Goal: Task Accomplishment & Management: Complete application form

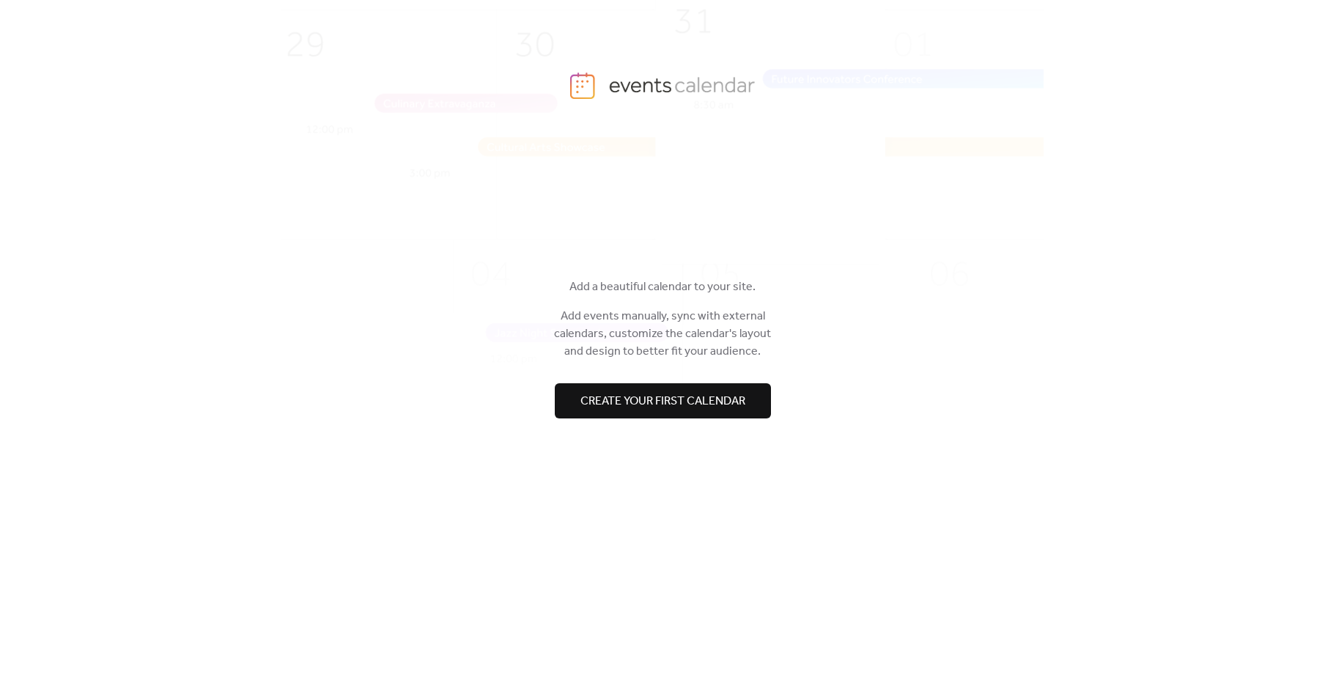
click at [663, 398] on span "Create your first calendar" at bounding box center [662, 402] width 165 height 18
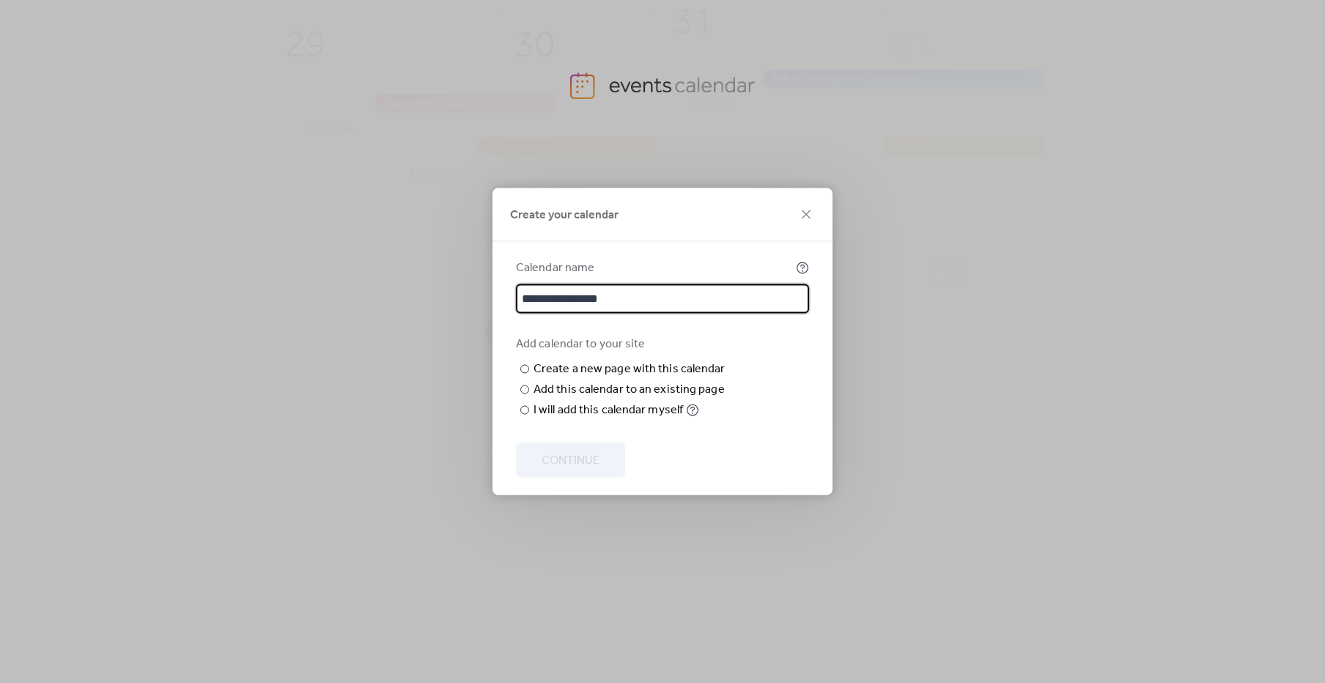
scroll to position [2, 0]
drag, startPoint x: 581, startPoint y: 270, endPoint x: 490, endPoint y: 270, distance: 90.9
click at [490, 270] on div "**********" at bounding box center [662, 341] width 1325 height 683
type input "******"
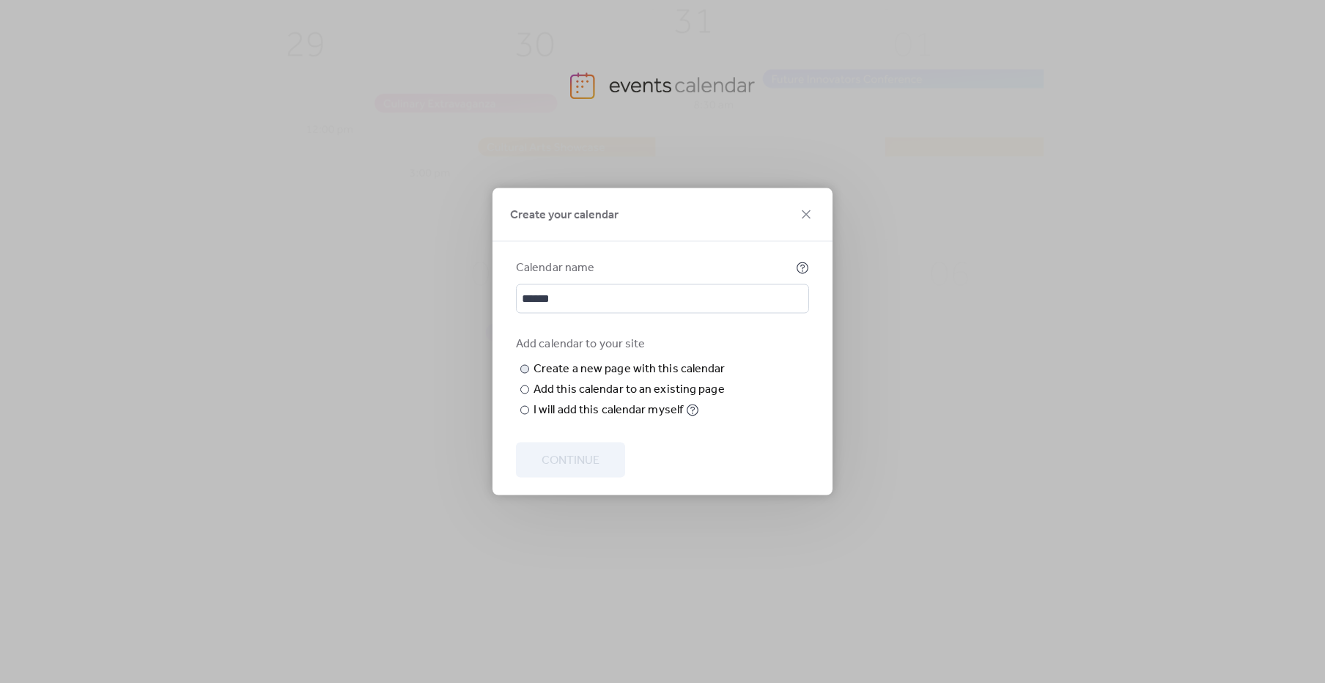
click at [0, 0] on input "text" at bounding box center [0, 0] width 0 height 0
type input "******"
click at [524, 394] on div at bounding box center [524, 390] width 9 height 9
click at [525, 365] on div at bounding box center [524, 369] width 9 height 9
click at [574, 470] on span "Continue" at bounding box center [571, 461] width 58 height 18
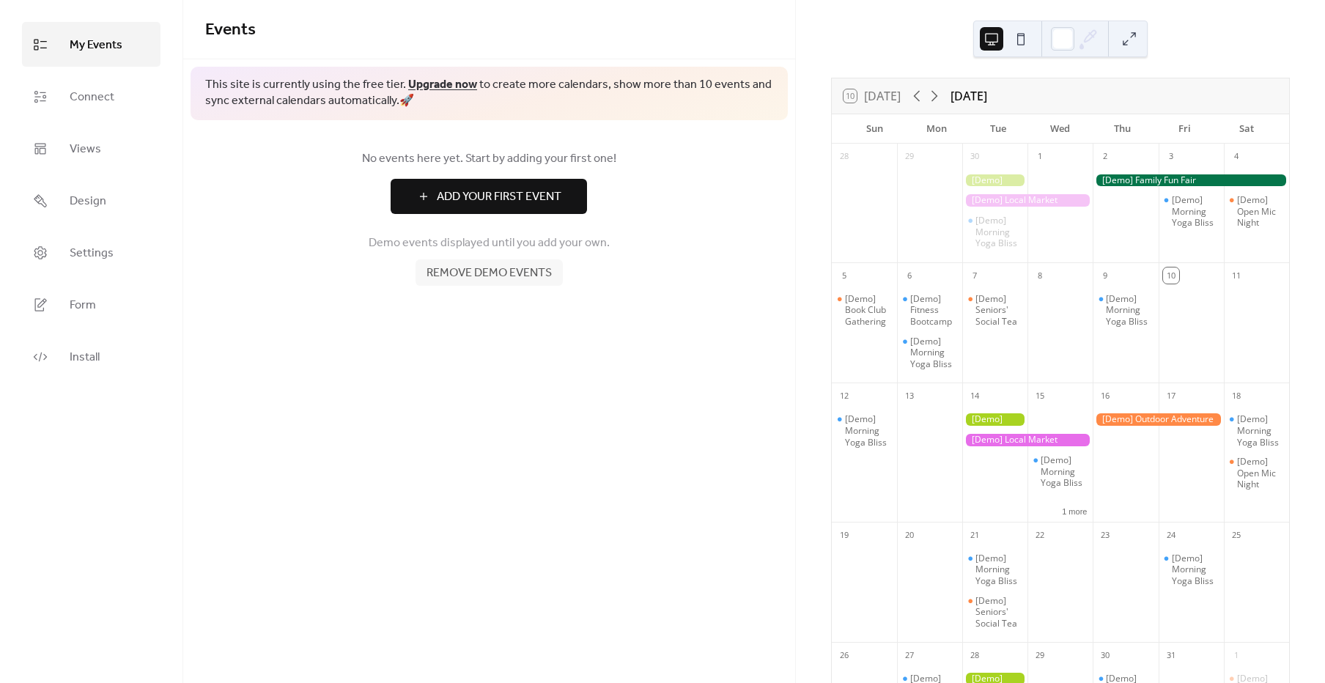
click at [1023, 40] on button at bounding box center [1020, 38] width 23 height 23
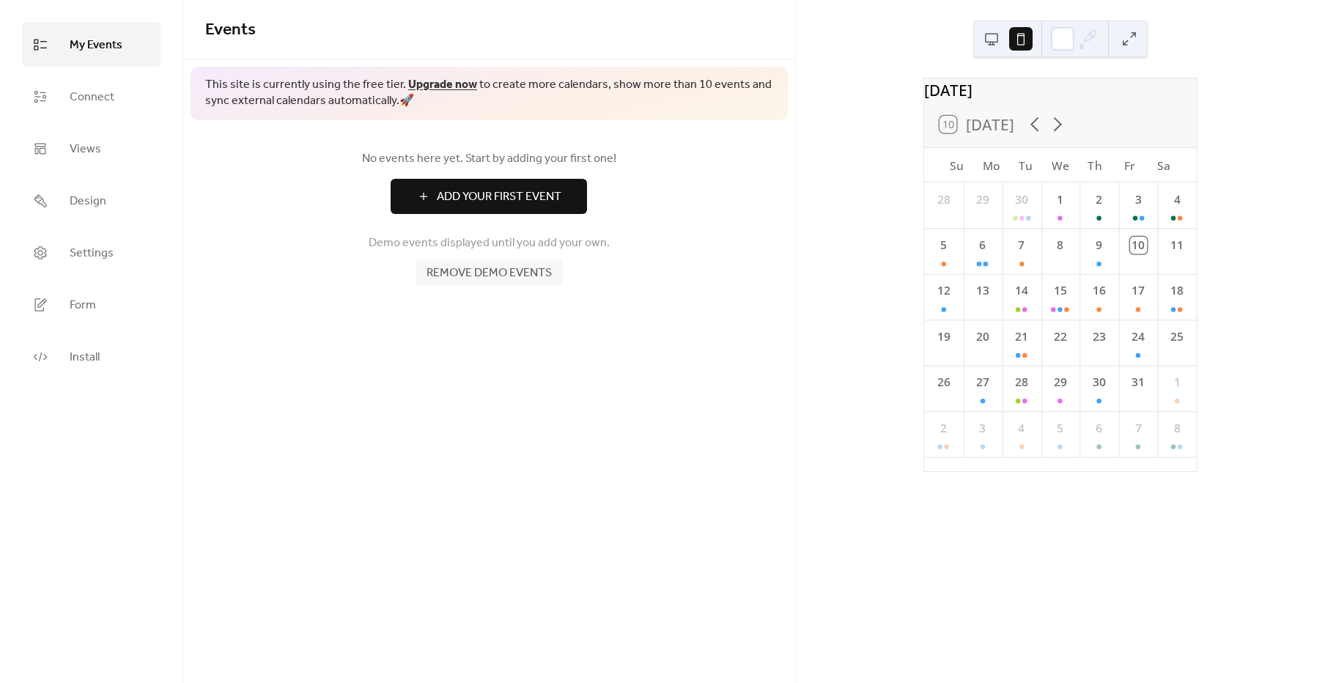
click at [992, 33] on button at bounding box center [991, 38] width 23 height 23
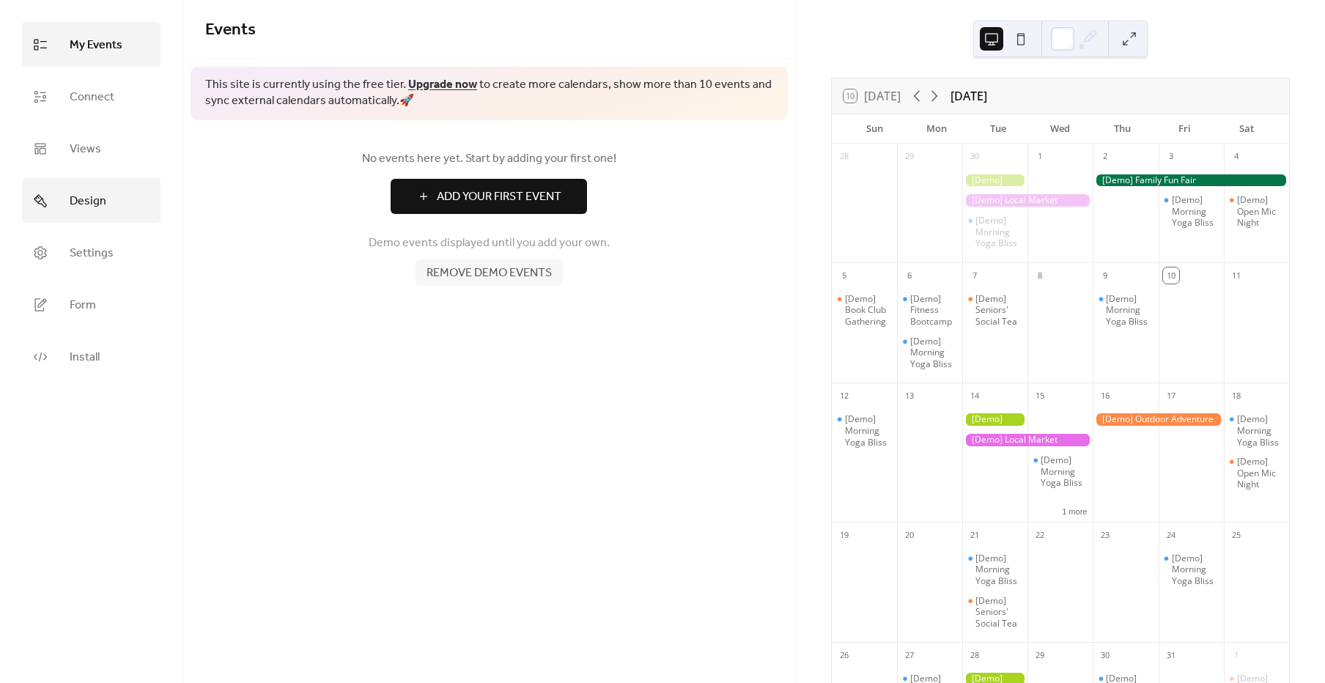
click at [107, 191] on link "Design" at bounding box center [91, 200] width 139 height 45
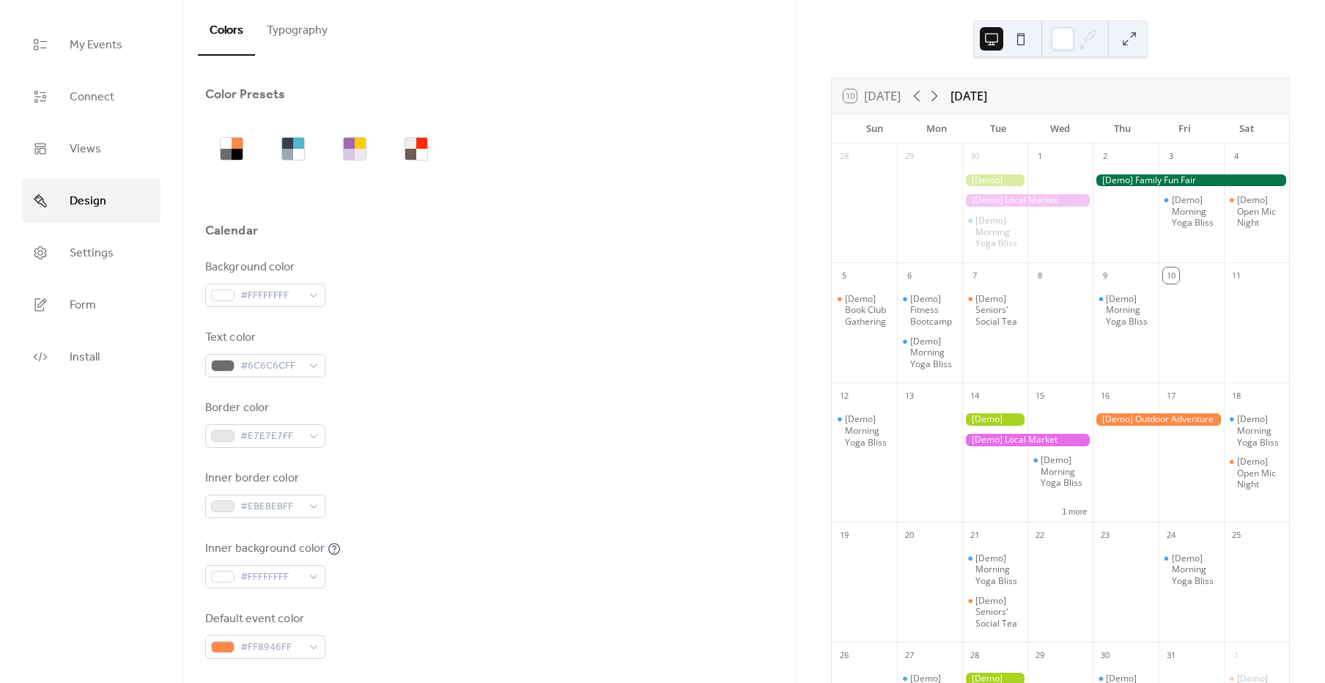
scroll to position [117, 0]
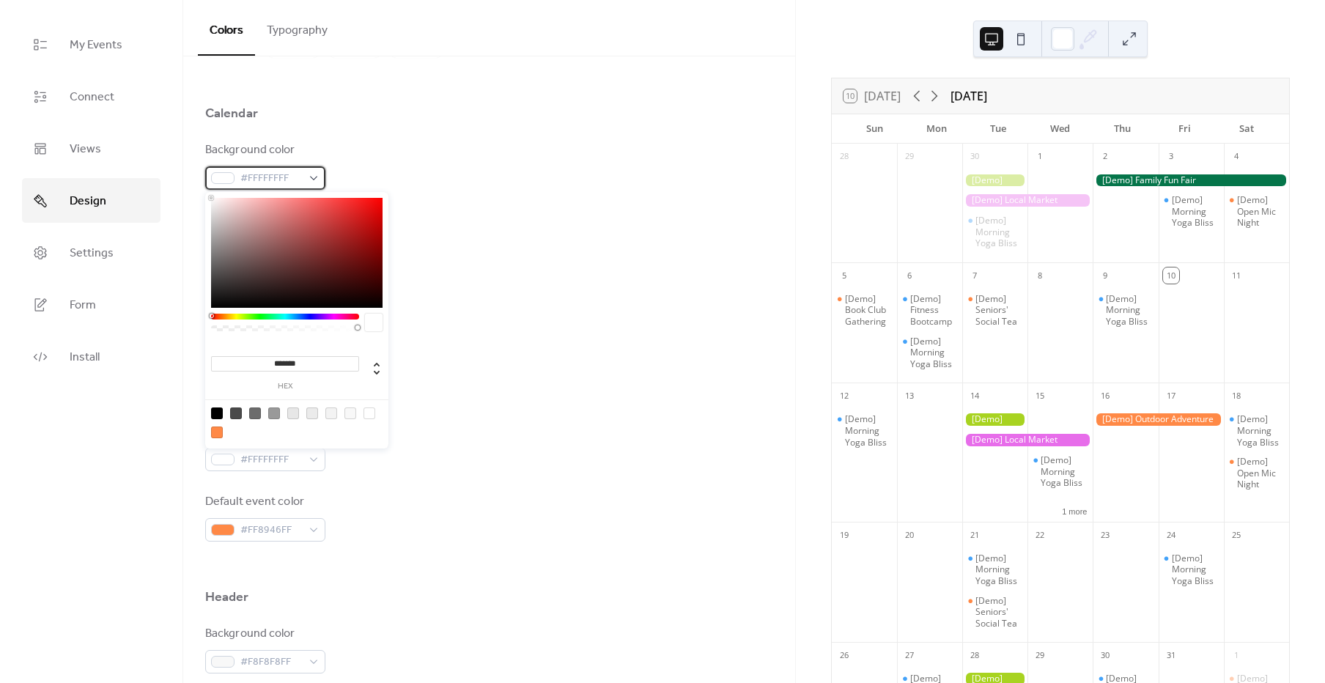
click at [295, 183] on span "#FFFFFFFF" at bounding box center [271, 179] width 62 height 18
click at [270, 170] on span "#FFFFFFFF" at bounding box center [271, 179] width 62 height 18
click at [281, 182] on span "#FFFFFFFF" at bounding box center [271, 179] width 62 height 18
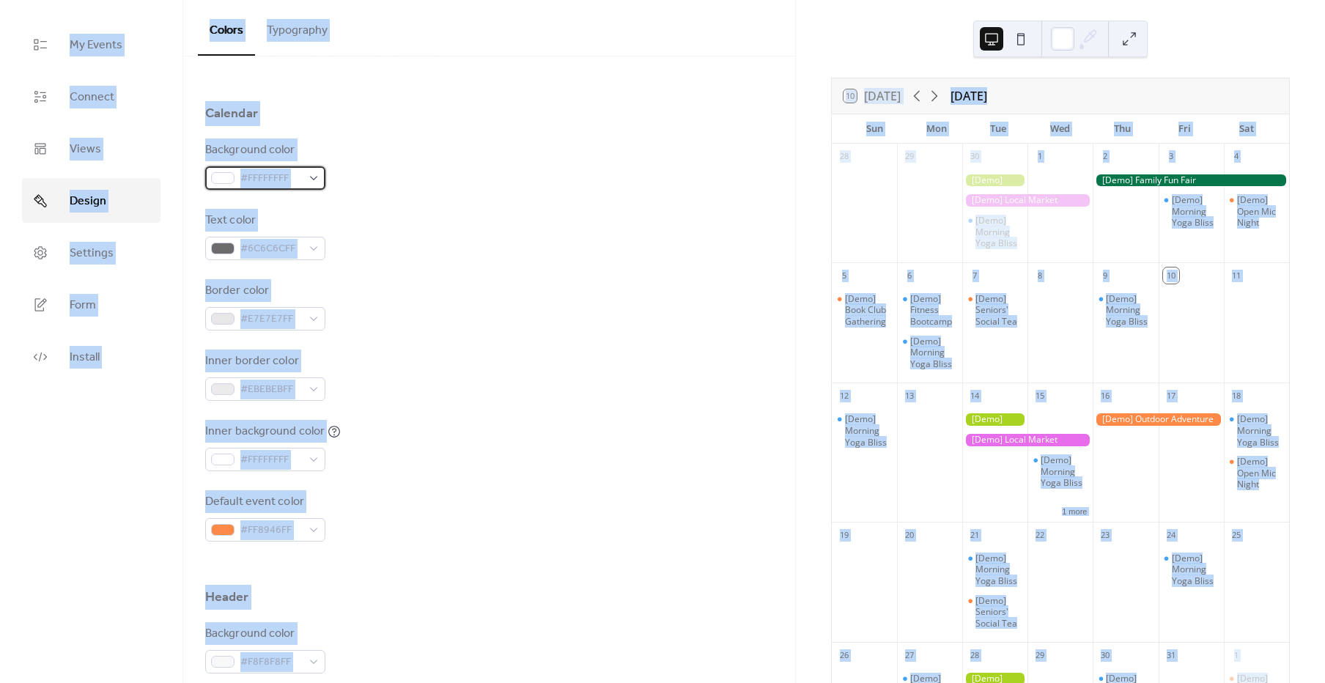
click at [289, 177] on span "#FFFFFFFF" at bounding box center [271, 179] width 62 height 18
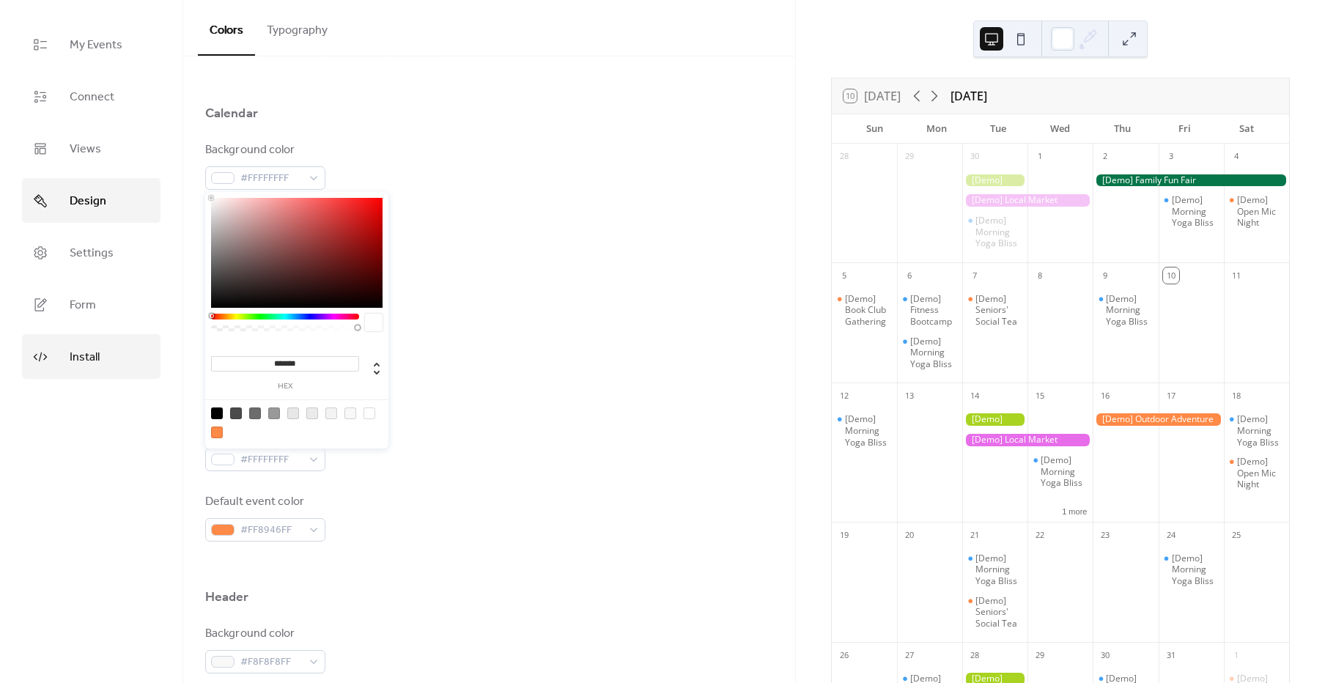
drag, startPoint x: 314, startPoint y: 364, endPoint x: 143, endPoint y: 358, distance: 170.9
click at [143, 358] on body "My Events Connect Views Design Settings Form Install Design Colors Typography C…" at bounding box center [662, 341] width 1325 height 683
paste input "**********"
type input "**********"
drag, startPoint x: 344, startPoint y: 362, endPoint x: 89, endPoint y: 320, distance: 258.4
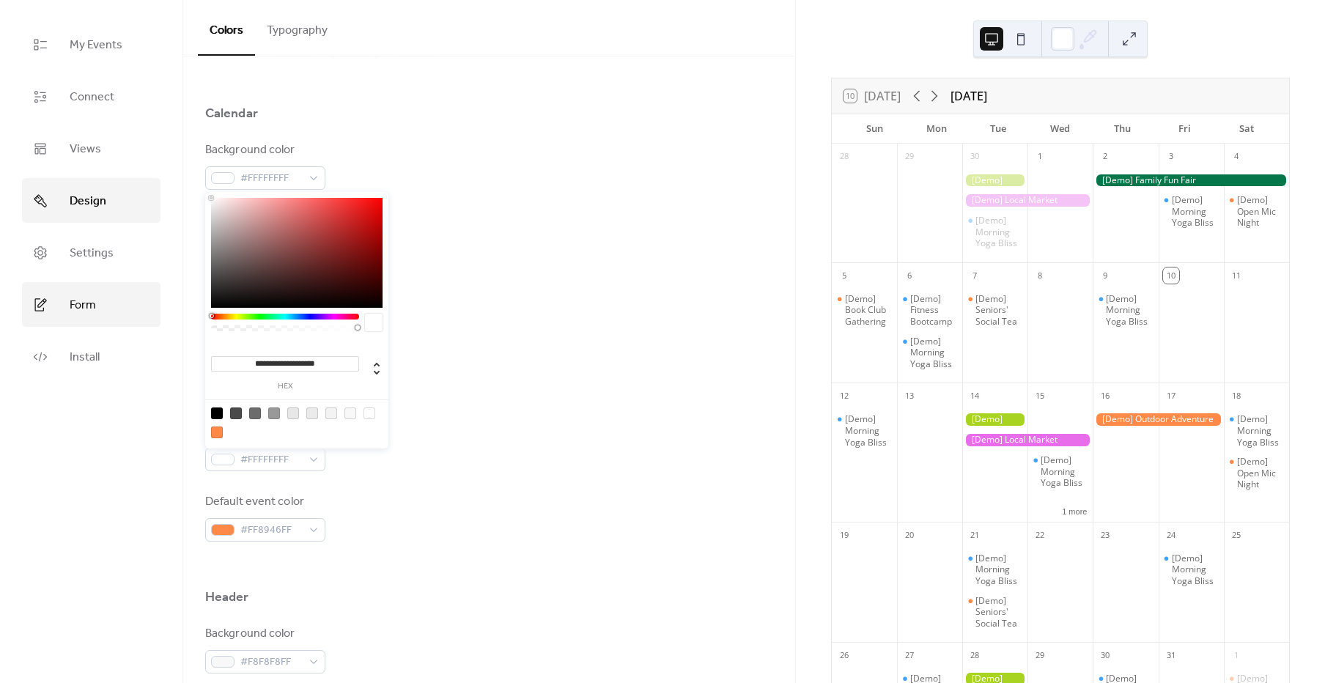
click at [85, 323] on body "My Events Connect Views Design Settings Form Install Design Colors Typography C…" at bounding box center [662, 341] width 1325 height 683
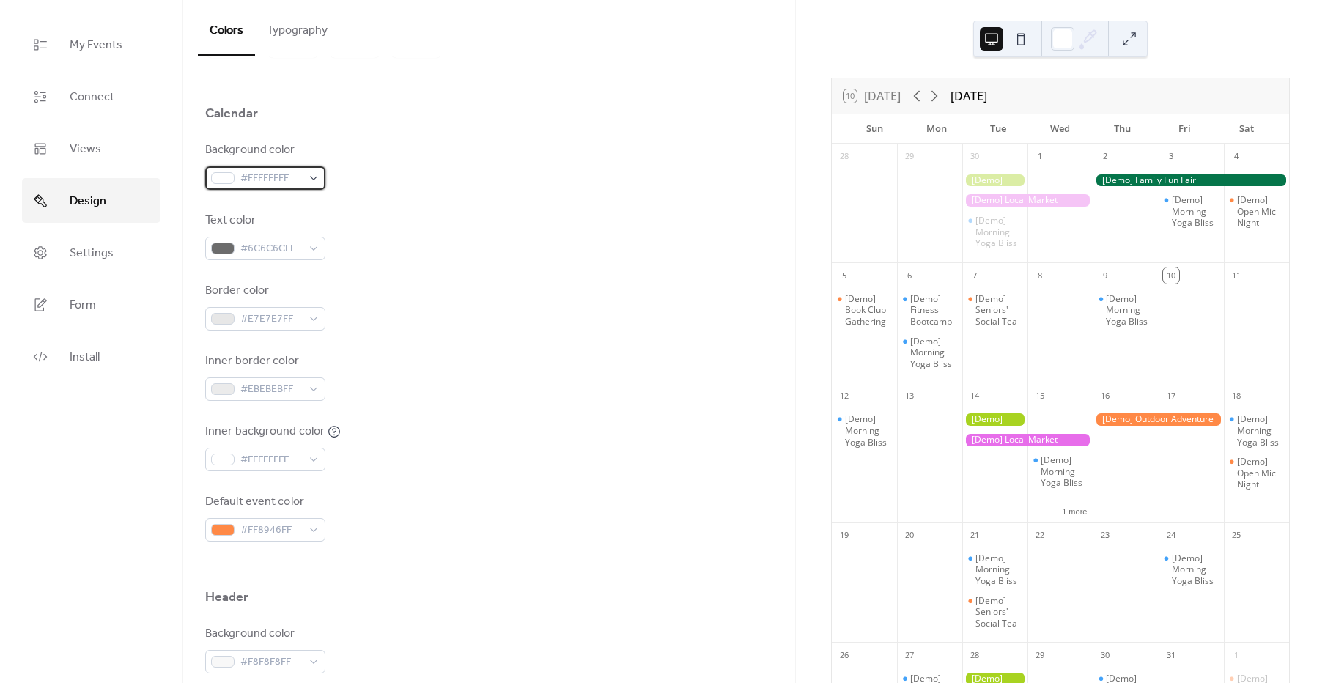
click at [281, 182] on span "#FFFFFFFF" at bounding box center [271, 179] width 62 height 18
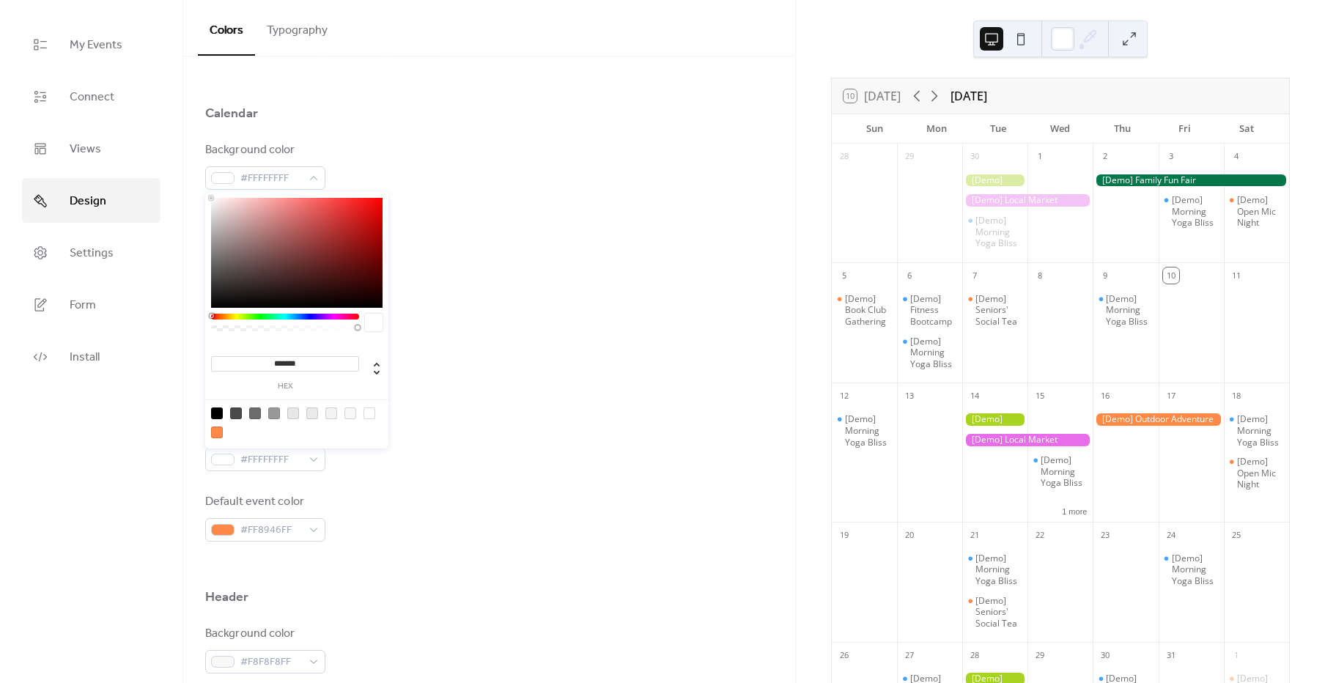
click at [321, 370] on input "*******" at bounding box center [285, 363] width 148 height 15
click at [314, 359] on input "*******" at bounding box center [285, 363] width 148 height 15
paste input
type input "******"
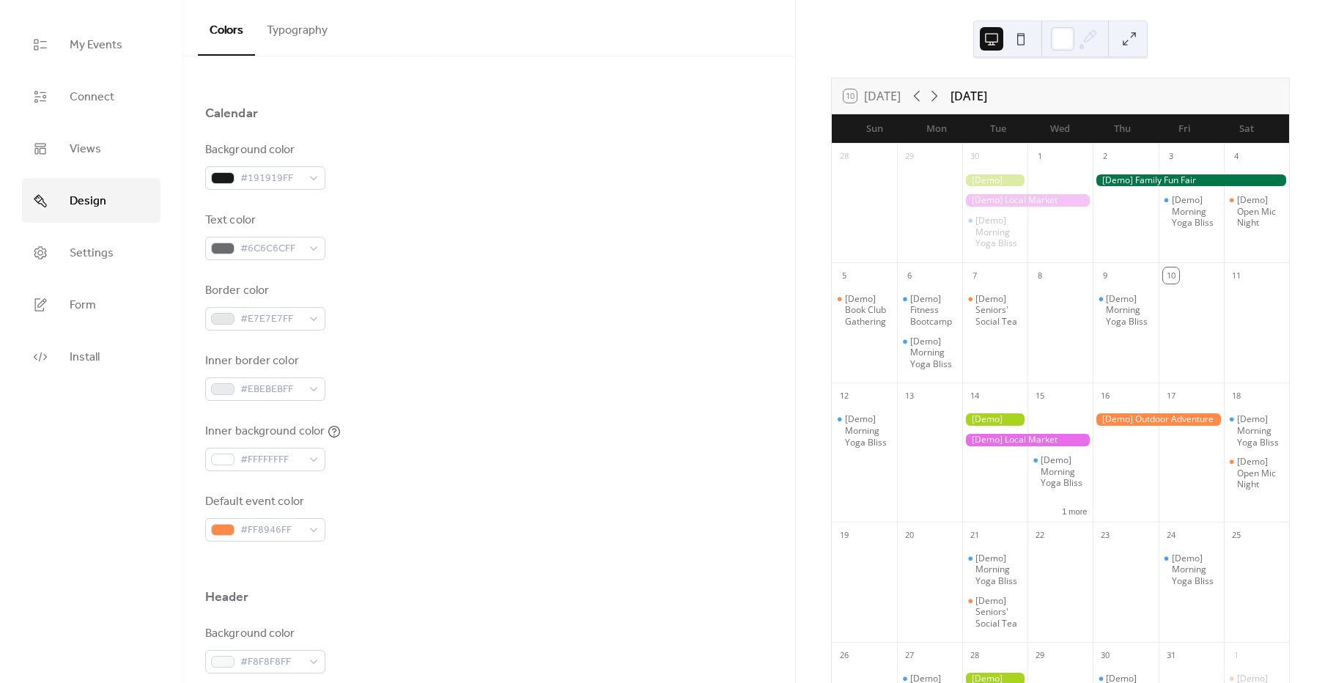
click at [476, 299] on div "Border color #E7E7E7FF" at bounding box center [489, 306] width 568 height 48
click at [262, 248] on span "#6C6C6CFF" at bounding box center [271, 249] width 62 height 18
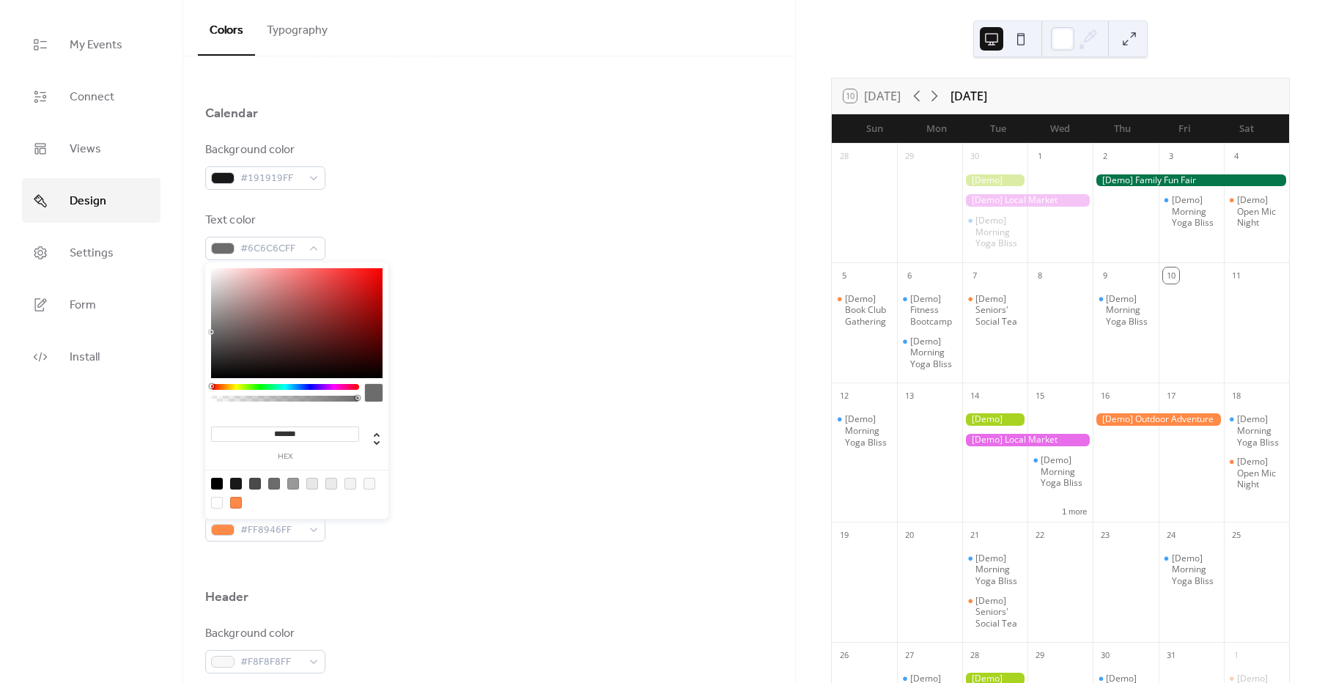
click at [512, 256] on div "Text color #6C6C6CFF" at bounding box center [489, 236] width 568 height 48
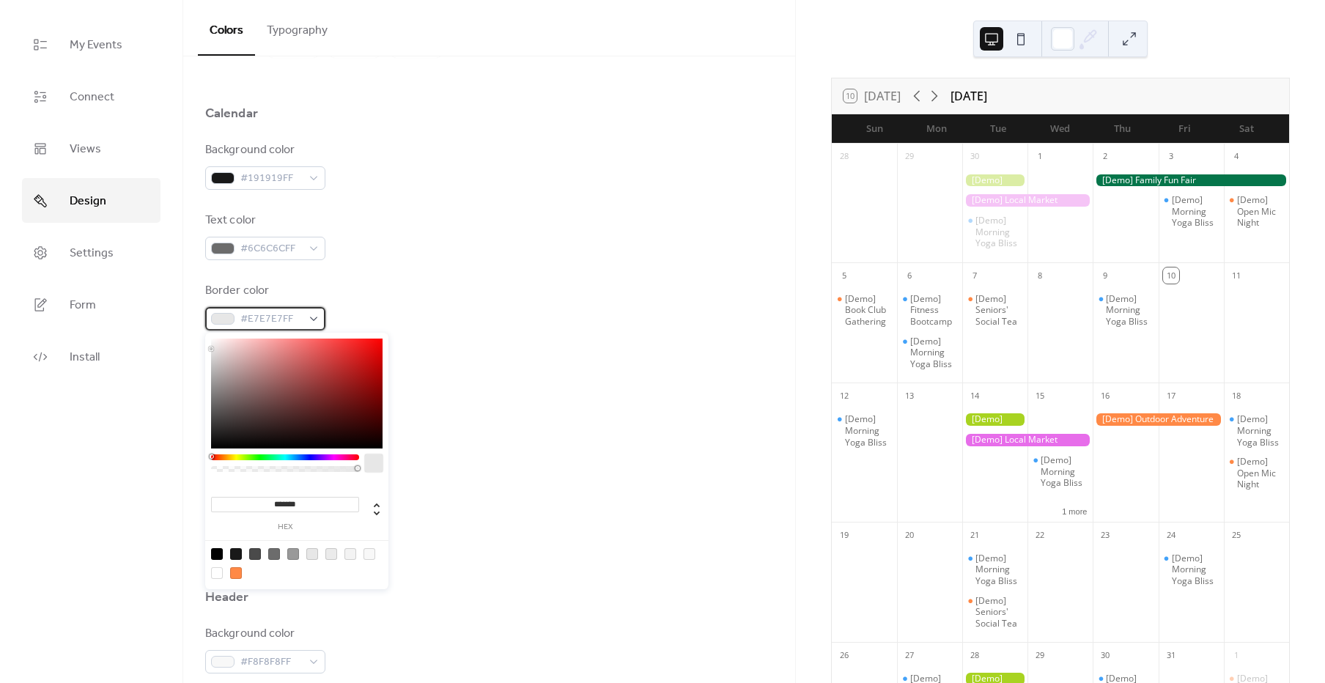
click at [265, 319] on span "#E7E7E7FF" at bounding box center [271, 320] width 62 height 18
click at [308, 509] on input "*******" at bounding box center [285, 504] width 148 height 15
paste input
type input "******"
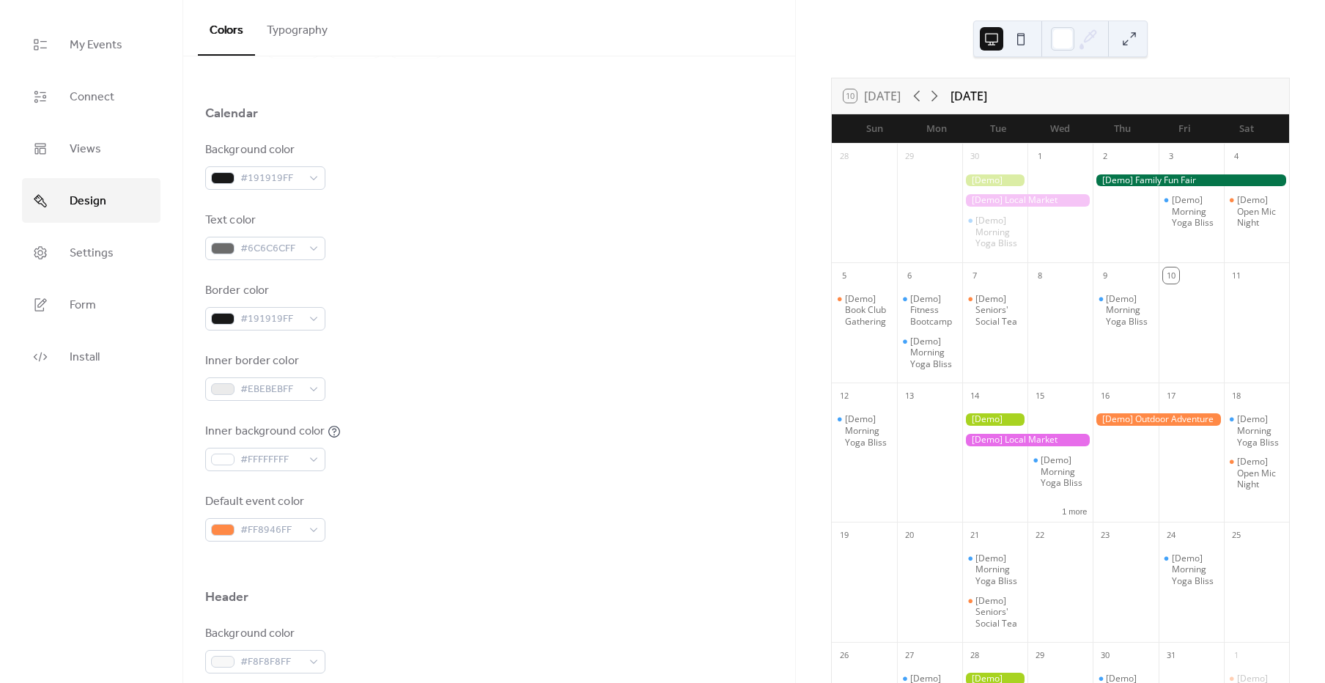
click at [495, 396] on div "Inner border color #EBEBEBFF" at bounding box center [489, 377] width 568 height 48
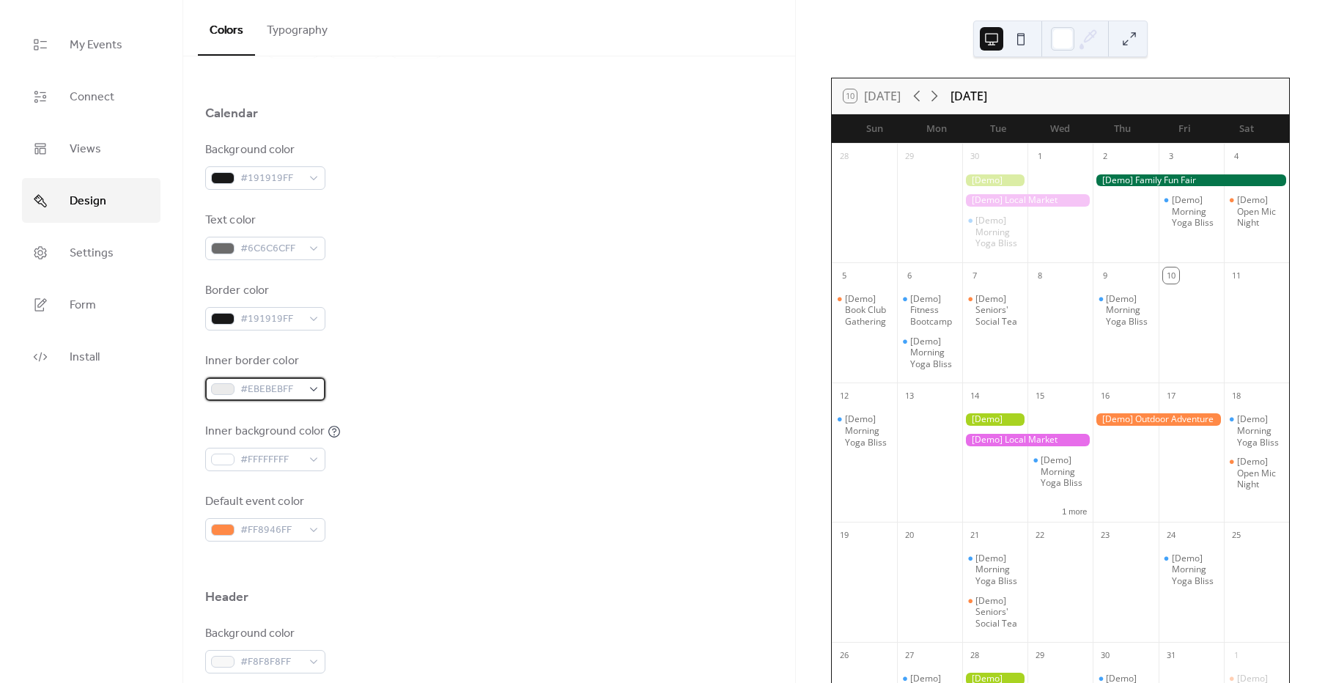
click at [303, 391] on div "#EBEBEBFF" at bounding box center [265, 388] width 120 height 23
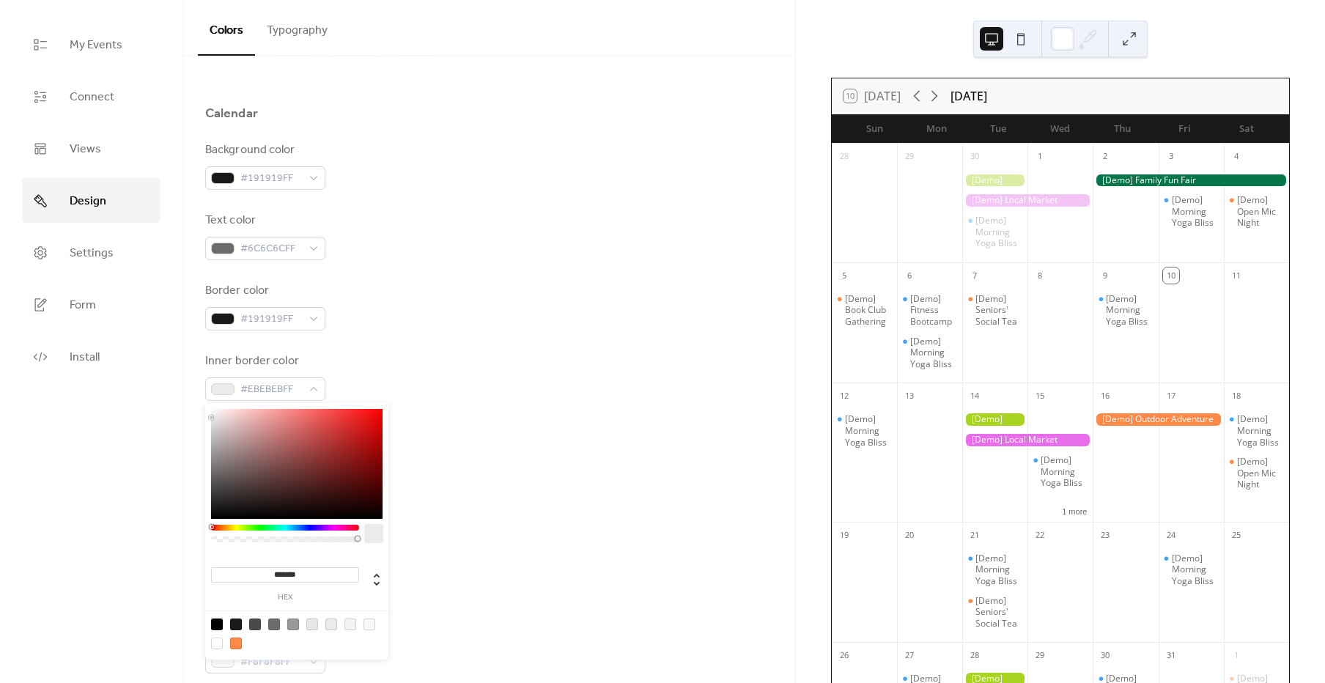
click at [300, 578] on input "*******" at bounding box center [285, 574] width 148 height 15
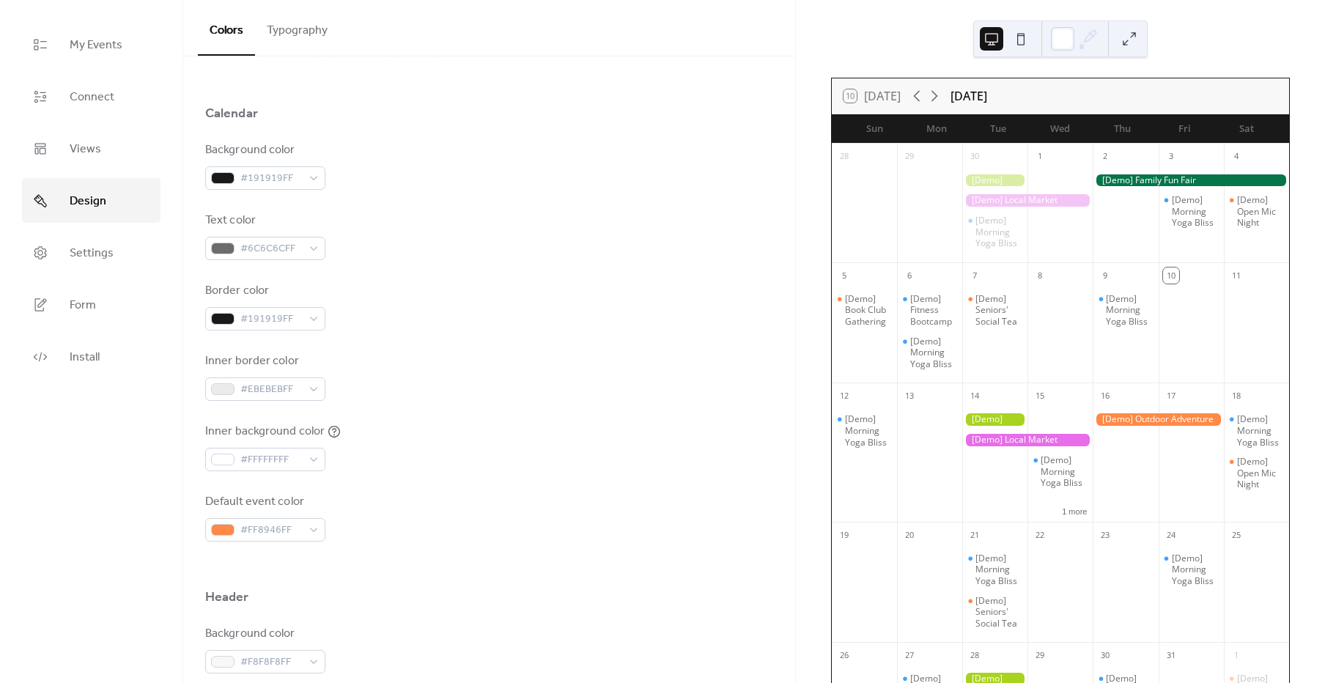
click at [482, 423] on div "Inner background color #FFFFFFFF" at bounding box center [489, 447] width 568 height 48
click at [262, 470] on div "#FFFFFFFF" at bounding box center [265, 459] width 120 height 23
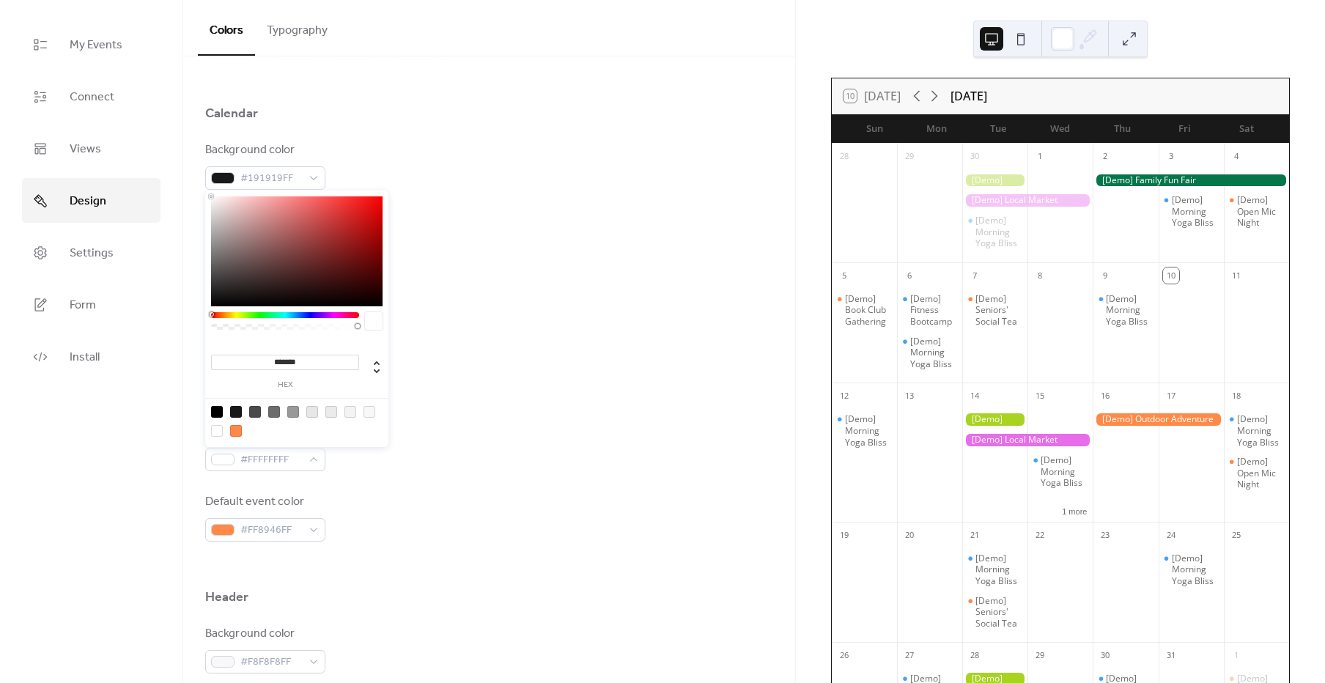
click at [314, 365] on input "*******" at bounding box center [285, 362] width 148 height 15
paste input
type input "******"
click at [465, 377] on div "Inner border color #EBEBEBFF" at bounding box center [489, 377] width 568 height 48
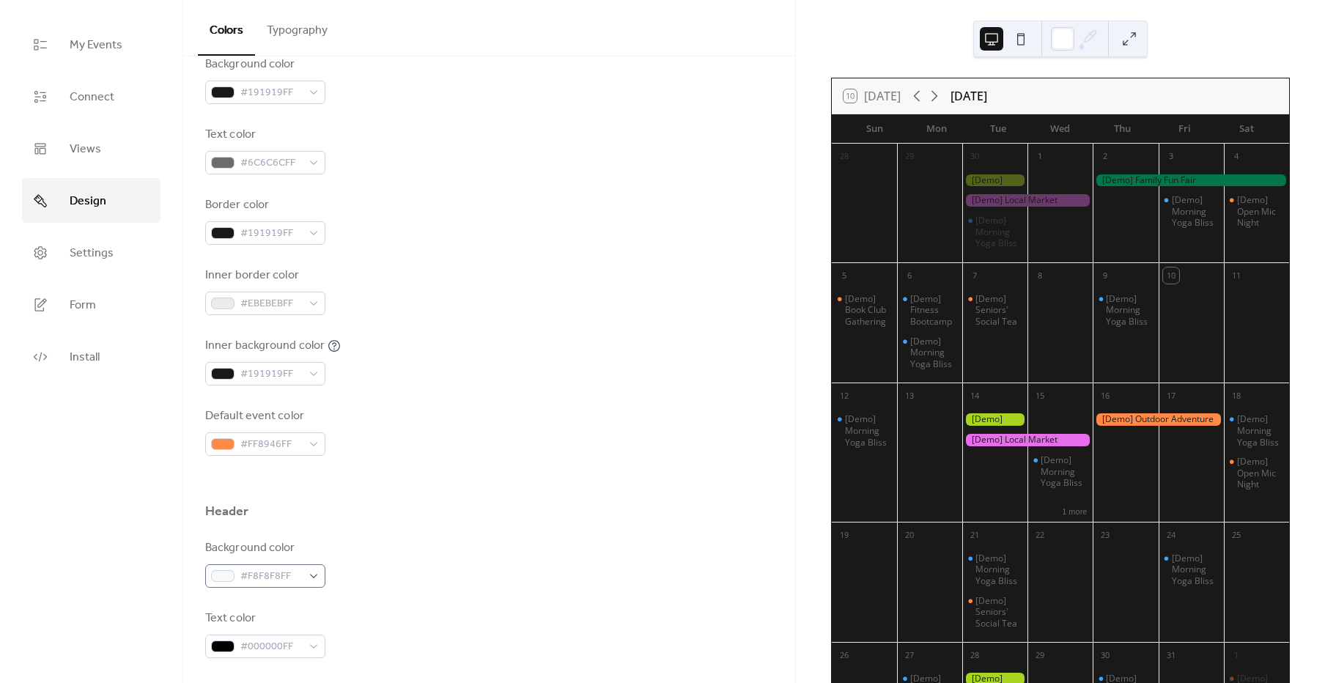
scroll to position [235, 0]
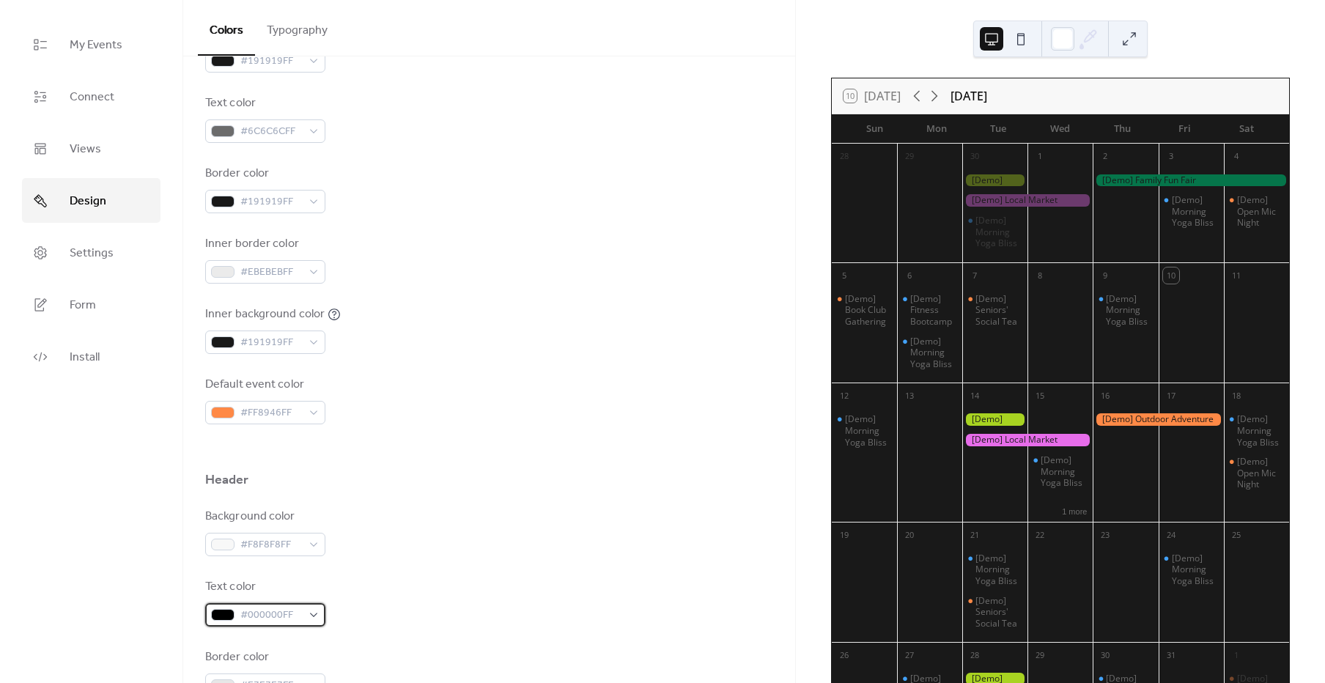
click at [294, 610] on span "#000000FF" at bounding box center [271, 616] width 62 height 18
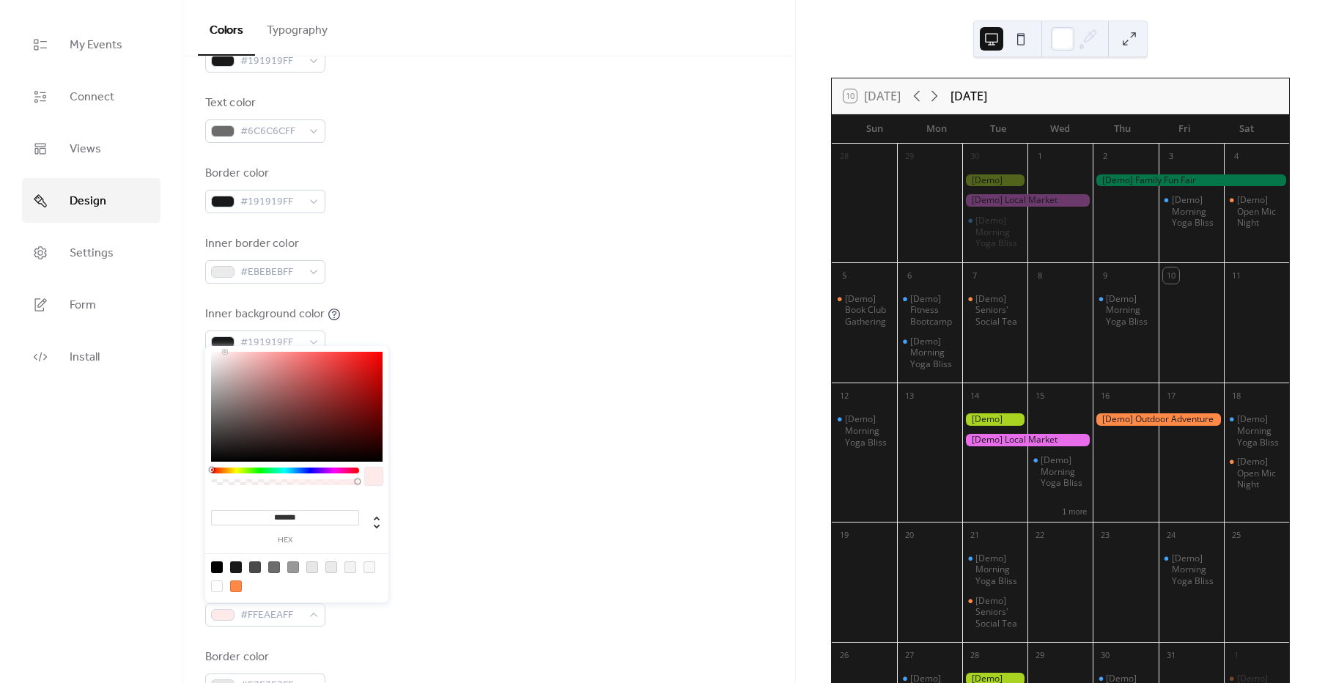
type input "*******"
drag, startPoint x: 287, startPoint y: 400, endPoint x: 170, endPoint y: 316, distance: 144.4
click at [170, 316] on body "My Events Connect Views Design Settings Form Install Design Colors Typography C…" at bounding box center [662, 341] width 1325 height 683
click at [571, 490] on div "Header" at bounding box center [489, 483] width 568 height 25
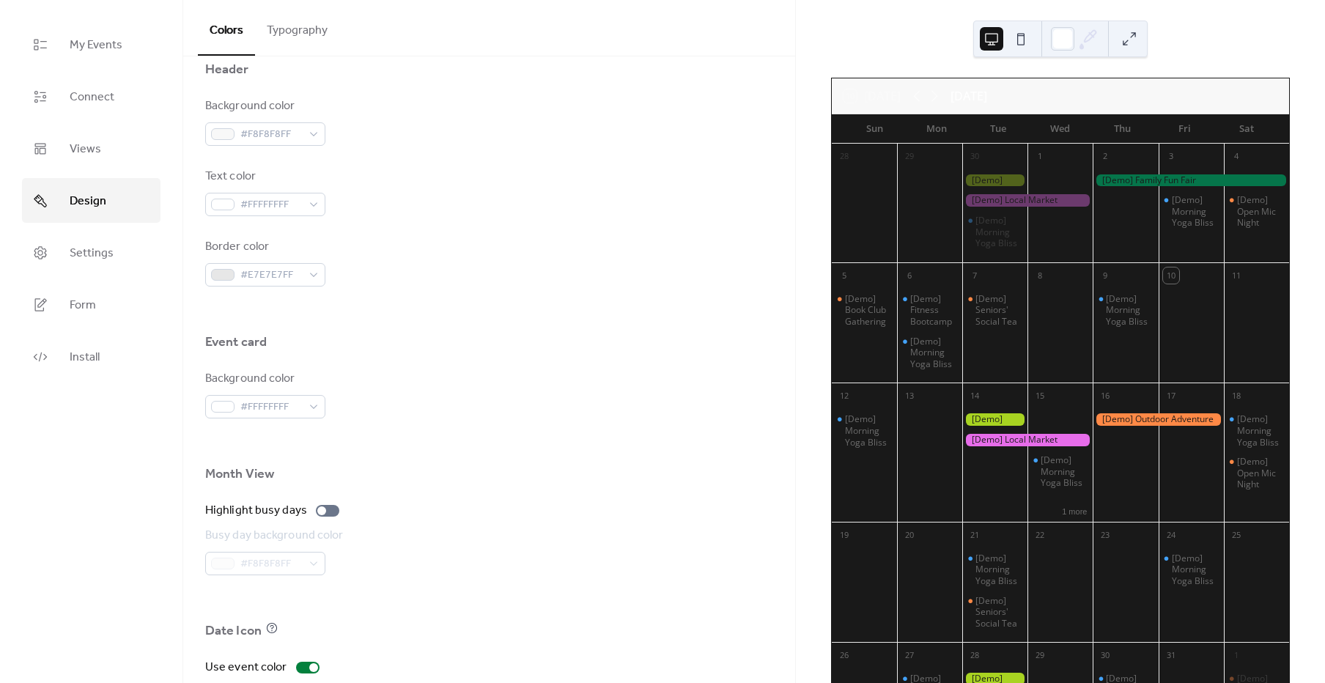
scroll to position [586, 0]
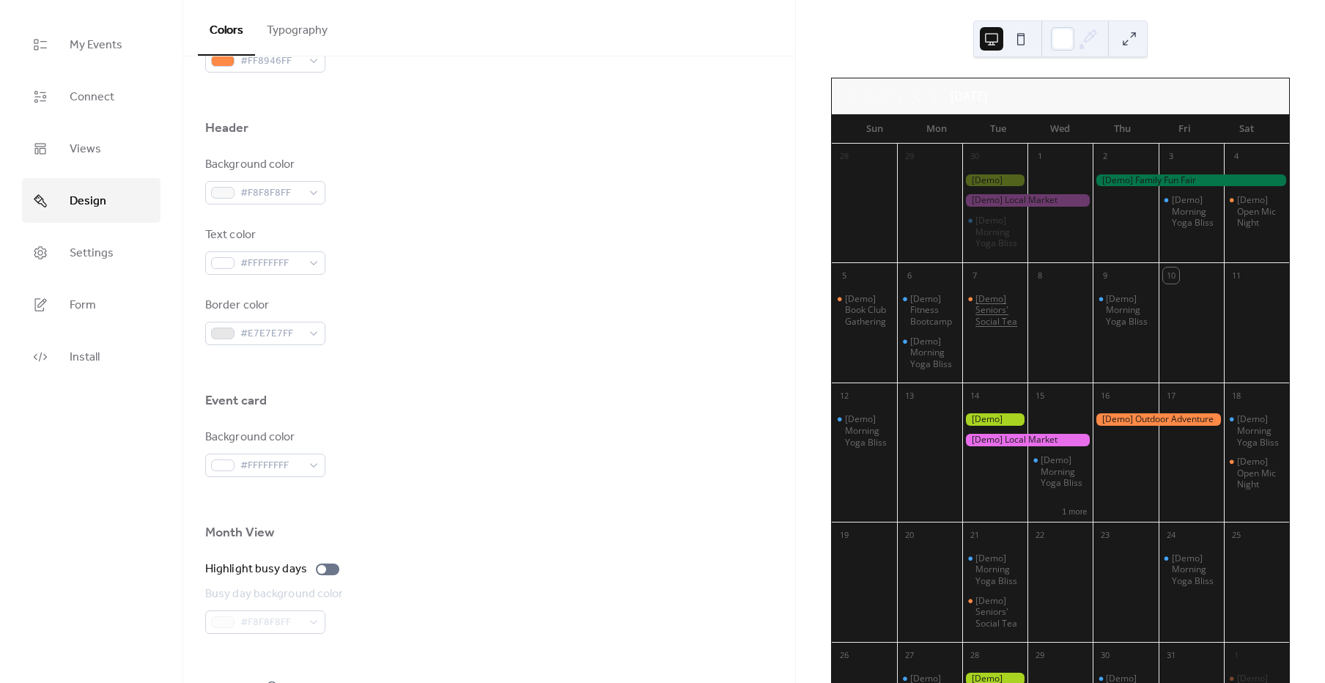
click at [1001, 302] on div "[Demo] Seniors' Social Tea" at bounding box center [998, 310] width 46 height 34
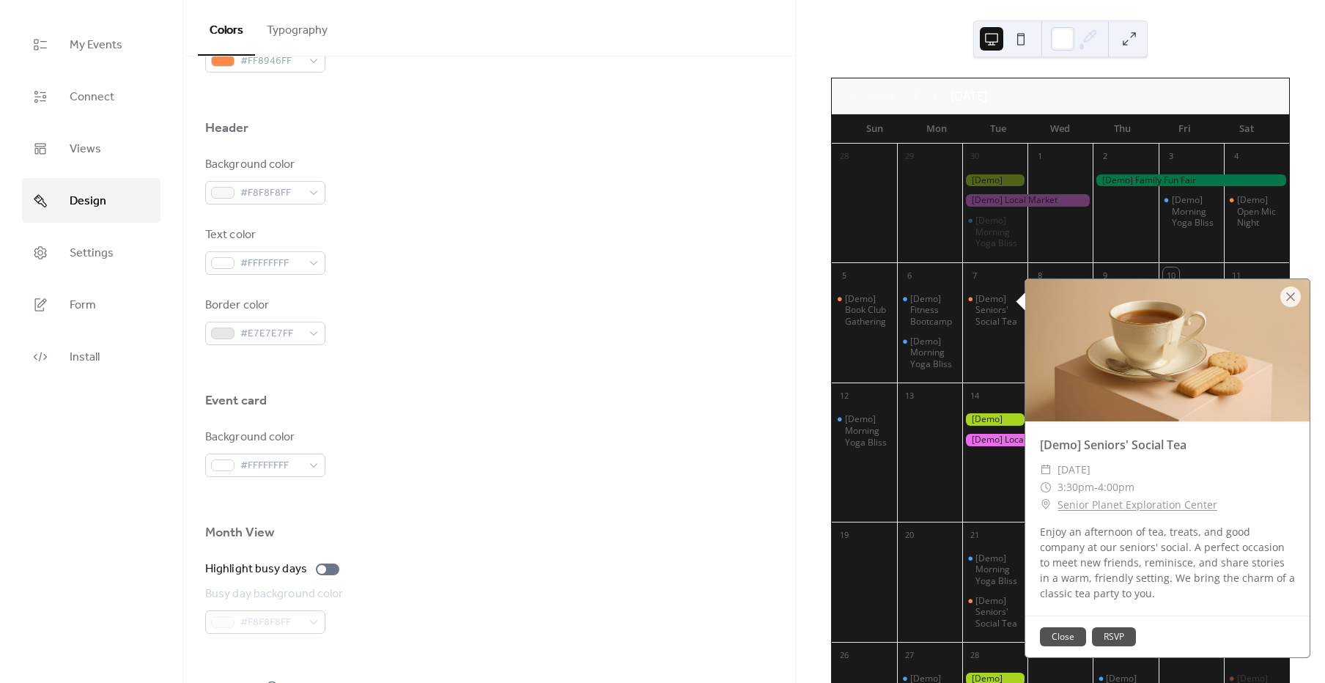
click at [1011, 46] on button at bounding box center [1020, 38] width 23 height 23
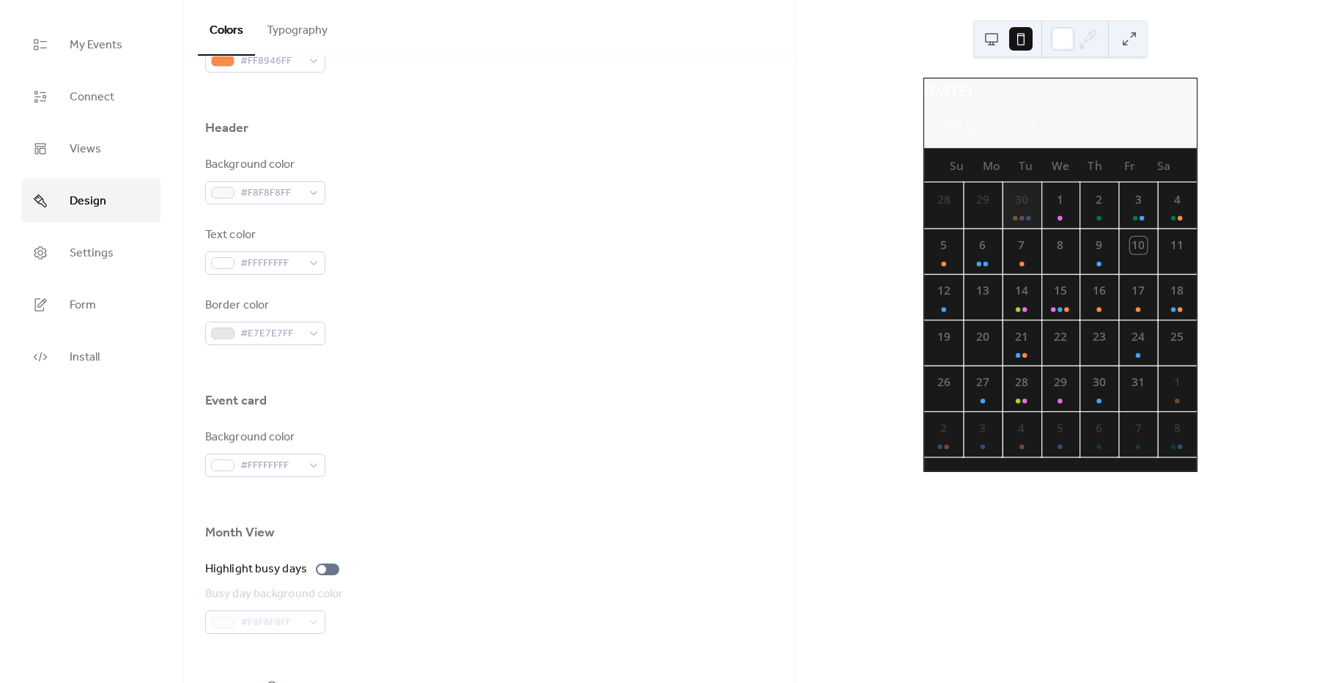
click at [1021, 222] on div at bounding box center [1021, 218] width 18 height 15
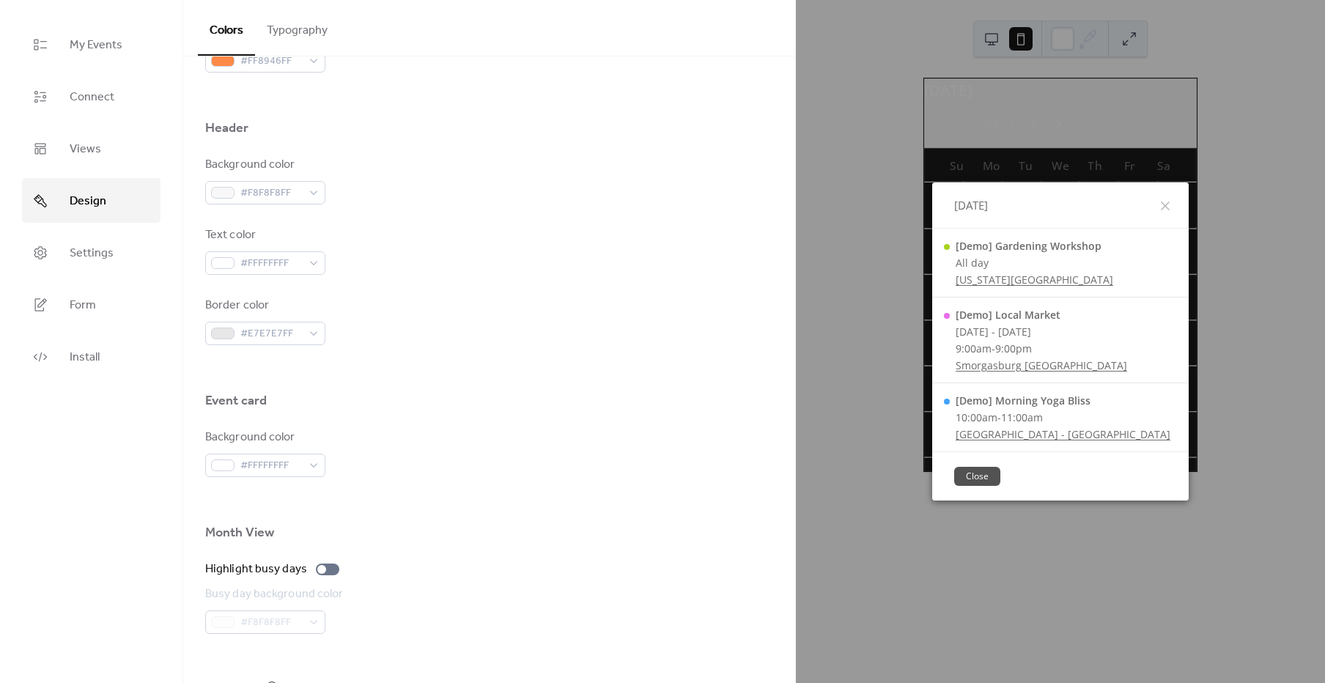
click at [1027, 133] on div "[DATE] [Demo] Gardening Workshop All day [US_STATE][GEOGRAPHIC_DATA] [Demo] Loc…" at bounding box center [1060, 341] width 529 height 683
click at [1164, 202] on icon at bounding box center [1166, 206] width 18 height 18
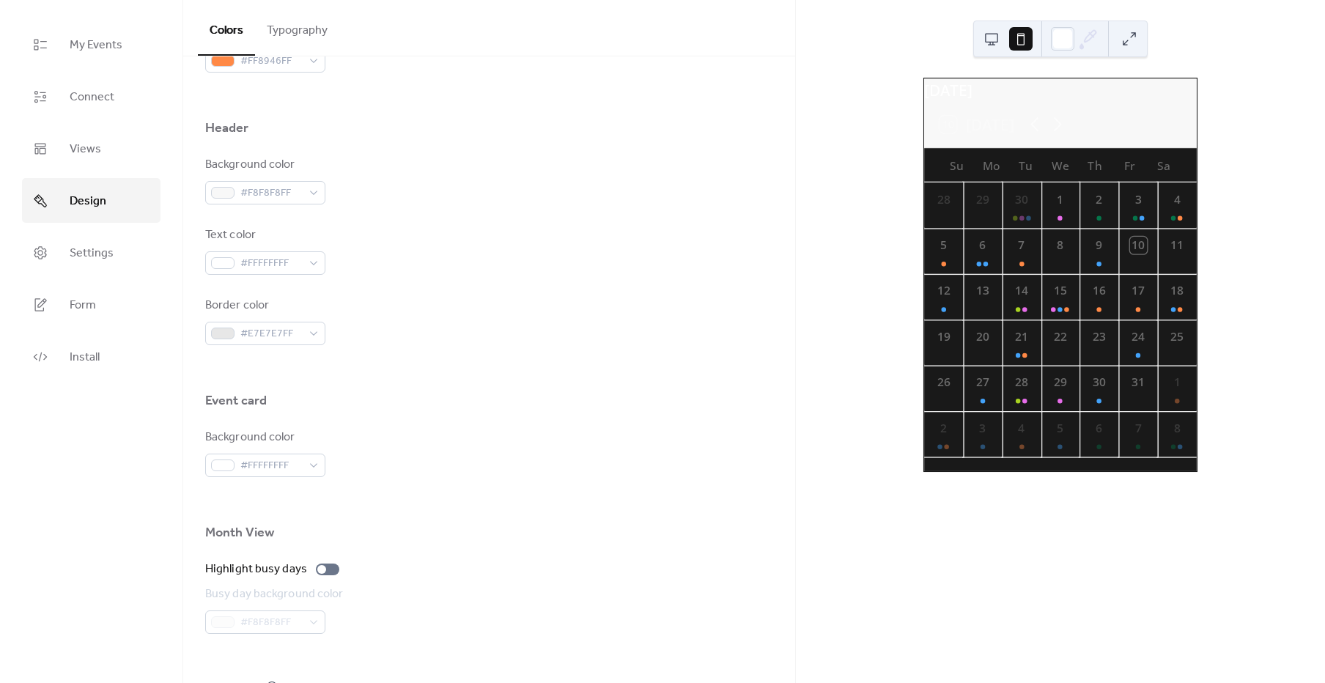
click at [995, 41] on button at bounding box center [991, 38] width 23 height 23
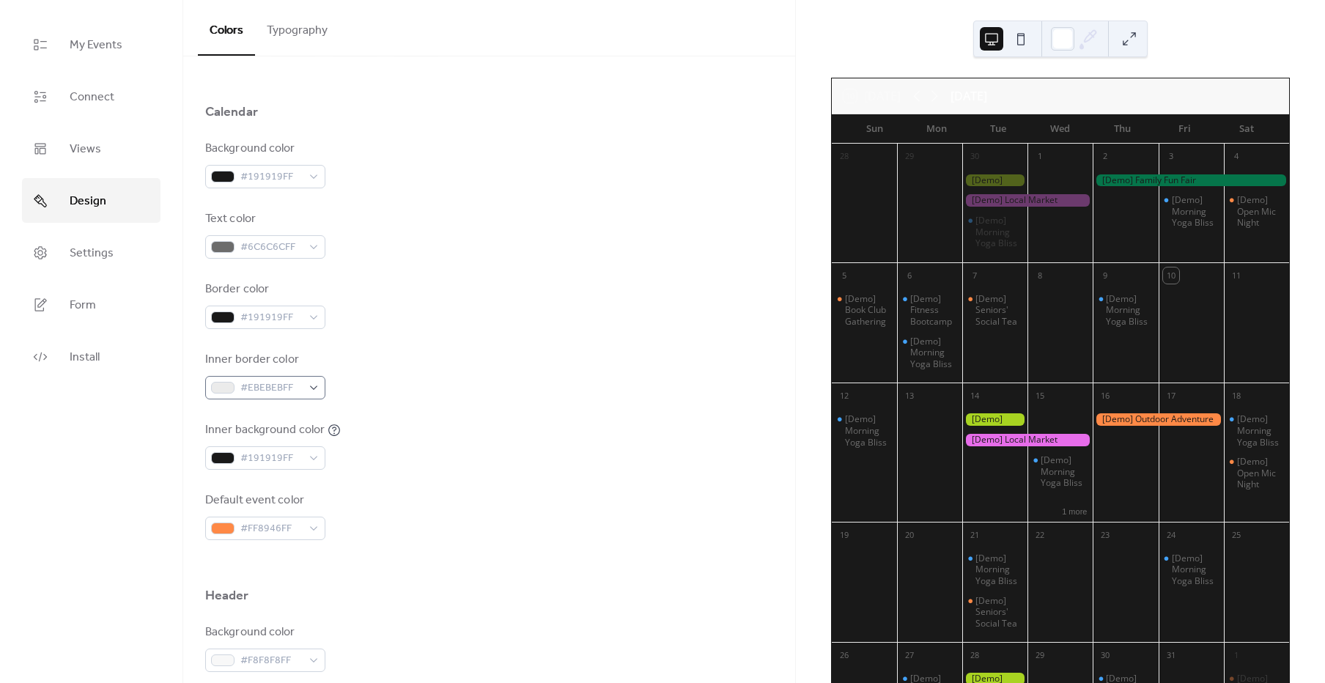
scroll to position [117, 0]
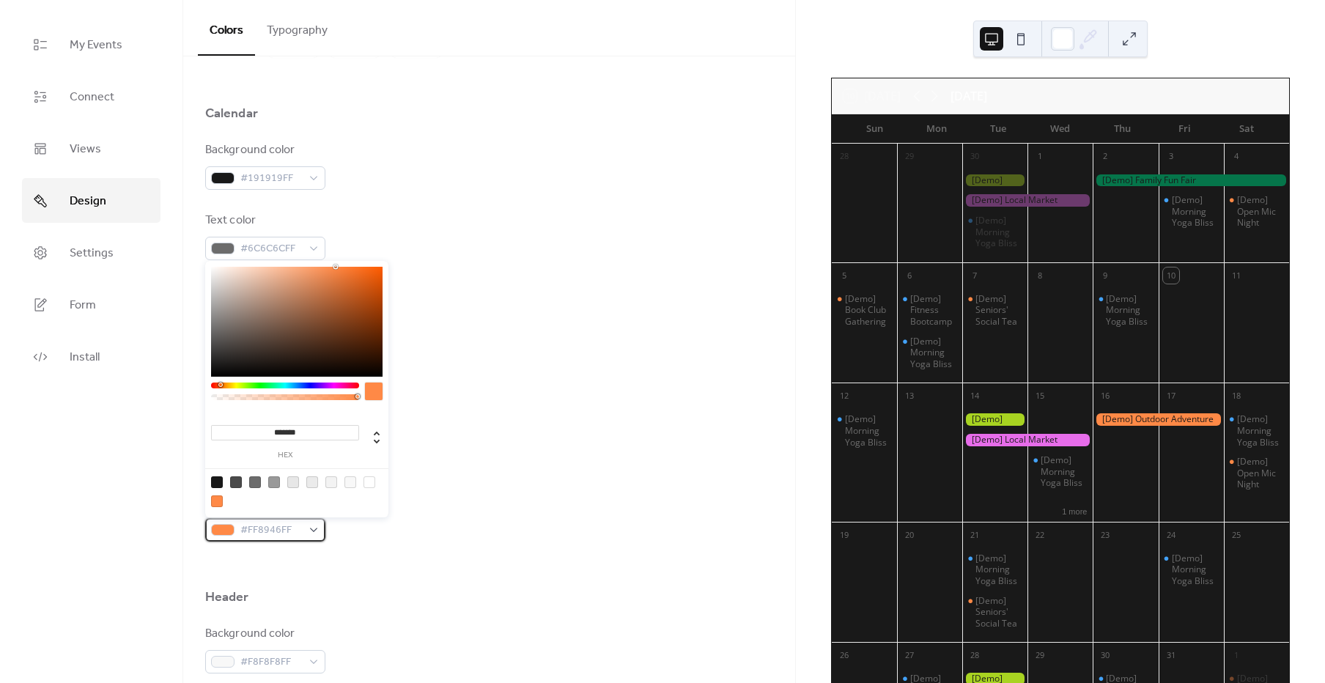
click at [276, 535] on span "#FF8946FF" at bounding box center [271, 531] width 62 height 18
click at [252, 386] on div at bounding box center [285, 386] width 148 height 6
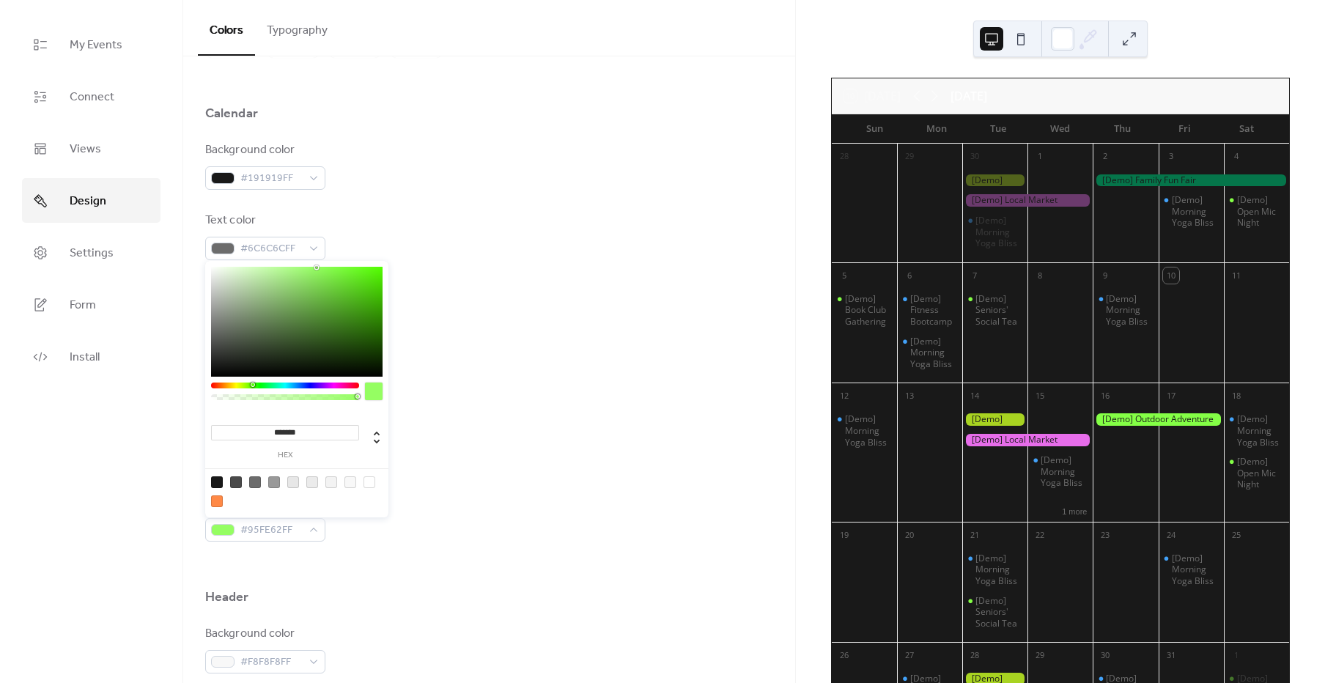
drag, startPoint x: 336, startPoint y: 309, endPoint x: 317, endPoint y: 267, distance: 46.2
click at [317, 267] on div at bounding box center [296, 322] width 171 height 110
click at [320, 292] on div at bounding box center [296, 322] width 171 height 110
drag, startPoint x: 325, startPoint y: 295, endPoint x: 343, endPoint y: 284, distance: 21.1
click at [343, 284] on div at bounding box center [296, 322] width 171 height 110
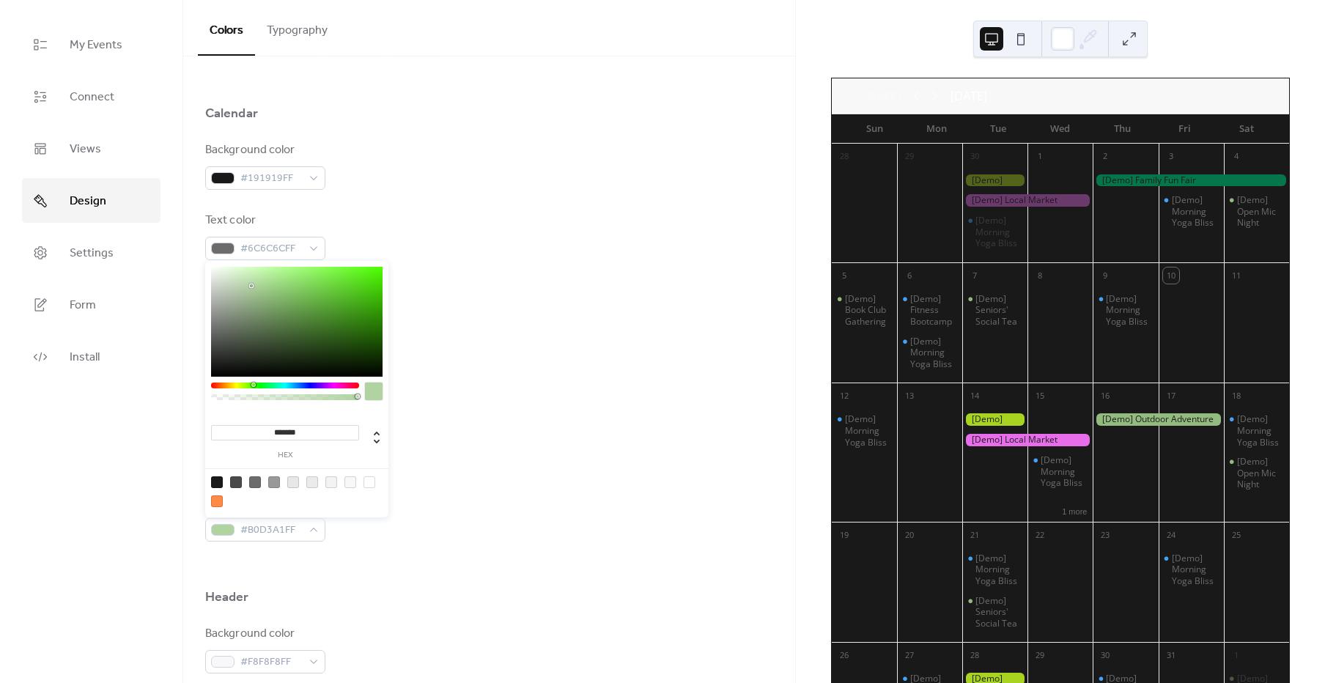
type input "*******"
drag, startPoint x: 255, startPoint y: 292, endPoint x: 267, endPoint y: 283, distance: 15.1
click at [267, 283] on div at bounding box center [296, 322] width 171 height 110
click at [469, 313] on div "Border color #191919FF" at bounding box center [489, 306] width 568 height 48
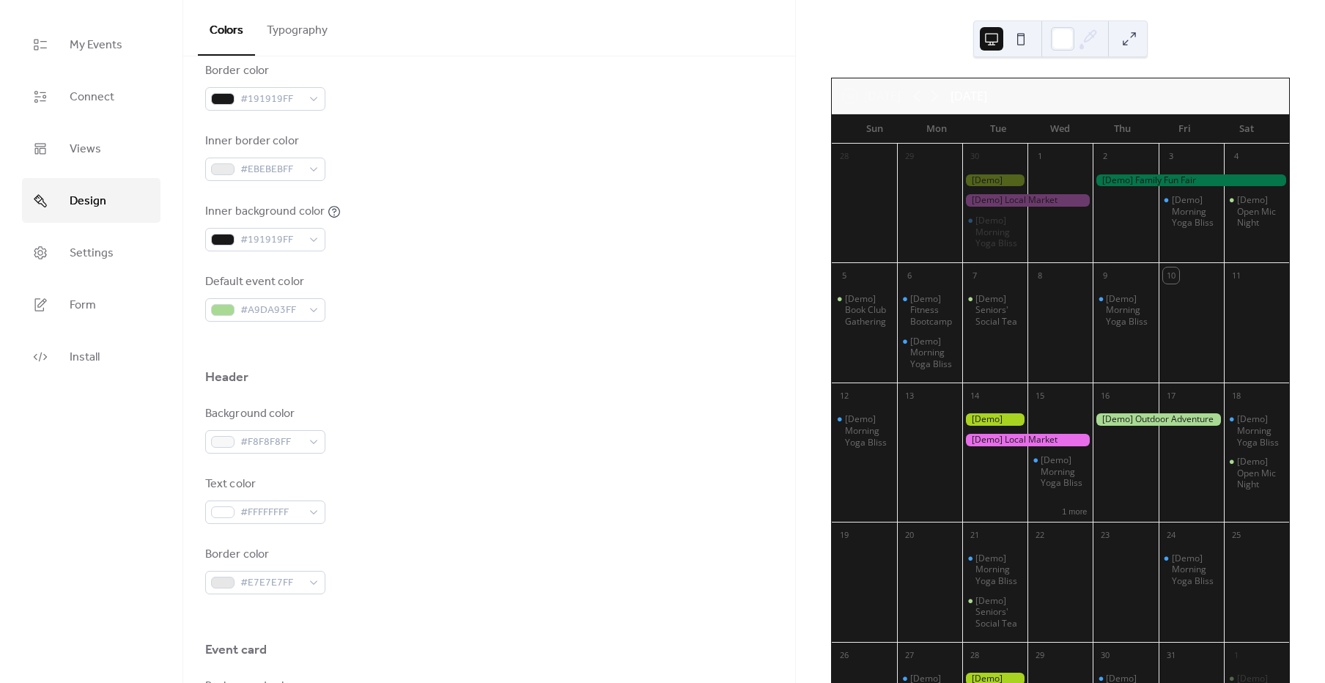
scroll to position [352, 0]
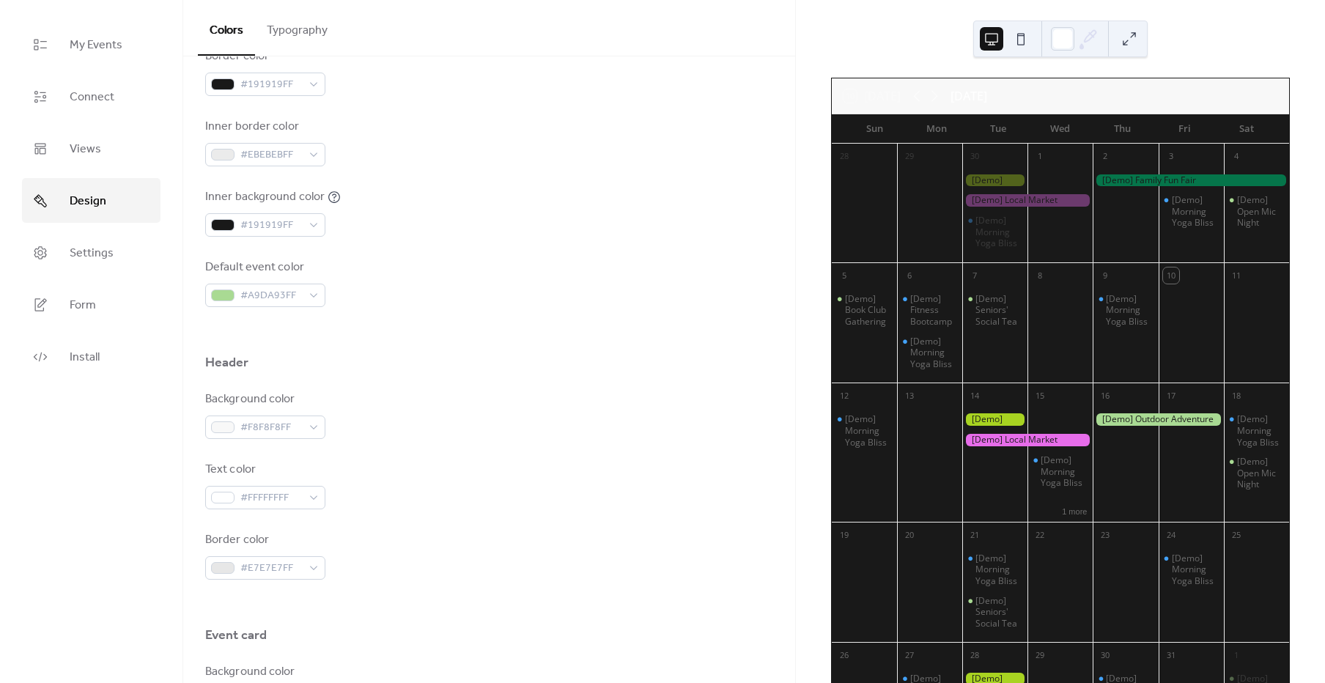
click at [282, 408] on div "Background color" at bounding box center [263, 400] width 117 height 18
click at [281, 424] on span "#F8F8F8FF" at bounding box center [271, 428] width 62 height 18
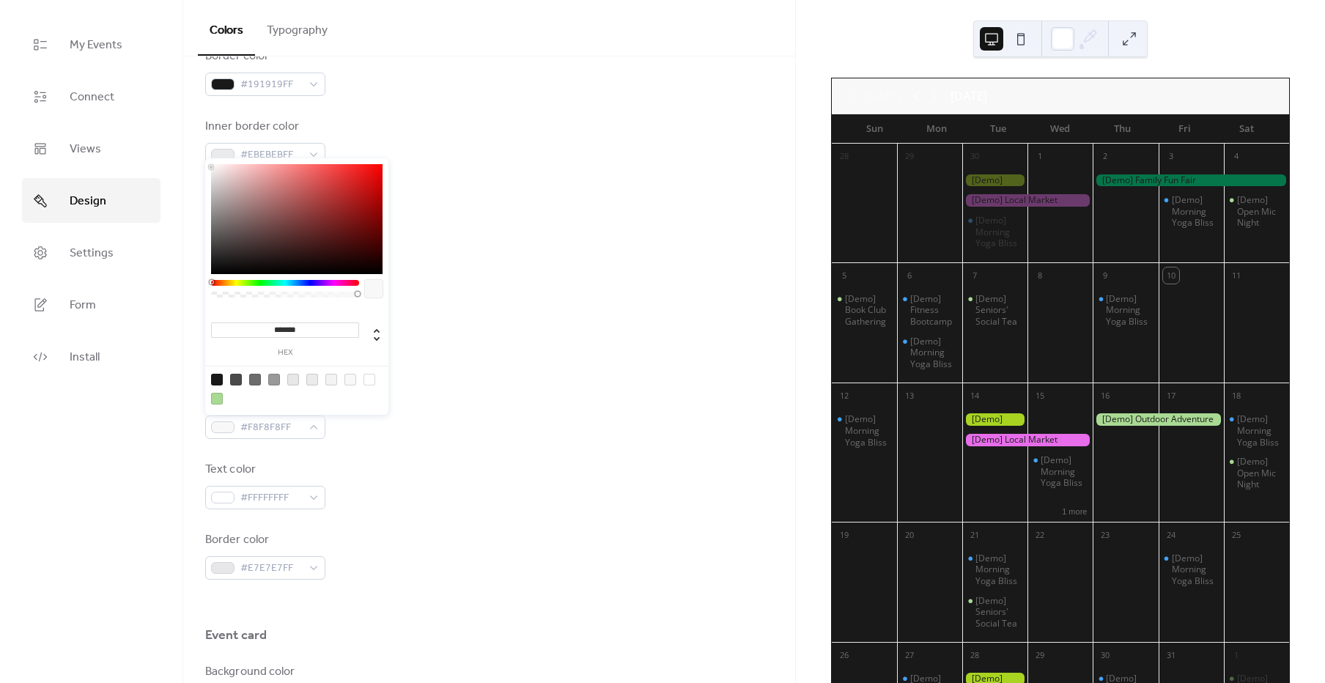
click at [314, 325] on input "*******" at bounding box center [285, 329] width 148 height 15
paste input "******"
paste input
type input "******"
click at [454, 335] on div at bounding box center [489, 330] width 568 height 47
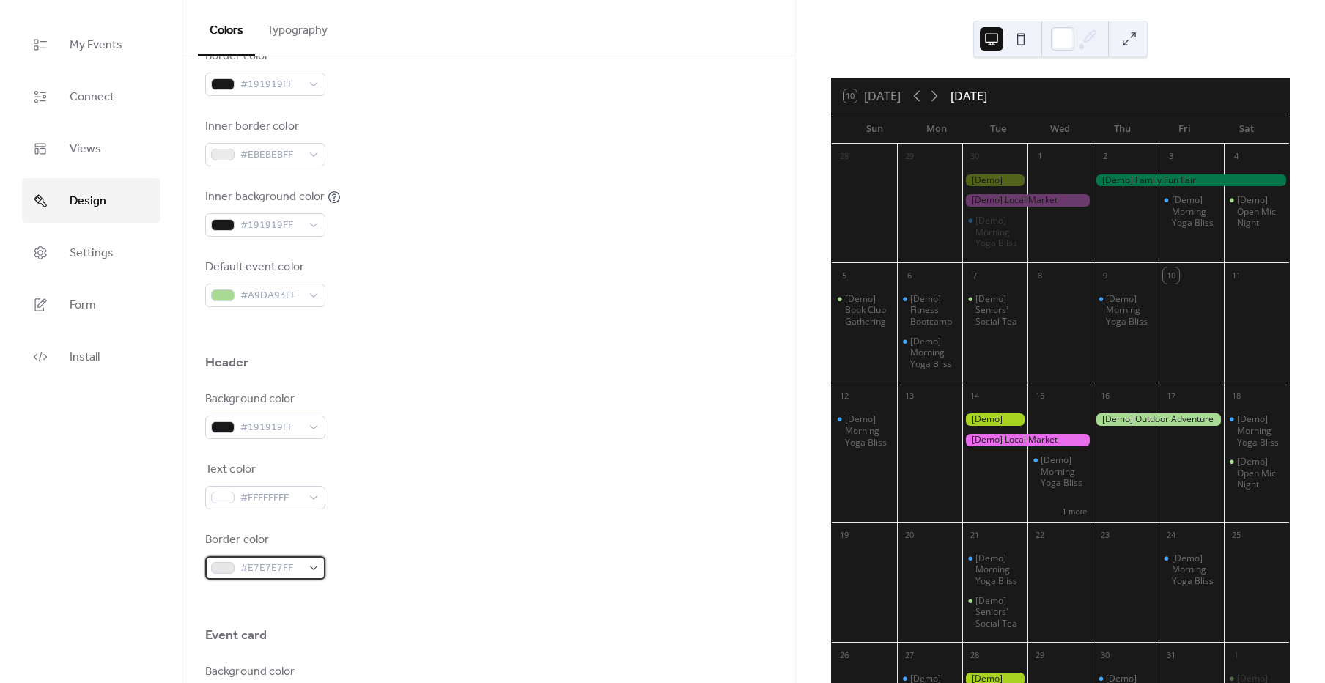
click at [274, 563] on span "#E7E7E7FF" at bounding box center [271, 569] width 62 height 18
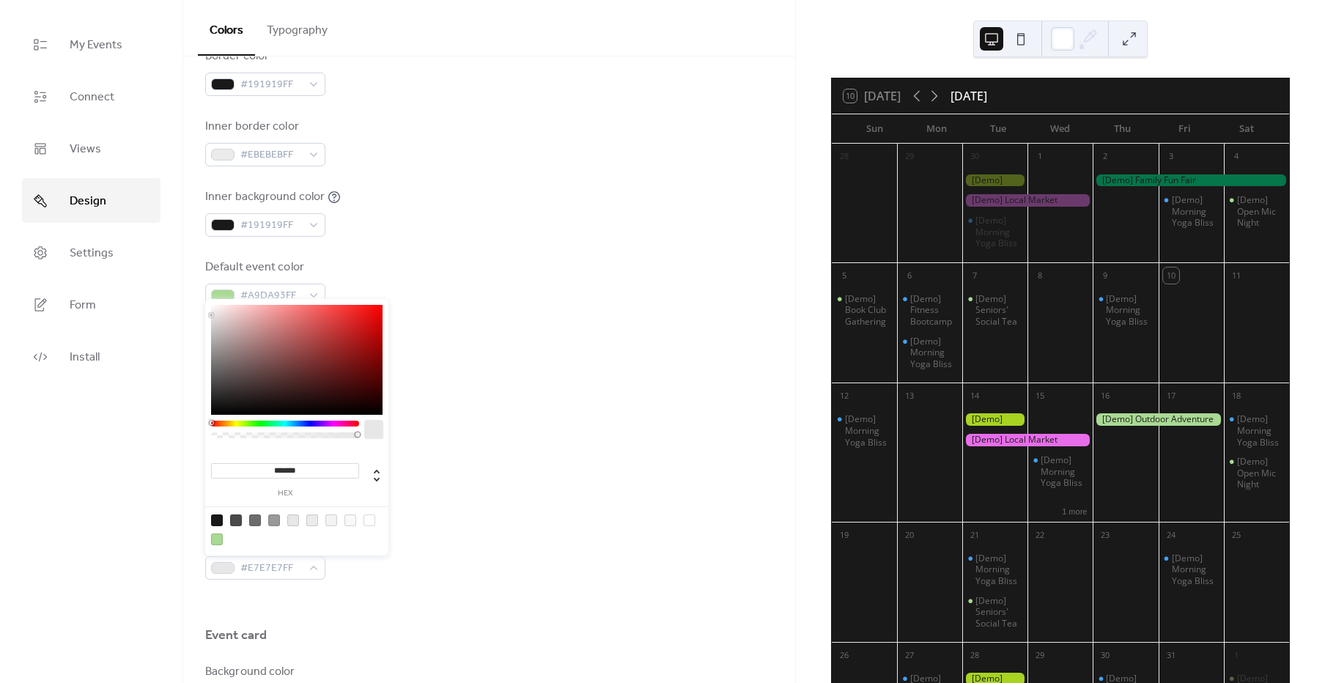
click at [311, 469] on input "*******" at bounding box center [285, 470] width 148 height 15
paste input
type input "******"
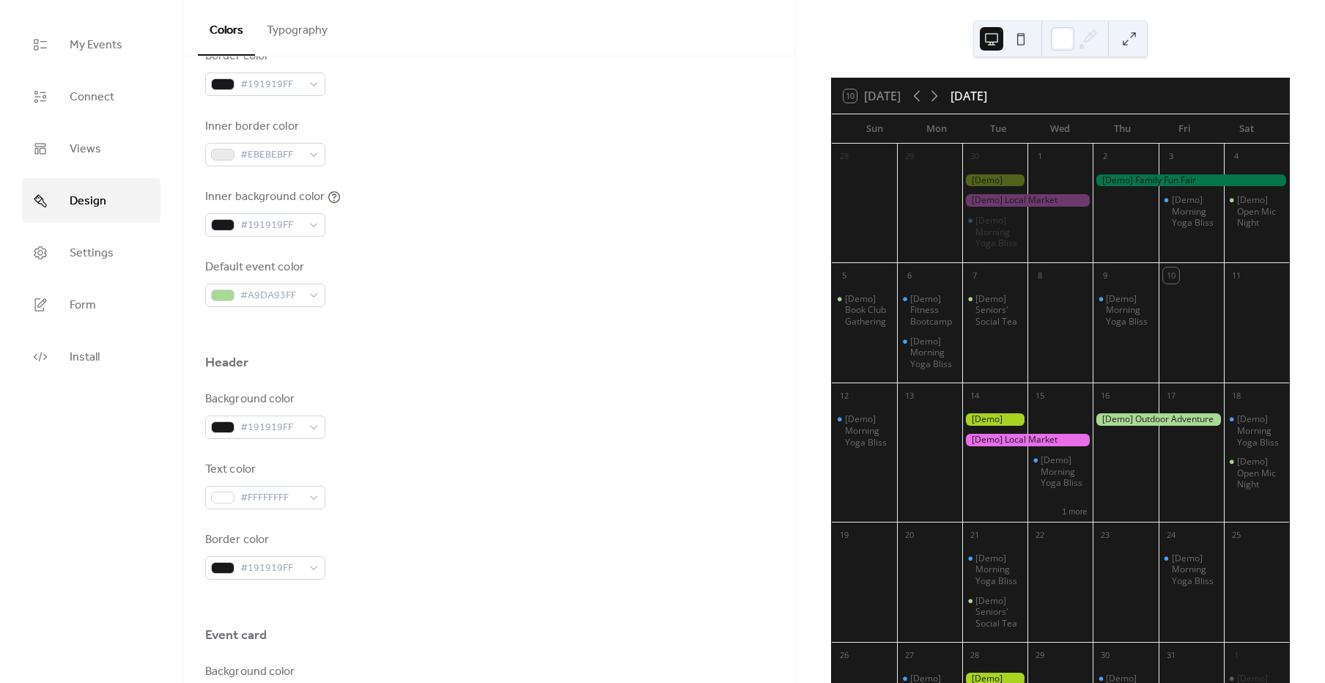
click at [460, 451] on div "Background color #191919FF Text color #FFFFFFFF Border color #191919FF" at bounding box center [489, 485] width 568 height 189
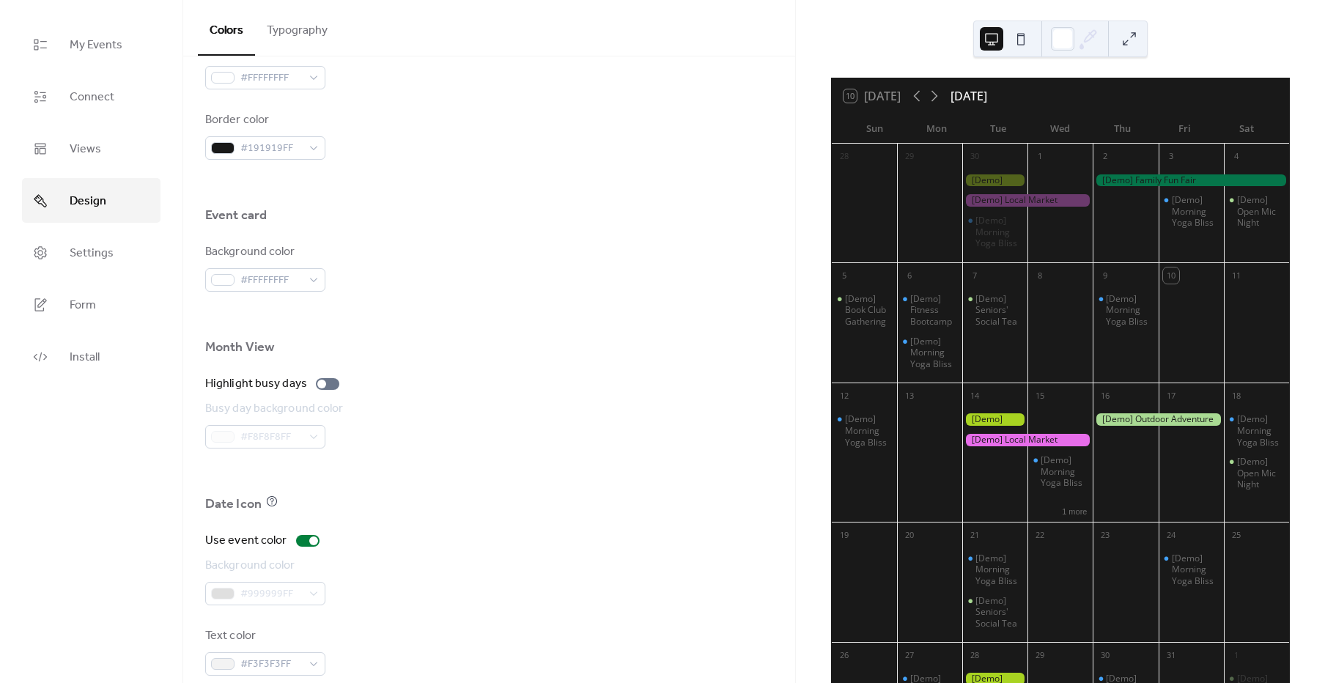
scroll to position [793, 0]
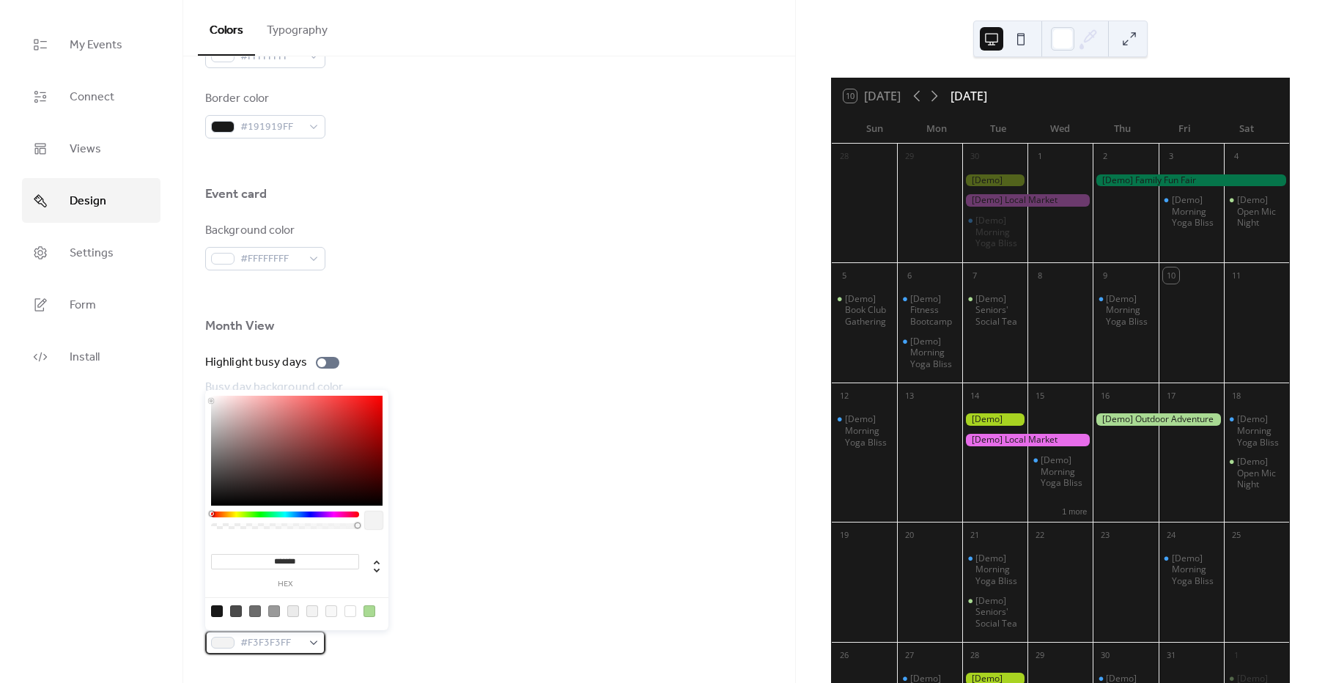
click at [262, 646] on span "#F3F3F3FF" at bounding box center [271, 644] width 62 height 18
type input "*******"
drag, startPoint x: 277, startPoint y: 449, endPoint x: 174, endPoint y: 350, distance: 142.5
click at [174, 350] on body "My Events Connect Views Design Settings Form Install Design Colors Typography C…" at bounding box center [662, 341] width 1325 height 683
click at [492, 400] on div "Busy day background color #F8F8F8FF" at bounding box center [489, 403] width 568 height 48
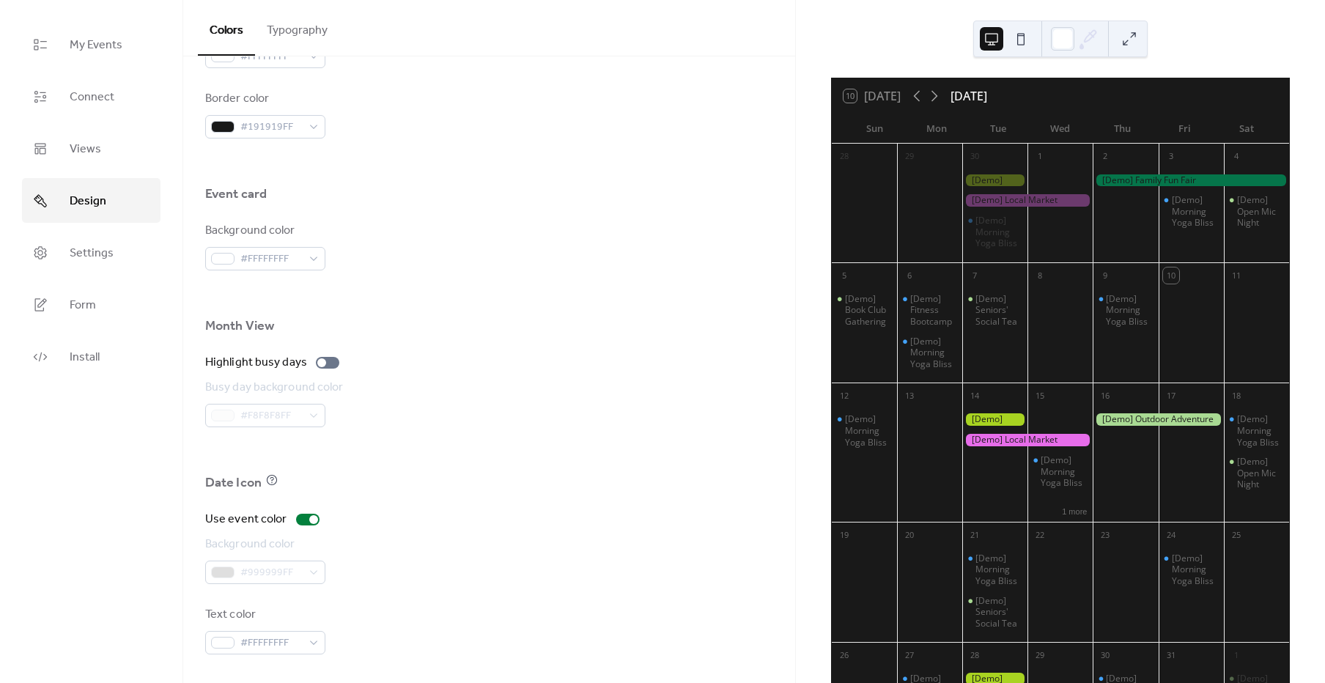
click at [306, 566] on div "#999999FF" at bounding box center [265, 572] width 120 height 23
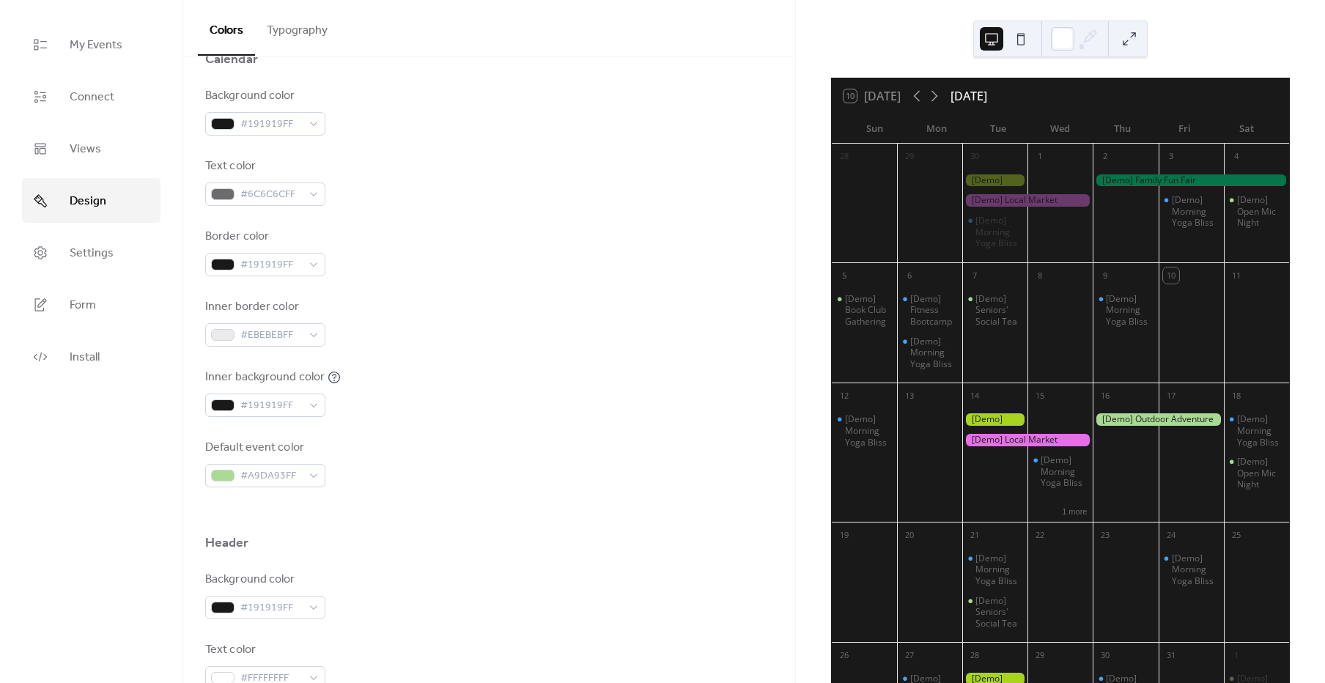
scroll to position [148, 0]
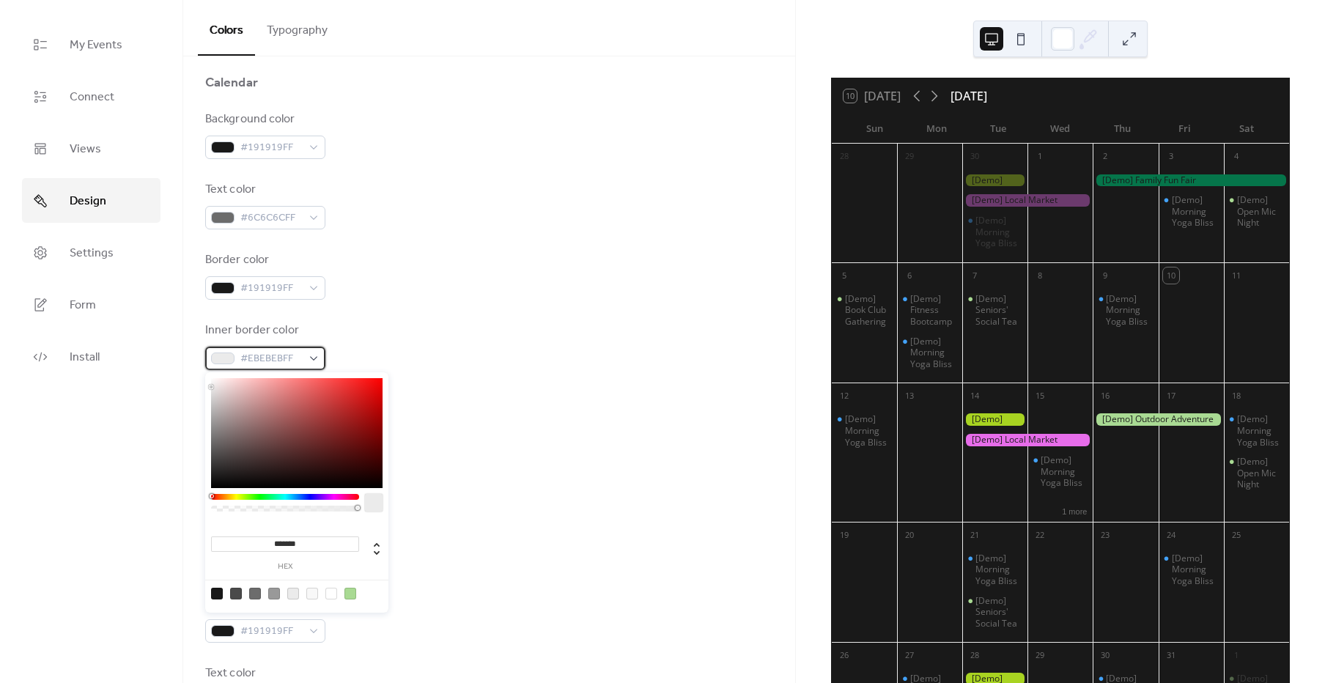
click at [317, 363] on div "#EBEBEBFF" at bounding box center [265, 358] width 120 height 23
type input "*******"
drag, startPoint x: 262, startPoint y: 414, endPoint x: 185, endPoint y: 335, distance: 110.4
click at [185, 335] on body "My Events Connect Views Design Settings Form Install Design Colors Typography C…" at bounding box center [662, 341] width 1325 height 683
click at [493, 333] on div "Inner border color #FFFFFFFF" at bounding box center [489, 346] width 568 height 48
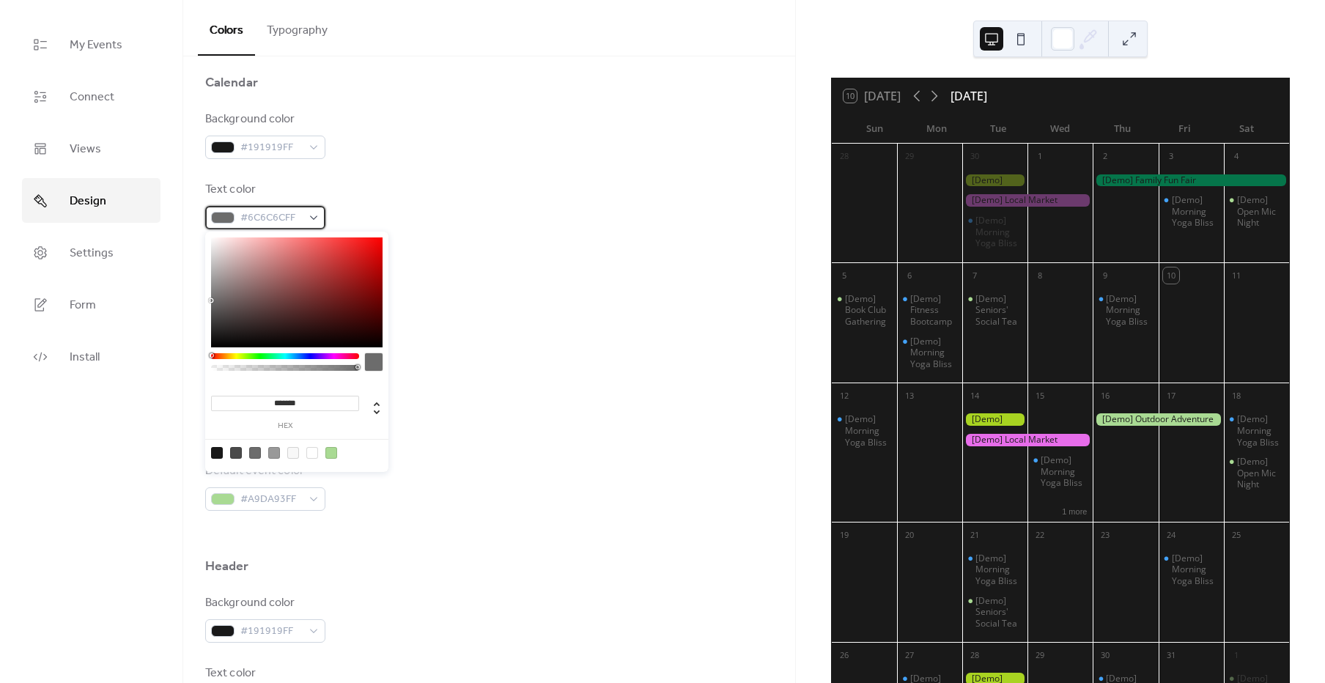
click at [314, 214] on div "#6C6C6CFF" at bounding box center [265, 217] width 120 height 23
type input "*******"
drag, startPoint x: 266, startPoint y: 255, endPoint x: 152, endPoint y: 180, distance: 136.6
click at [152, 180] on body "My Events Connect Views Design Settings Form Install Design Colors Typography C…" at bounding box center [662, 341] width 1325 height 683
click at [476, 226] on div "Text color #FFFFFFFF" at bounding box center [489, 205] width 568 height 48
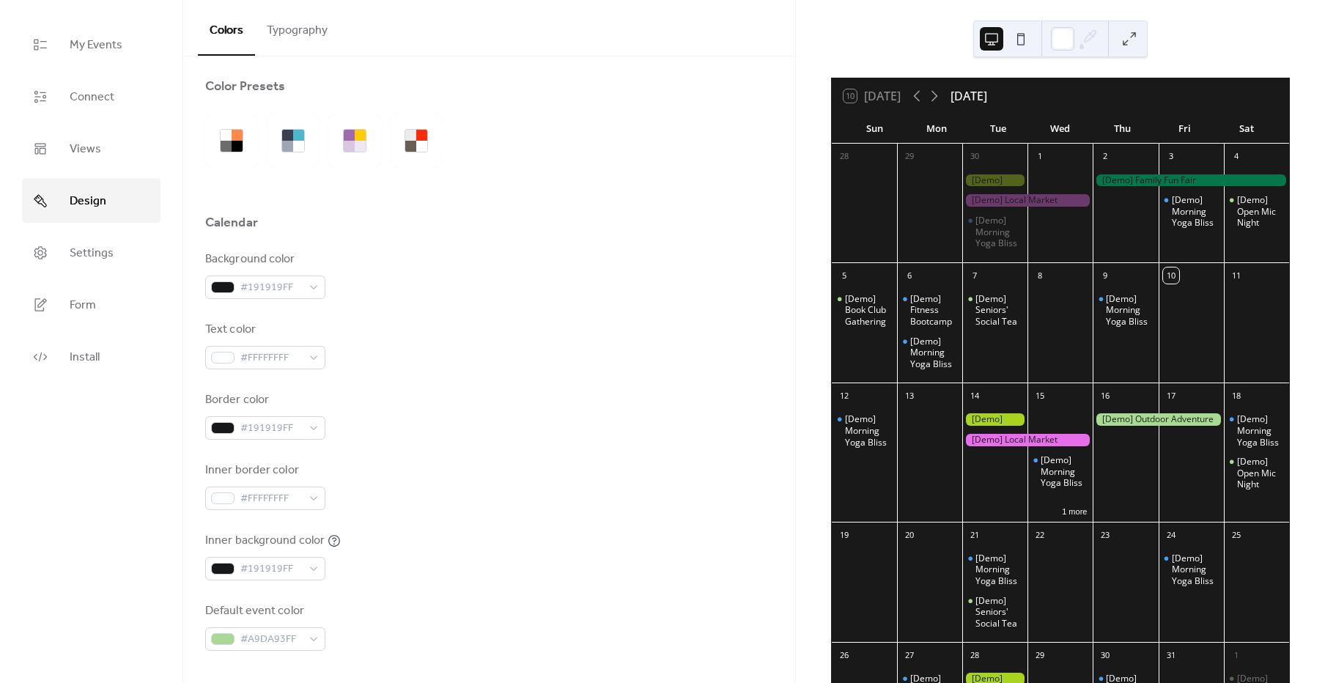
scroll to position [0, 0]
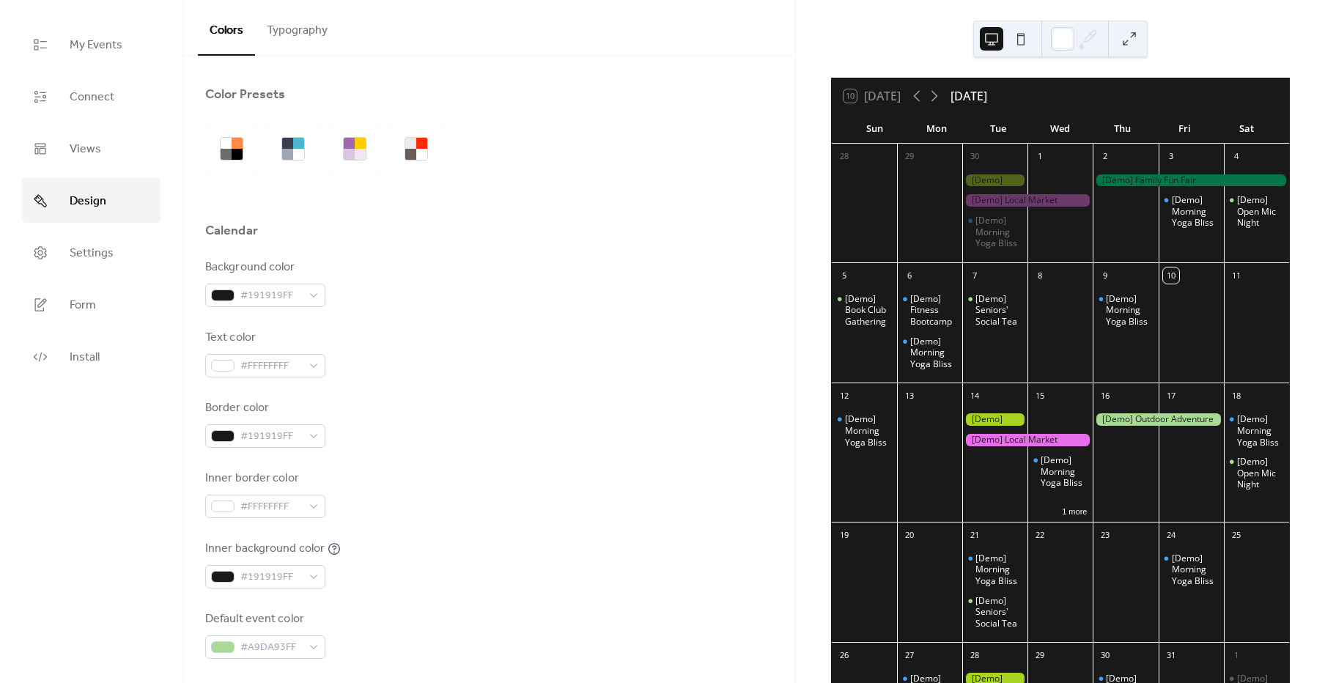
click at [309, 31] on button "Typography" at bounding box center [297, 27] width 84 height 54
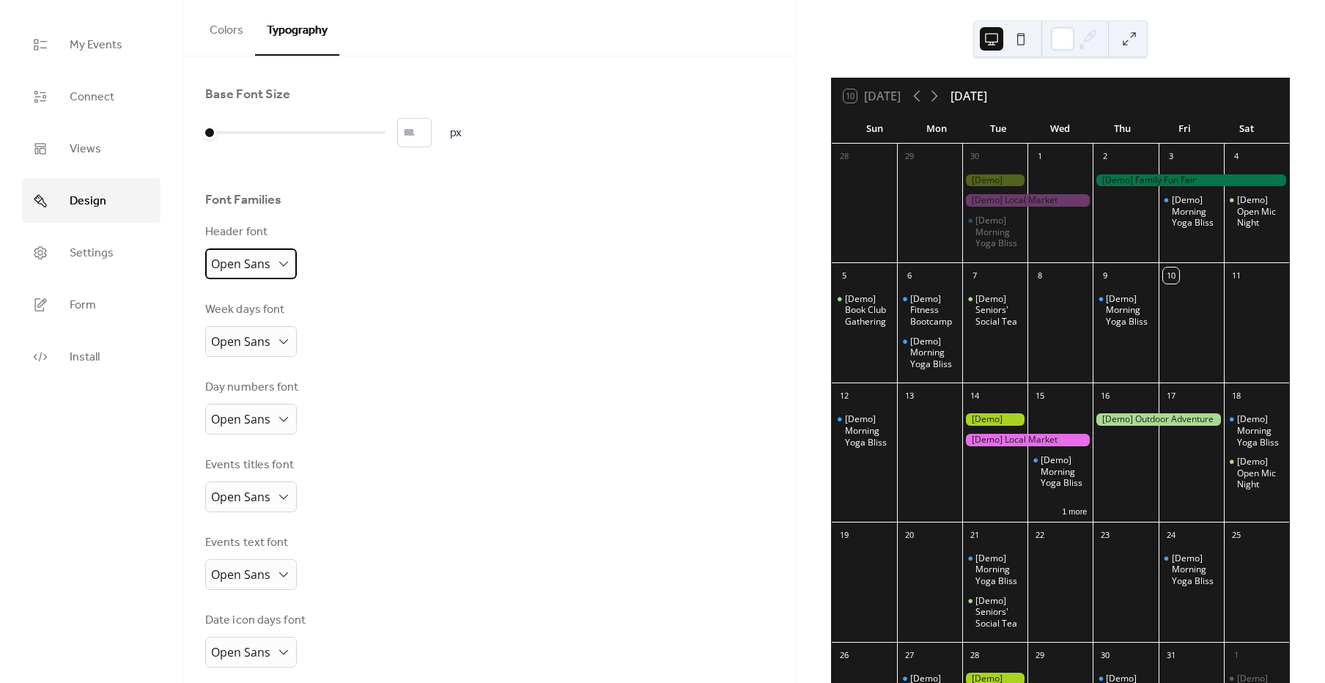
click at [273, 270] on div "Open Sans" at bounding box center [251, 263] width 92 height 31
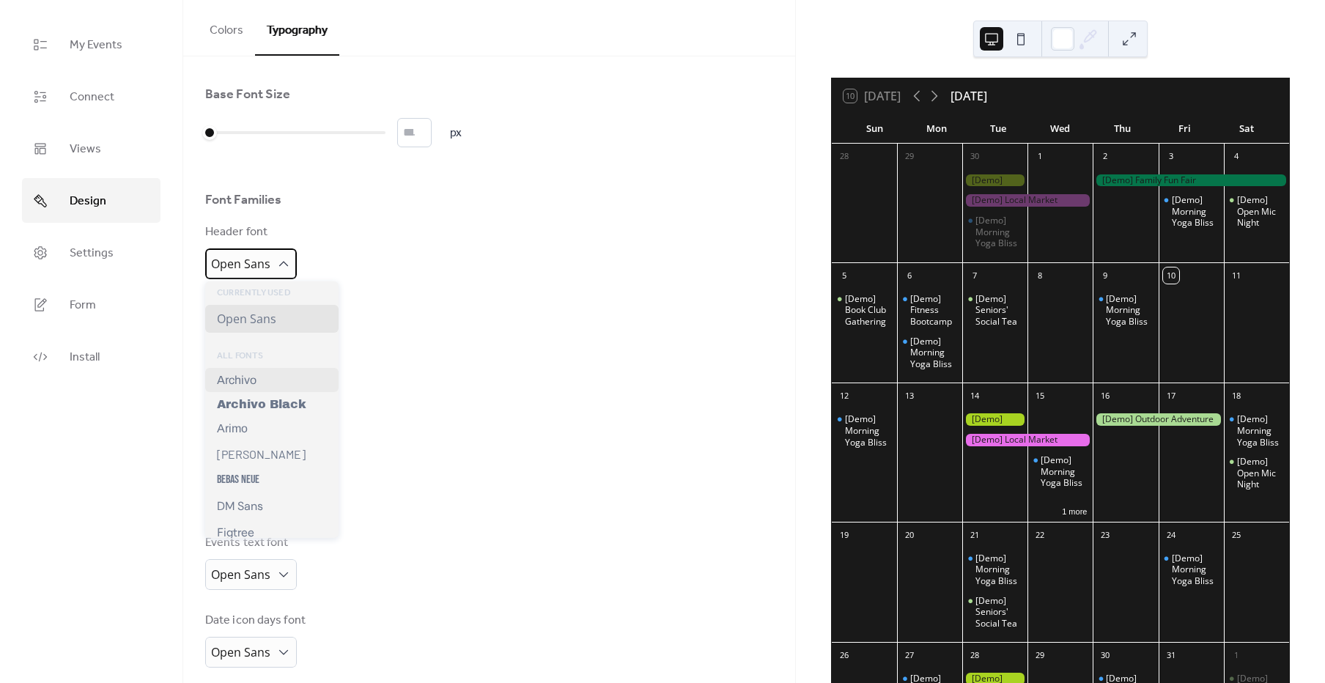
scroll to position [117, 0]
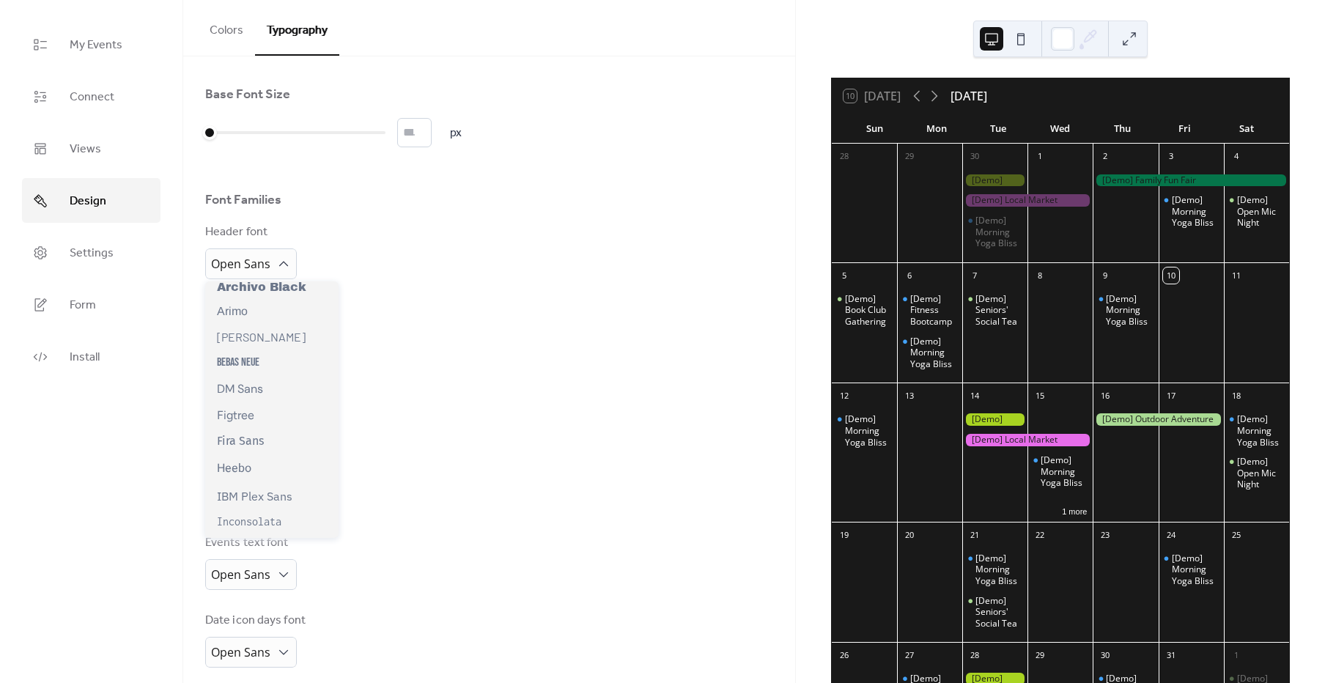
click at [446, 297] on div "Base Font Size * px Font Families Header font Open Sans Week days font Open San…" at bounding box center [489, 416] width 568 height 660
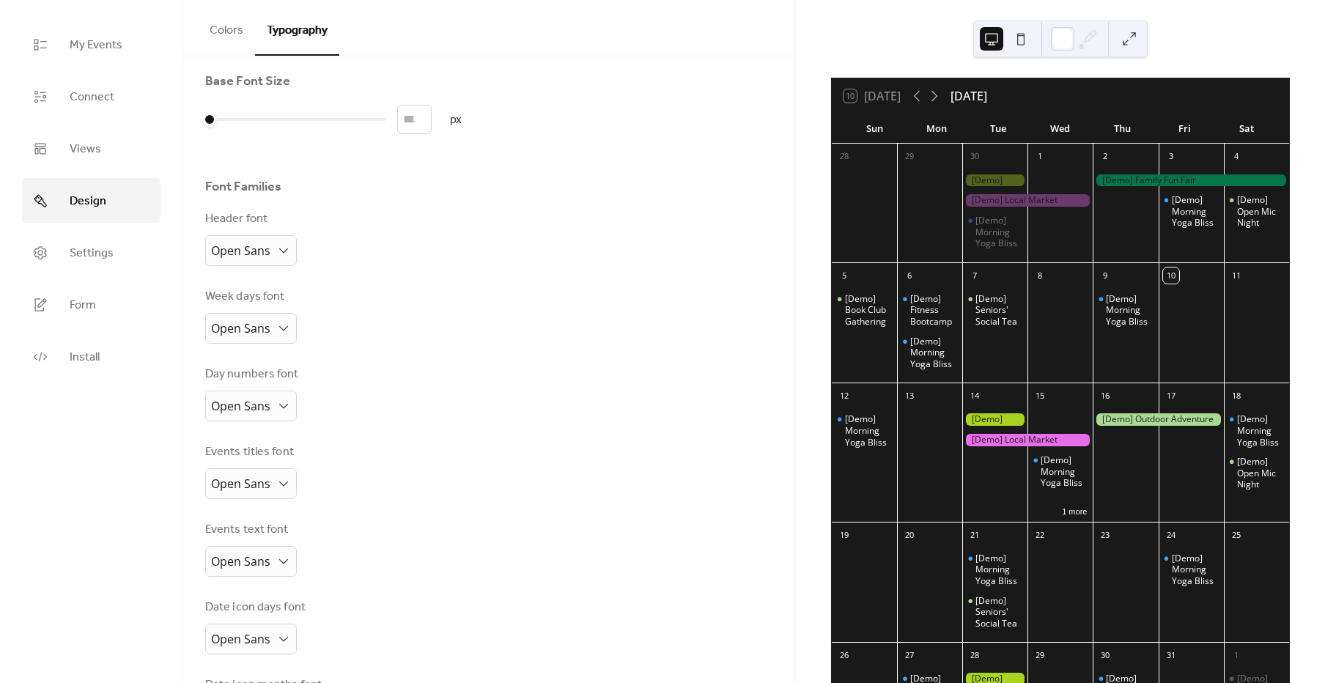
scroll to position [0, 0]
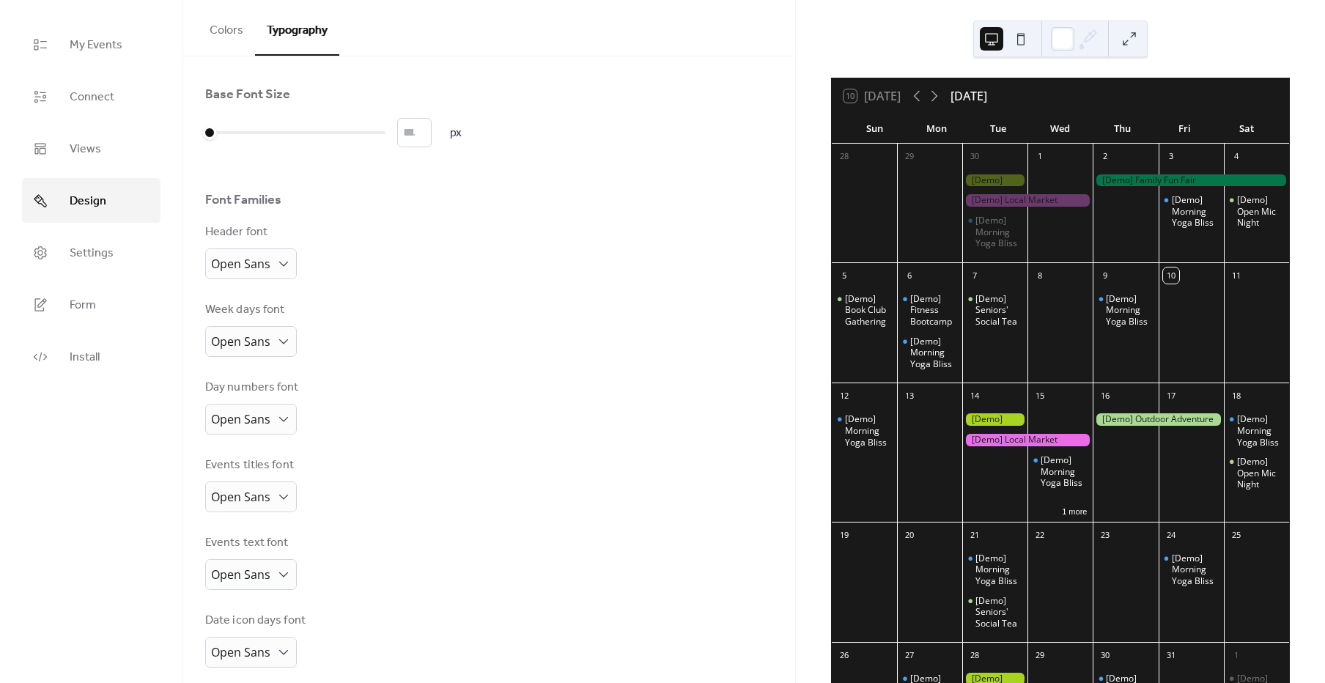
click at [235, 38] on button "Colors" at bounding box center [226, 27] width 57 height 54
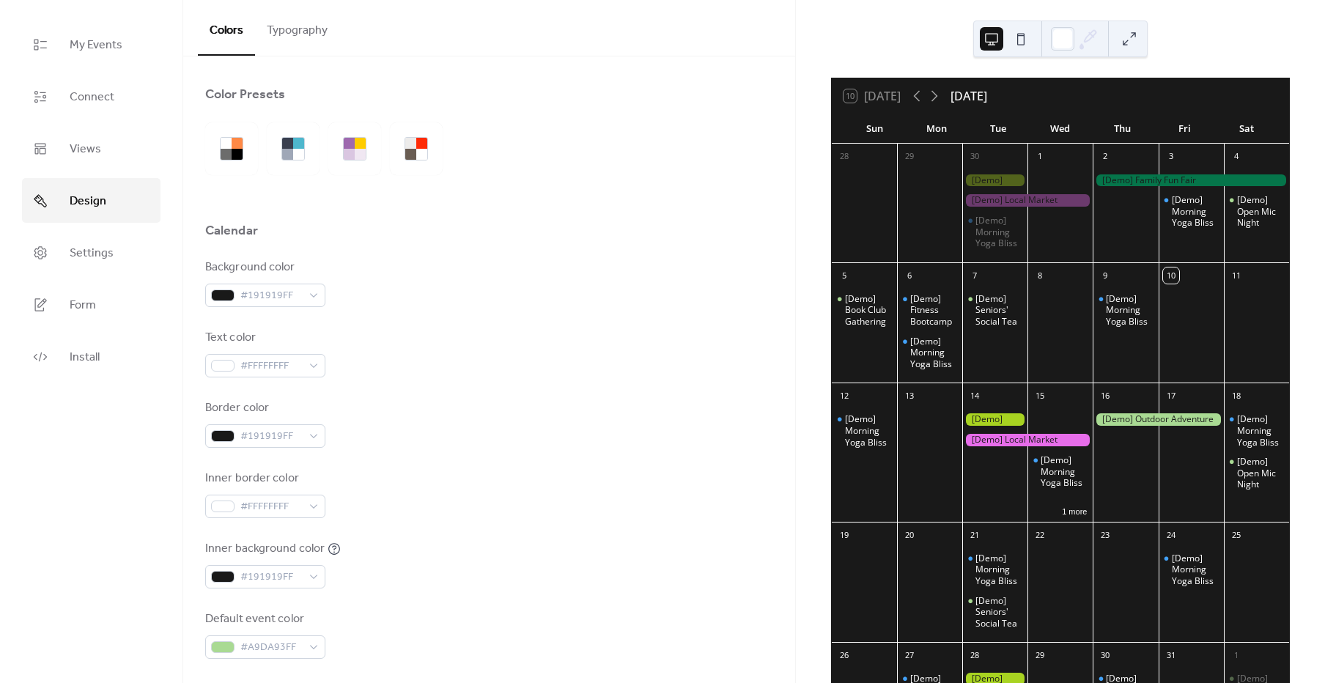
scroll to position [59, 0]
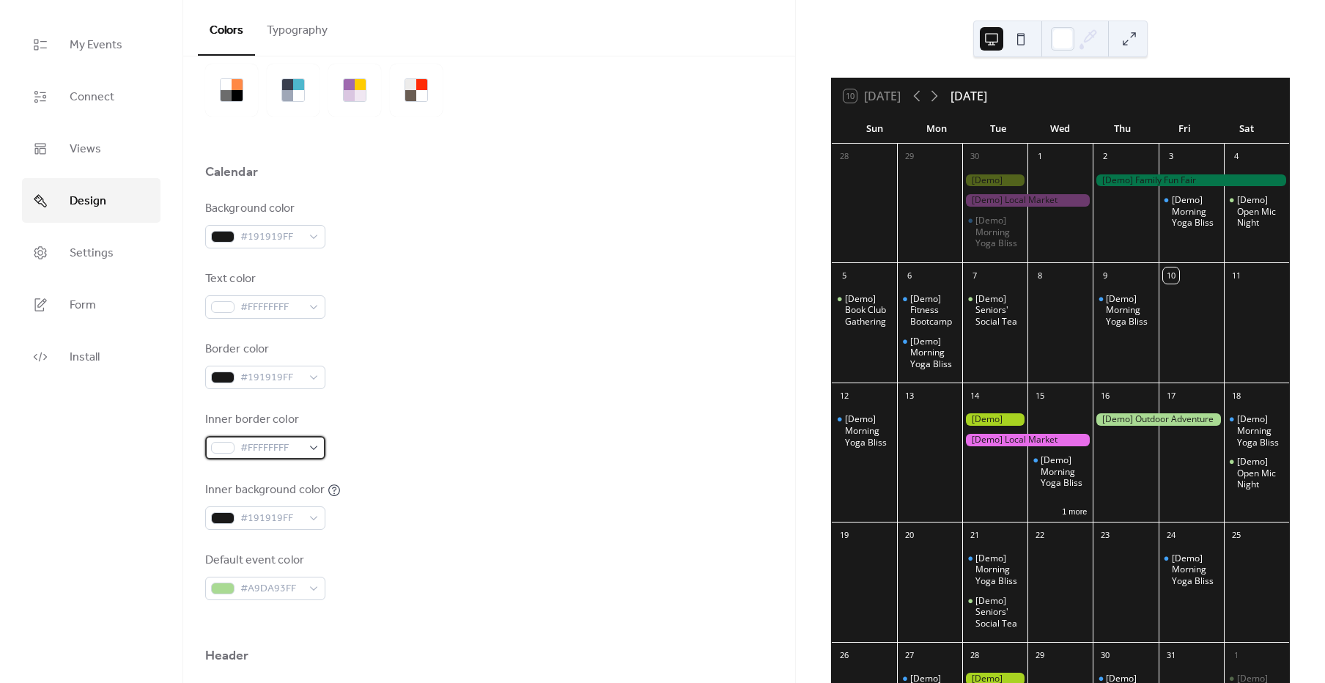
click at [308, 440] on div "#FFFFFFFF" at bounding box center [265, 447] width 120 height 23
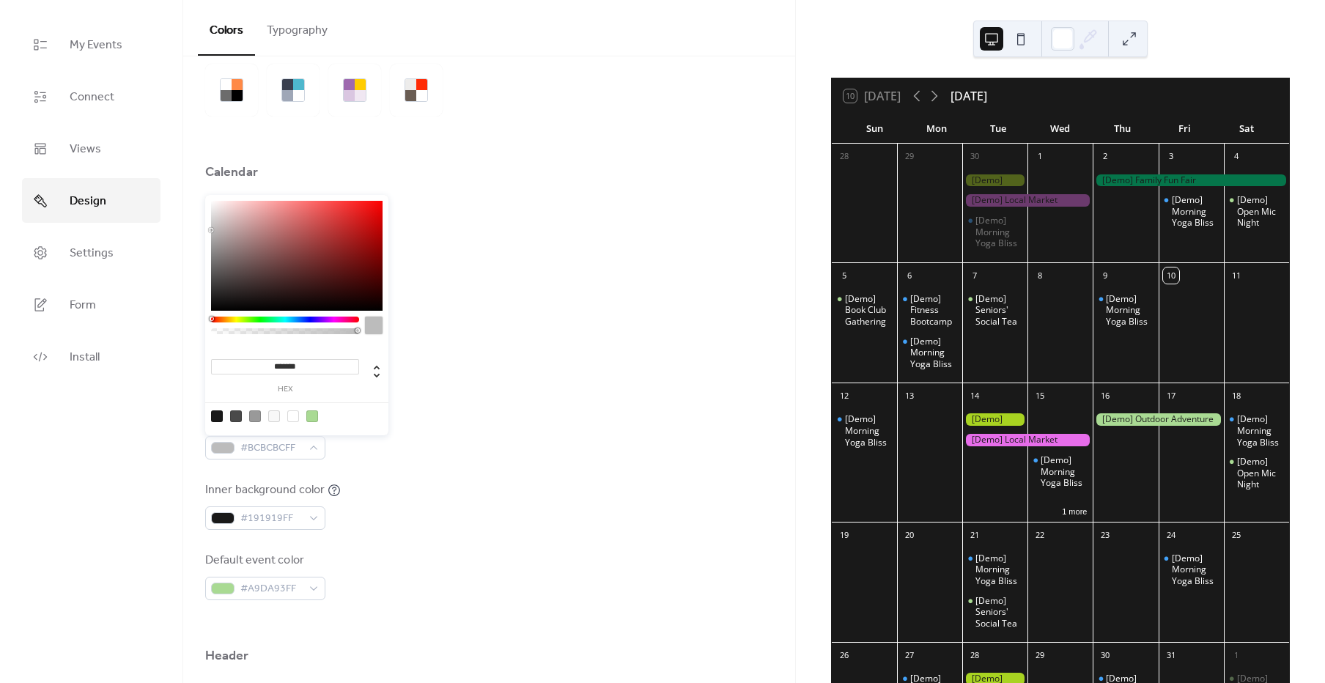
drag, startPoint x: 226, startPoint y: 214, endPoint x: 179, endPoint y: 248, distance: 58.4
click at [179, 248] on body "My Events Connect Views Design Settings Form Install Design Colors Typography C…" at bounding box center [662, 341] width 1325 height 683
drag, startPoint x: 253, startPoint y: 243, endPoint x: 193, endPoint y: 268, distance: 65.1
click at [193, 268] on body "My Events Connect Views Design Settings Form Install Design Colors Typography C…" at bounding box center [662, 341] width 1325 height 683
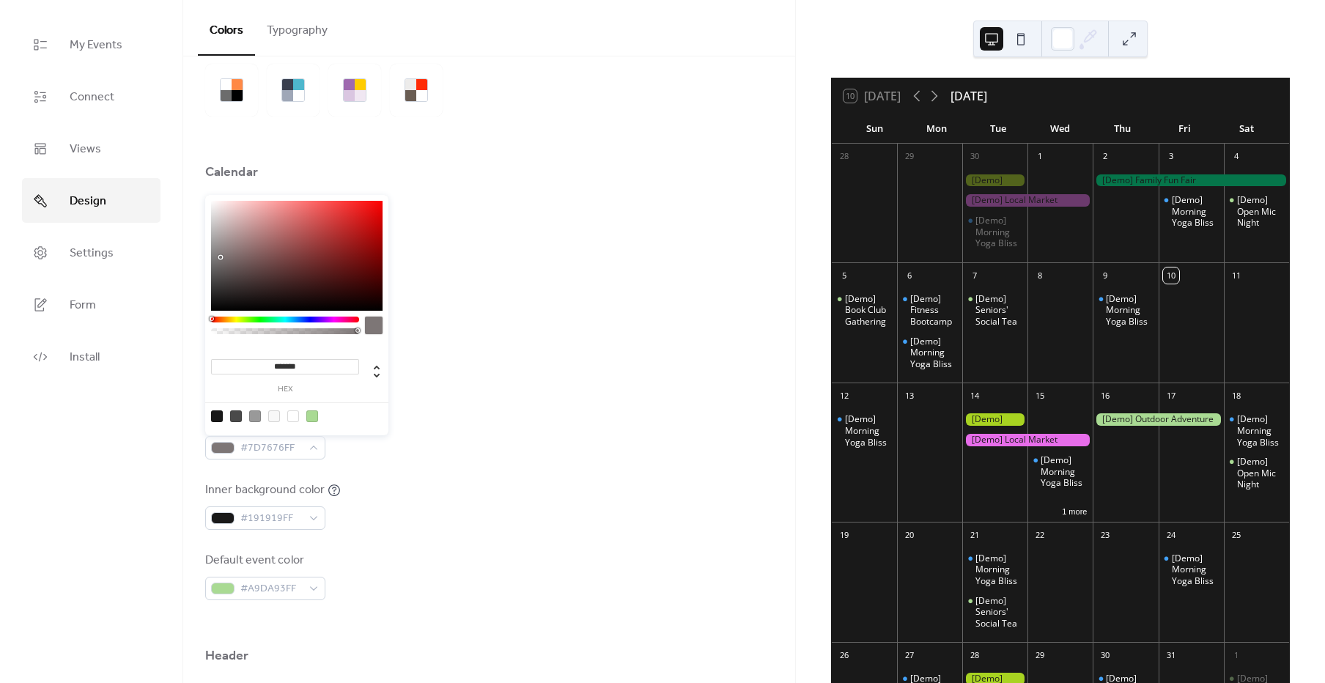
type input "*******"
drag, startPoint x: 220, startPoint y: 257, endPoint x: 201, endPoint y: 257, distance: 19.1
click at [201, 257] on body "My Events Connect Views Design Settings Form Install Design Colors Typography C…" at bounding box center [662, 341] width 1325 height 683
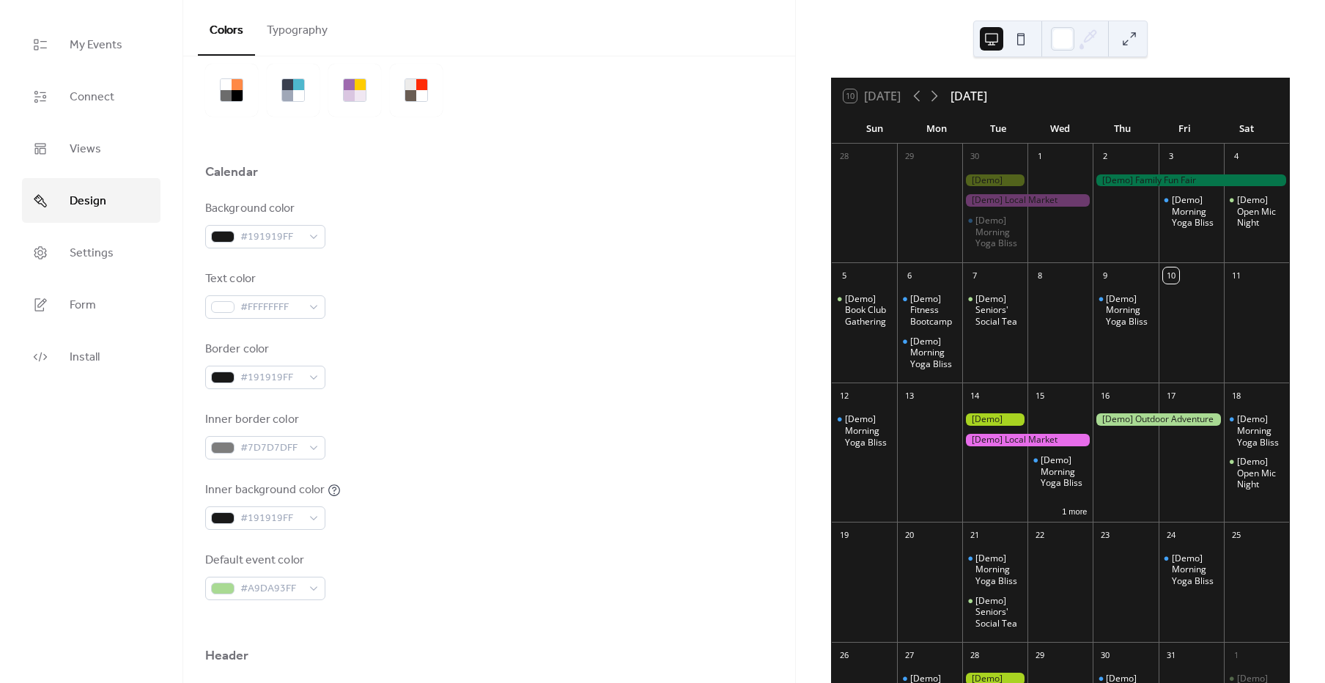
click at [505, 303] on div "Text color #FFFFFFFF" at bounding box center [489, 294] width 568 height 48
click at [288, 312] on span "#FFFFFFFF" at bounding box center [271, 308] width 62 height 18
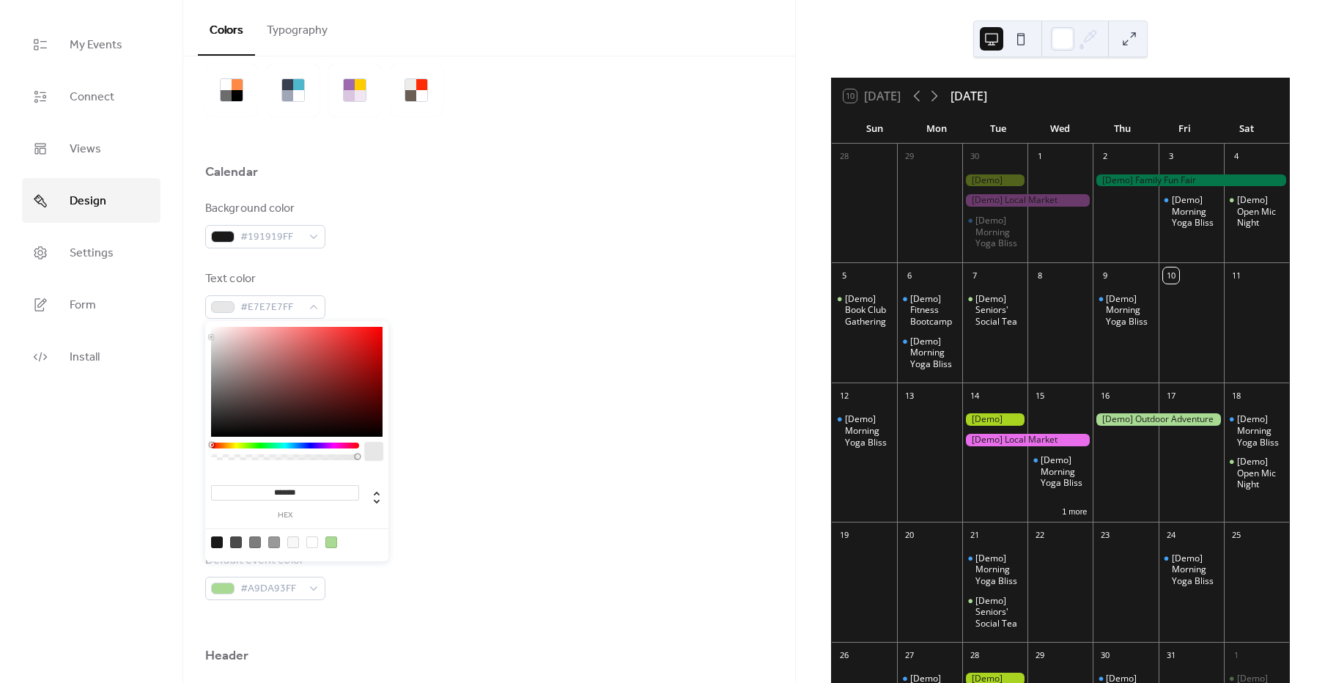
click at [207, 337] on div "******* hex" at bounding box center [296, 441] width 183 height 240
type input "*******"
drag, startPoint x: 218, startPoint y: 335, endPoint x: 207, endPoint y: 336, distance: 10.3
click at [207, 336] on div "******* hex" at bounding box center [296, 441] width 183 height 240
click at [525, 286] on div "Text color #EBEBEBFF" at bounding box center [489, 294] width 568 height 48
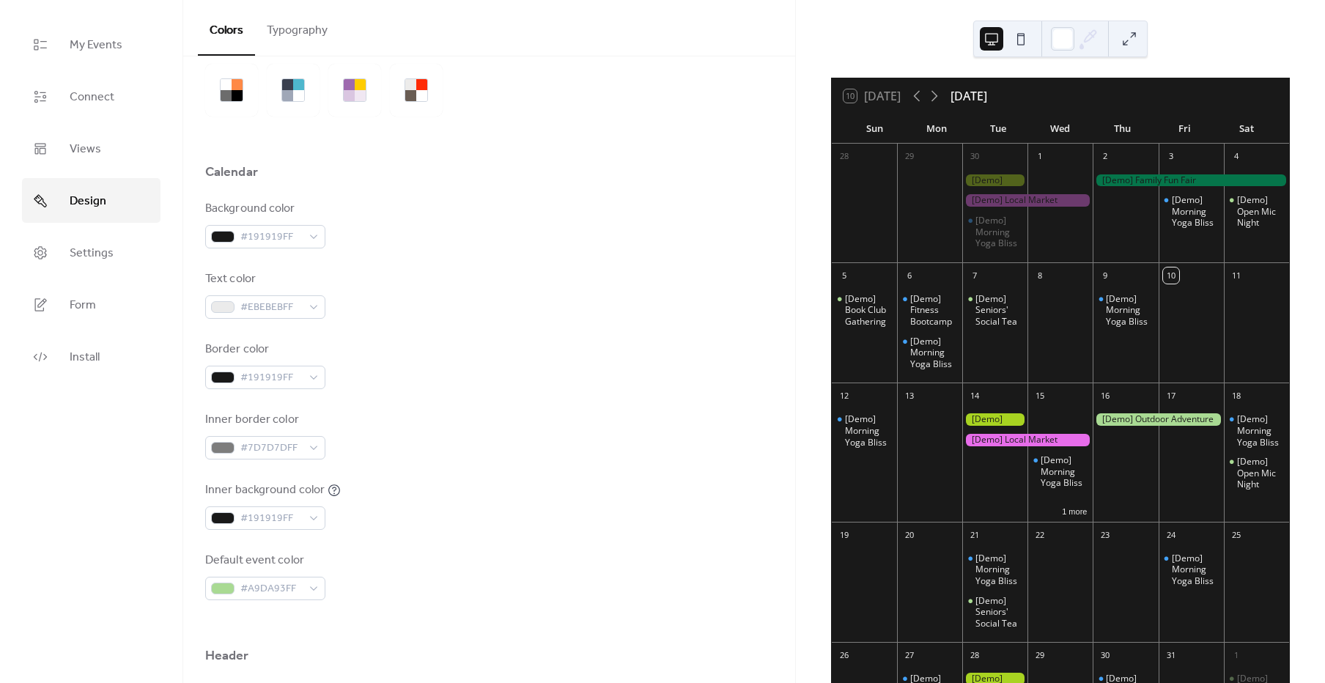
click at [1022, 39] on button at bounding box center [1020, 38] width 23 height 23
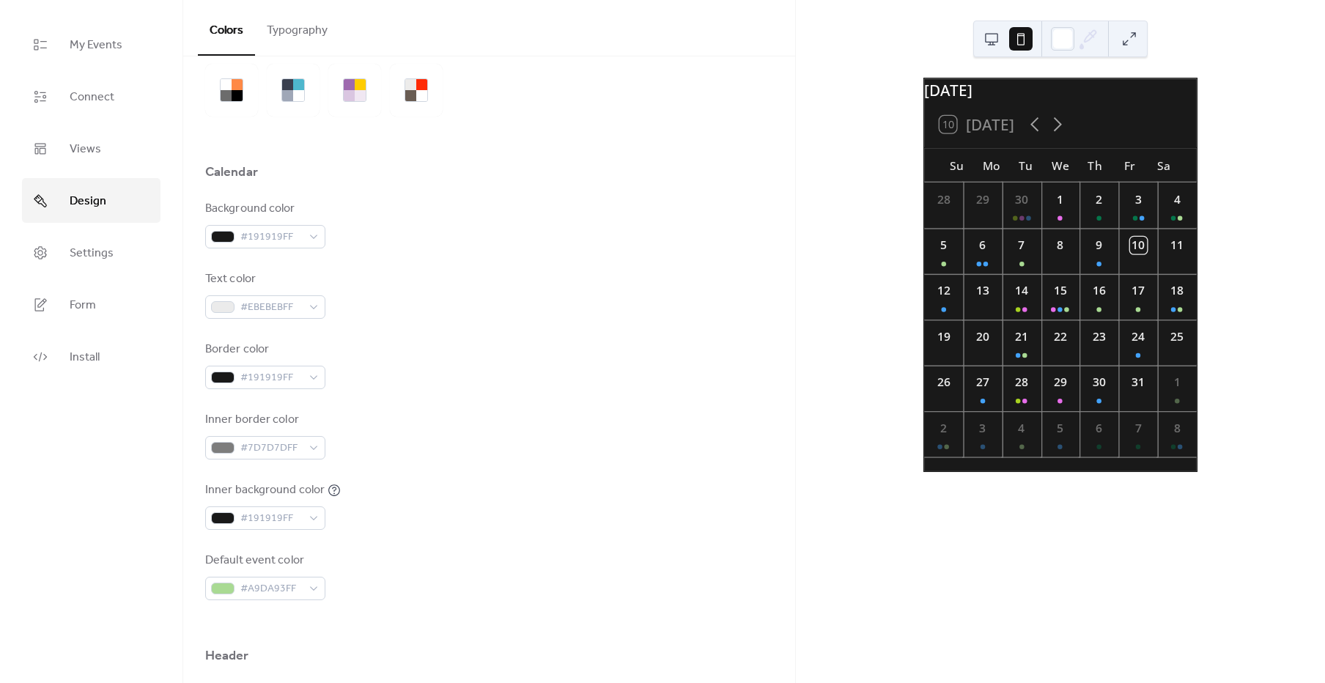
click at [1000, 43] on button at bounding box center [991, 38] width 23 height 23
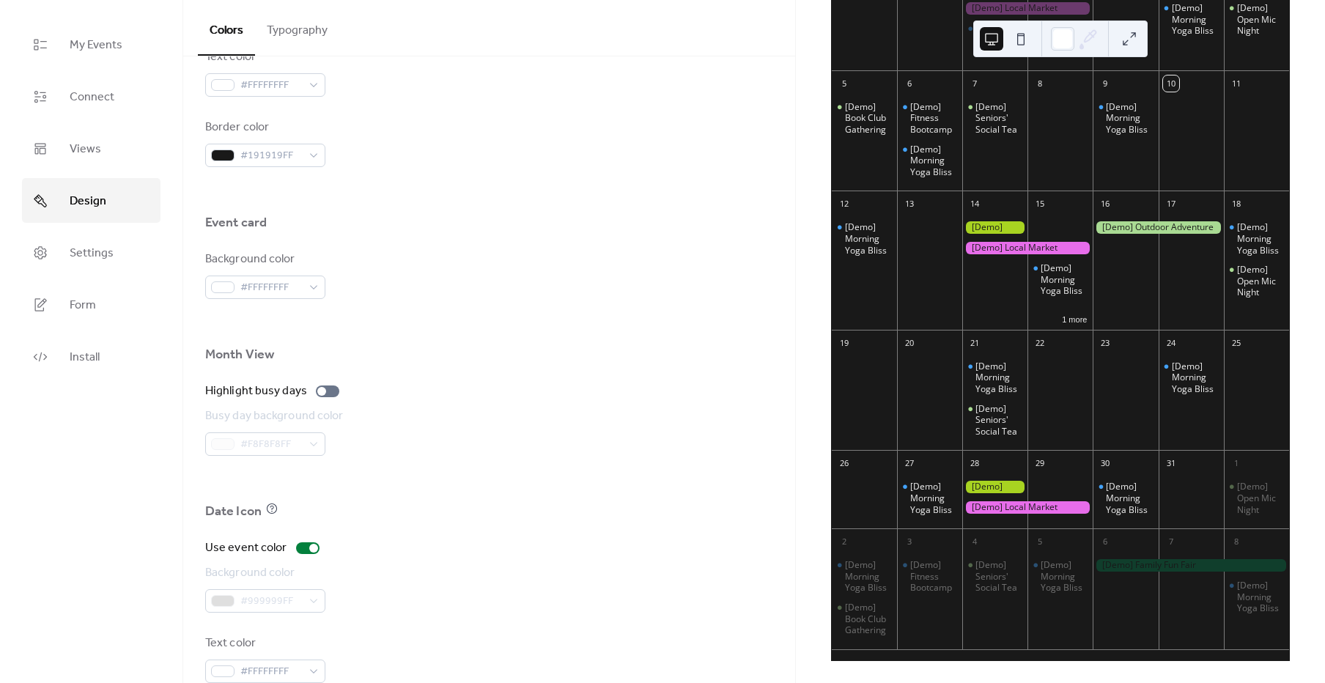
scroll to position [793, 0]
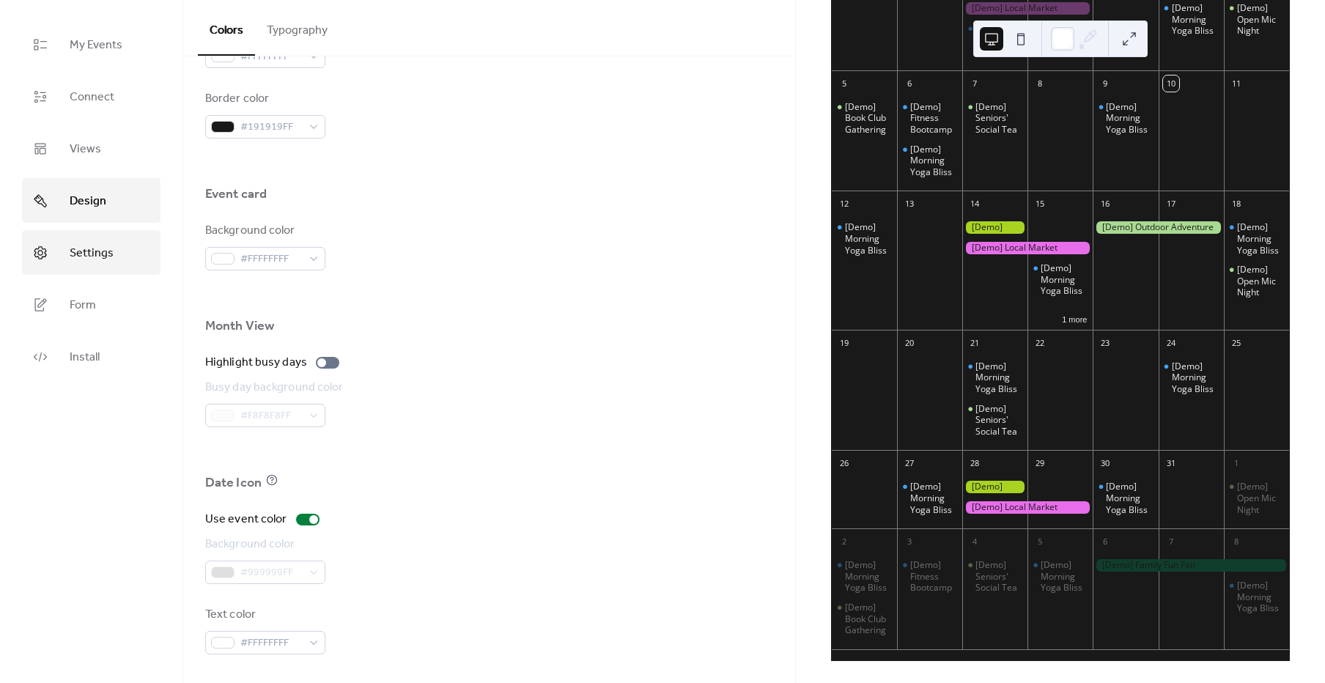
click at [122, 259] on link "Settings" at bounding box center [91, 252] width 139 height 45
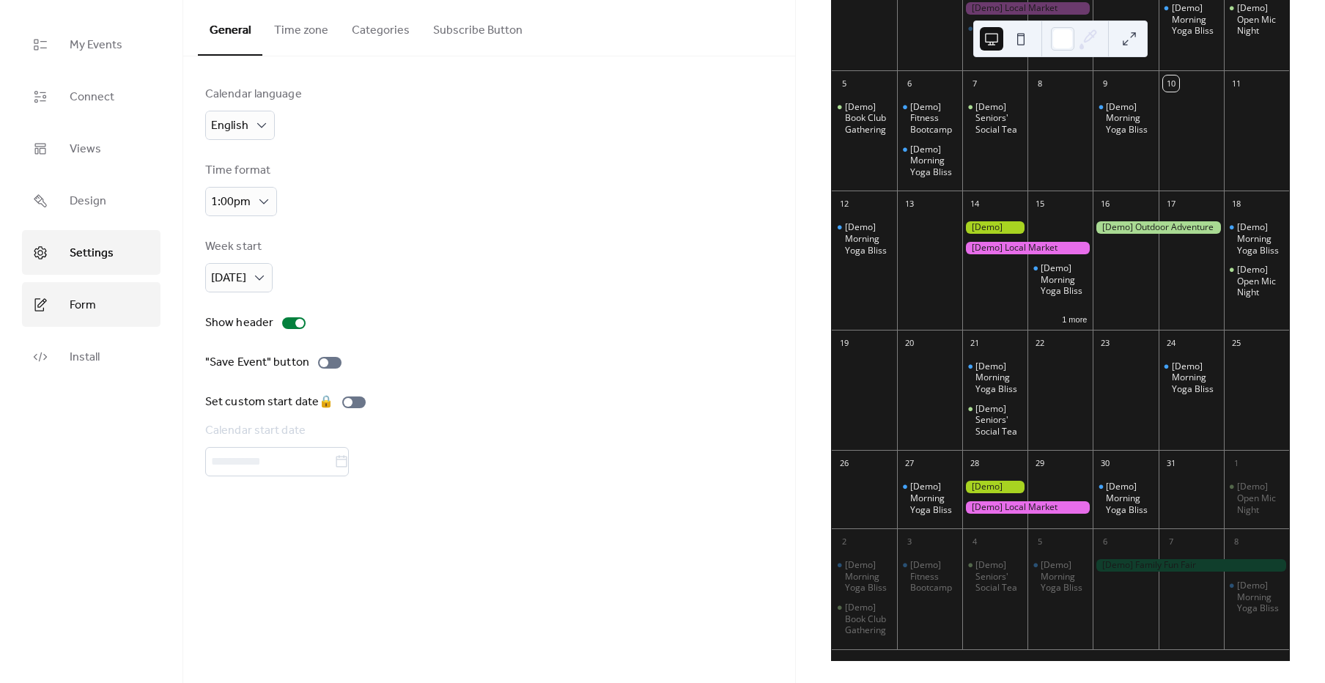
click at [97, 303] on link "Form" at bounding box center [91, 304] width 139 height 45
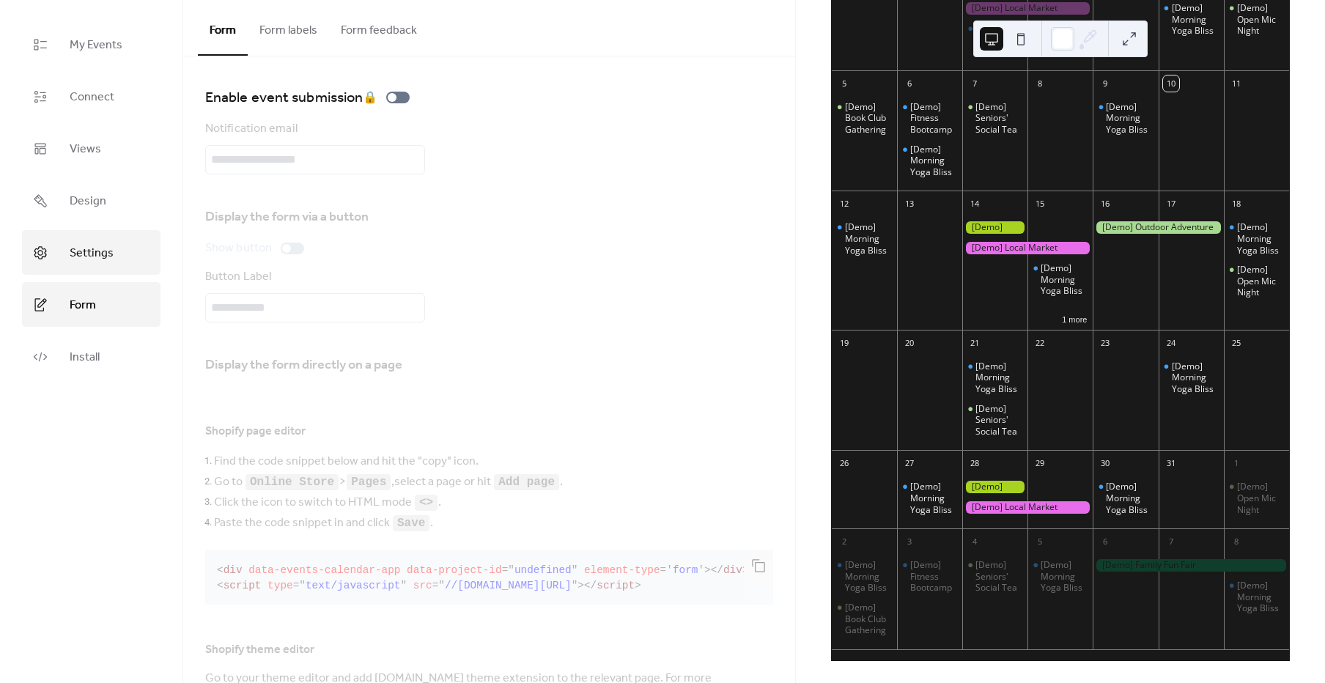
click at [108, 254] on span "Settings" at bounding box center [92, 253] width 44 height 23
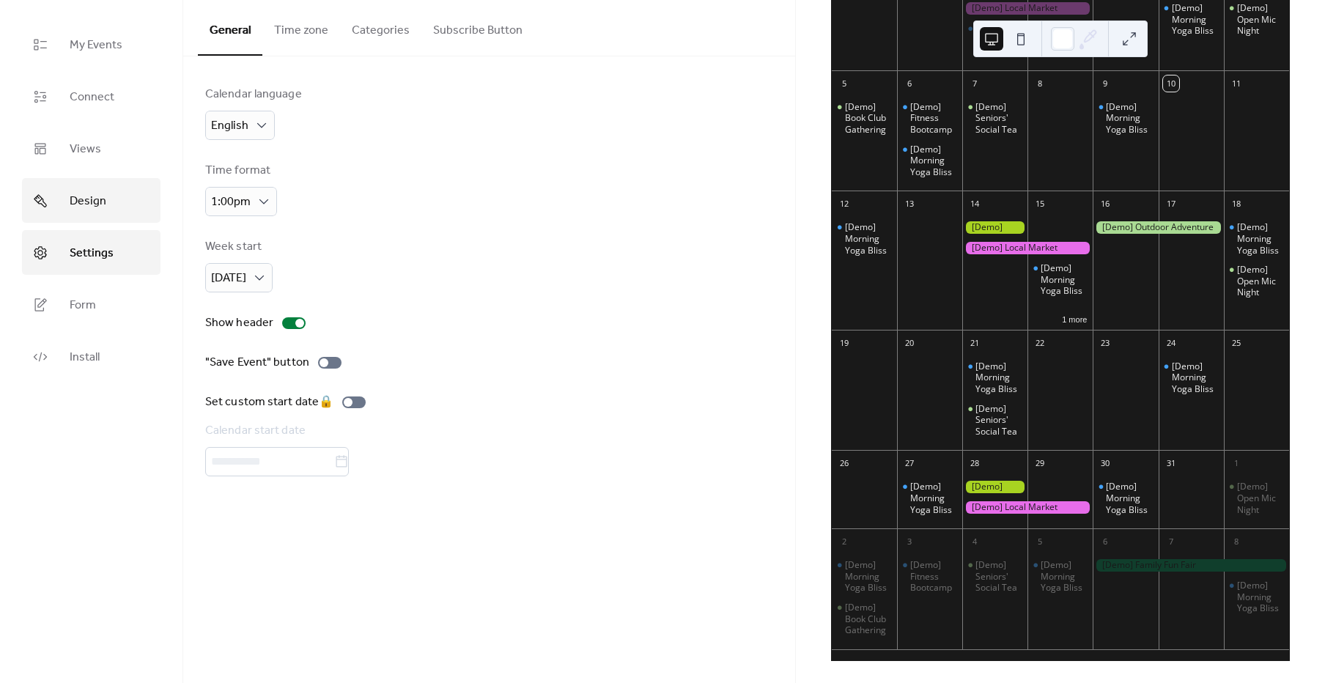
click at [102, 196] on span "Design" at bounding box center [88, 201] width 37 height 23
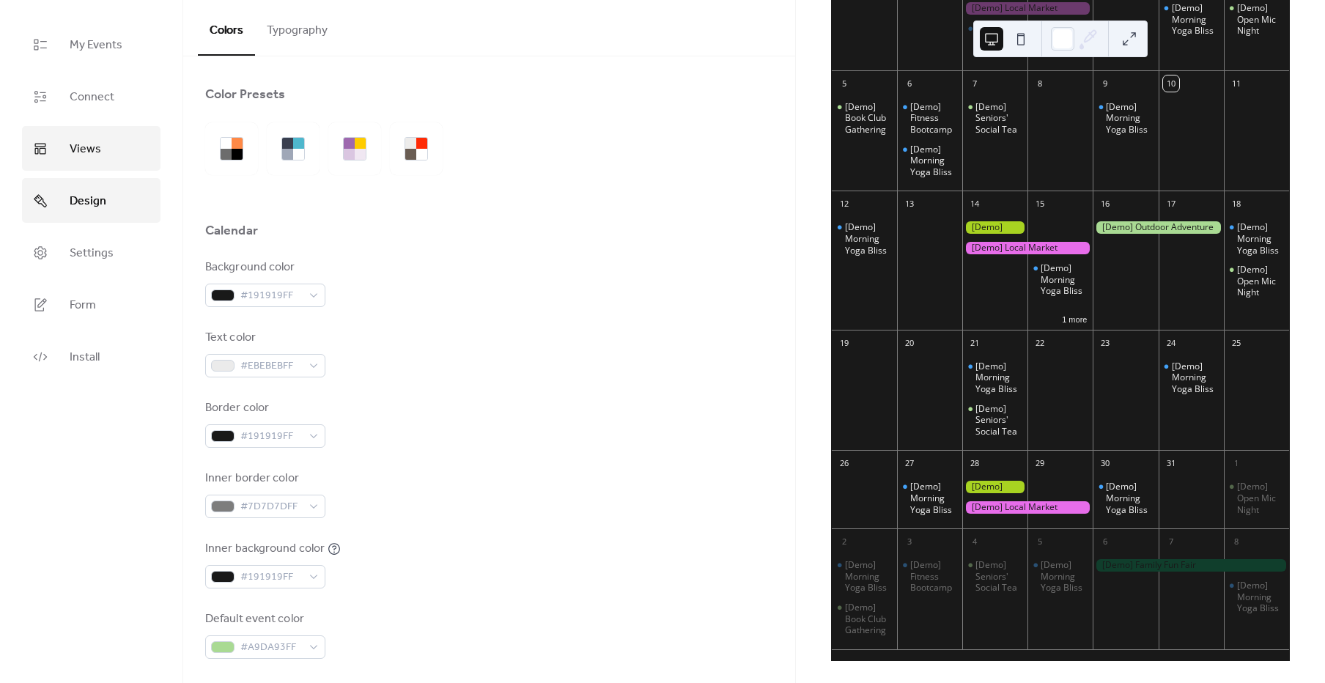
click at [103, 147] on link "Views" at bounding box center [91, 148] width 139 height 45
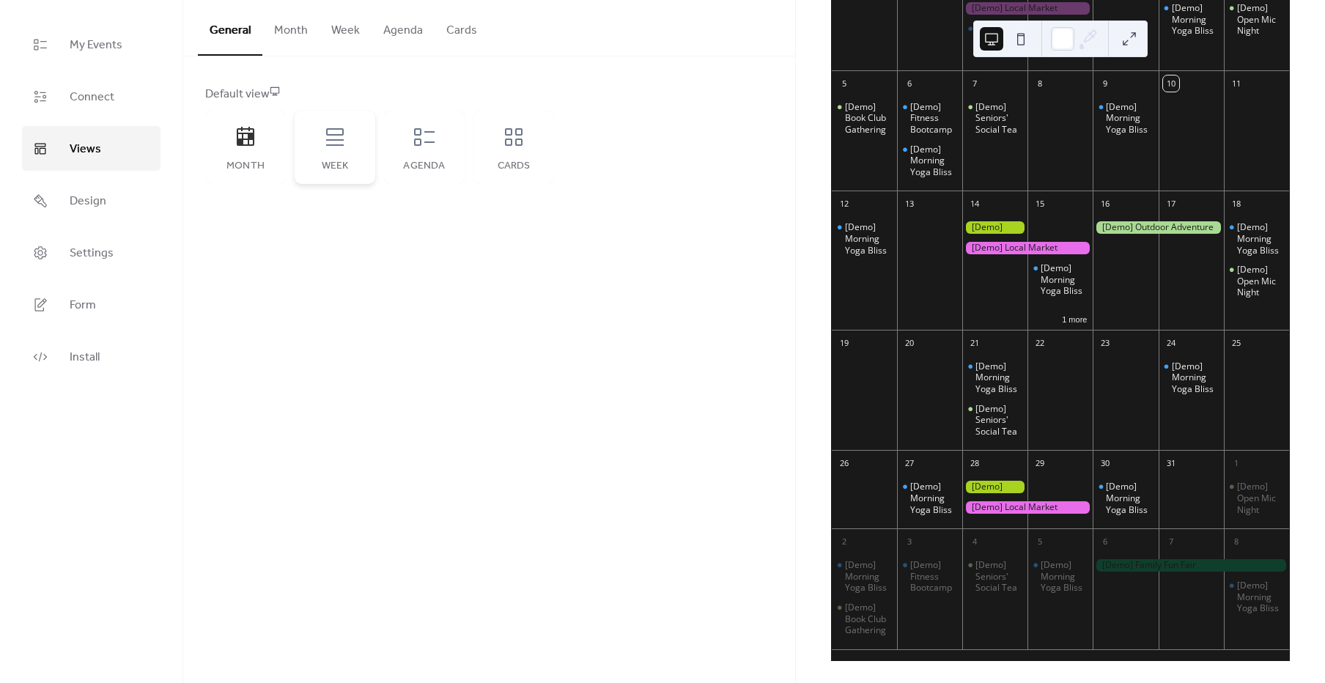
click at [308, 148] on div "Week" at bounding box center [335, 147] width 81 height 73
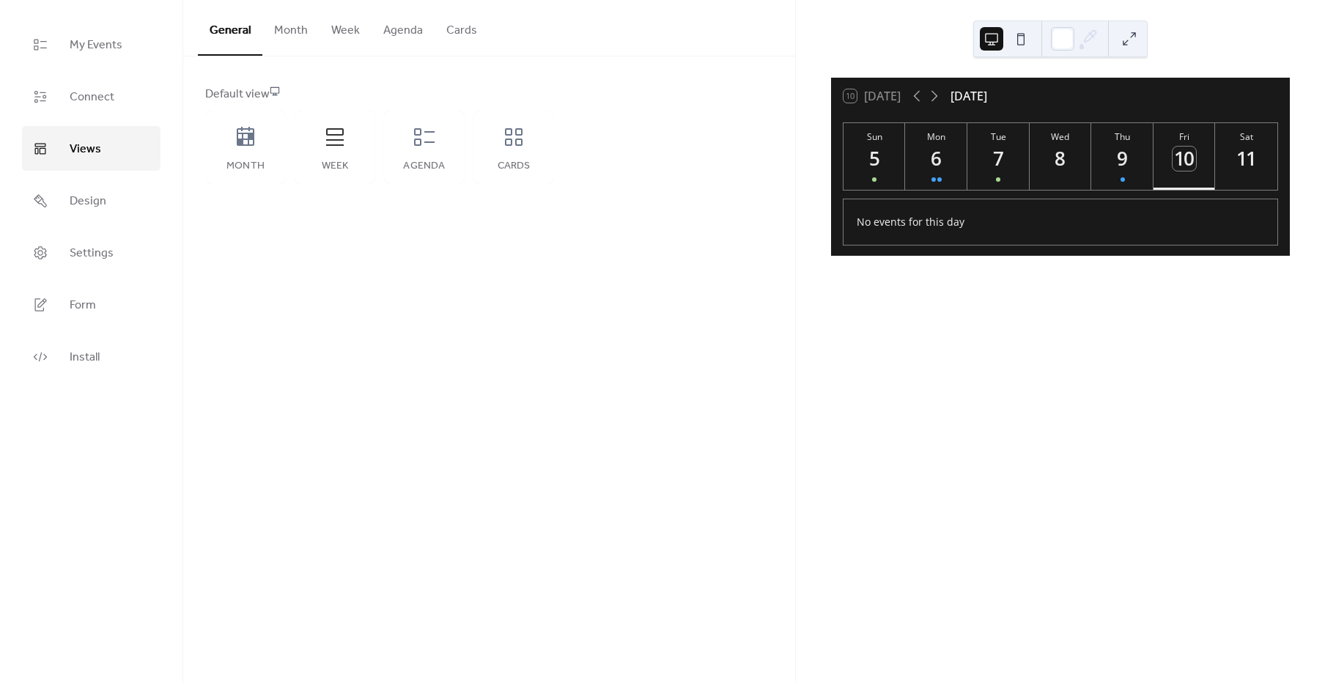
click at [383, 145] on div "Month Week Agenda Cards" at bounding box center [379, 147] width 349 height 73
click at [438, 142] on div "Agenda" at bounding box center [424, 147] width 81 height 73
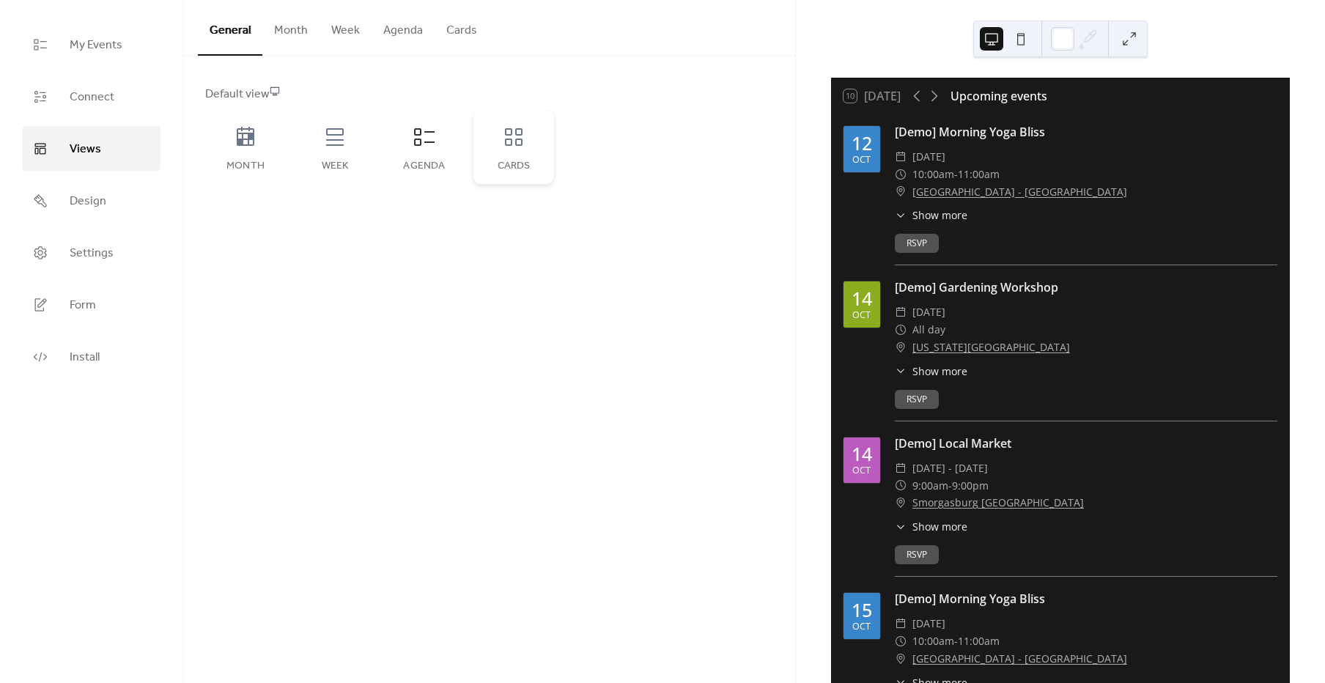
click at [486, 142] on div "Cards" at bounding box center [513, 147] width 81 height 73
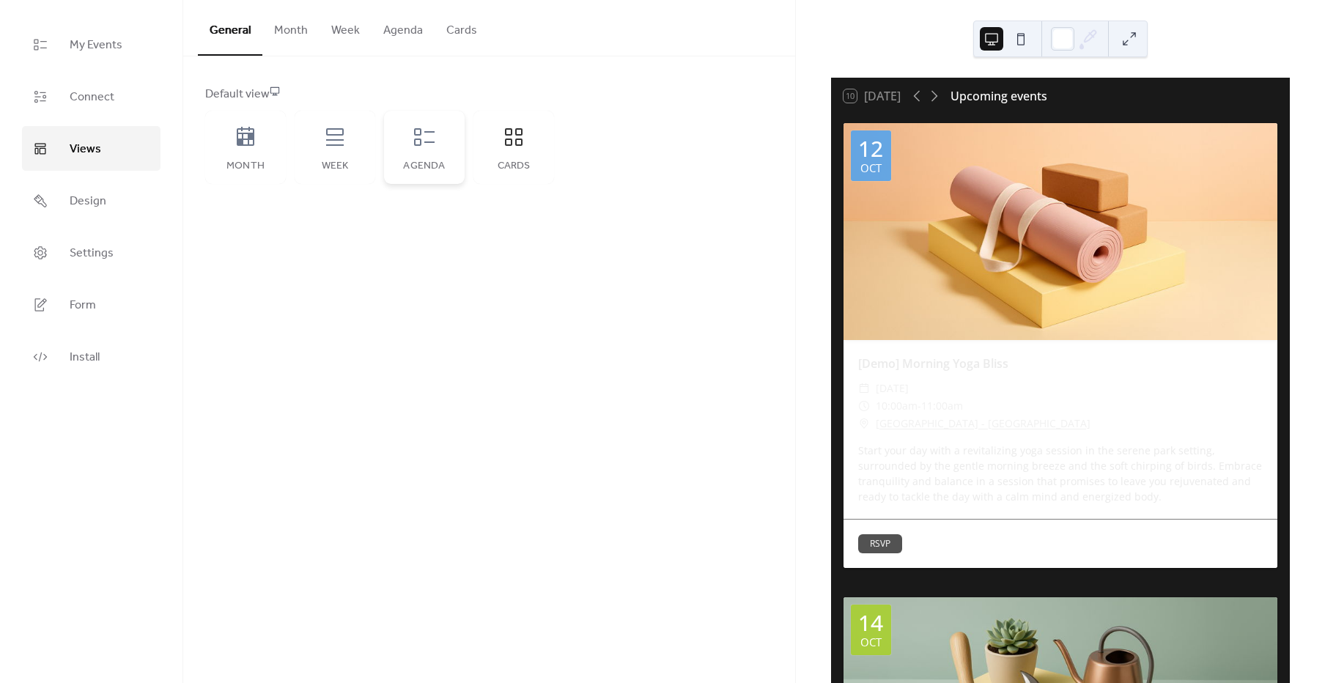
click at [408, 145] on div "Agenda" at bounding box center [424, 147] width 81 height 73
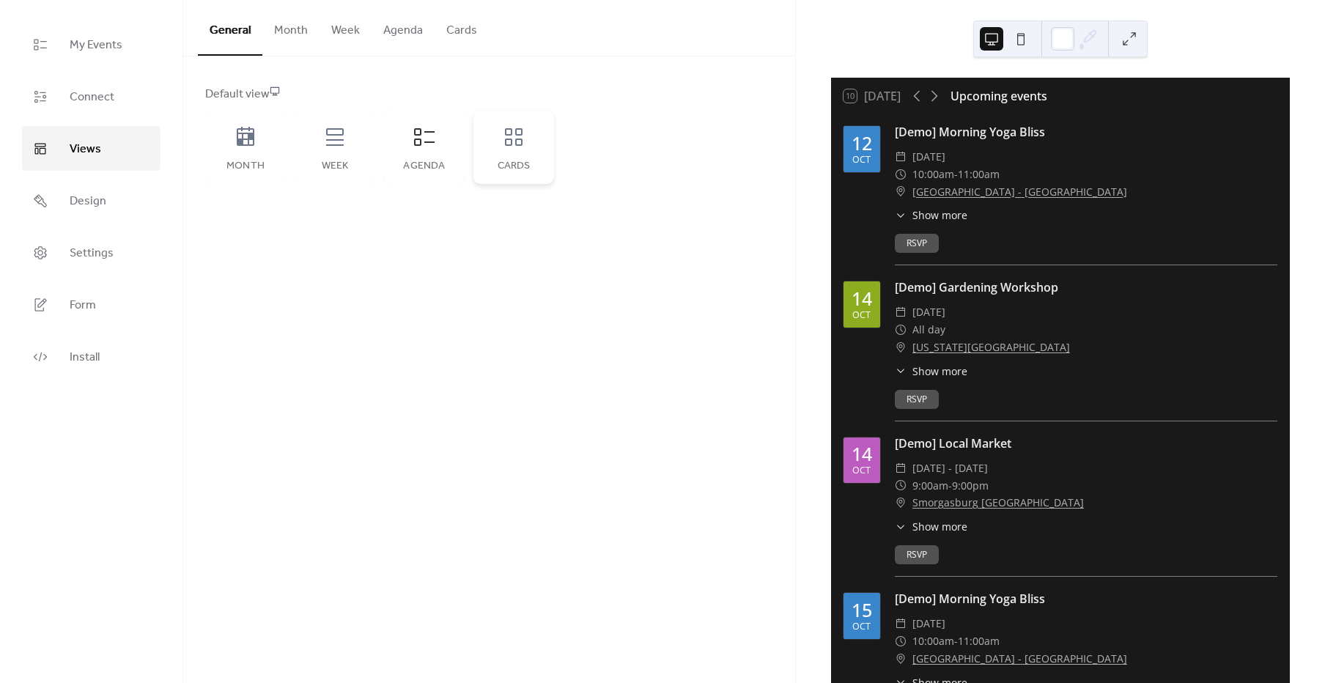
click at [502, 146] on icon at bounding box center [513, 136] width 23 height 23
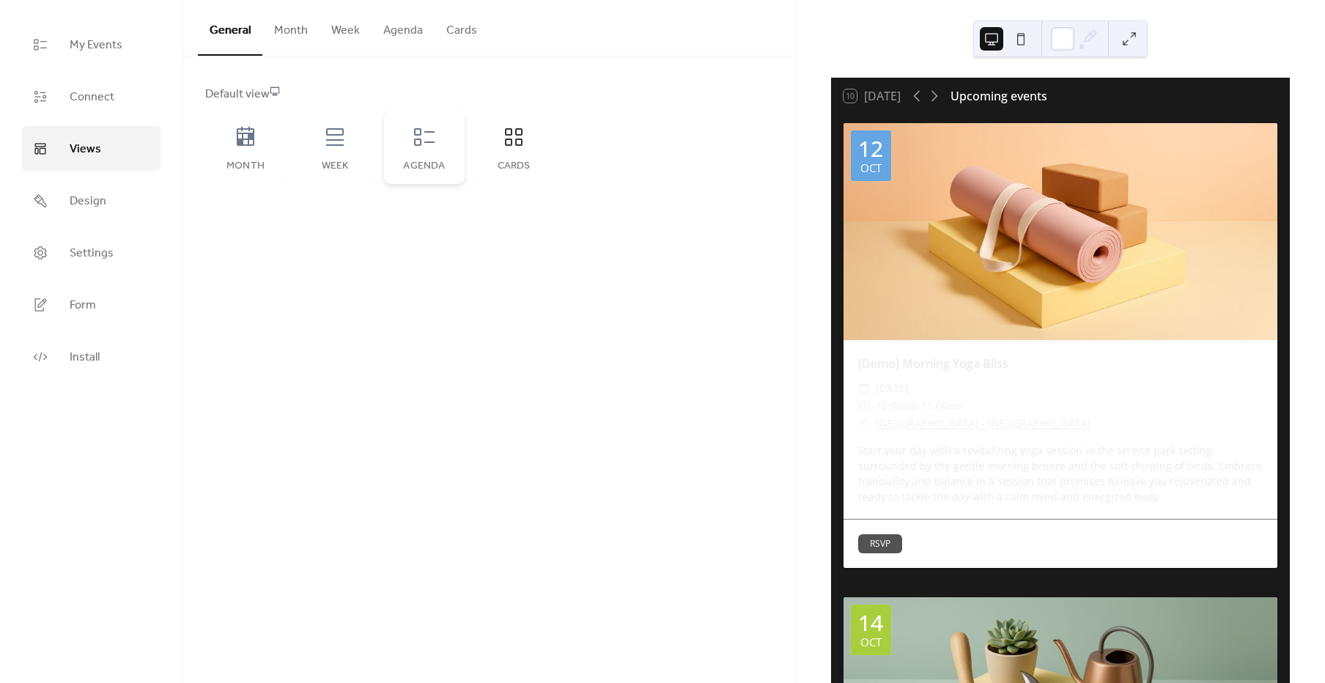
click at [424, 147] on icon at bounding box center [424, 136] width 23 height 23
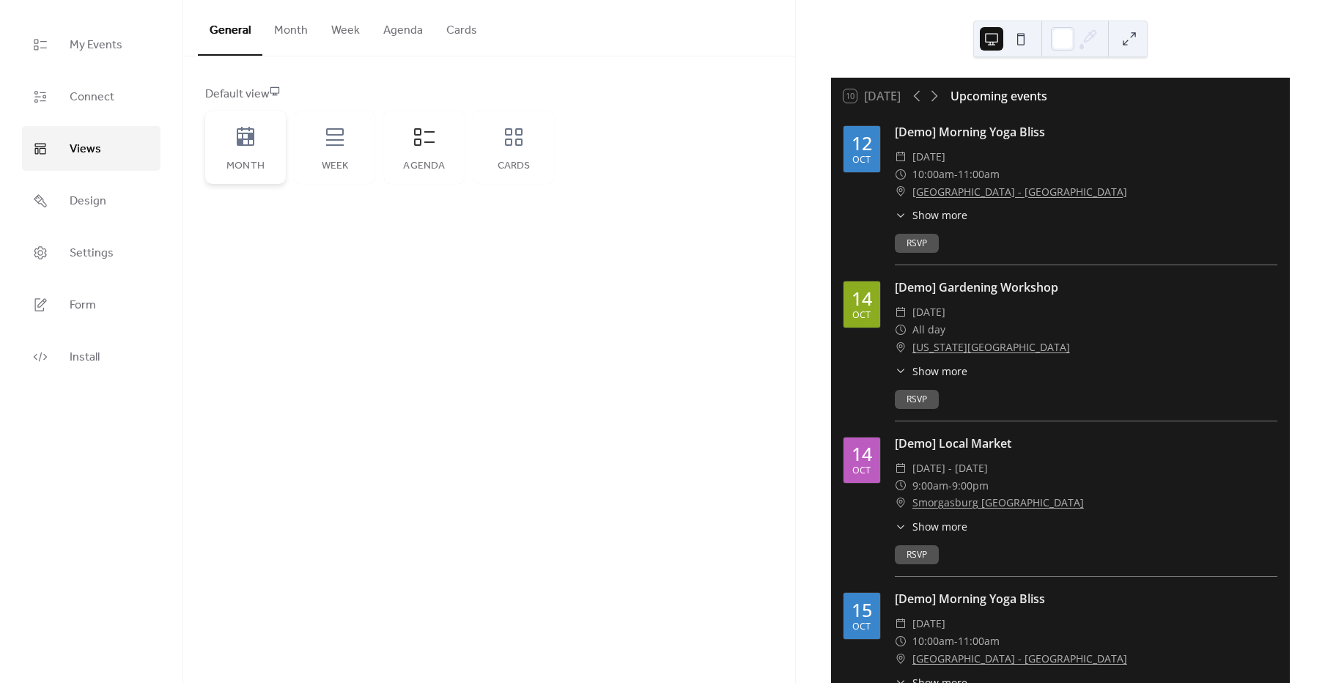
click at [276, 144] on div "Month" at bounding box center [245, 147] width 81 height 73
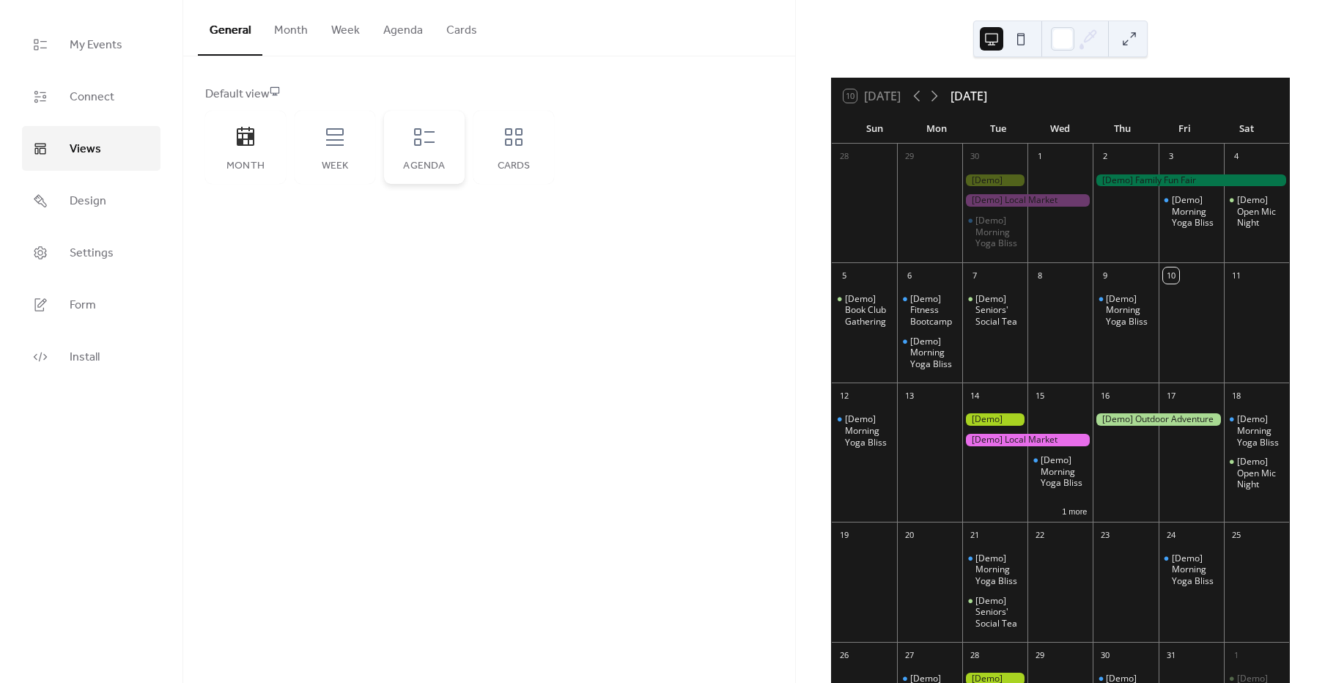
click at [417, 145] on icon at bounding box center [424, 137] width 21 height 18
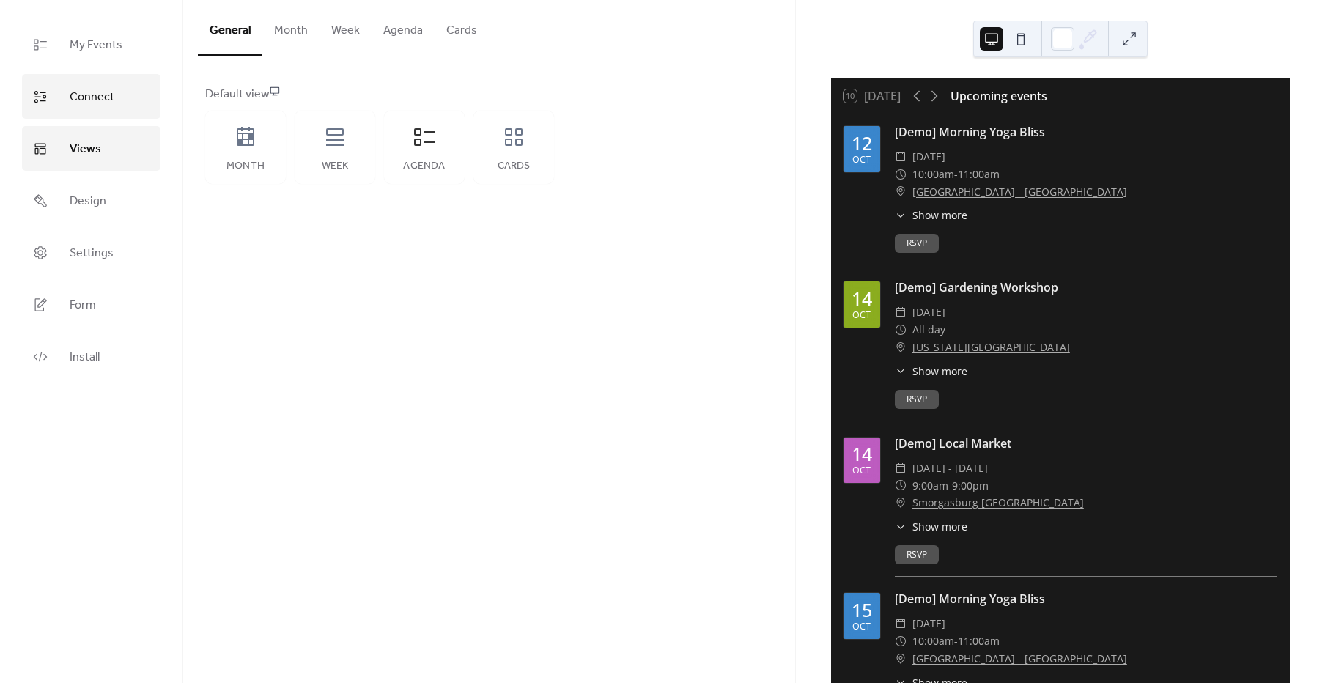
click at [90, 109] on link "Connect" at bounding box center [91, 96] width 139 height 45
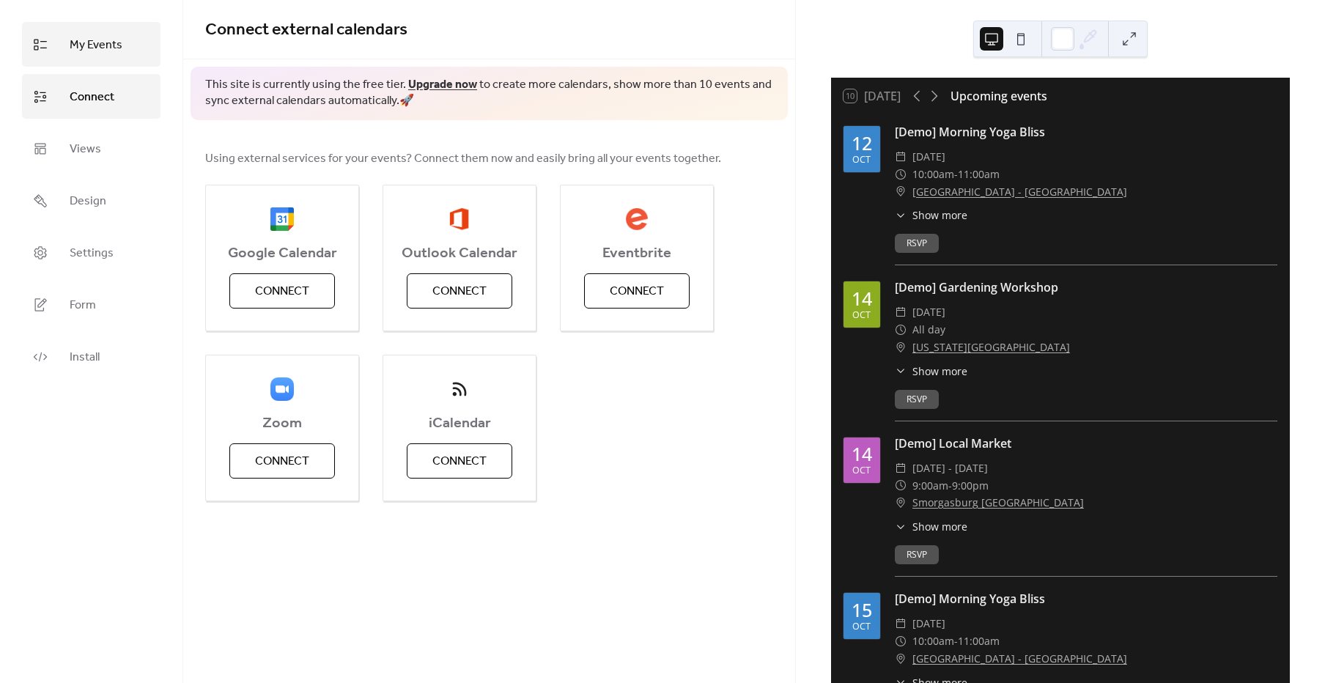
click at [85, 41] on span "My Events" at bounding box center [96, 45] width 53 height 23
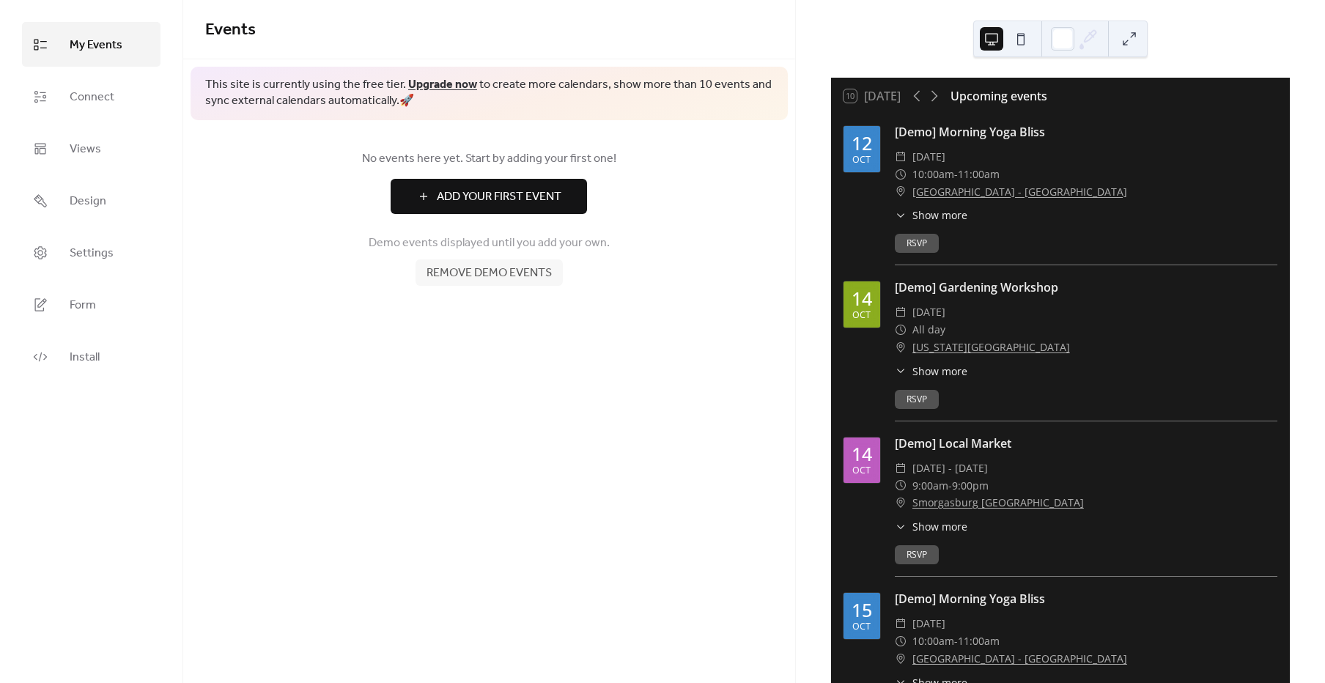
click at [498, 193] on span "Add Your First Event" at bounding box center [499, 197] width 125 height 18
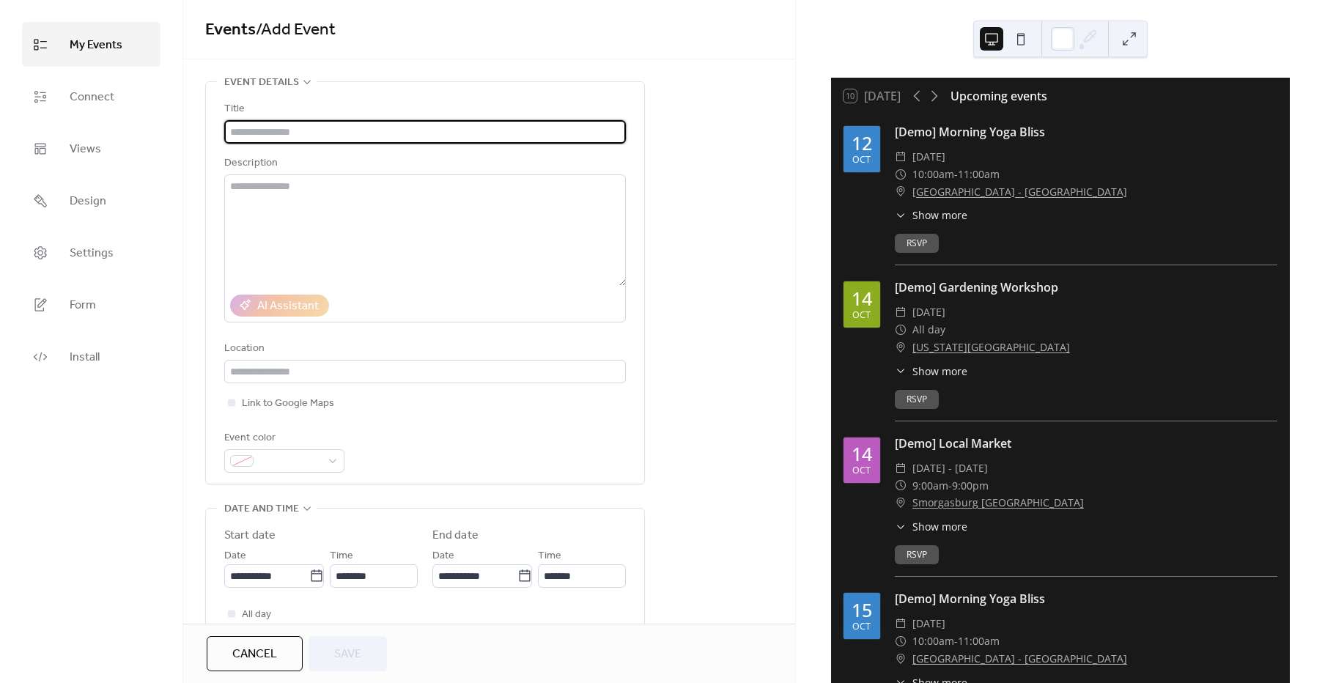
click at [387, 141] on input "text" at bounding box center [425, 131] width 402 height 23
type input "**********"
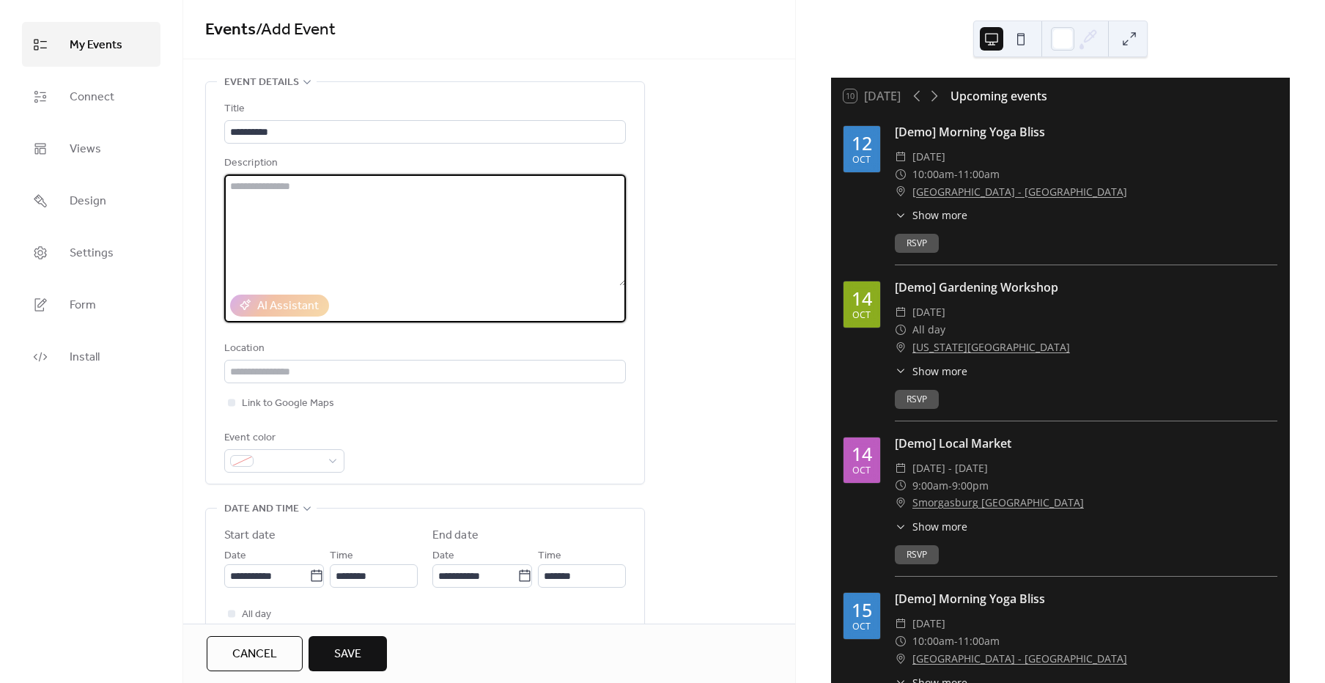
click at [332, 216] on textarea at bounding box center [425, 229] width 402 height 111
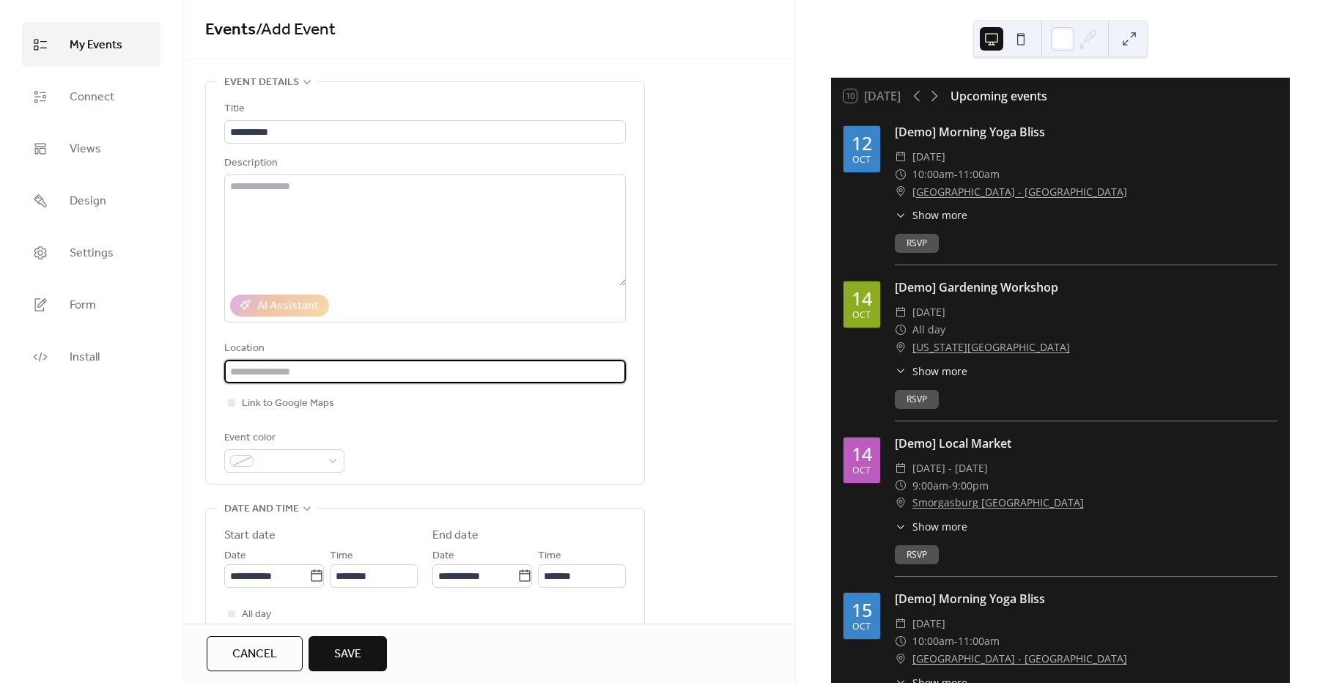
click at [338, 377] on input "text" at bounding box center [425, 371] width 402 height 23
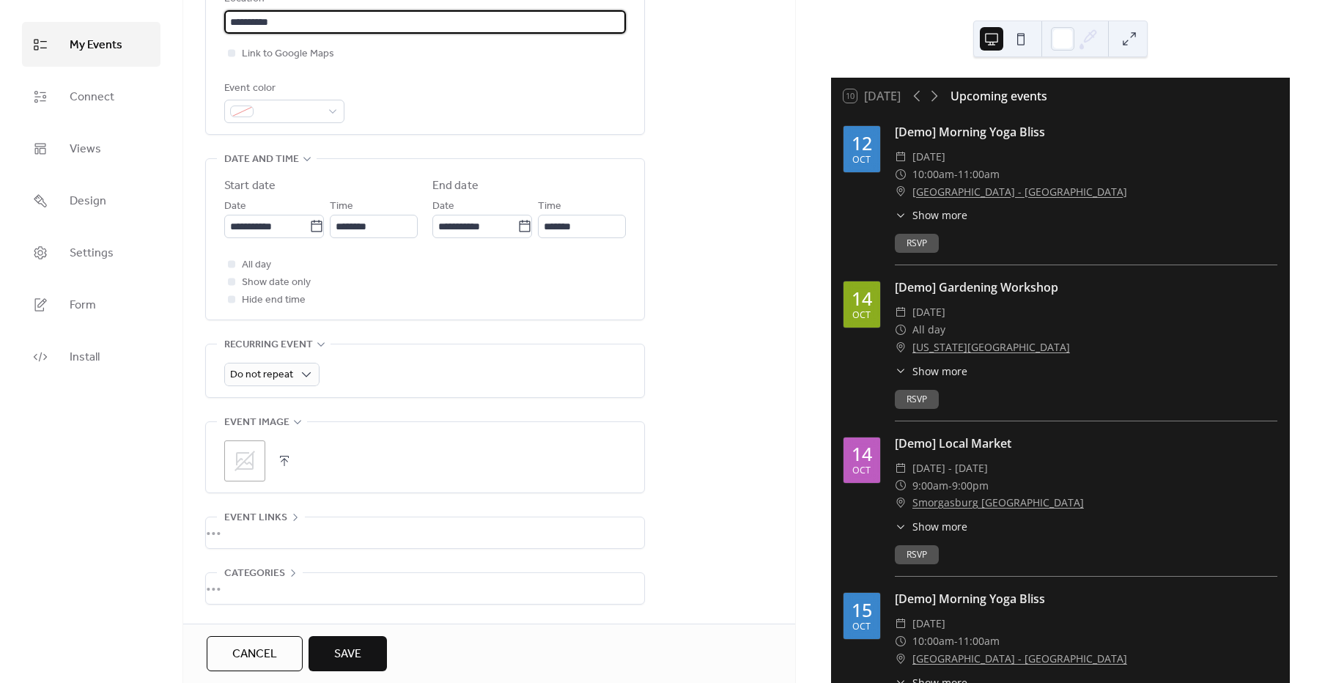
scroll to position [400, 0]
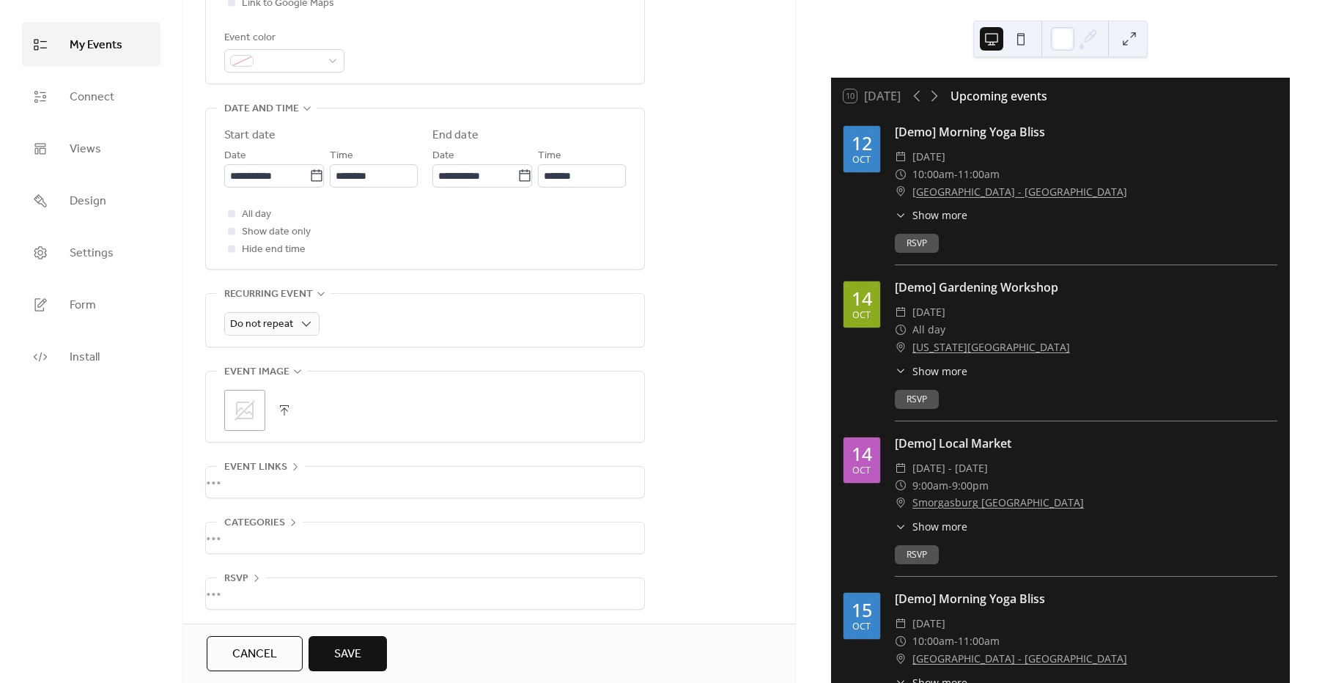
type input "**********"
click at [386, 645] on button "Save" at bounding box center [348, 653] width 78 height 35
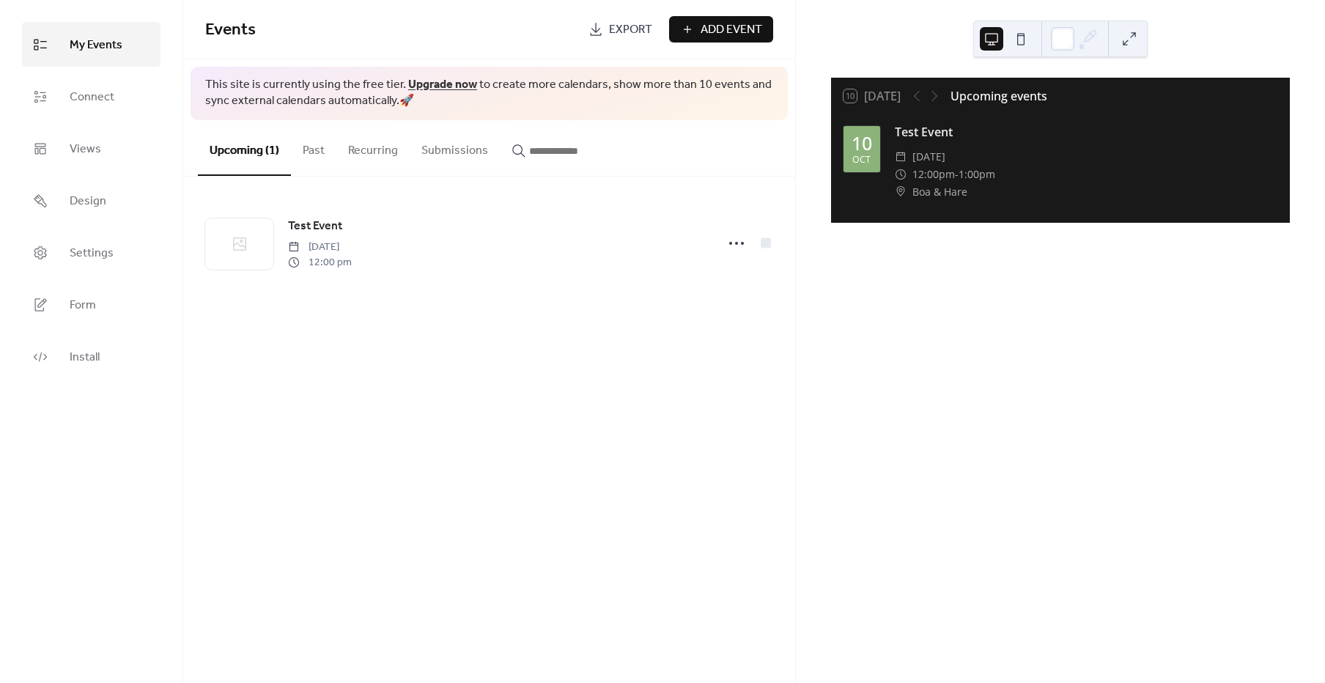
click at [937, 432] on div "10 [DATE] Upcoming events [DATE] Test Event ​ [DATE] ​ 12:00pm - 1:00pm ​ Boa &…" at bounding box center [1060, 341] width 529 height 683
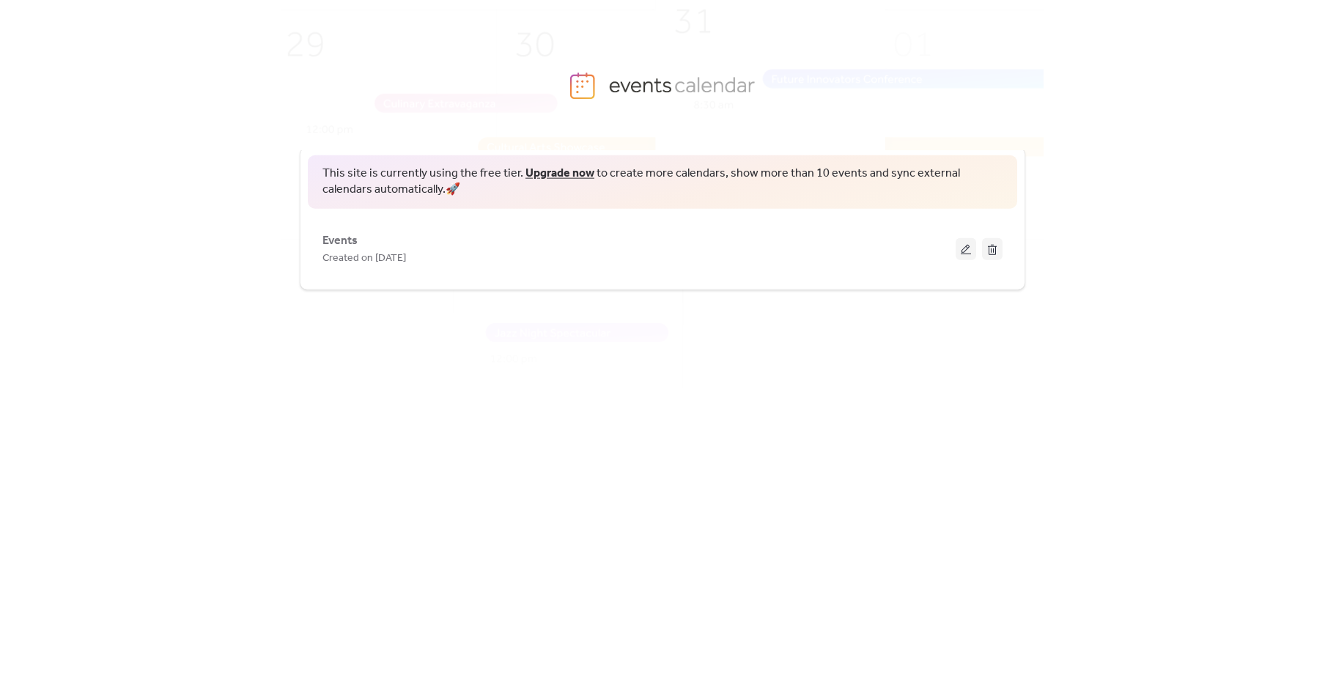
drag, startPoint x: 729, startPoint y: 514, endPoint x: 682, endPoint y: 512, distance: 47.0
click at [728, 515] on div "This site is currently using the free tier. Upgrade now to create more calendar…" at bounding box center [662, 390] width 762 height 533
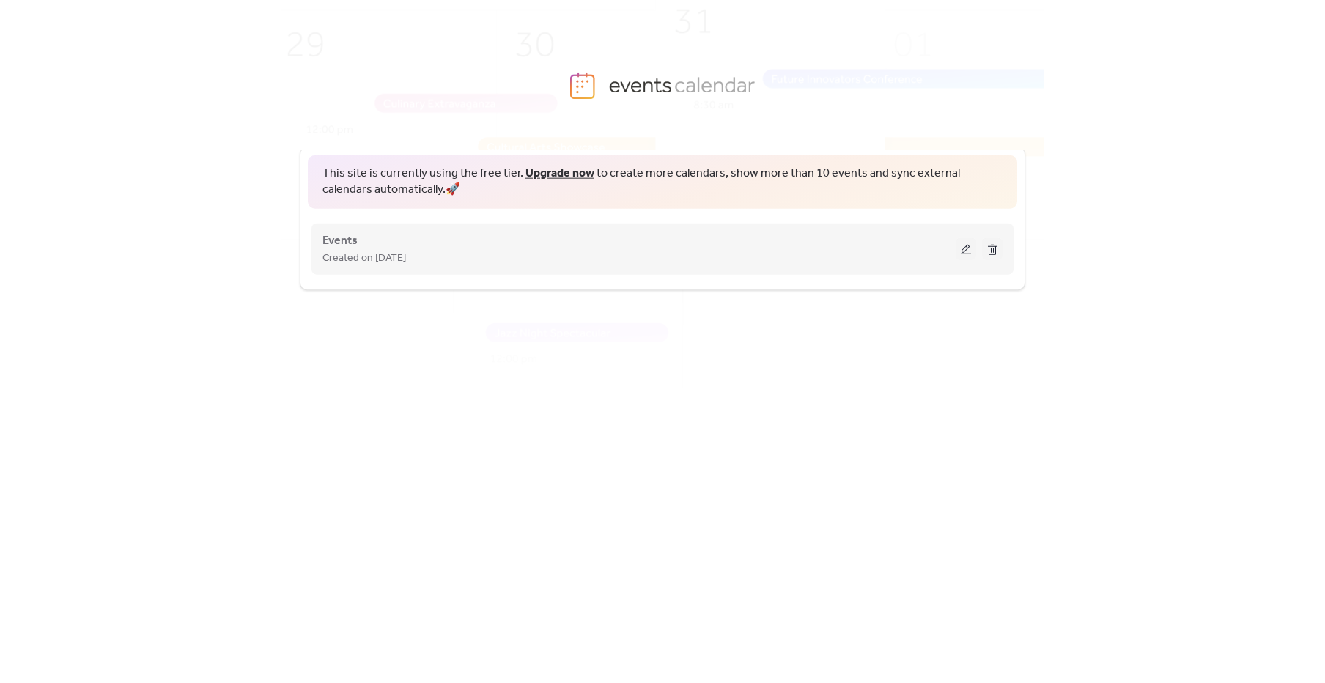
click at [962, 251] on button at bounding box center [966, 248] width 21 height 22
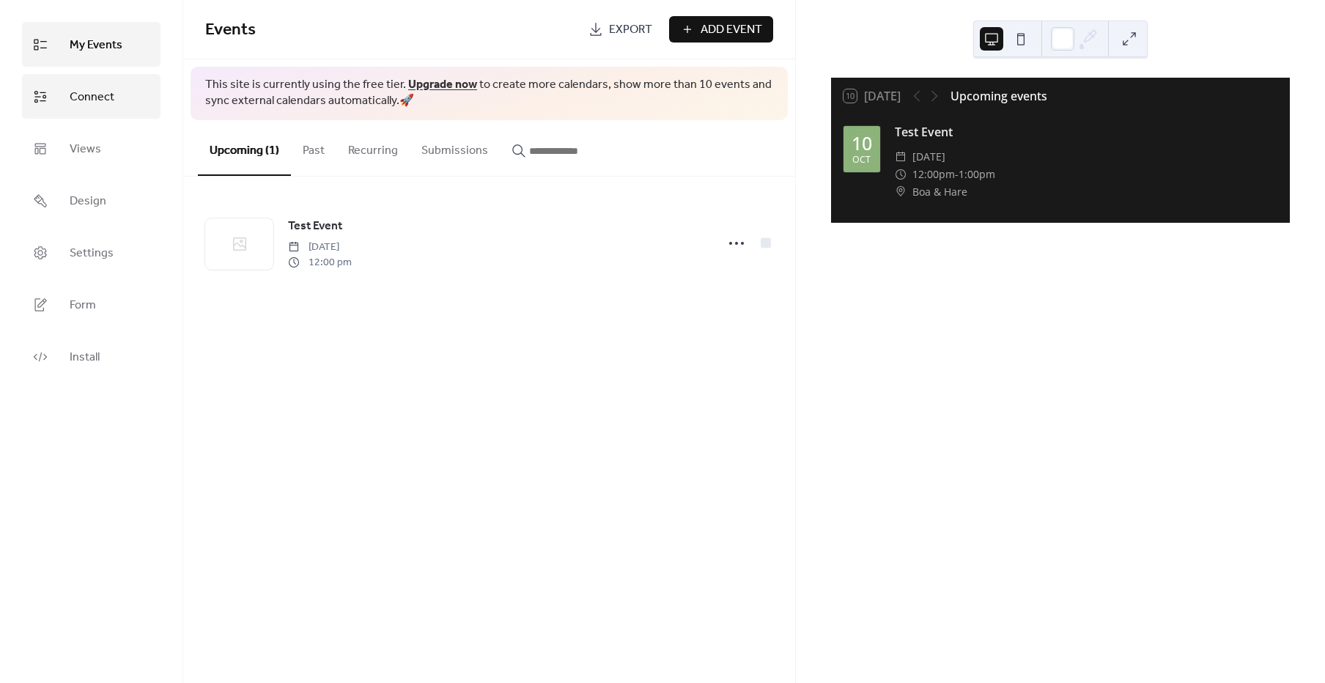
click at [114, 110] on link "Connect" at bounding box center [91, 96] width 139 height 45
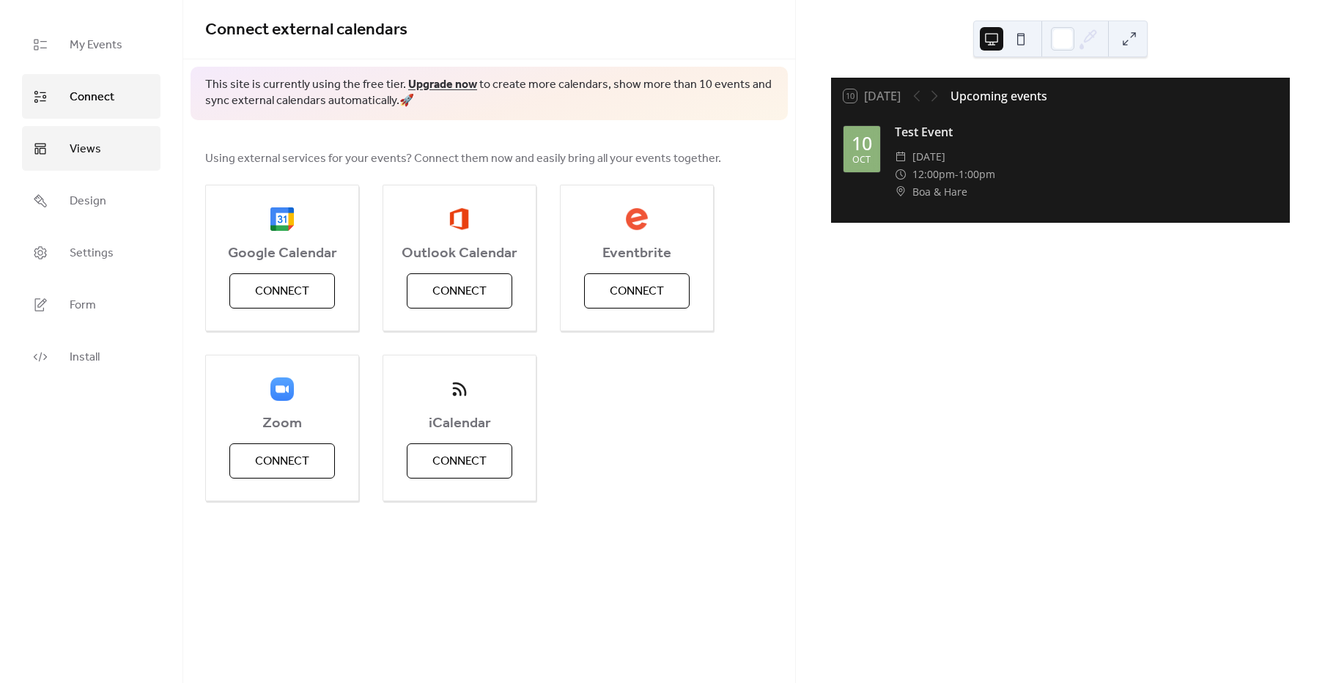
click at [129, 152] on link "Views" at bounding box center [91, 148] width 139 height 45
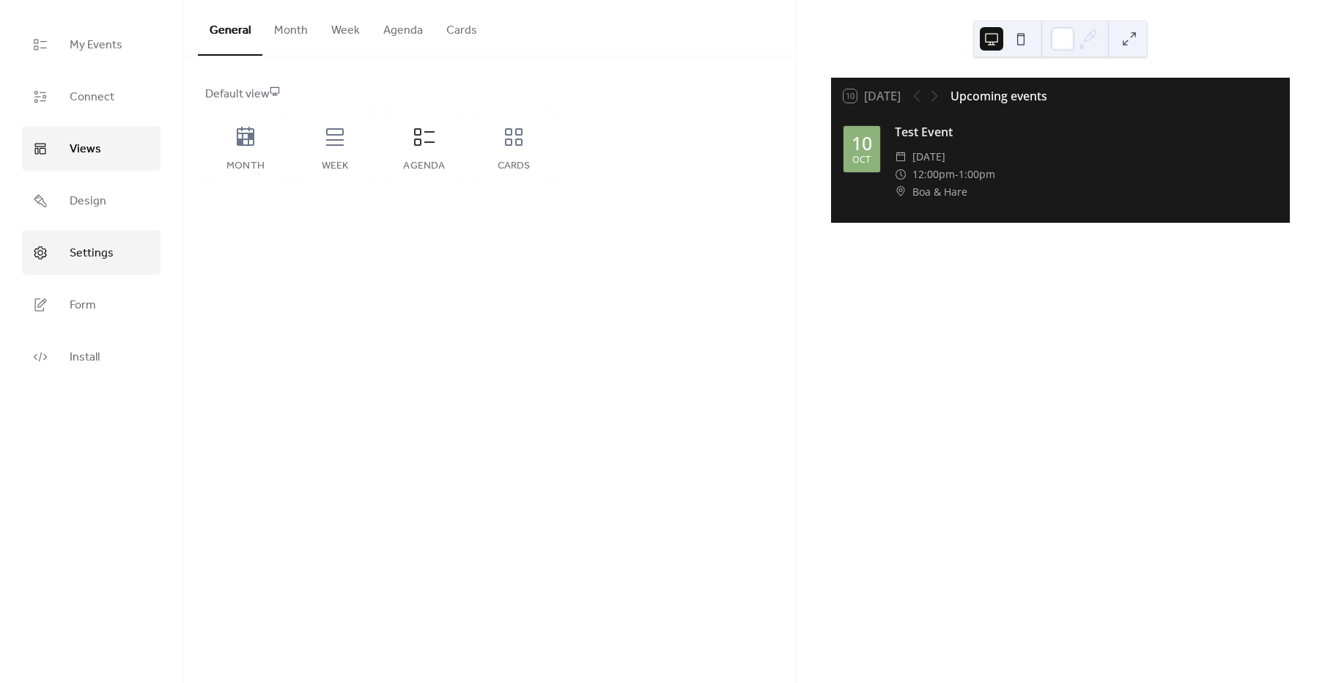
click at [109, 267] on link "Settings" at bounding box center [91, 252] width 139 height 45
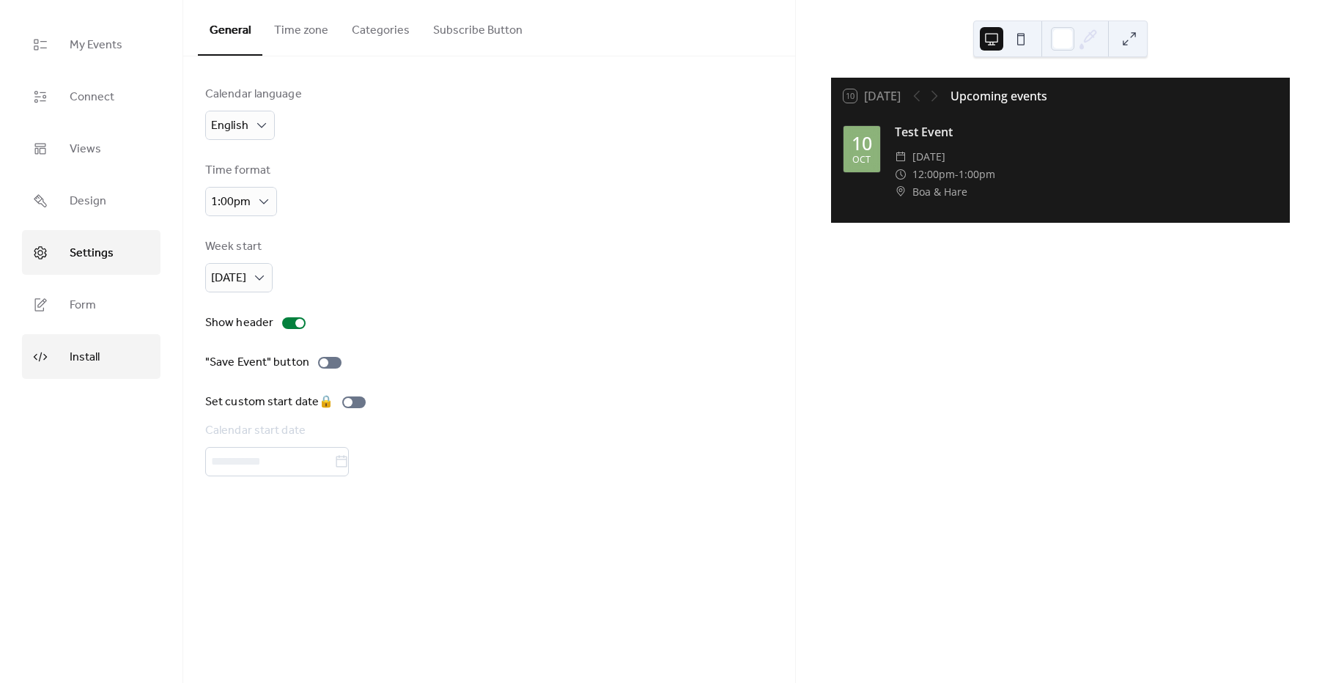
click at [100, 350] on link "Install" at bounding box center [91, 356] width 139 height 45
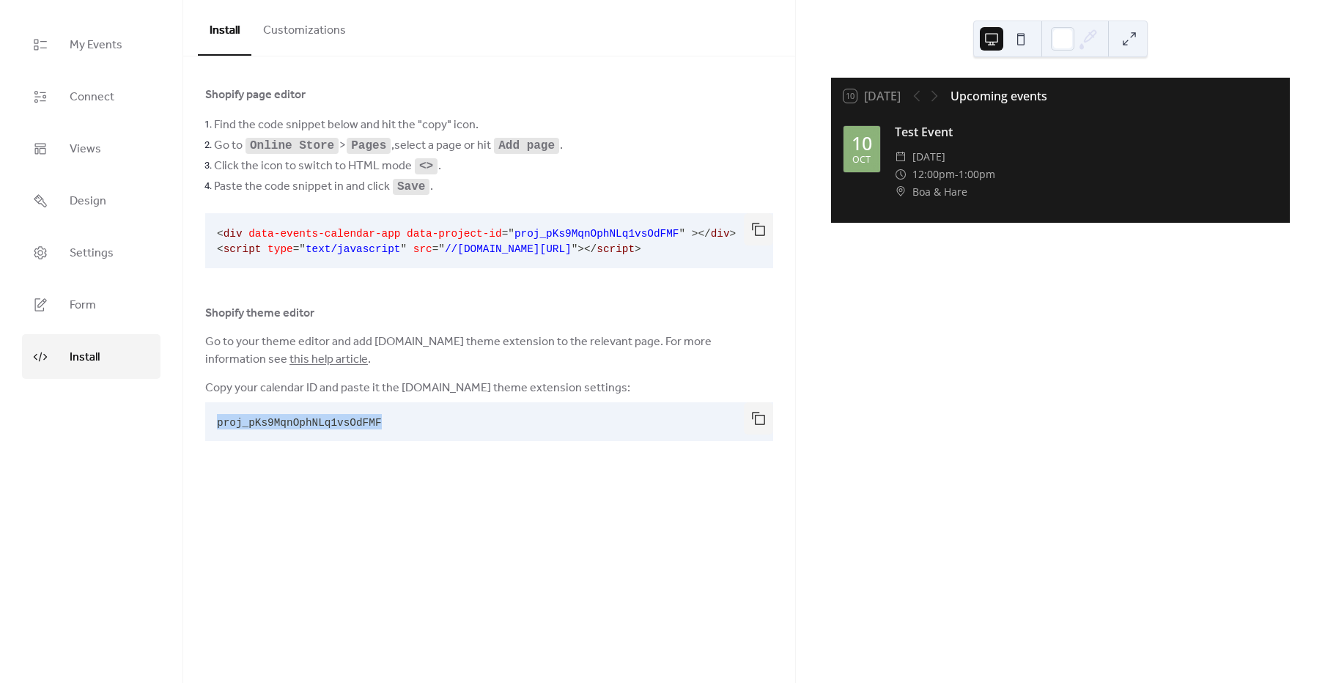
drag, startPoint x: 342, startPoint y: 426, endPoint x: 191, endPoint y: 417, distance: 152.0
click at [191, 417] on div "Shopify page editor Find the code snippet below and hit the "copy" icon. Go to …" at bounding box center [489, 277] width 612 height 443
copy span "proj_pKs9MqnOphNLq1vsOdFMF"
click at [91, 48] on span "My Events" at bounding box center [96, 45] width 53 height 23
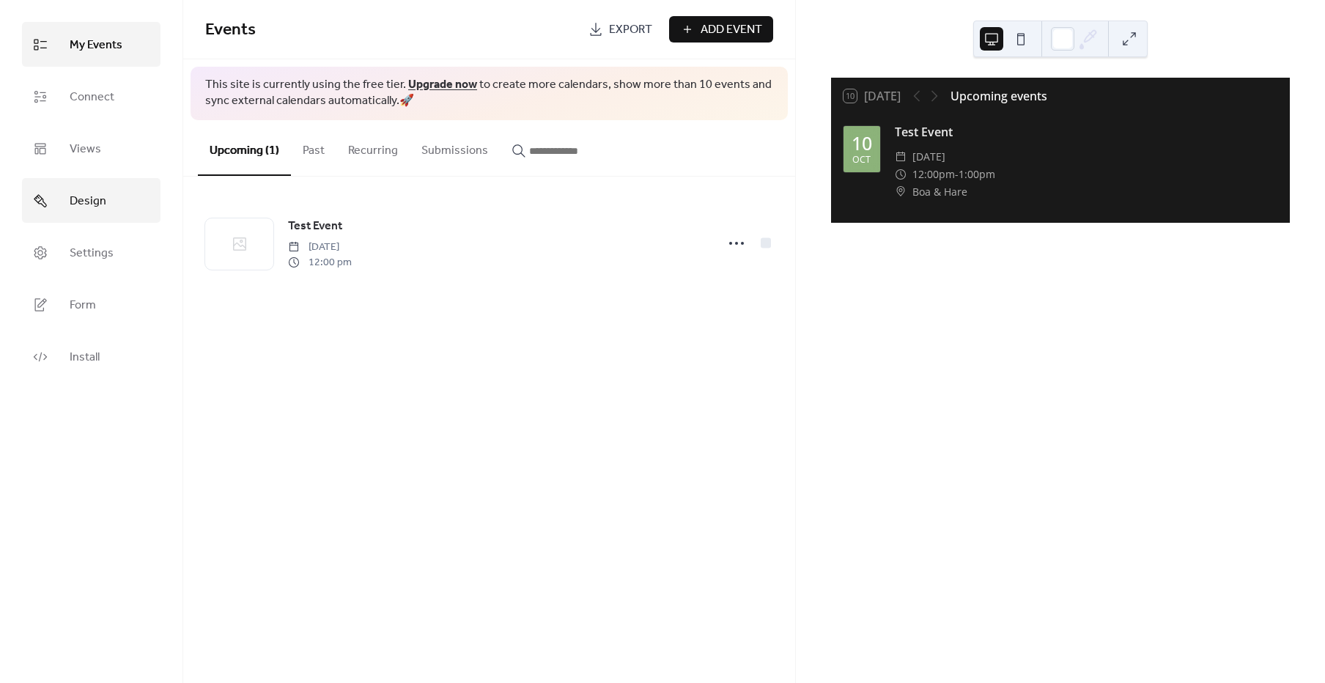
click at [91, 196] on span "Design" at bounding box center [88, 201] width 37 height 23
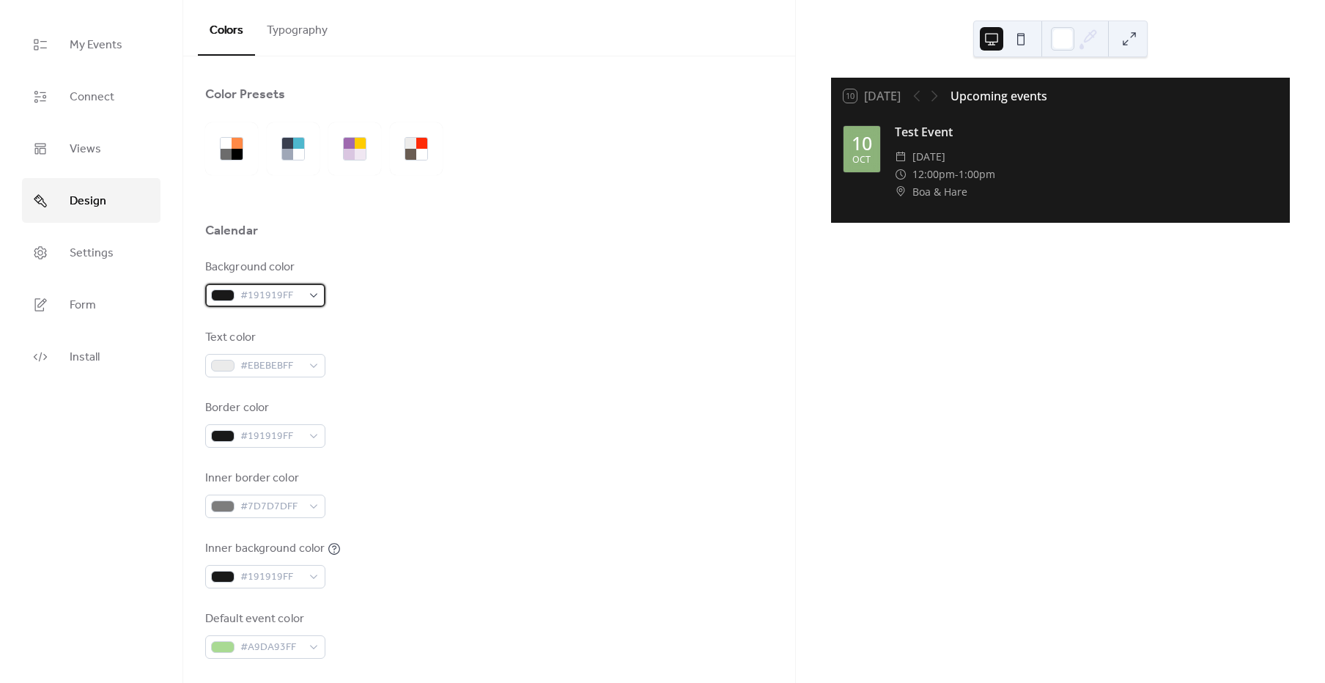
click at [289, 298] on span "#191919FF" at bounding box center [271, 296] width 62 height 18
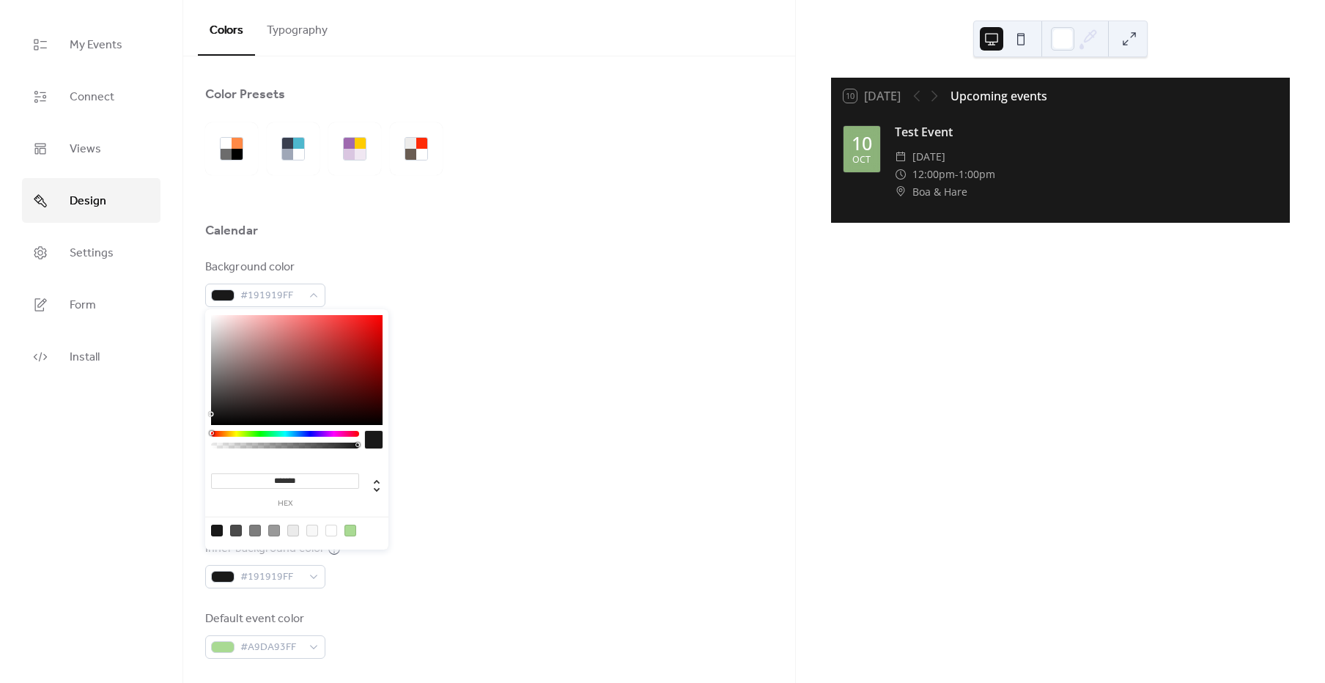
drag, startPoint x: 314, startPoint y: 476, endPoint x: 139, endPoint y: 449, distance: 178.1
click at [139, 449] on body "My Events Connect Views Design Settings Form Install Design Colors Typography C…" at bounding box center [662, 341] width 1325 height 683
paste input
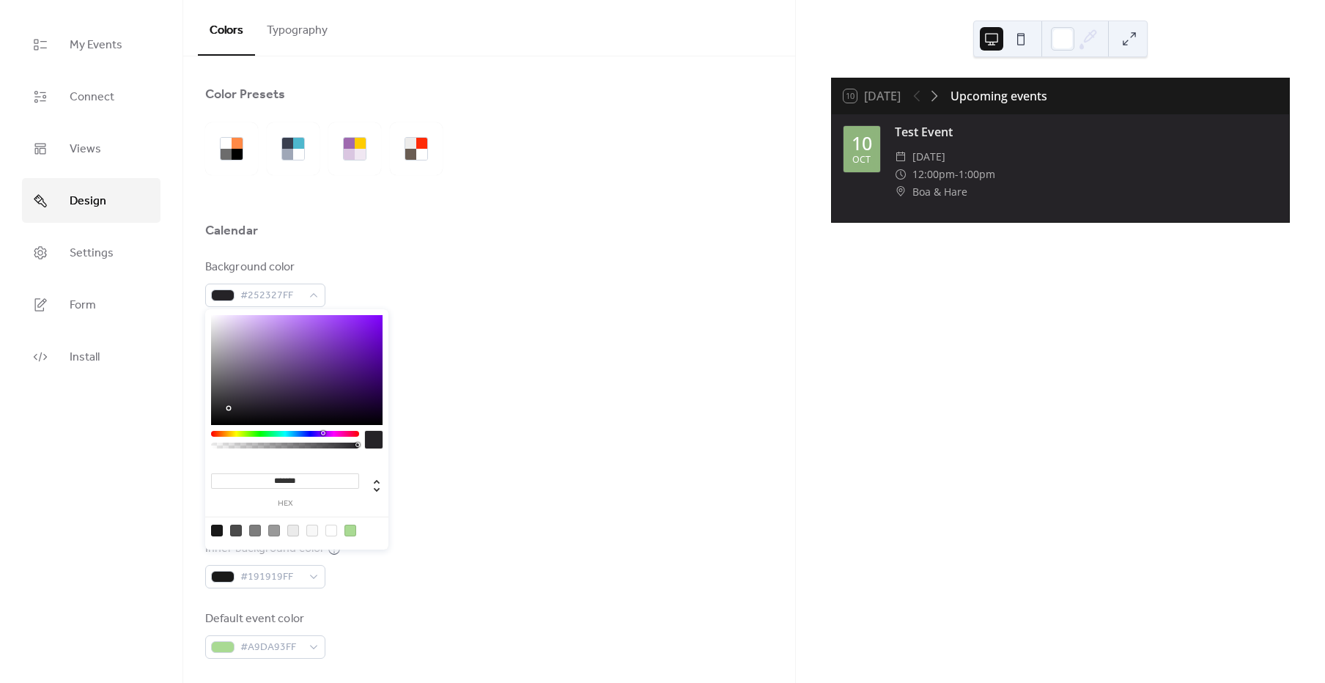
type input "*******"
click at [506, 394] on div "Background color #252327FF Text color #EBEBEBFF Border color #191919FF Inner bo…" at bounding box center [489, 459] width 568 height 400
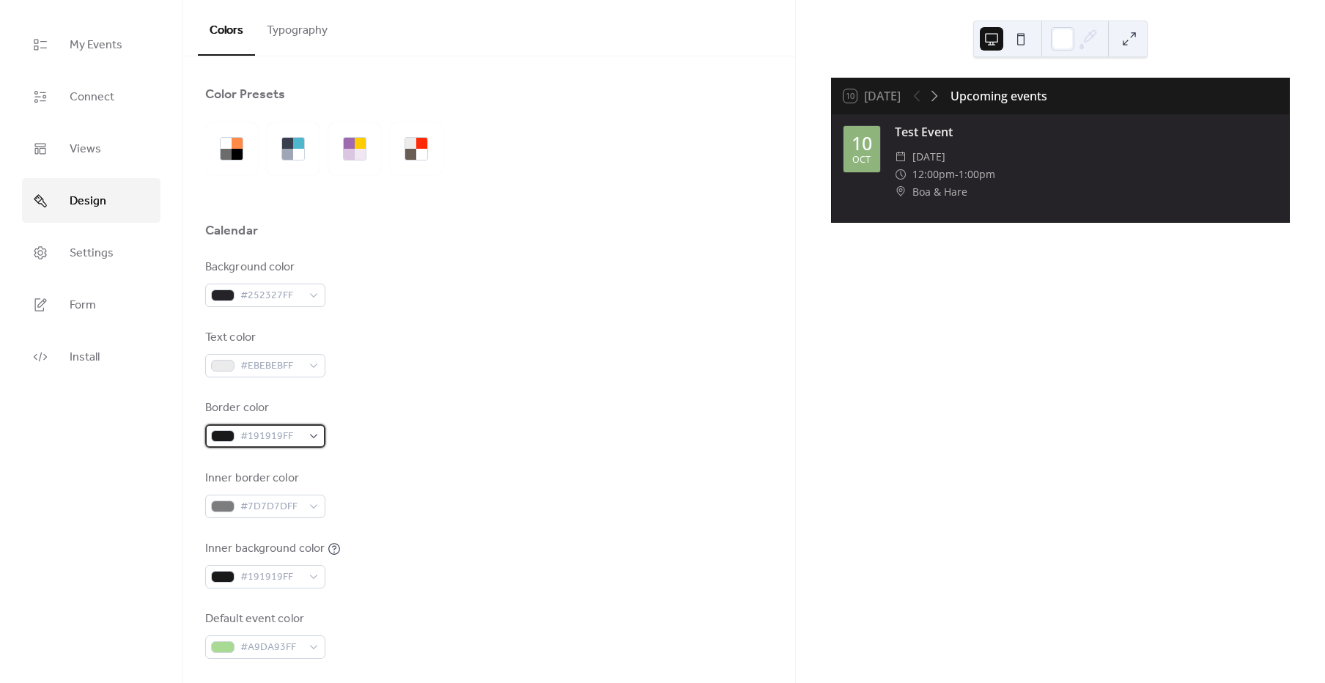
click at [278, 437] on span "#191919FF" at bounding box center [271, 437] width 62 height 18
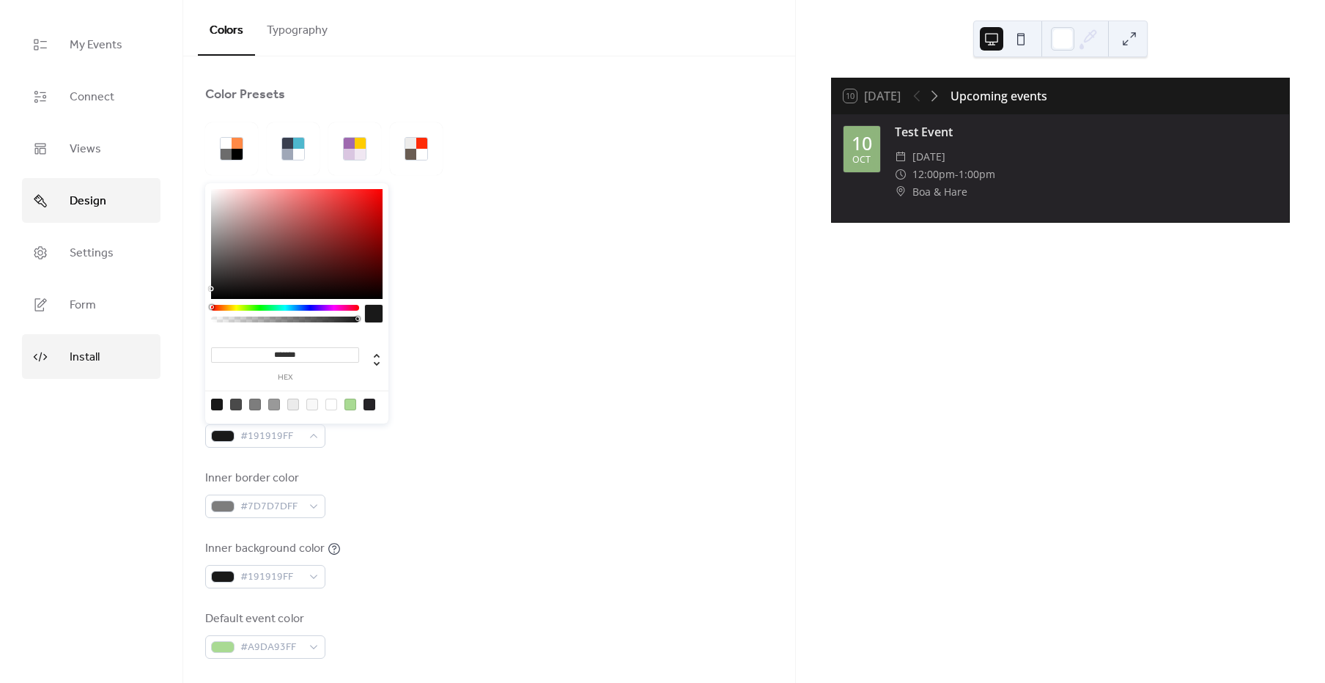
drag, startPoint x: 308, startPoint y: 355, endPoint x: 130, endPoint y: 349, distance: 177.5
click at [130, 349] on body "My Events Connect Views Design Settings Form Install Design Colors Typography C…" at bounding box center [662, 341] width 1325 height 683
paste input
type input "*******"
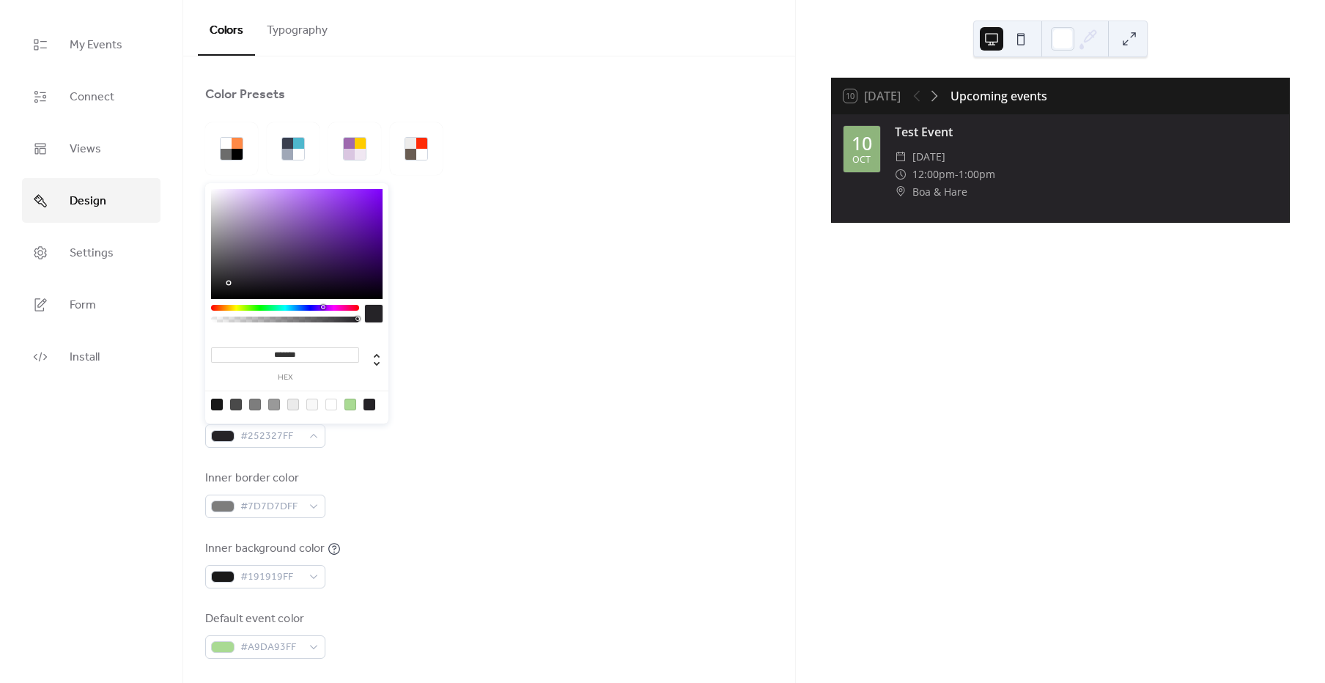
click at [538, 388] on div "Background color #252327FF Text color #EBEBEBFF Border color #252327FF Inner bo…" at bounding box center [489, 459] width 568 height 400
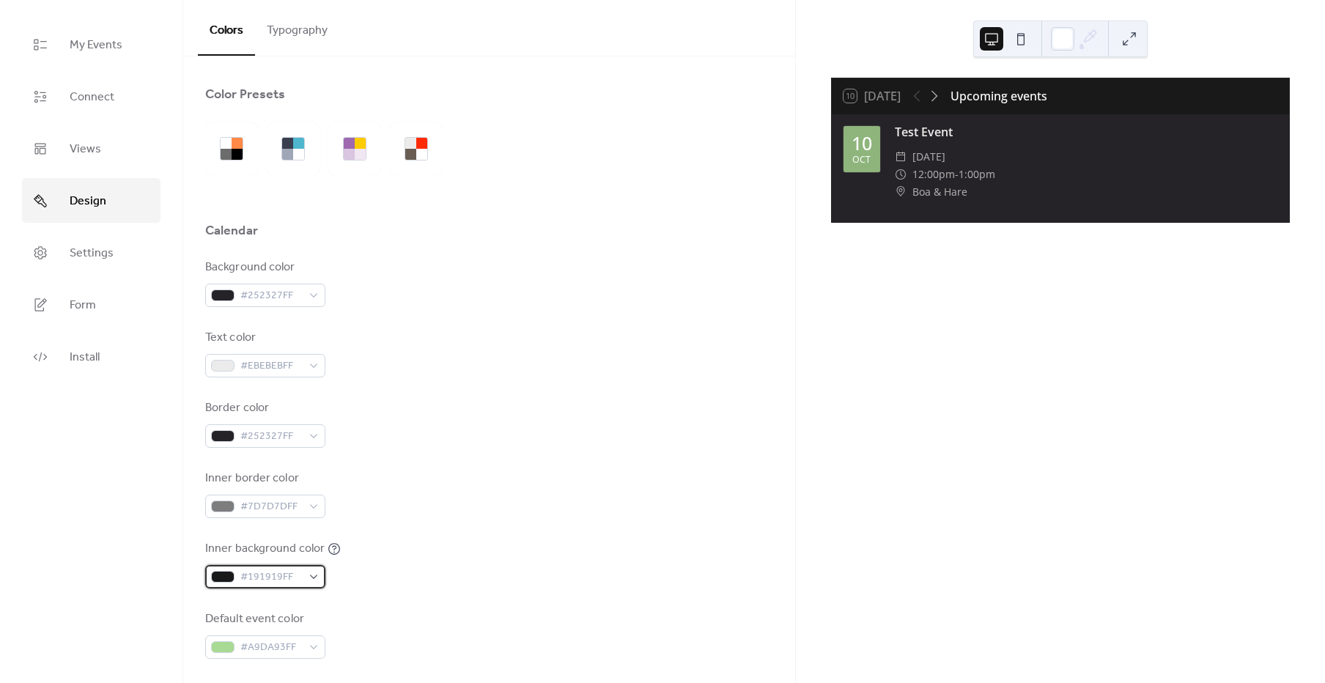
click at [294, 573] on span "#191919FF" at bounding box center [271, 578] width 62 height 18
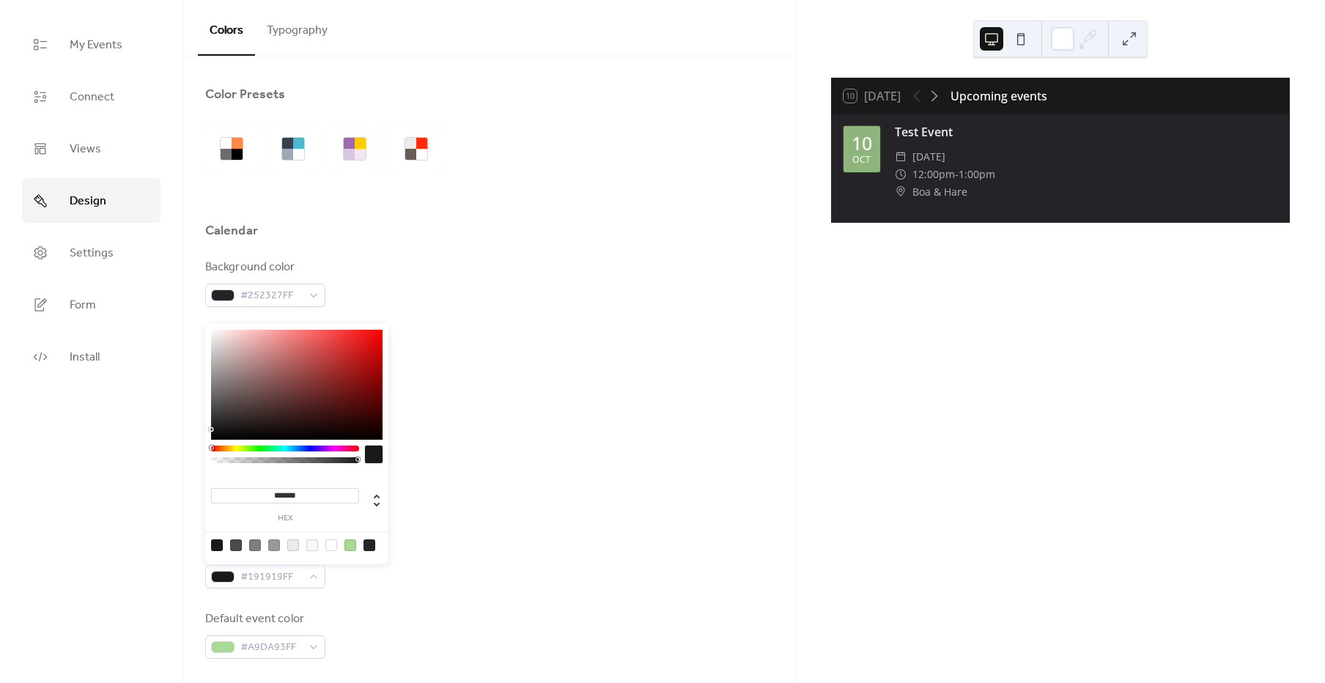
drag, startPoint x: 319, startPoint y: 493, endPoint x: 170, endPoint y: 476, distance: 149.8
click at [164, 476] on body "My Events Connect Views Design Settings Form Install Design Colors Typography C…" at bounding box center [662, 341] width 1325 height 683
paste input
type input "*******"
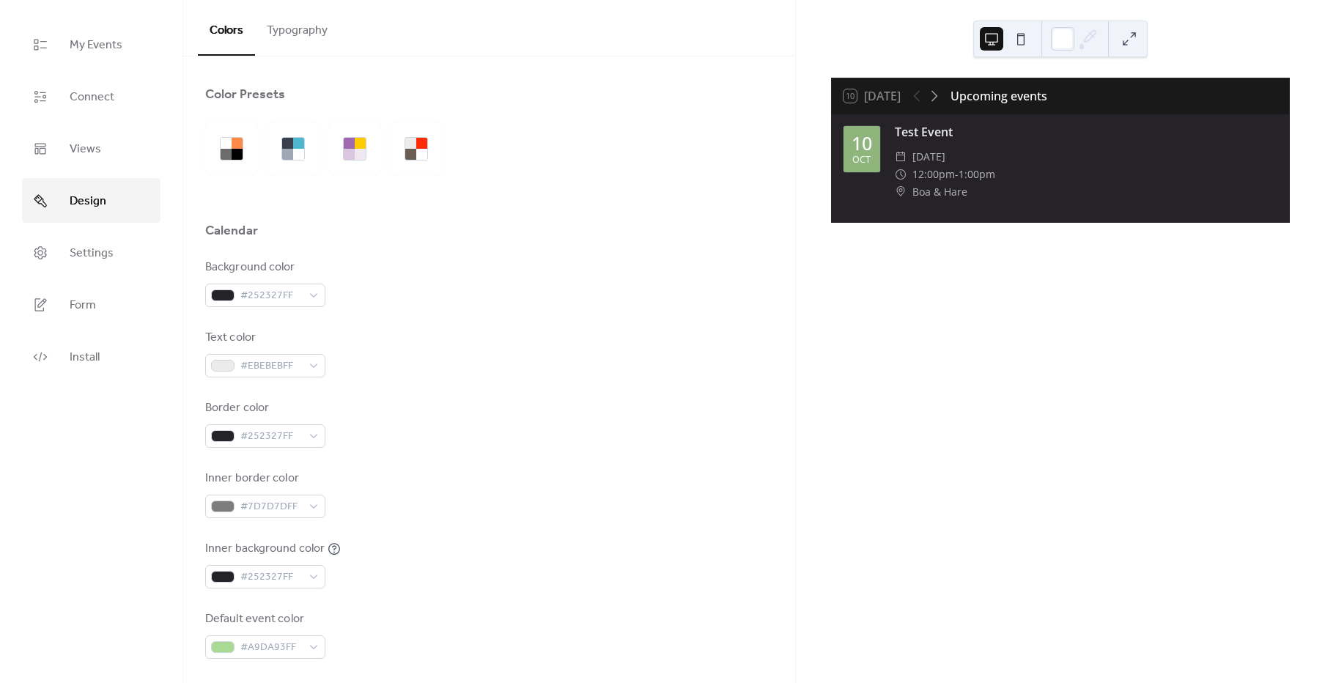
click at [556, 492] on div "Inner border color #7D7D7DFF" at bounding box center [489, 494] width 568 height 48
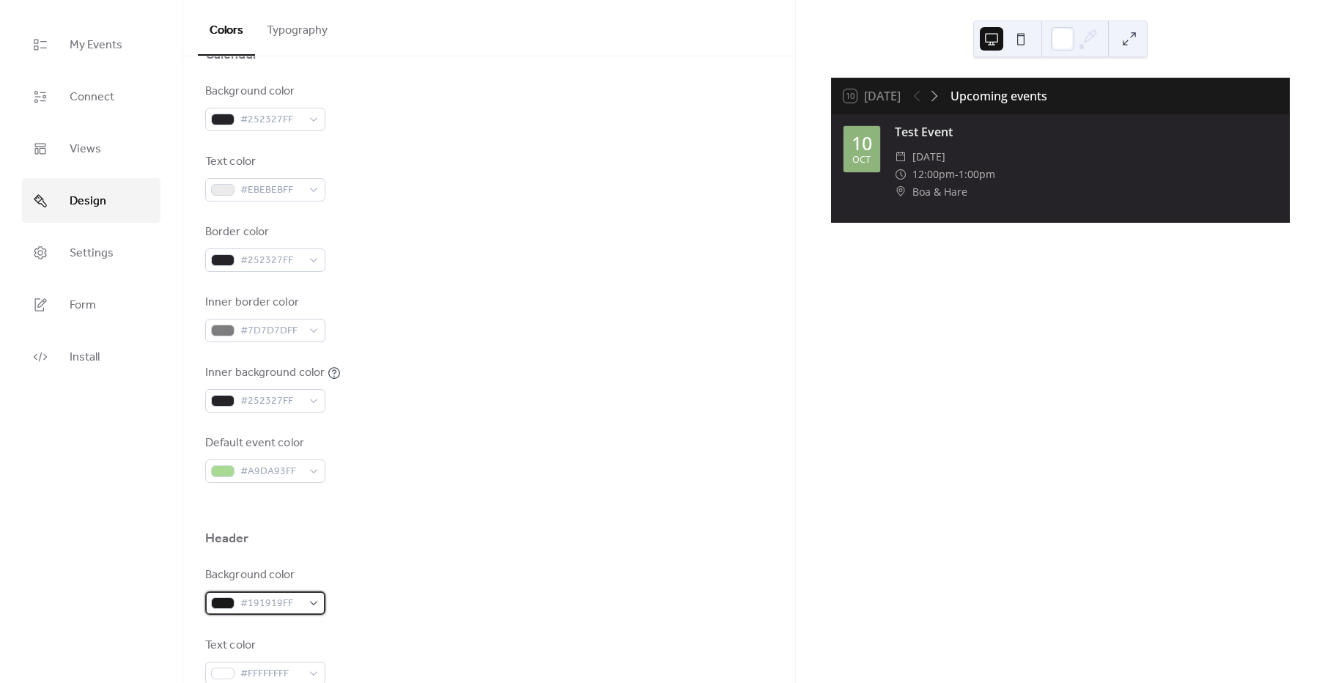
click at [282, 607] on span "#191919FF" at bounding box center [271, 604] width 62 height 18
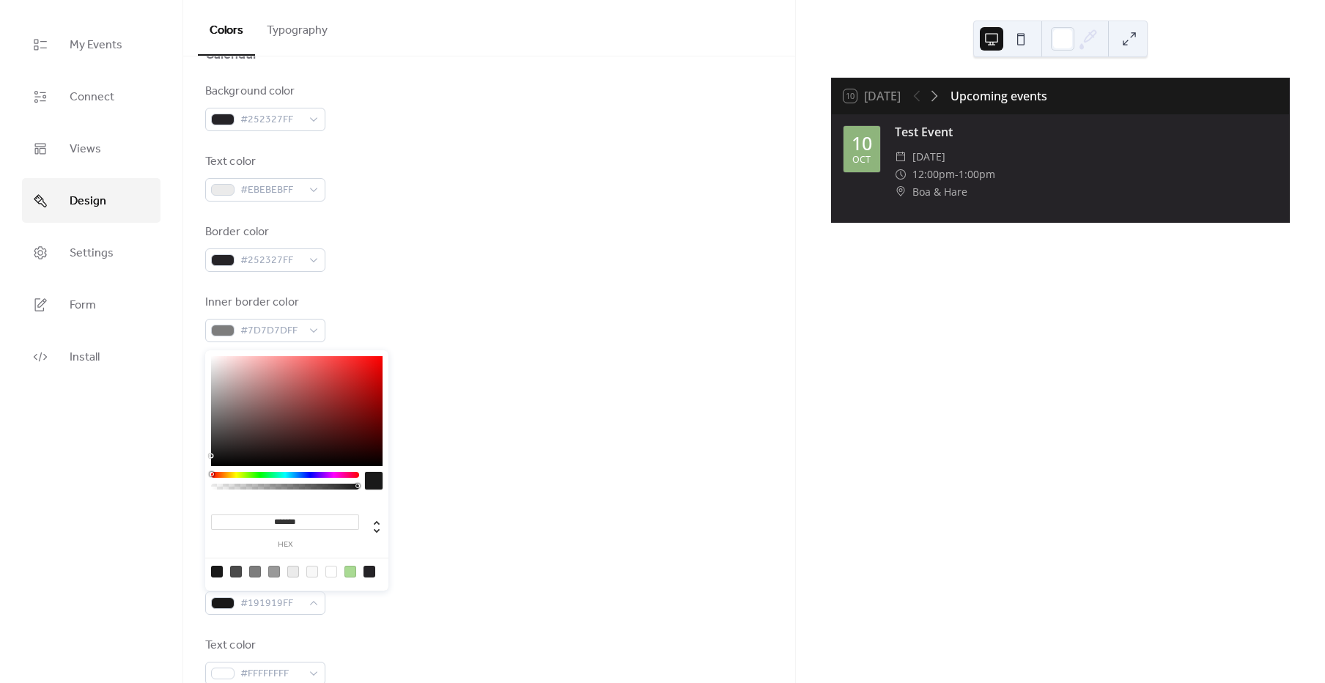
drag, startPoint x: 325, startPoint y: 521, endPoint x: 137, endPoint y: 514, distance: 187.7
click at [139, 514] on body "My Events Connect Views Design Settings Form Install Design Colors Typography C…" at bounding box center [662, 341] width 1325 height 683
paste input
type input "*******"
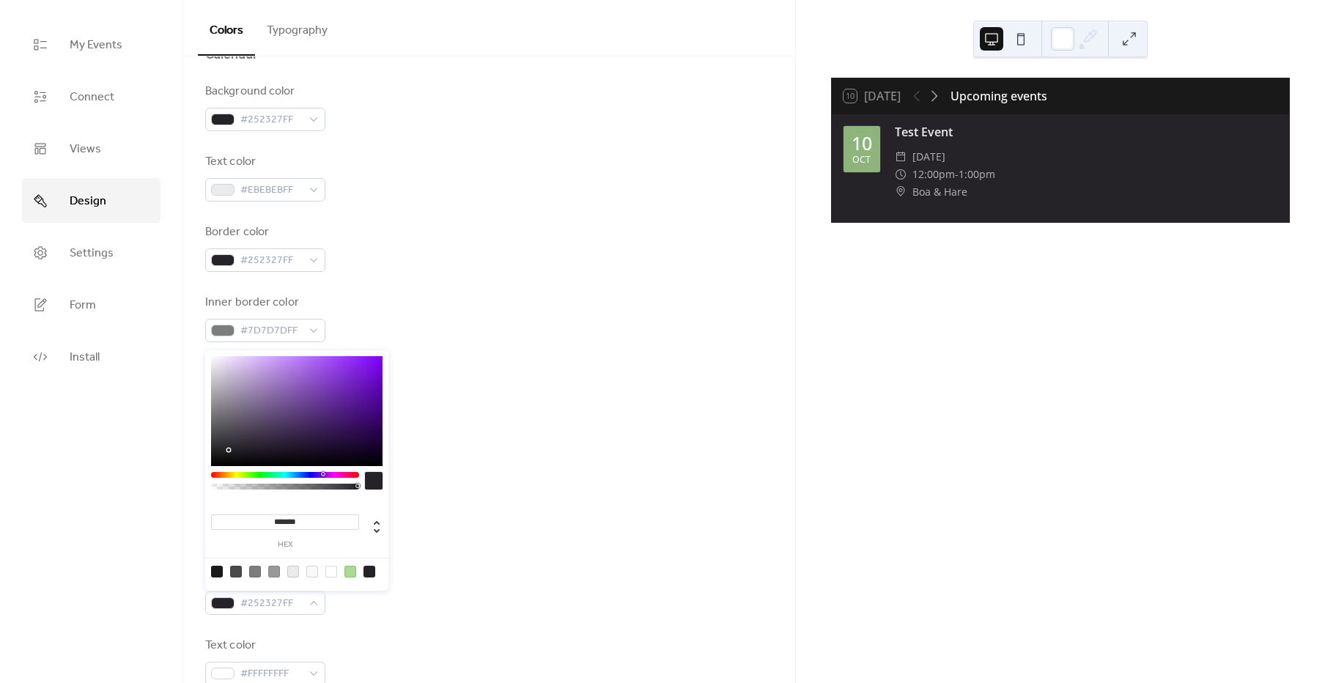
click at [630, 550] on div "Header" at bounding box center [489, 542] width 568 height 25
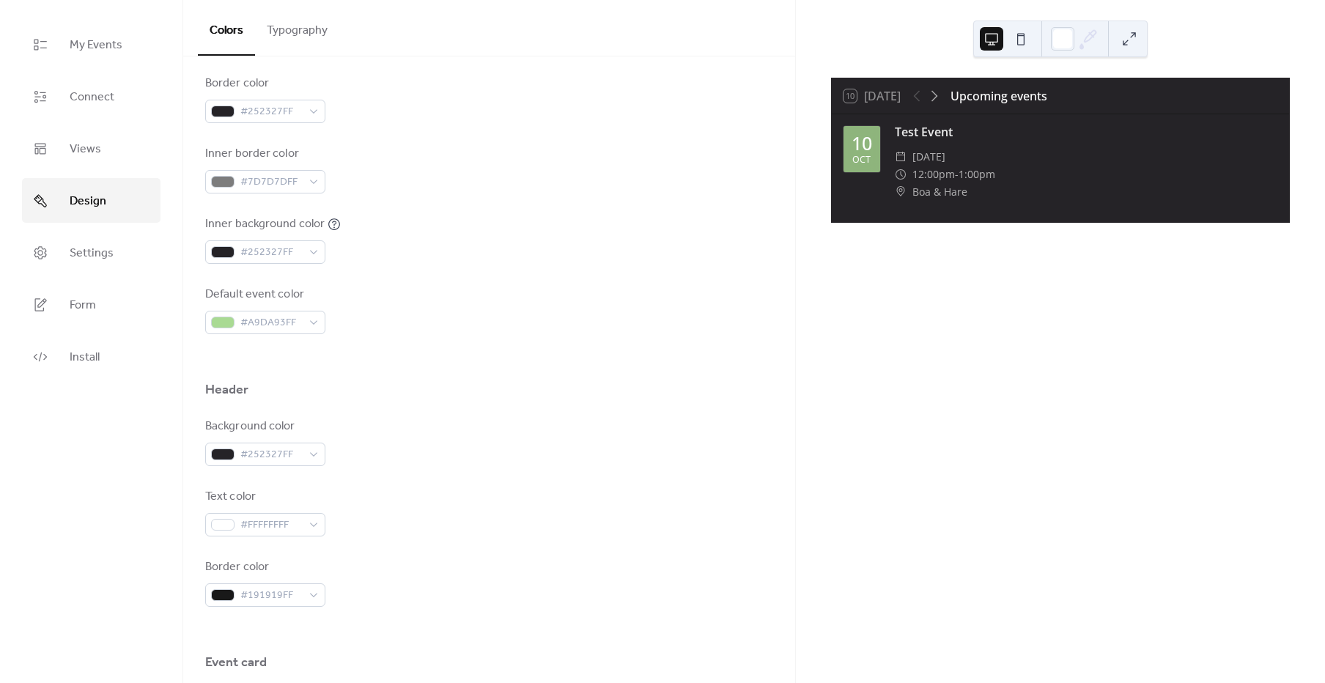
scroll to position [352, 0]
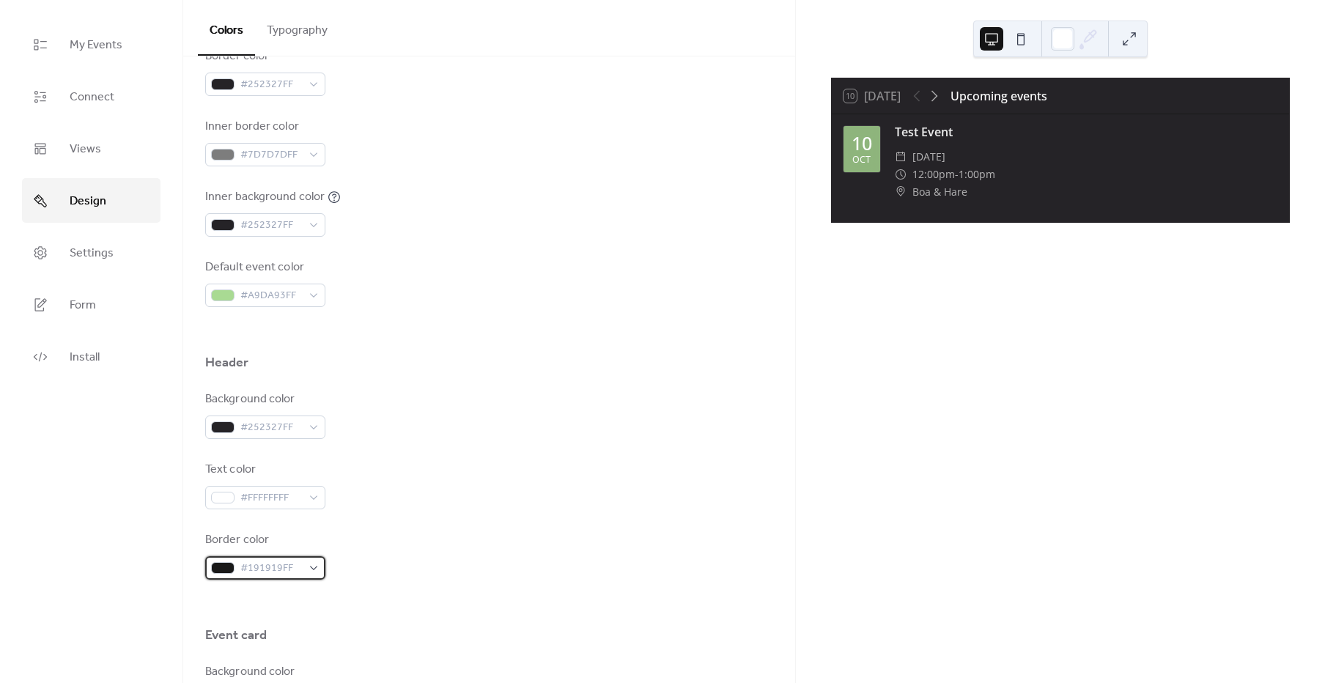
click at [292, 564] on span "#191919FF" at bounding box center [271, 569] width 62 height 18
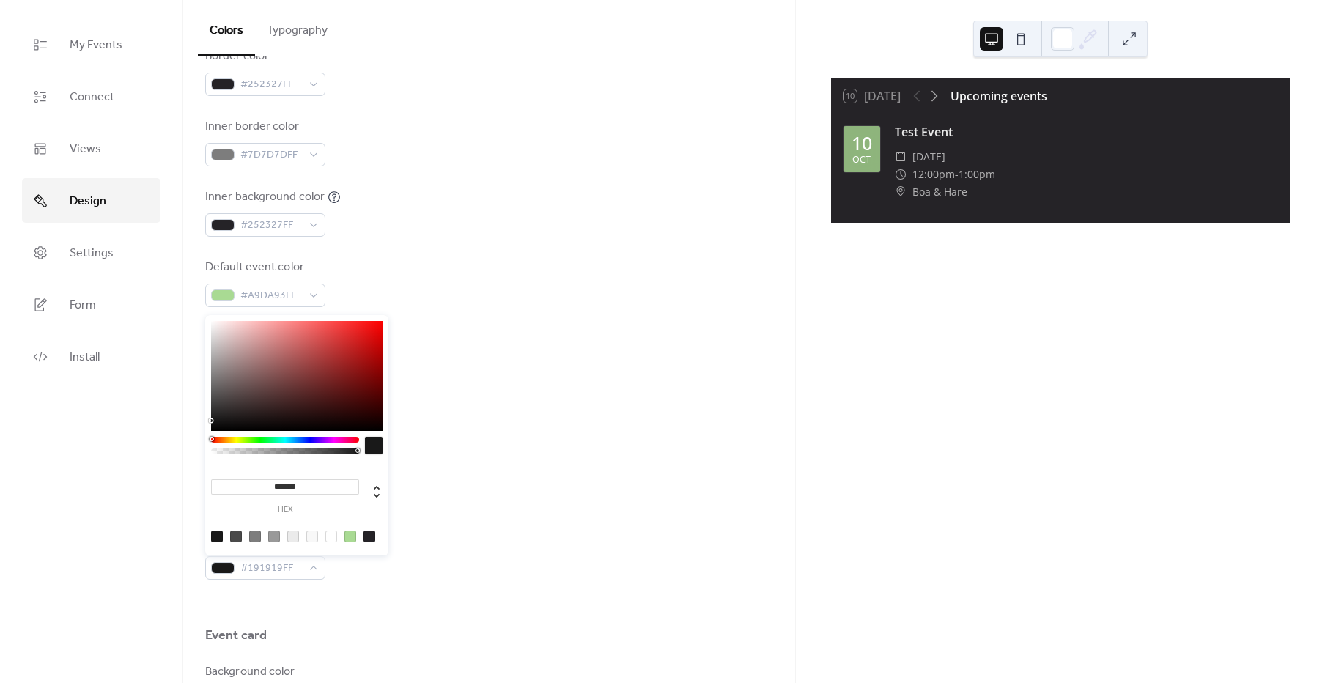
drag, startPoint x: 322, startPoint y: 484, endPoint x: 122, endPoint y: 473, distance: 201.1
click at [122, 473] on body "My Events Connect Views Design Settings Form Install Design Colors Typography C…" at bounding box center [662, 341] width 1325 height 683
paste input
type input "*******"
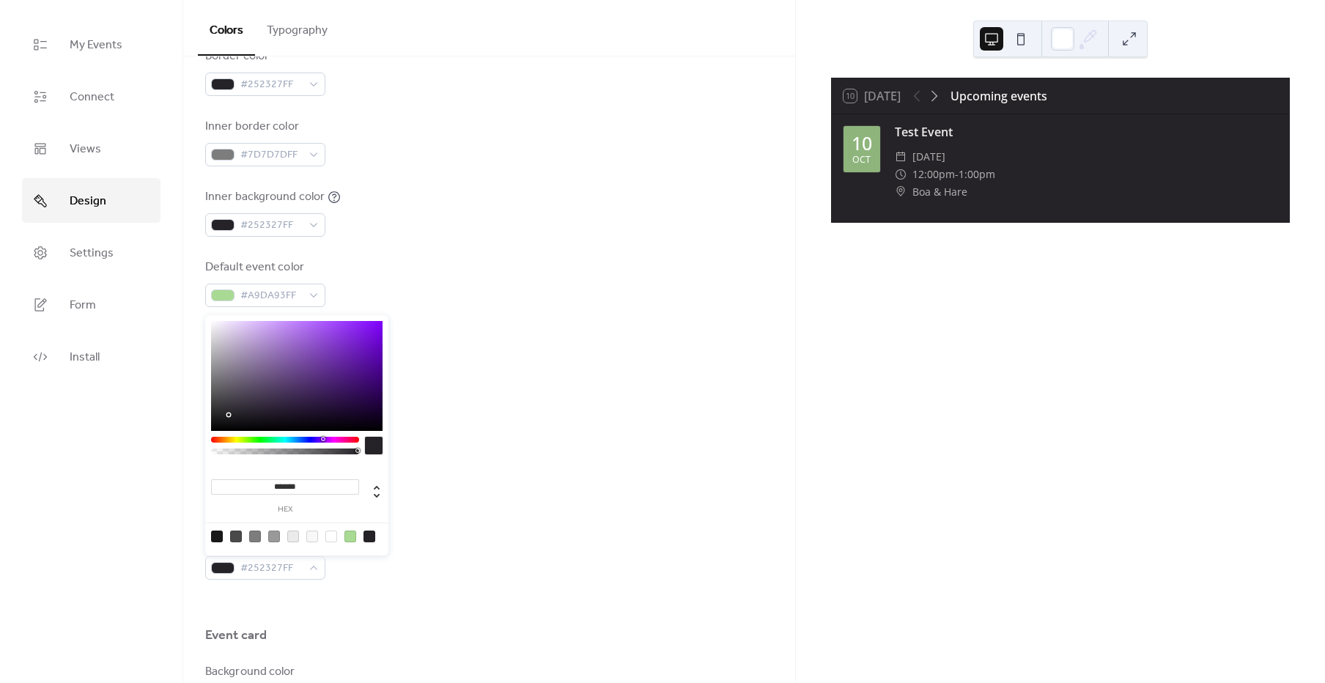
click at [537, 511] on div "Background color #252327FF Text color #FFFFFFFF Border color #252327FF" at bounding box center [489, 485] width 568 height 189
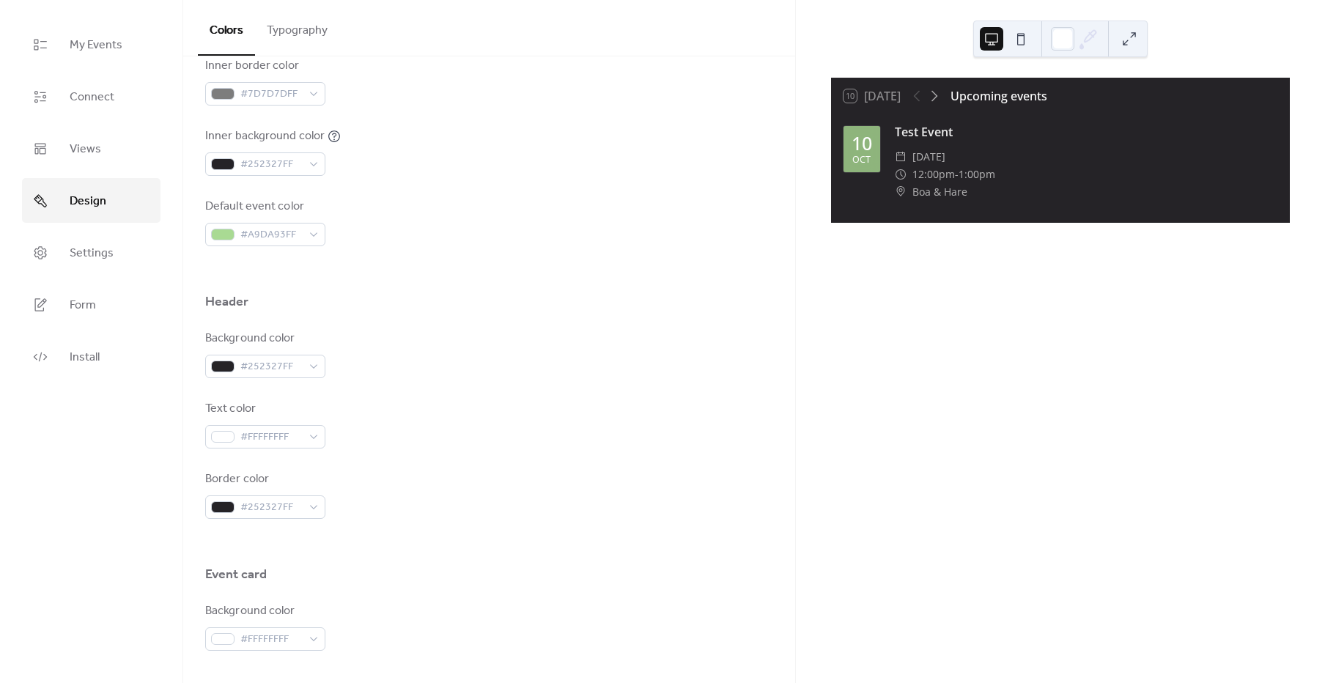
scroll to position [383, 0]
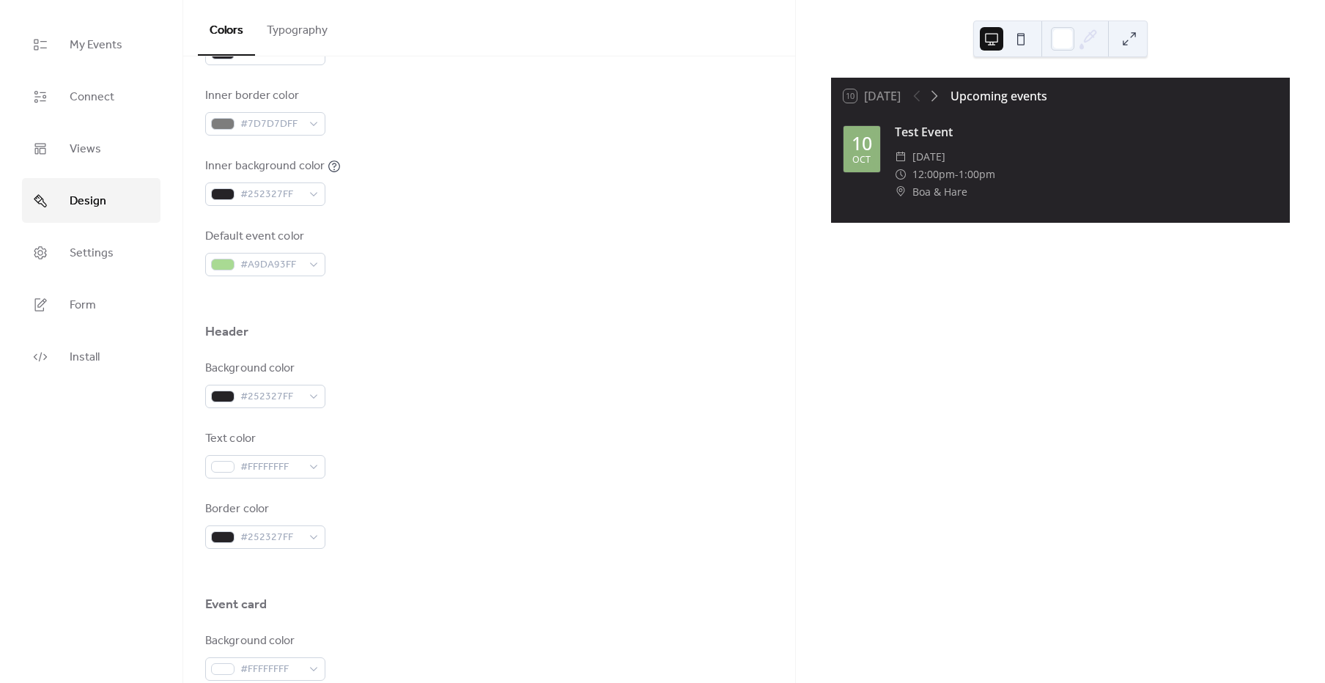
click at [1024, 34] on button at bounding box center [1020, 38] width 23 height 23
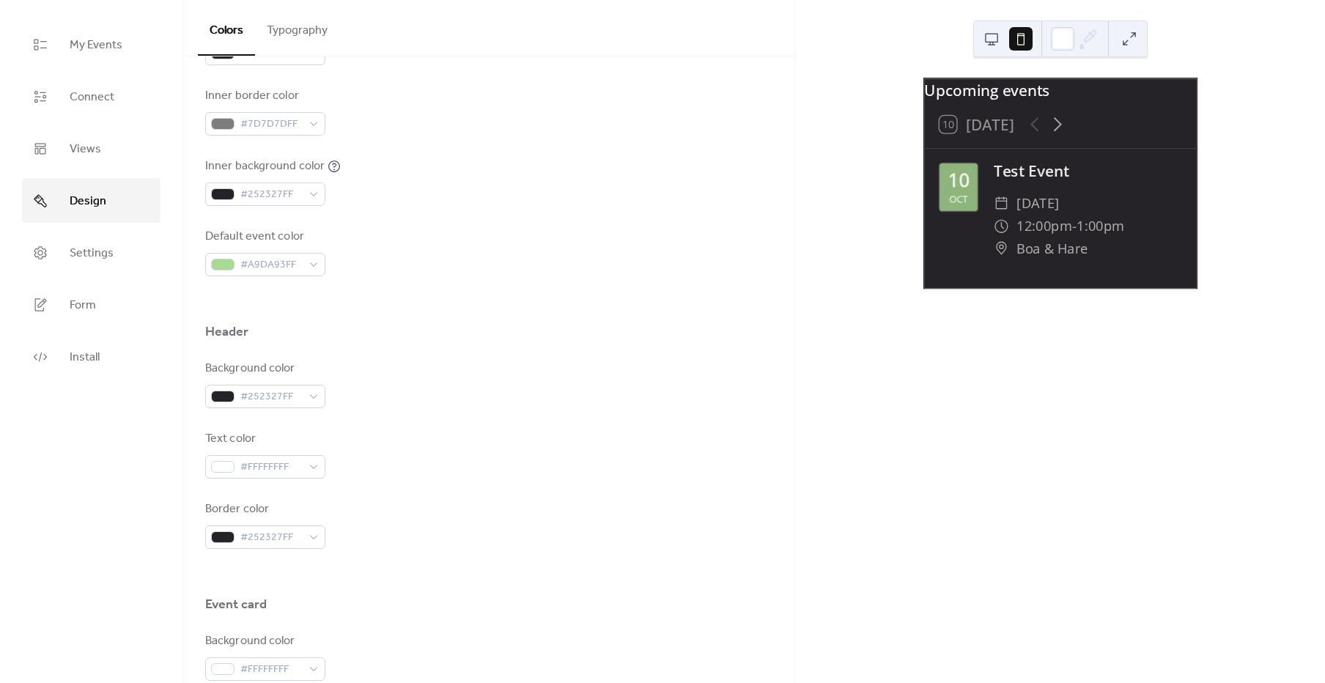
click at [984, 36] on button at bounding box center [991, 38] width 23 height 23
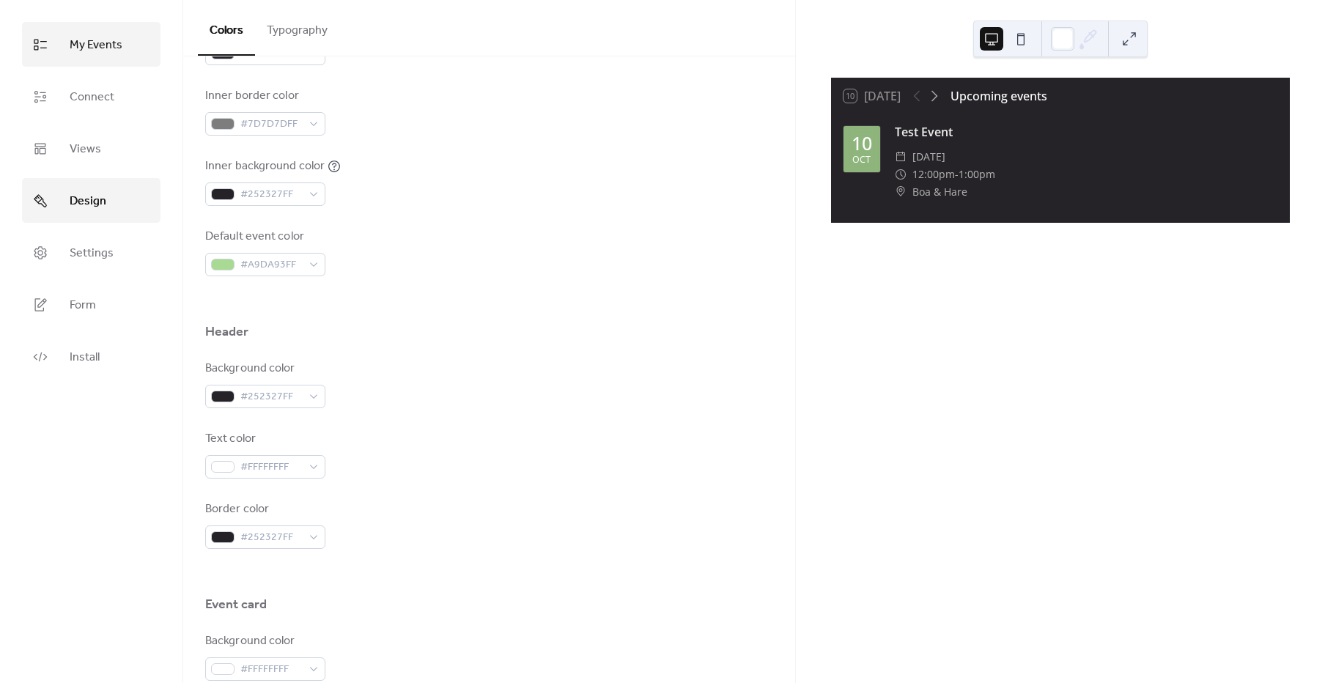
click at [114, 54] on span "My Events" at bounding box center [96, 45] width 53 height 23
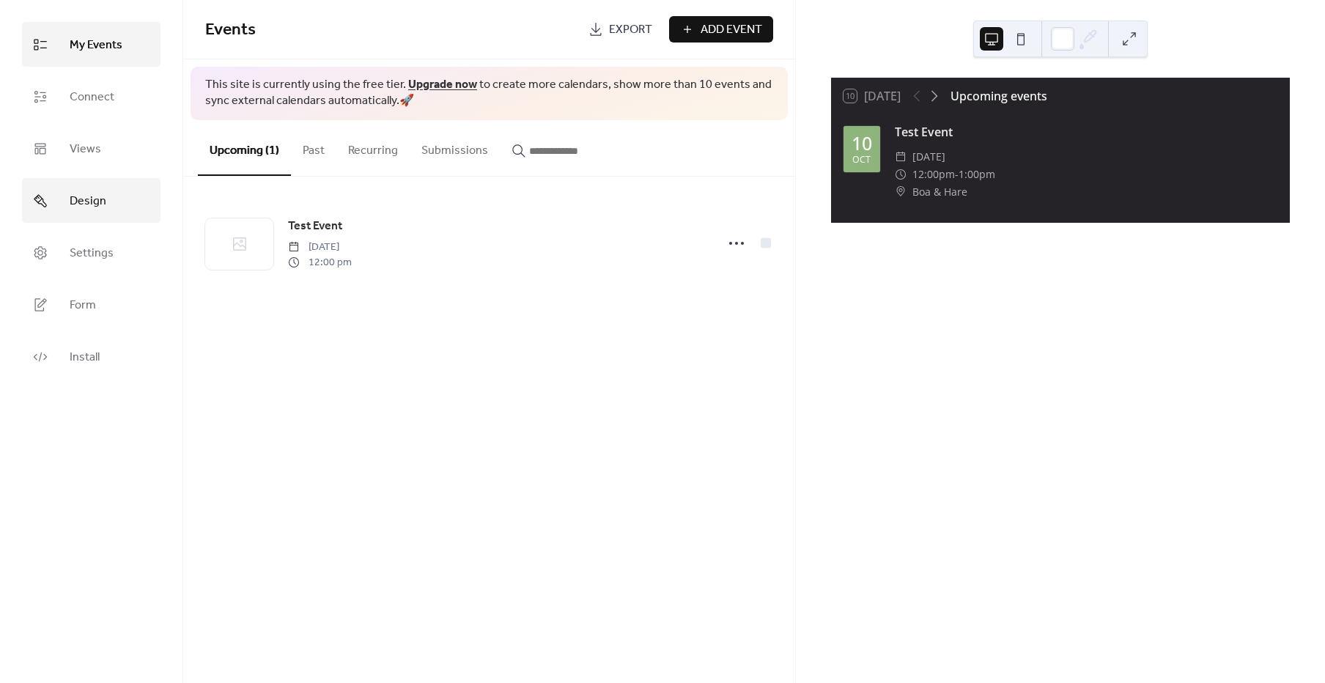
click at [102, 180] on link "Design" at bounding box center [91, 200] width 139 height 45
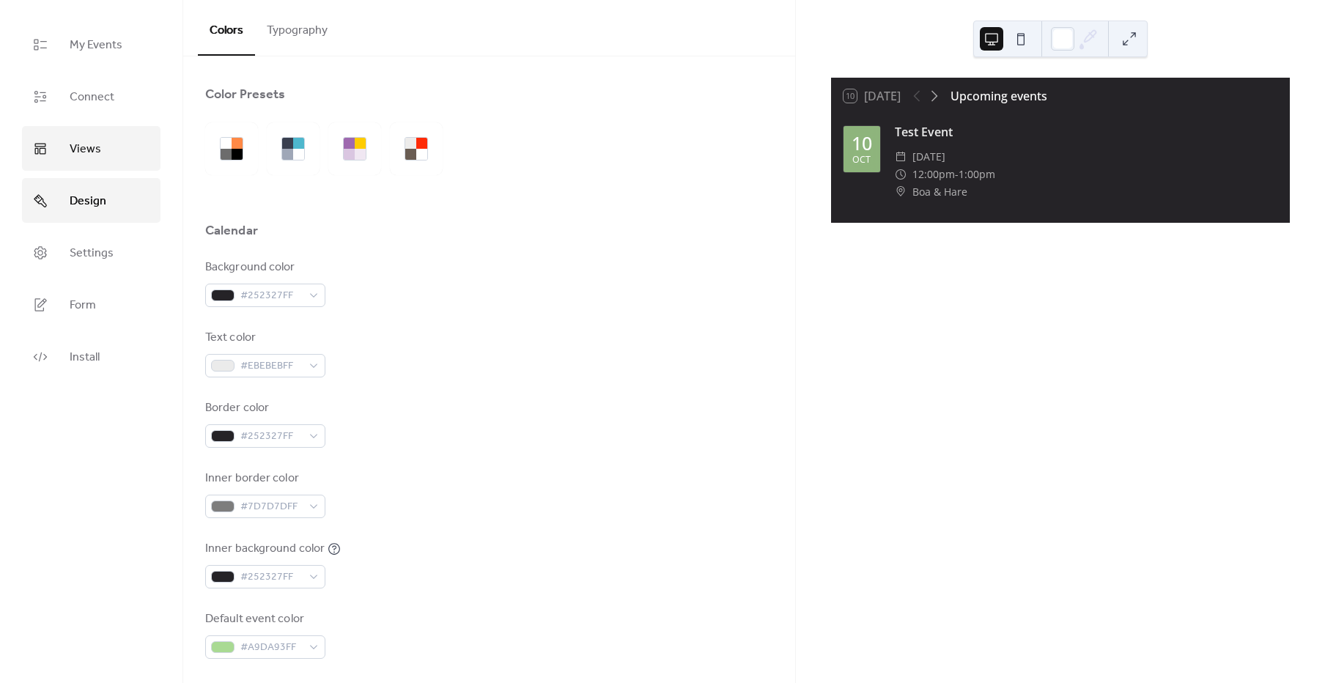
click at [95, 145] on span "Views" at bounding box center [86, 149] width 32 height 23
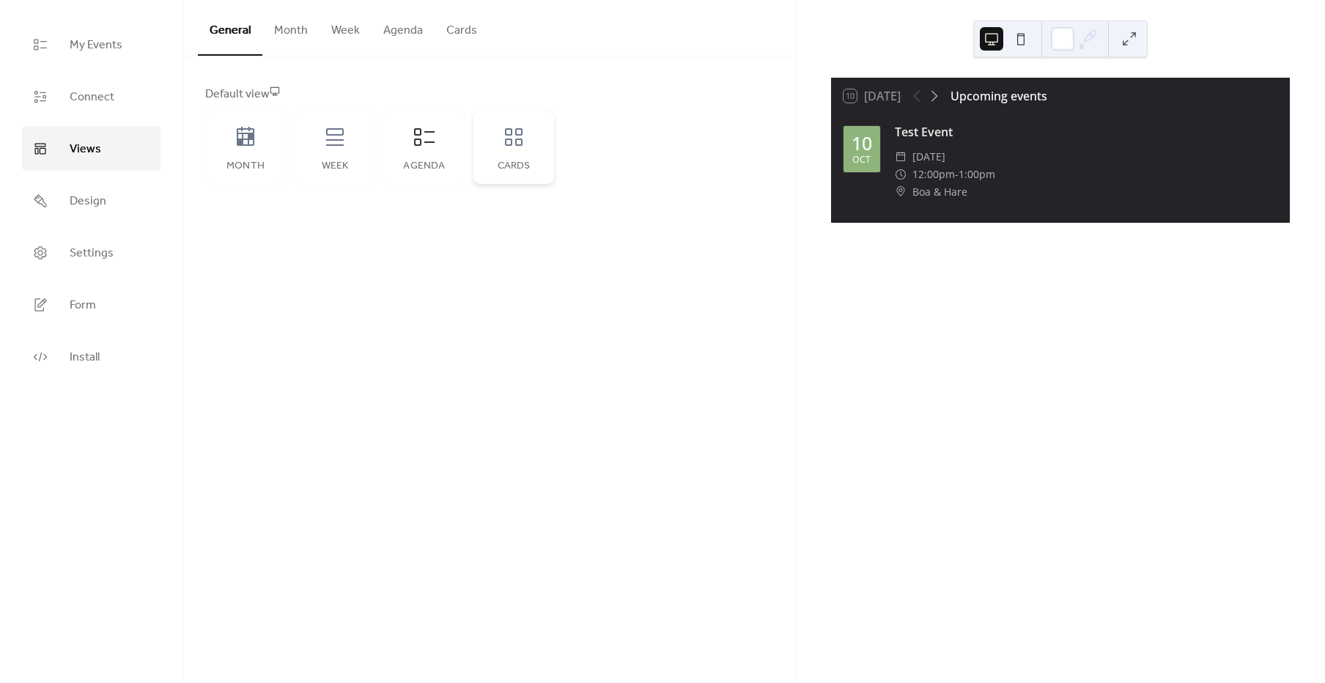
click at [517, 156] on div "Cards" at bounding box center [513, 147] width 81 height 73
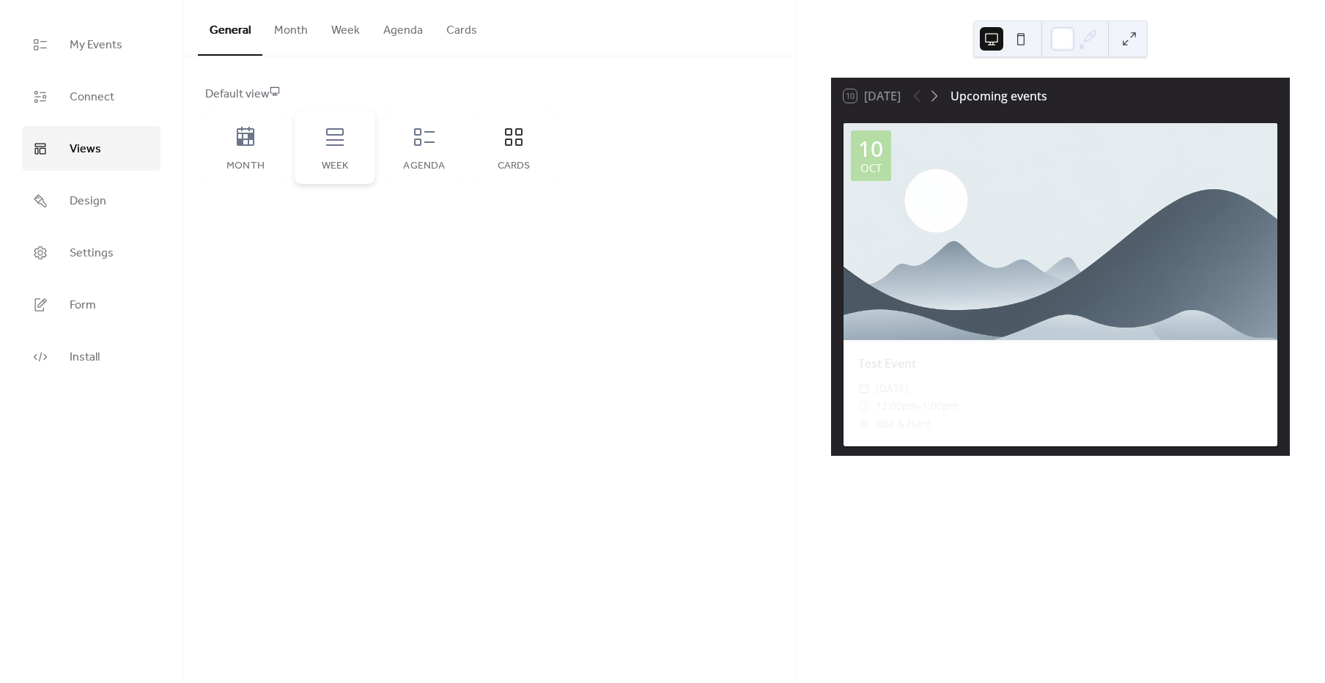
click at [300, 165] on div "Week" at bounding box center [335, 147] width 81 height 73
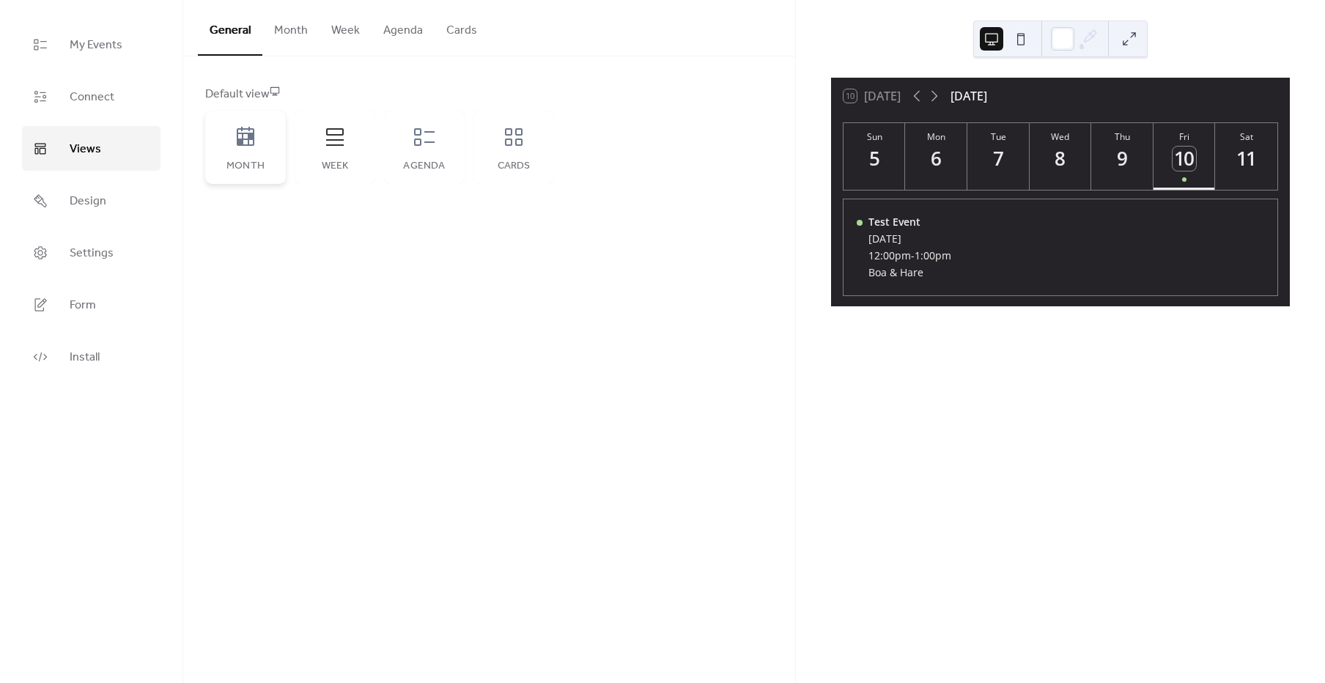
click at [259, 163] on div "Month" at bounding box center [245, 167] width 51 height 12
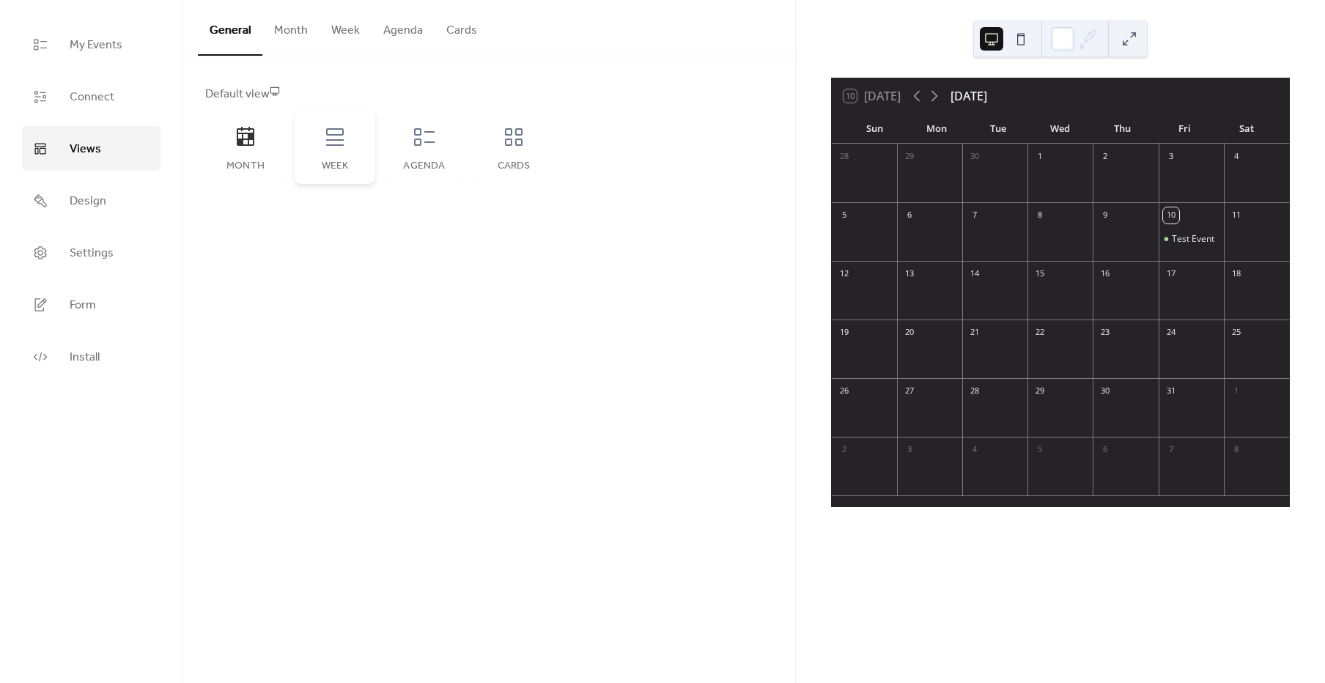
click at [366, 182] on div "Week" at bounding box center [335, 147] width 81 height 73
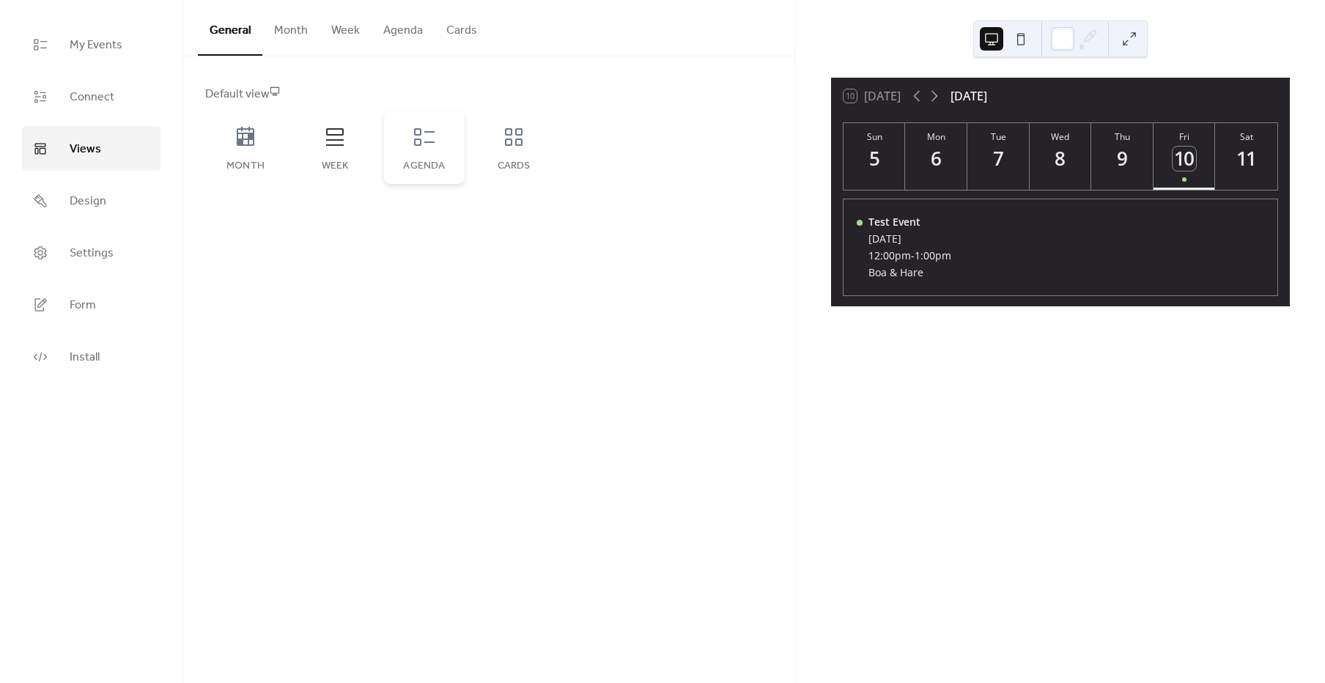
click at [418, 161] on div "Agenda" at bounding box center [424, 167] width 51 height 12
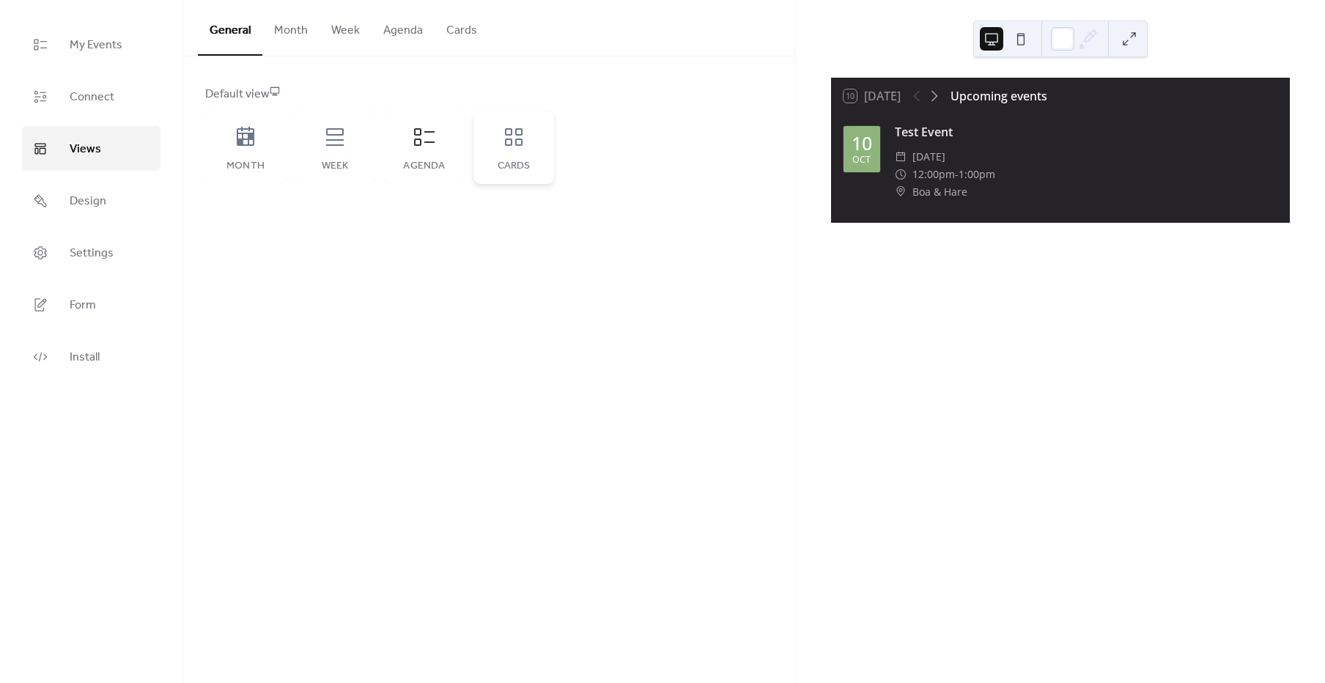
click at [524, 155] on div "Cards" at bounding box center [513, 147] width 81 height 73
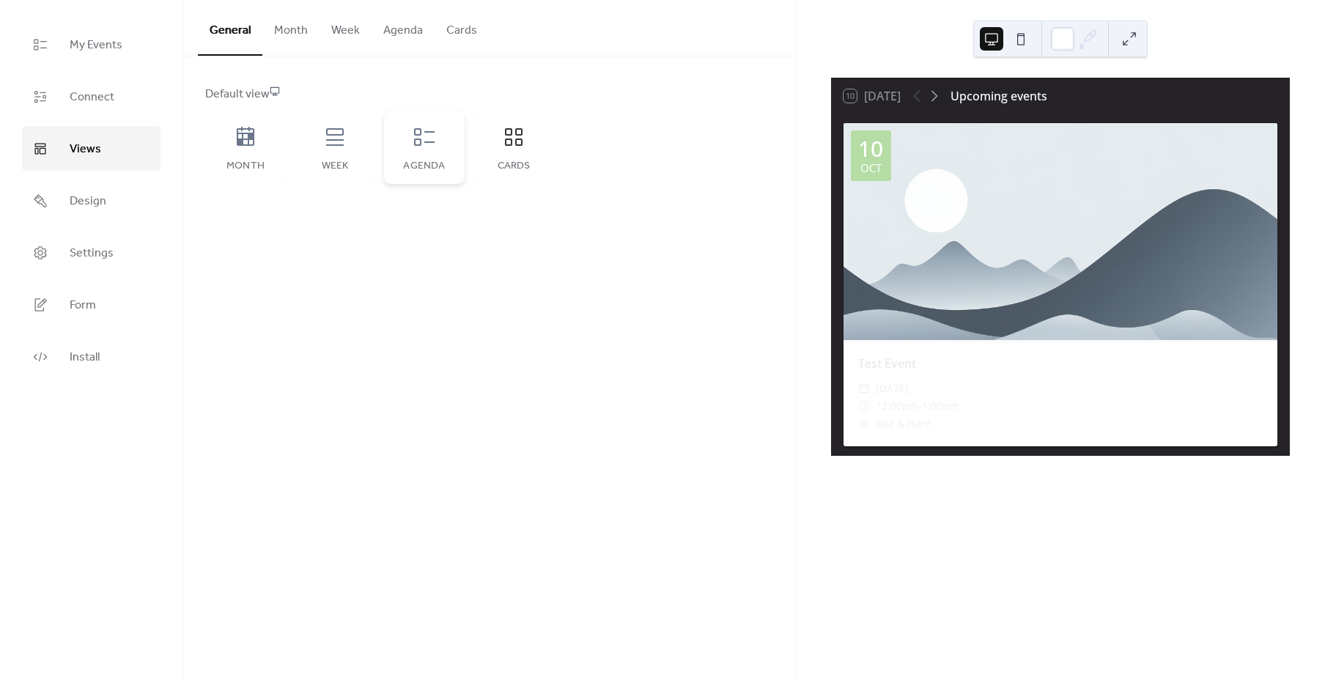
click at [457, 156] on div "Agenda" at bounding box center [424, 147] width 81 height 73
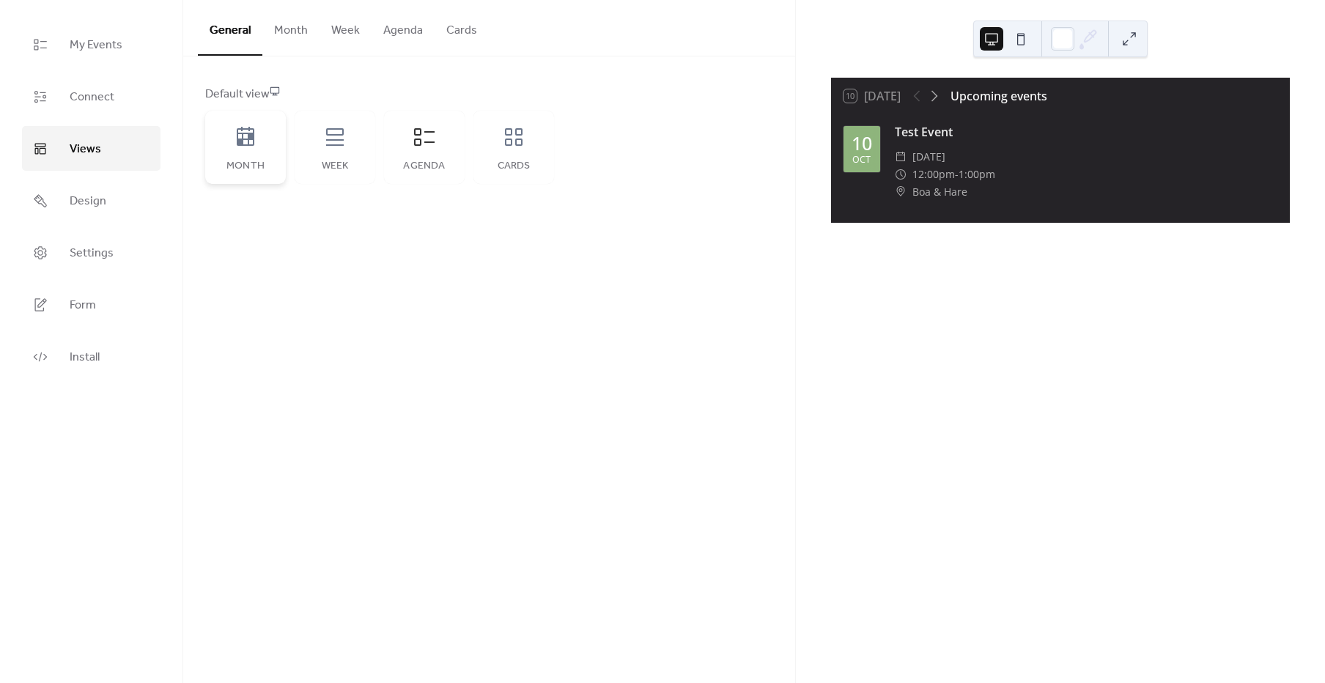
click at [250, 152] on div "Month" at bounding box center [245, 147] width 81 height 73
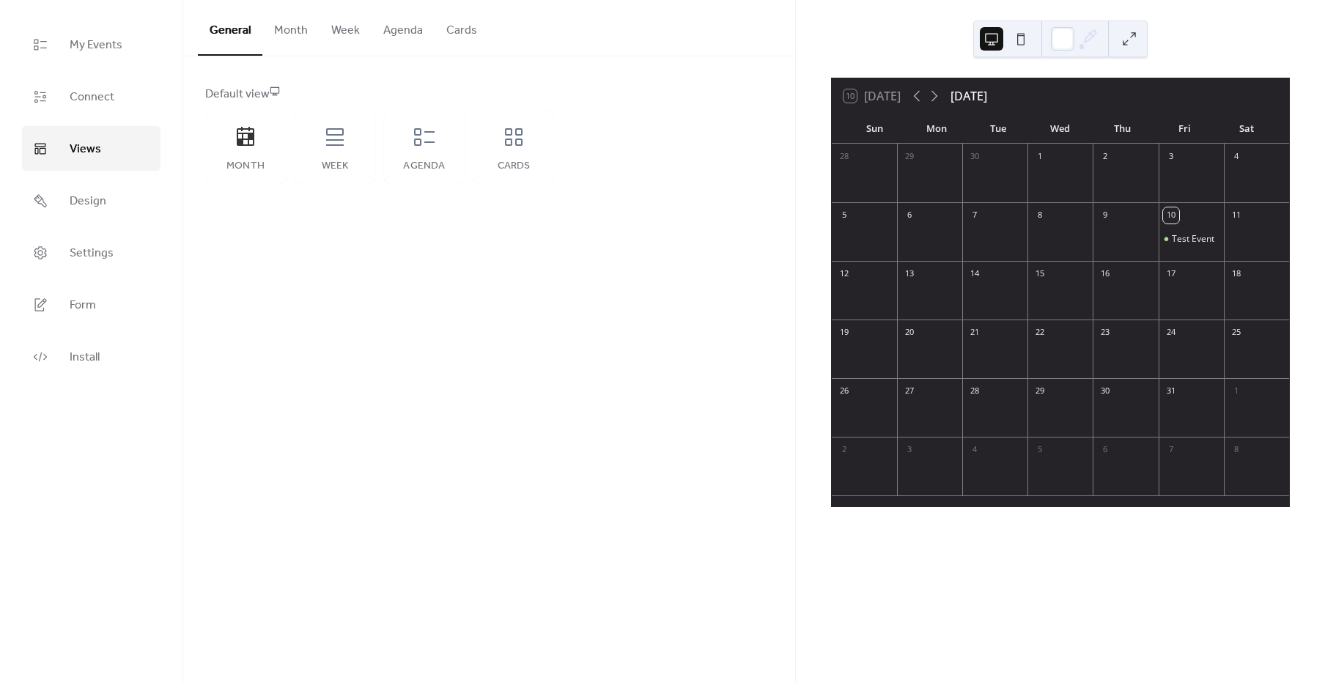
click at [290, 35] on button "Month" at bounding box center [290, 27] width 57 height 54
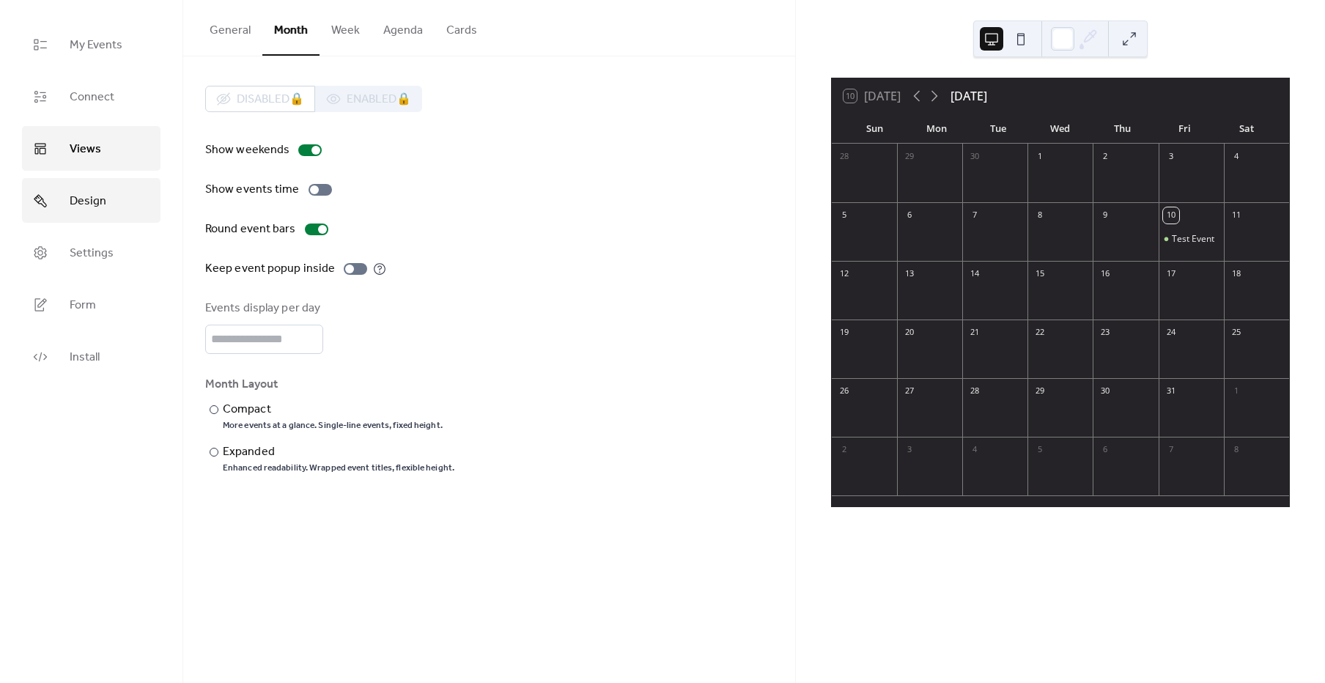
click at [114, 190] on link "Design" at bounding box center [91, 200] width 139 height 45
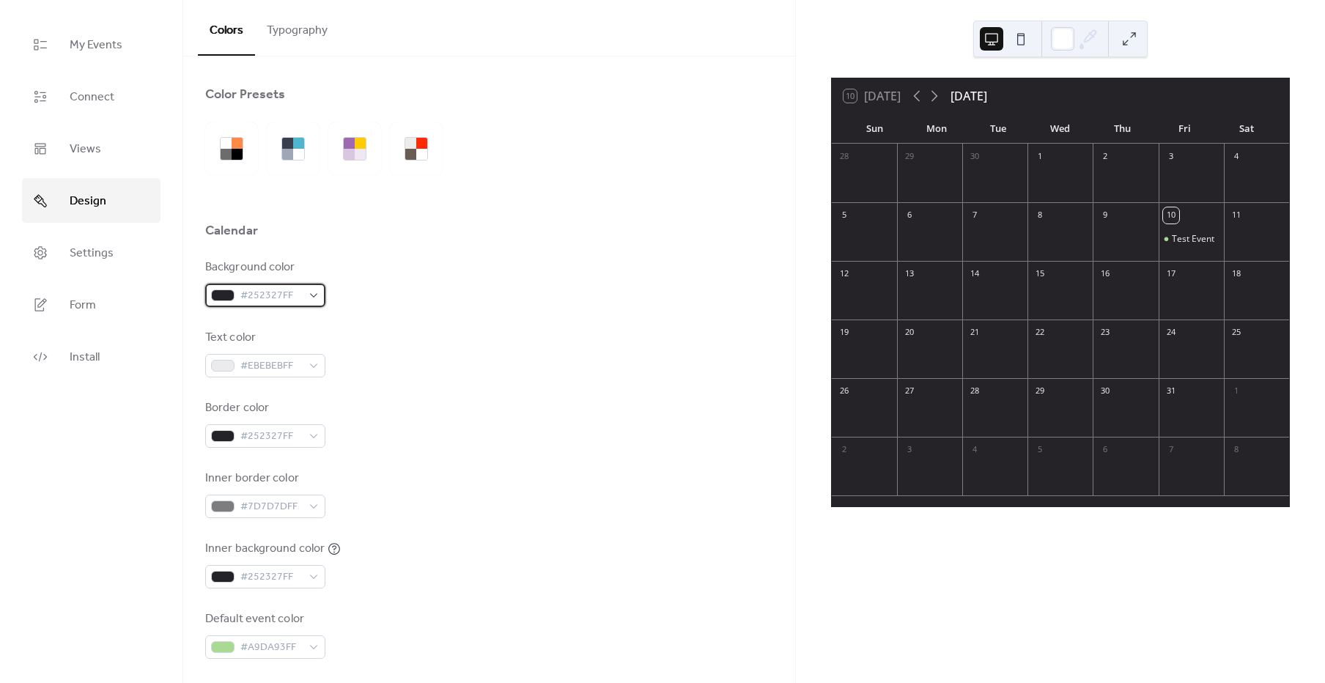
click at [286, 298] on span "#252327FF" at bounding box center [271, 296] width 62 height 18
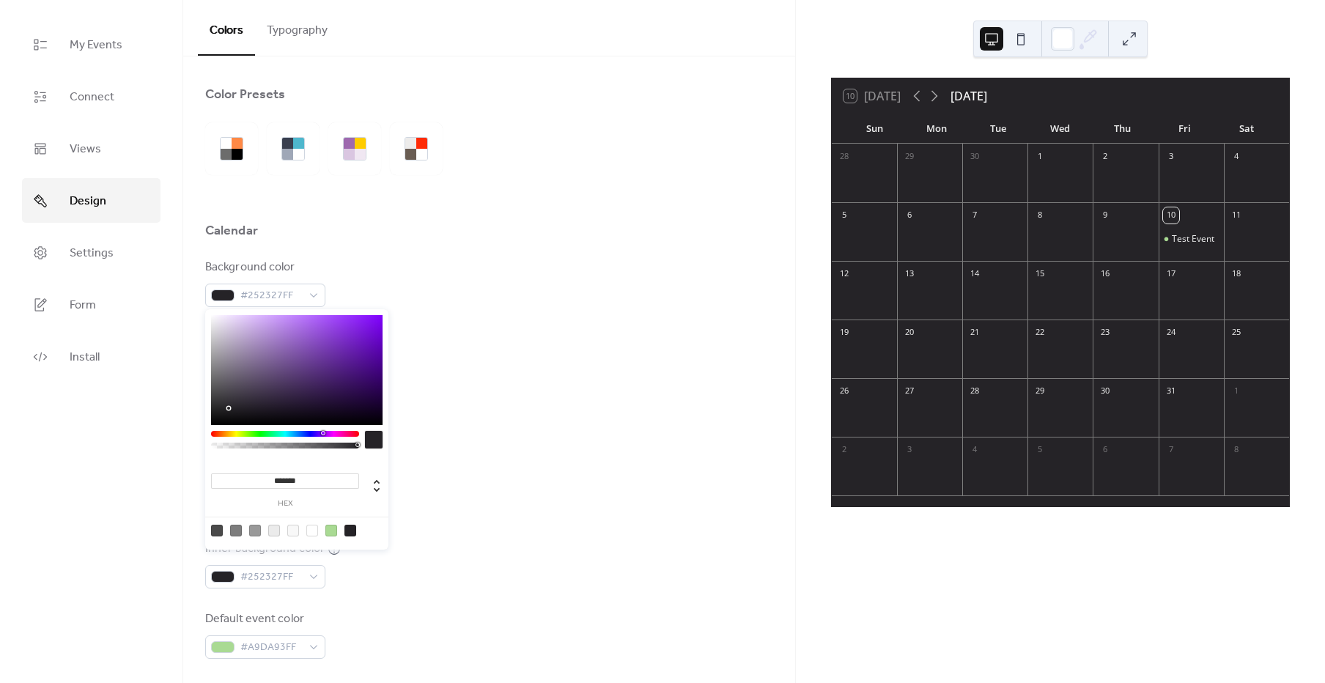
drag, startPoint x: 320, startPoint y: 477, endPoint x: 179, endPoint y: 457, distance: 142.2
click at [180, 457] on body "My Events Connect Views Design Settings Form Install Design Colors Typography C…" at bounding box center [662, 341] width 1325 height 683
click at [470, 491] on div "Inner border color #7D7D7DFF" at bounding box center [489, 494] width 568 height 48
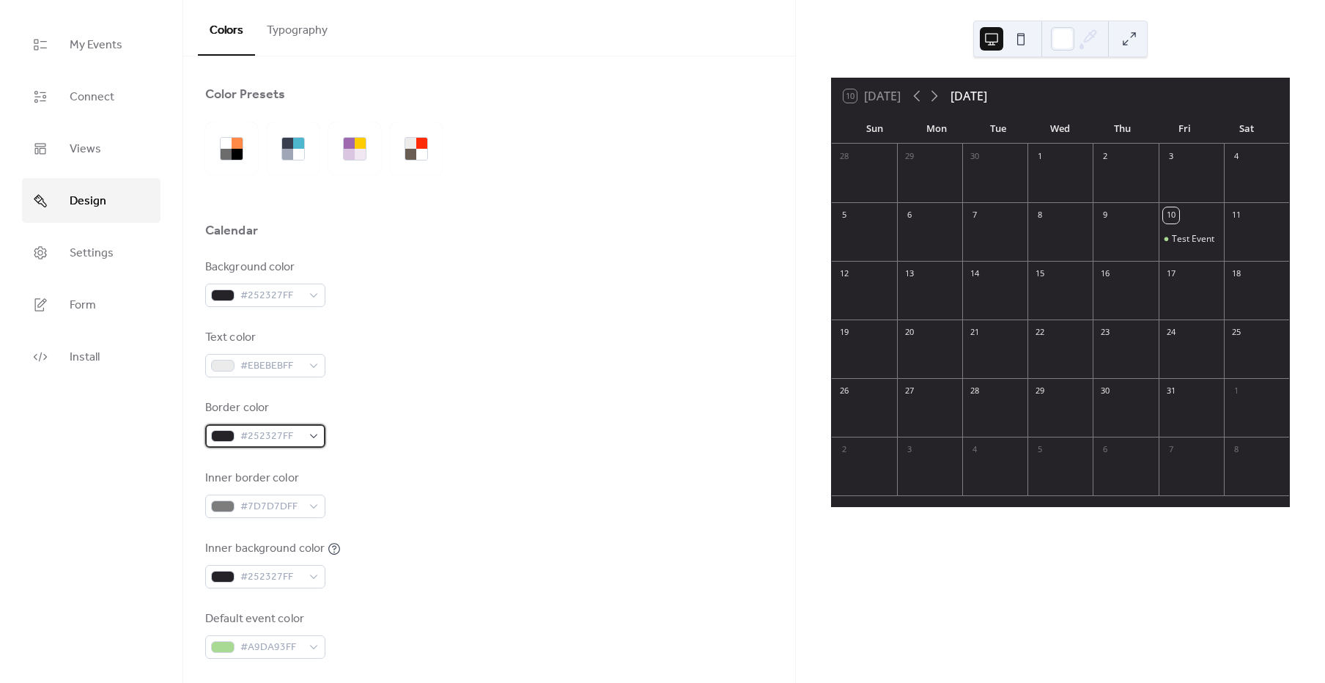
click at [295, 436] on span "#252327FF" at bounding box center [271, 437] width 62 height 18
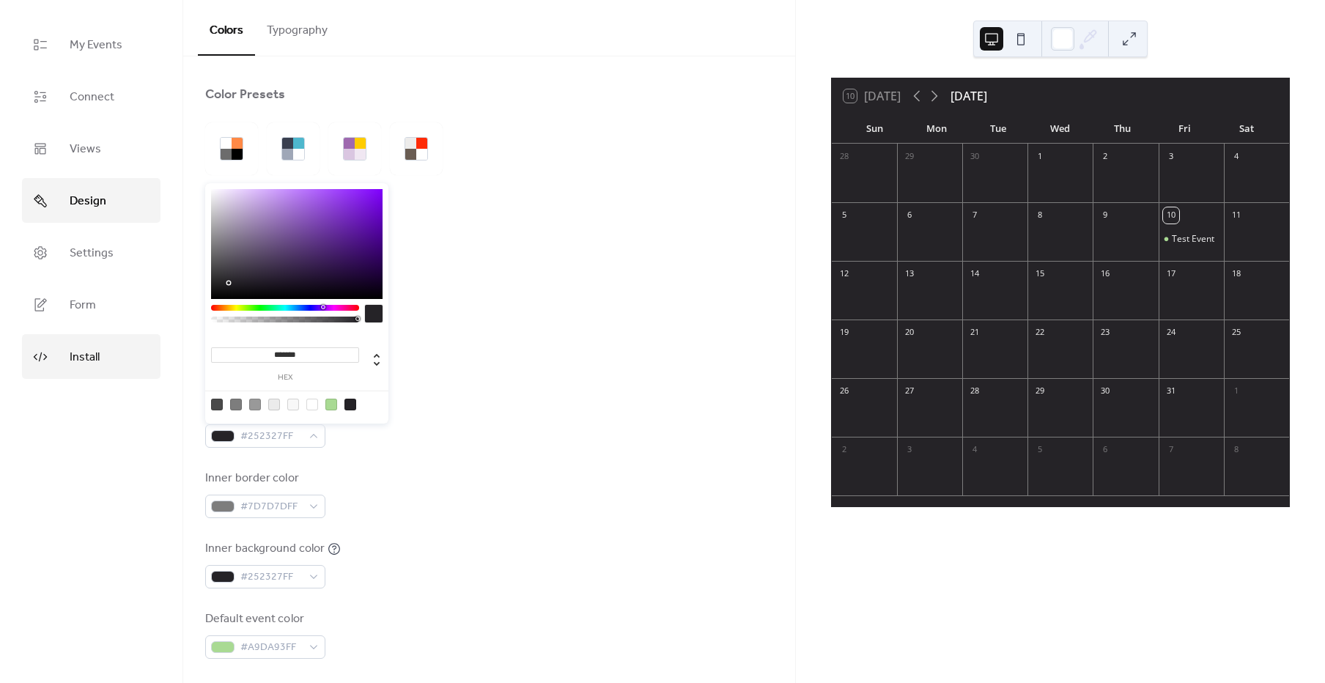
drag, startPoint x: 313, startPoint y: 349, endPoint x: 153, endPoint y: 337, distance: 160.2
click at [136, 327] on body "My Events Connect Views Design Settings Form Install Design Colors Typography C…" at bounding box center [662, 341] width 1325 height 683
click at [538, 488] on div "Inner border color #7D7D7DFF" at bounding box center [489, 494] width 568 height 48
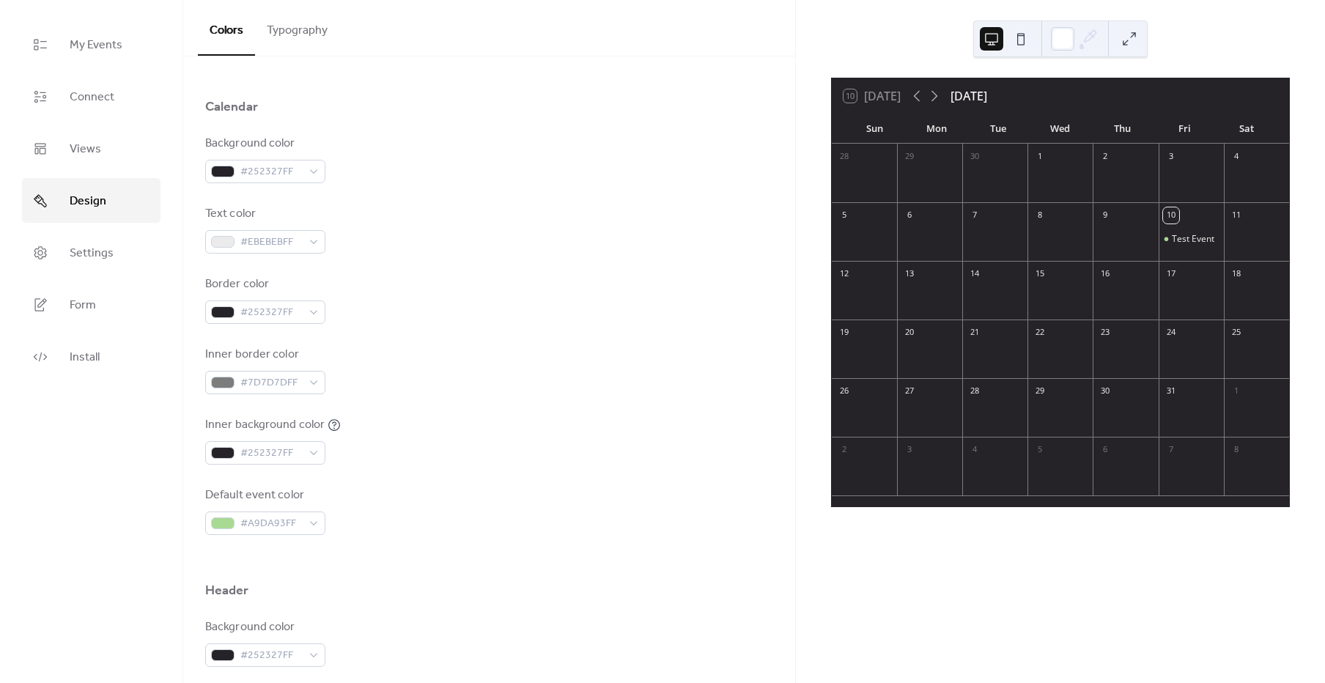
scroll to position [176, 0]
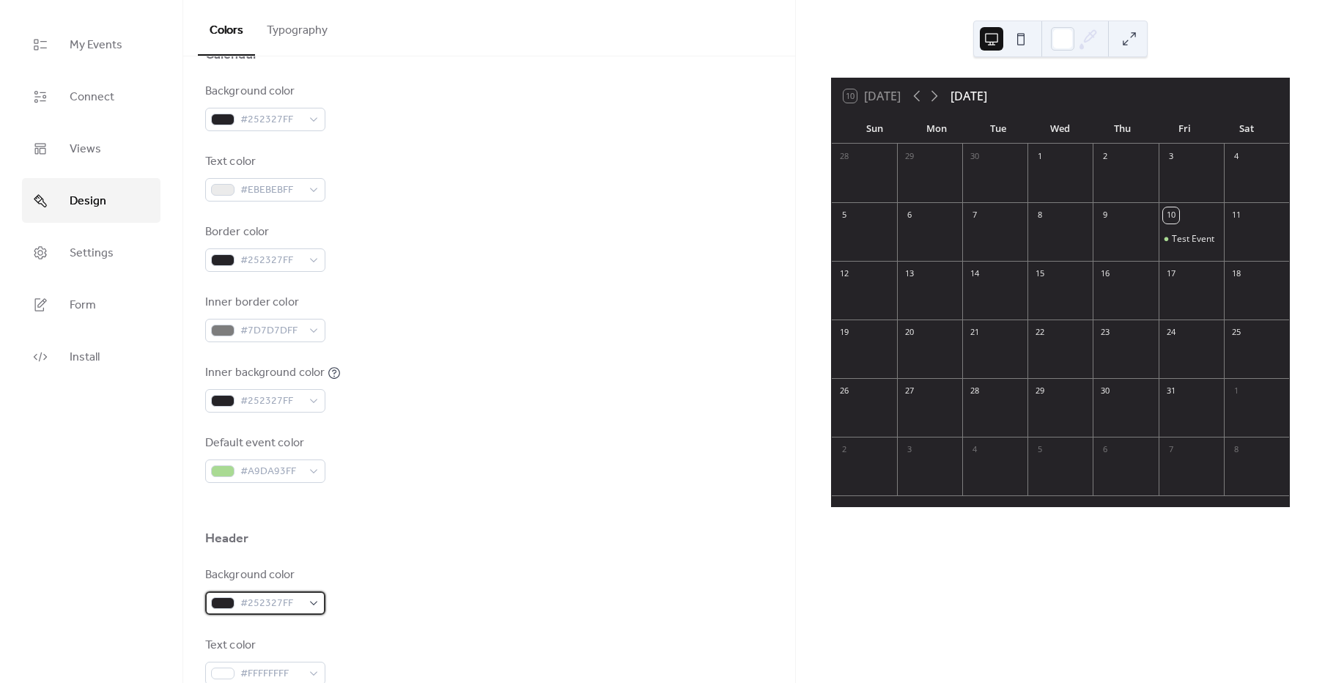
click at [285, 602] on span "#252327FF" at bounding box center [271, 604] width 62 height 18
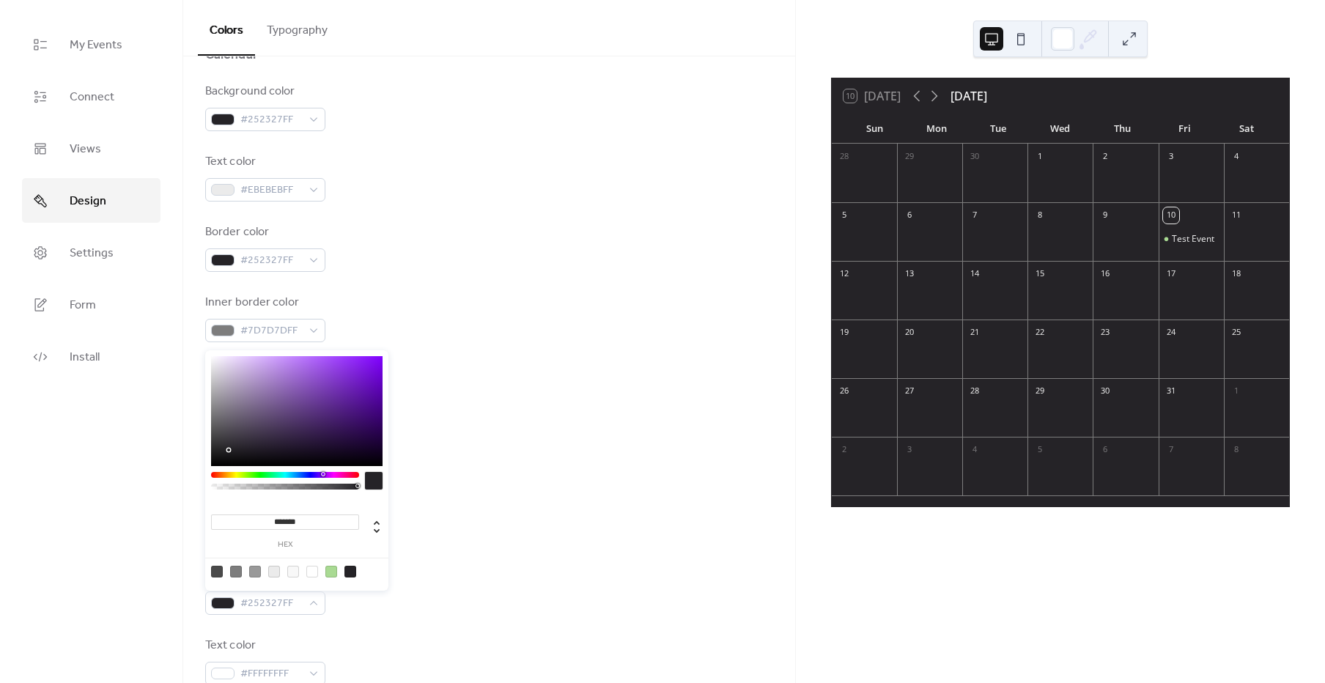
click at [322, 523] on input "*******" at bounding box center [285, 521] width 148 height 15
drag, startPoint x: 314, startPoint y: 523, endPoint x: 214, endPoint y: 510, distance: 100.5
click at [191, 511] on body "My Events Connect Views Design Settings Form Install Design Colors Typography C…" at bounding box center [662, 341] width 1325 height 683
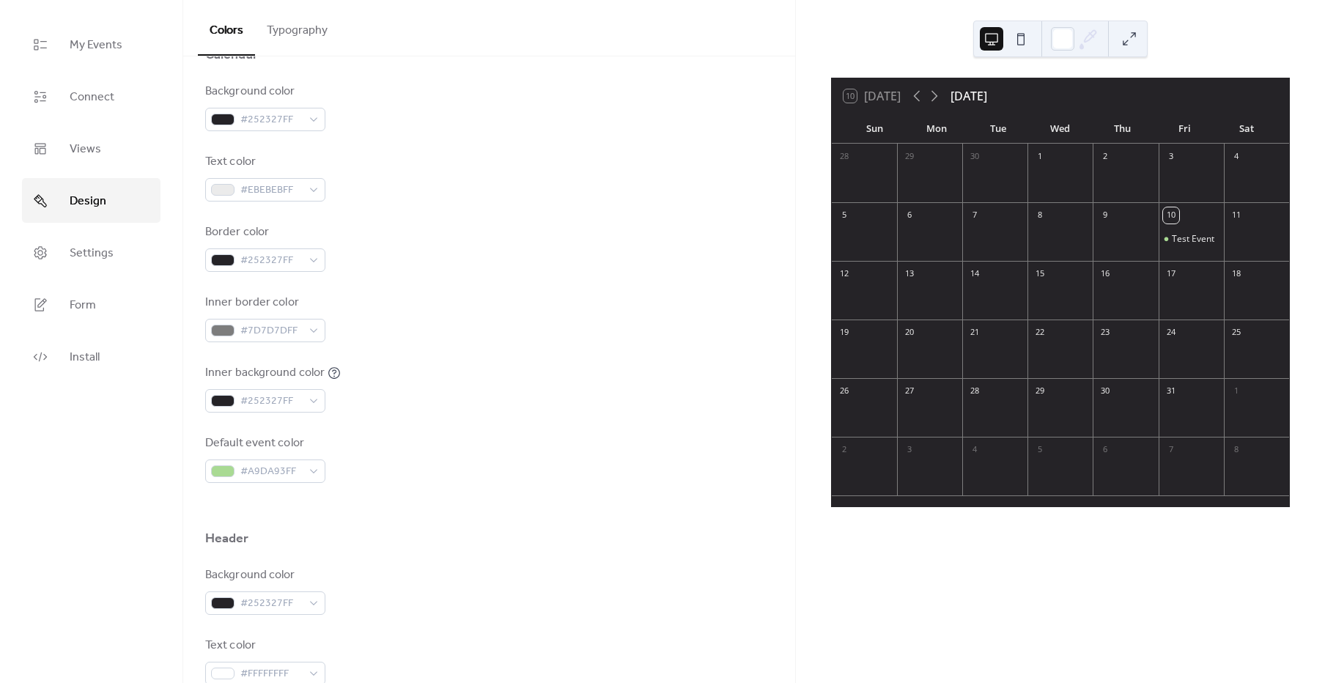
click at [627, 551] on div "Header" at bounding box center [489, 542] width 568 height 25
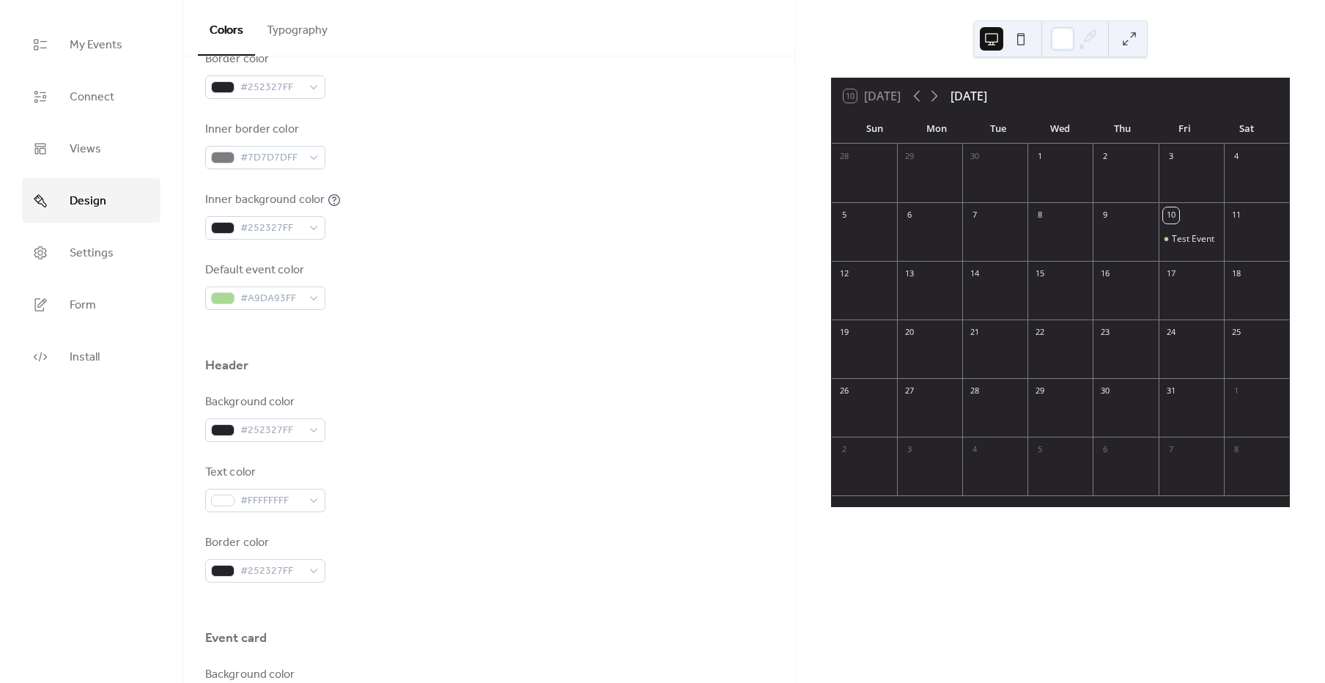
scroll to position [352, 0]
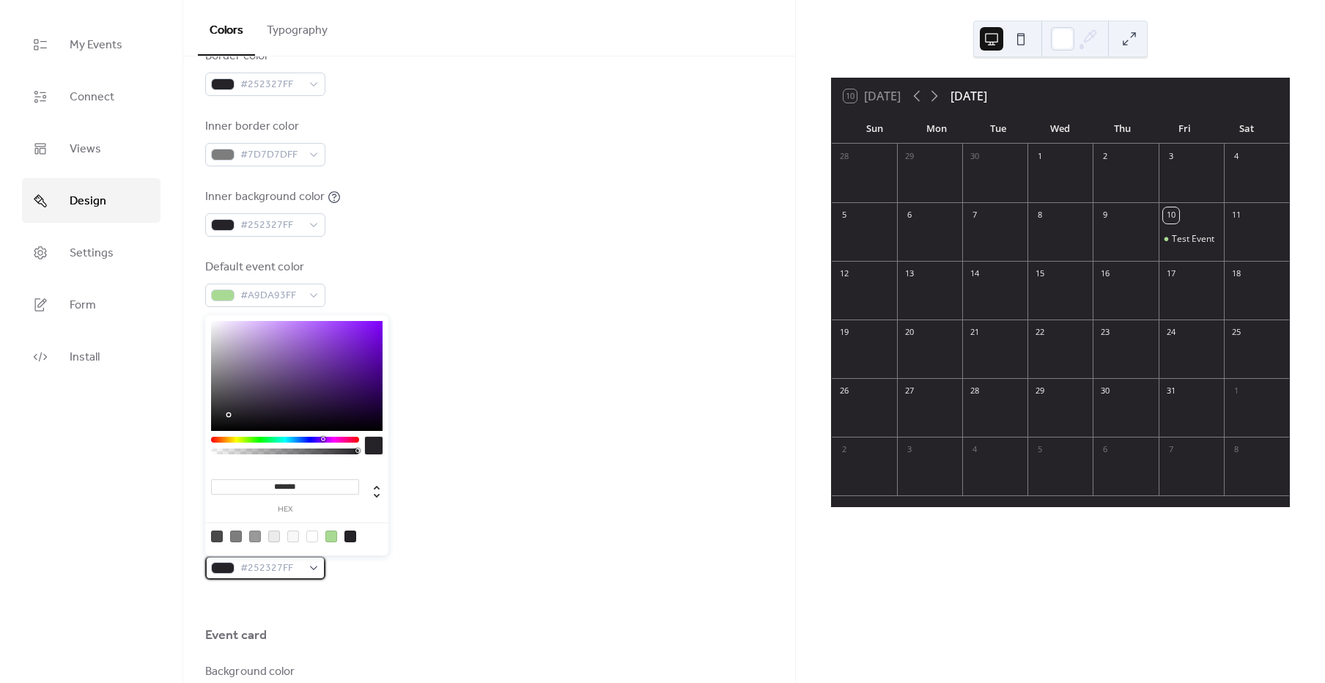
click at [283, 569] on span "#252327FF" at bounding box center [271, 569] width 62 height 18
drag, startPoint x: 317, startPoint y: 484, endPoint x: 194, endPoint y: 475, distance: 122.7
click at [185, 476] on body "My Events Connect Views Design Settings Form Install Design Colors Typography C…" at bounding box center [662, 341] width 1325 height 683
click at [561, 543] on div "Border color #252327FF" at bounding box center [489, 555] width 568 height 48
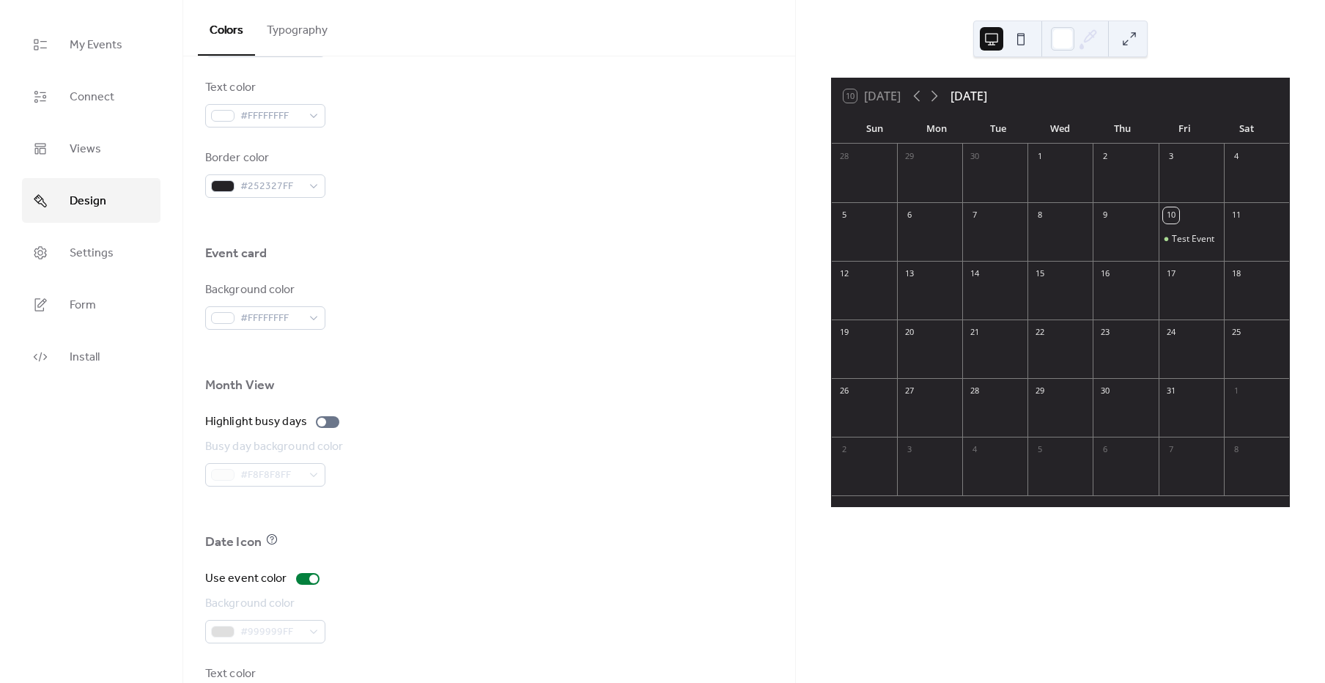
scroll to position [793, 0]
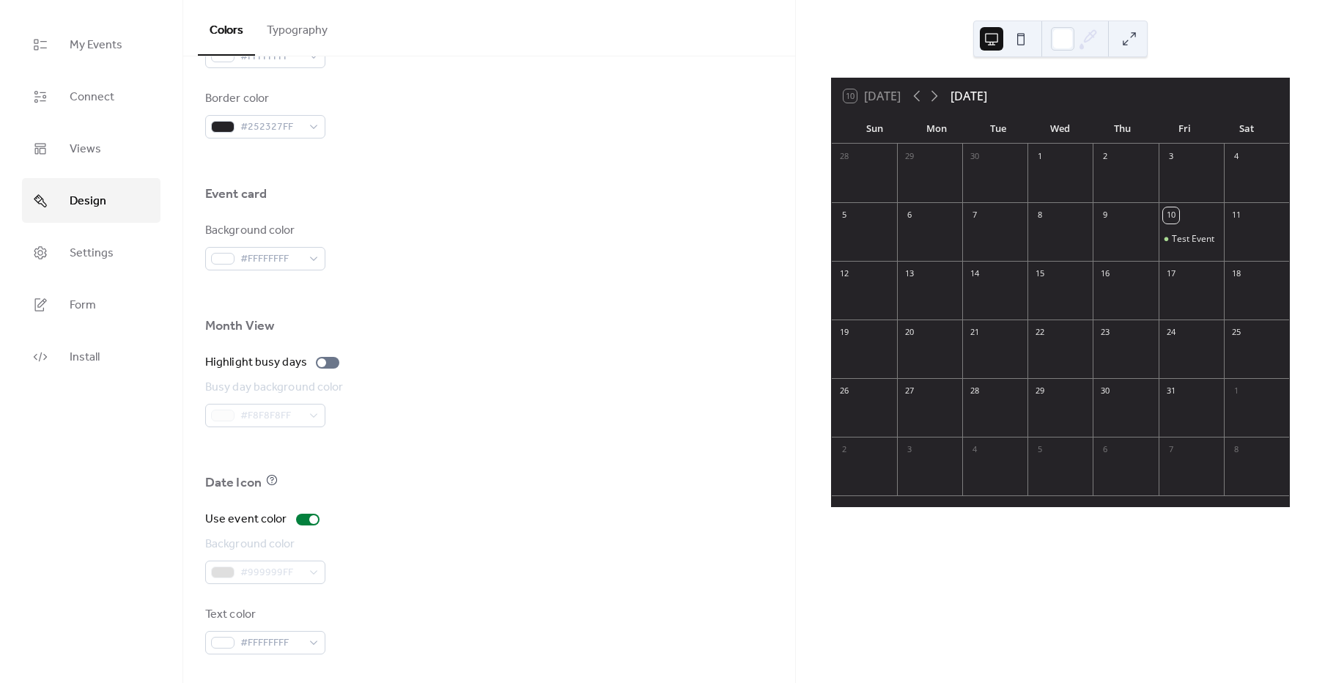
click at [317, 565] on div "#999999FF" at bounding box center [265, 572] width 120 height 23
click at [306, 520] on div at bounding box center [307, 520] width 23 height 12
click at [305, 518] on div at bounding box center [307, 520] width 23 height 12
click at [298, 518] on div at bounding box center [307, 520] width 23 height 12
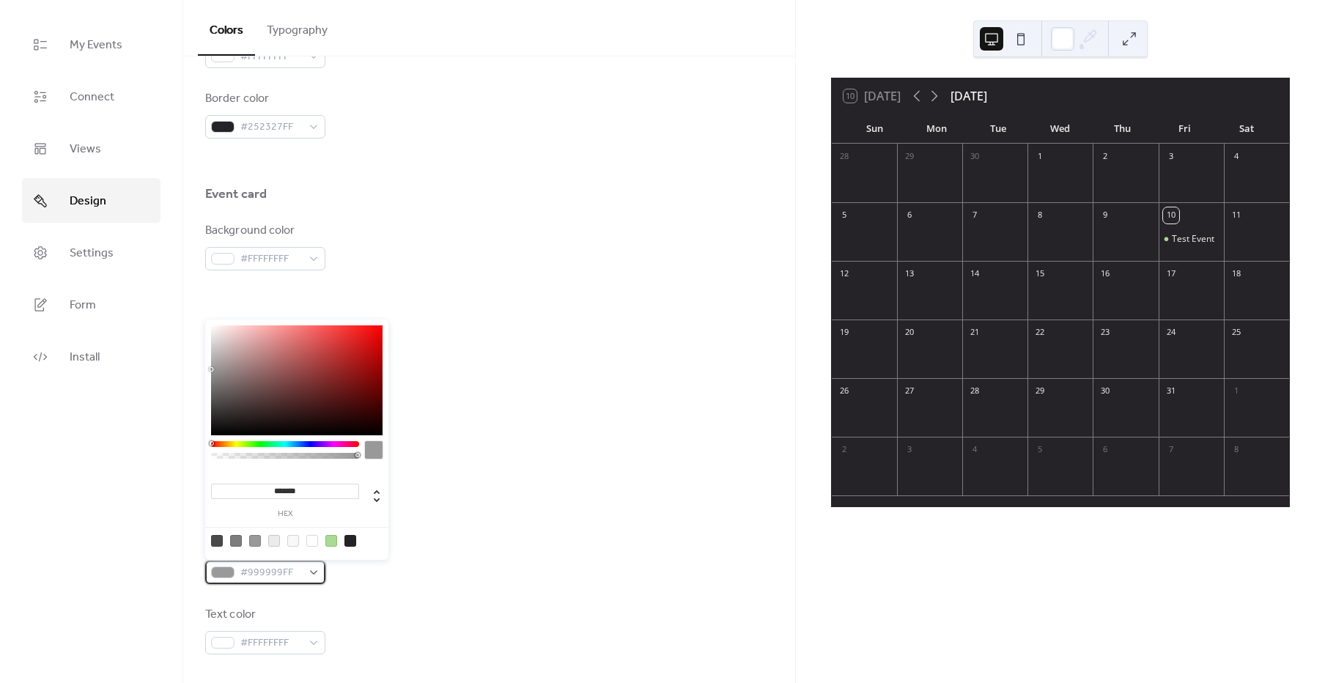
click at [302, 573] on div "#999999FF" at bounding box center [265, 572] width 120 height 23
click at [536, 529] on div "Use event color Background color #999999FF Text color #FFFFFFFF" at bounding box center [489, 583] width 568 height 144
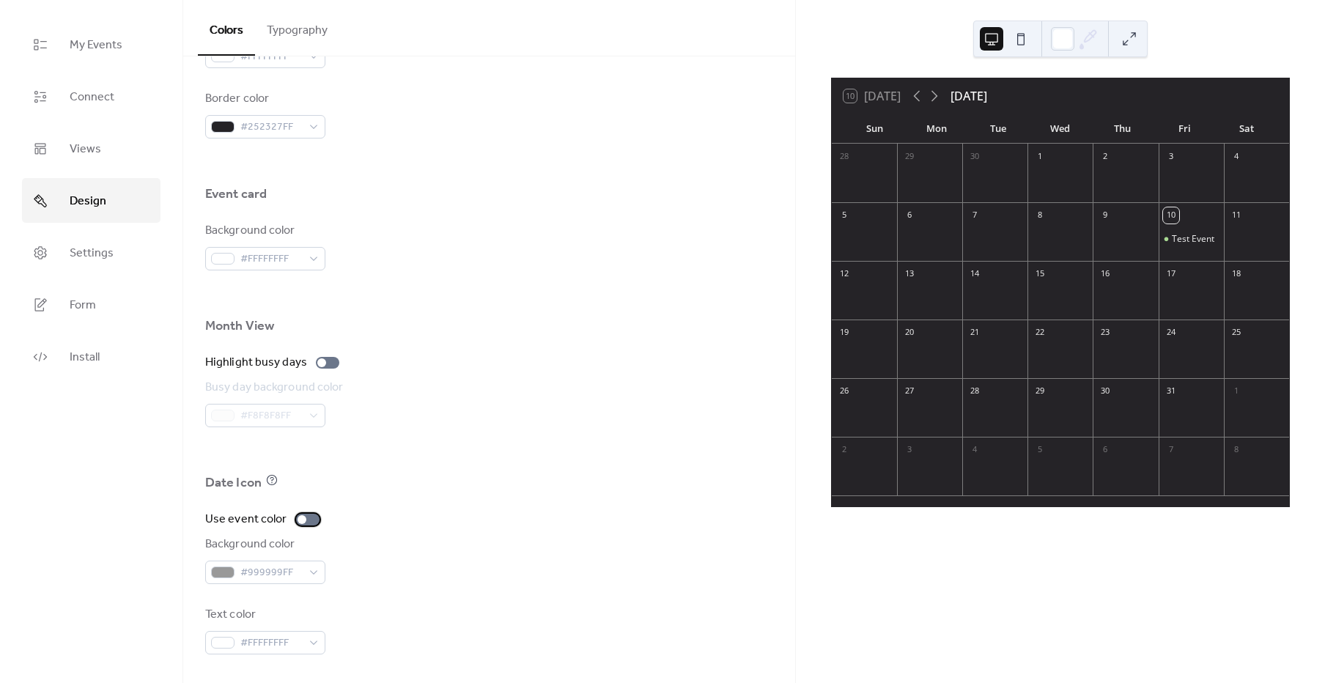
click at [317, 523] on label "Use event color" at bounding box center [265, 520] width 120 height 18
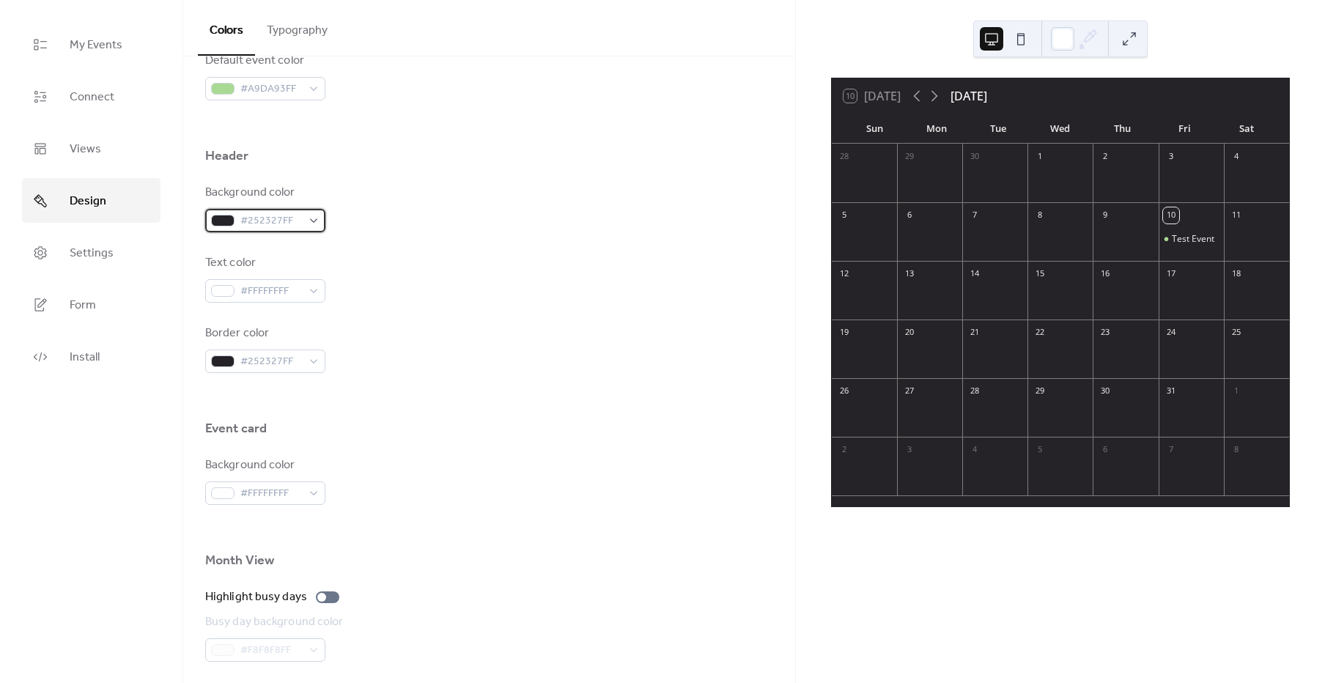
click at [312, 227] on div "#252327FF" at bounding box center [265, 220] width 120 height 23
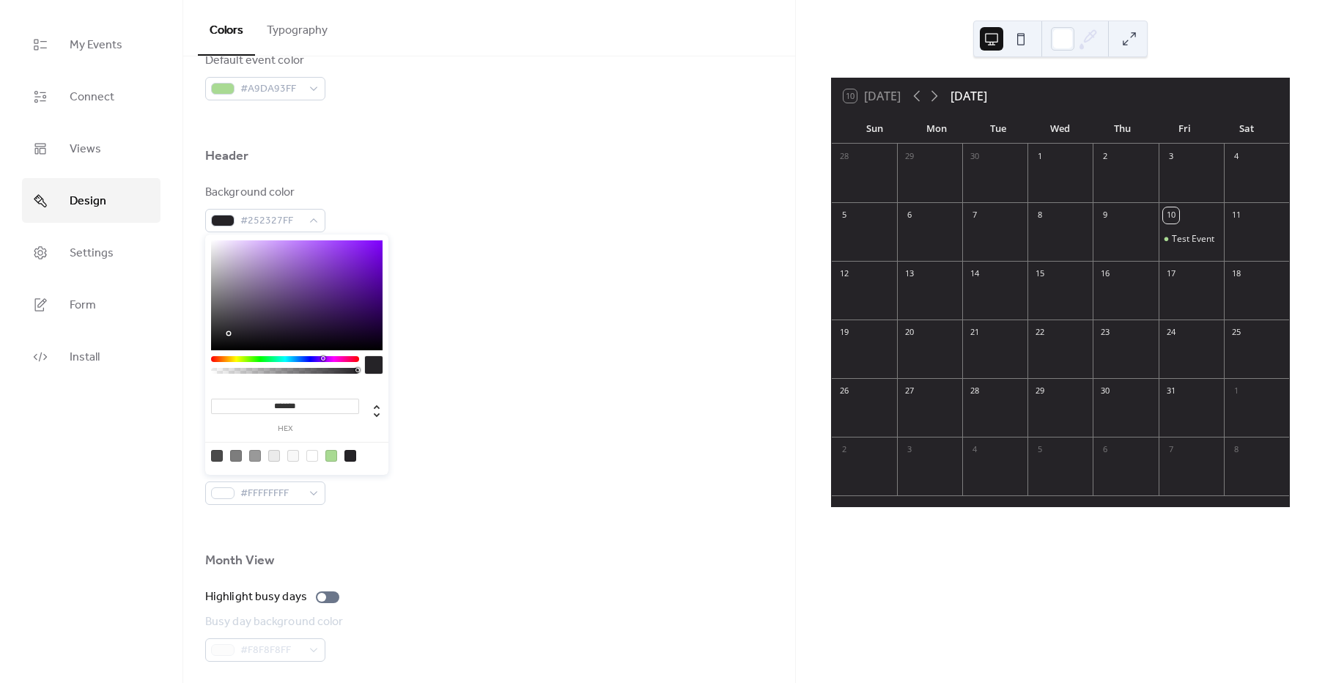
type input "**"
type input "*"
drag, startPoint x: 356, startPoint y: 371, endPoint x: 119, endPoint y: 358, distance: 237.8
click at [119, 358] on body "My Events Connect Views Design Settings Form Install Design Colors Typography C…" at bounding box center [662, 341] width 1325 height 683
click at [519, 284] on div "Text color #FFFFFFFF" at bounding box center [489, 278] width 568 height 48
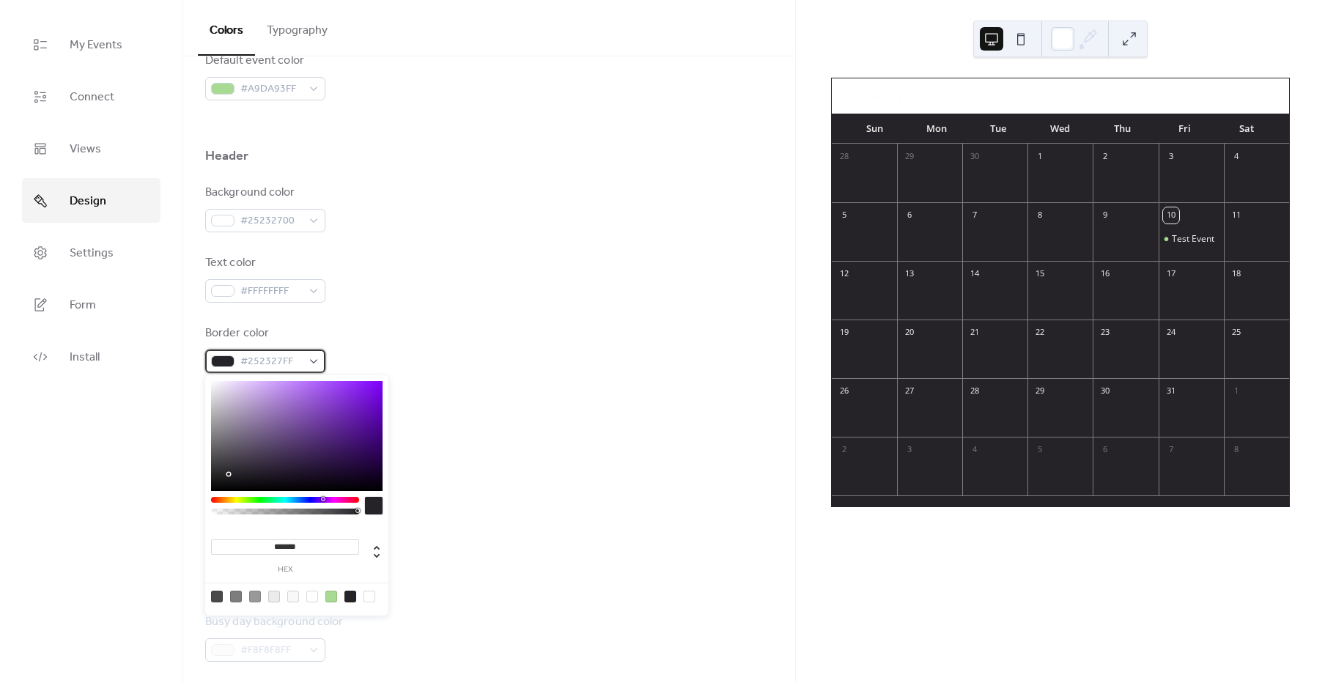
click at [317, 363] on div "#252327FF" at bounding box center [265, 361] width 120 height 23
type input "**"
type input "*"
drag, startPoint x: 360, startPoint y: 508, endPoint x: 100, endPoint y: 490, distance: 260.1
click at [103, 495] on body "My Events Connect Views Design Settings Form Install Design Colors Typography C…" at bounding box center [662, 341] width 1325 height 683
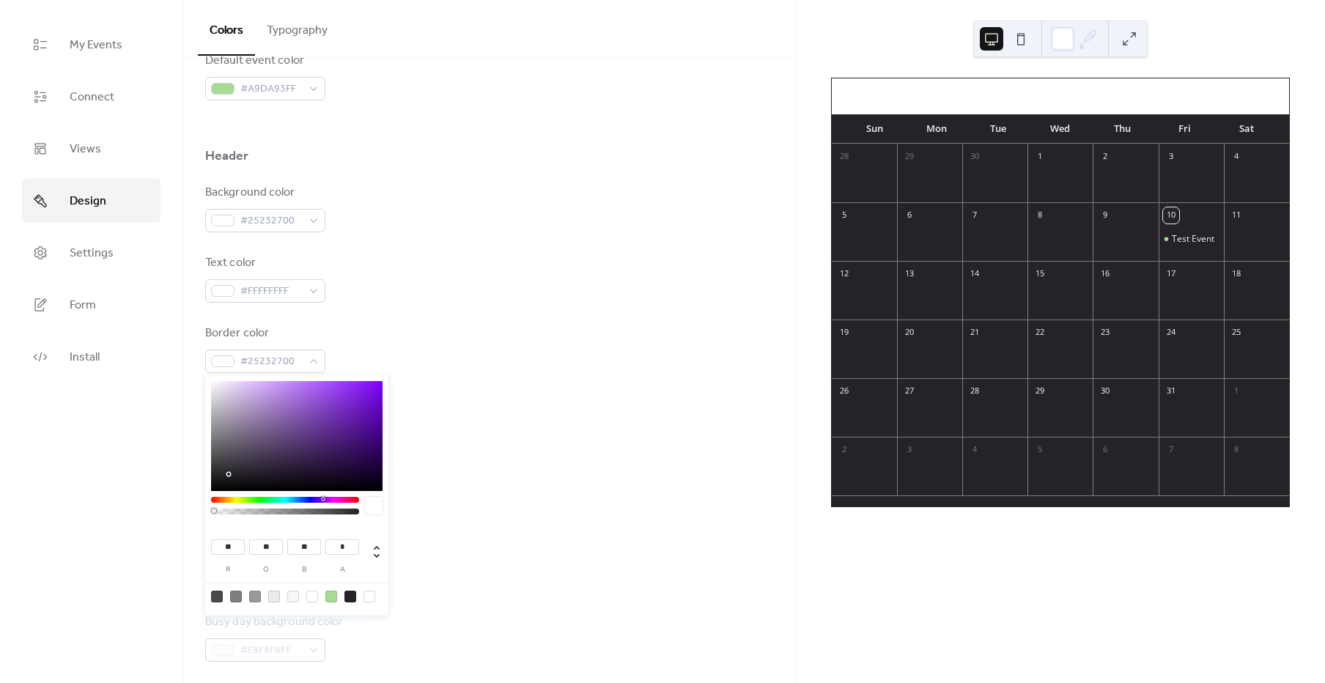
click at [458, 361] on div "Border color #25232700" at bounding box center [489, 349] width 568 height 48
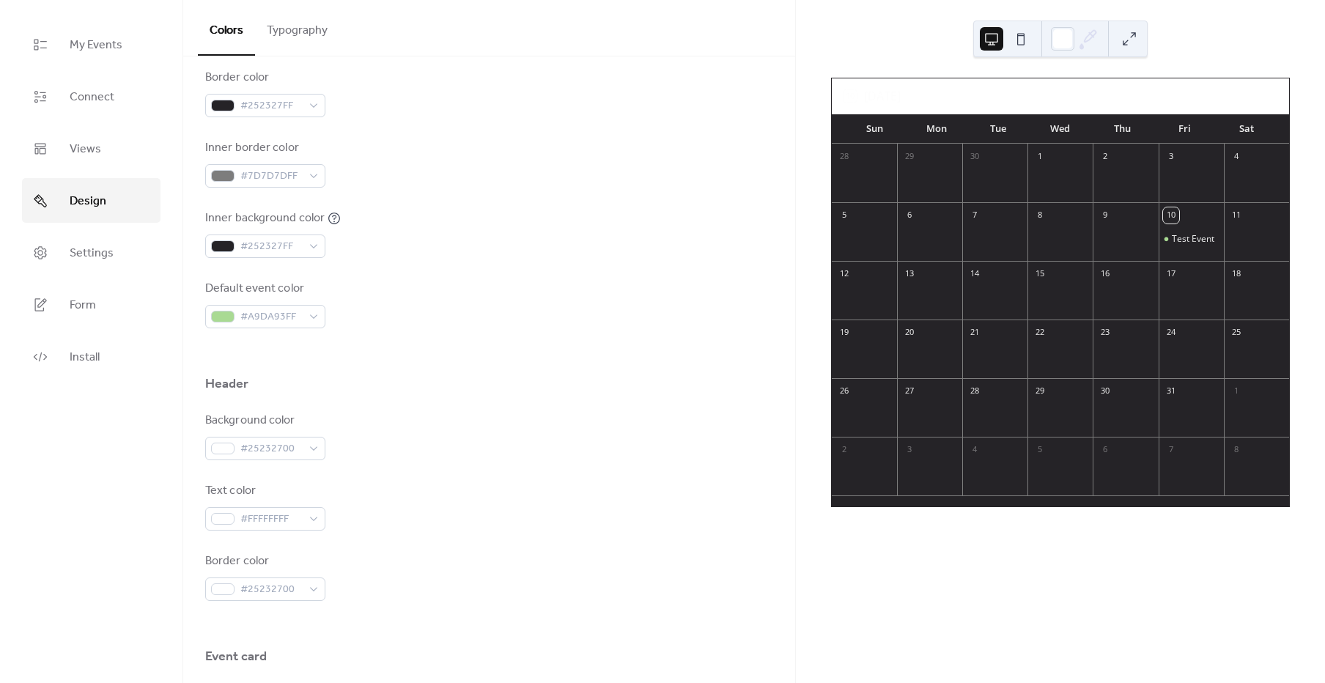
scroll to position [324, 0]
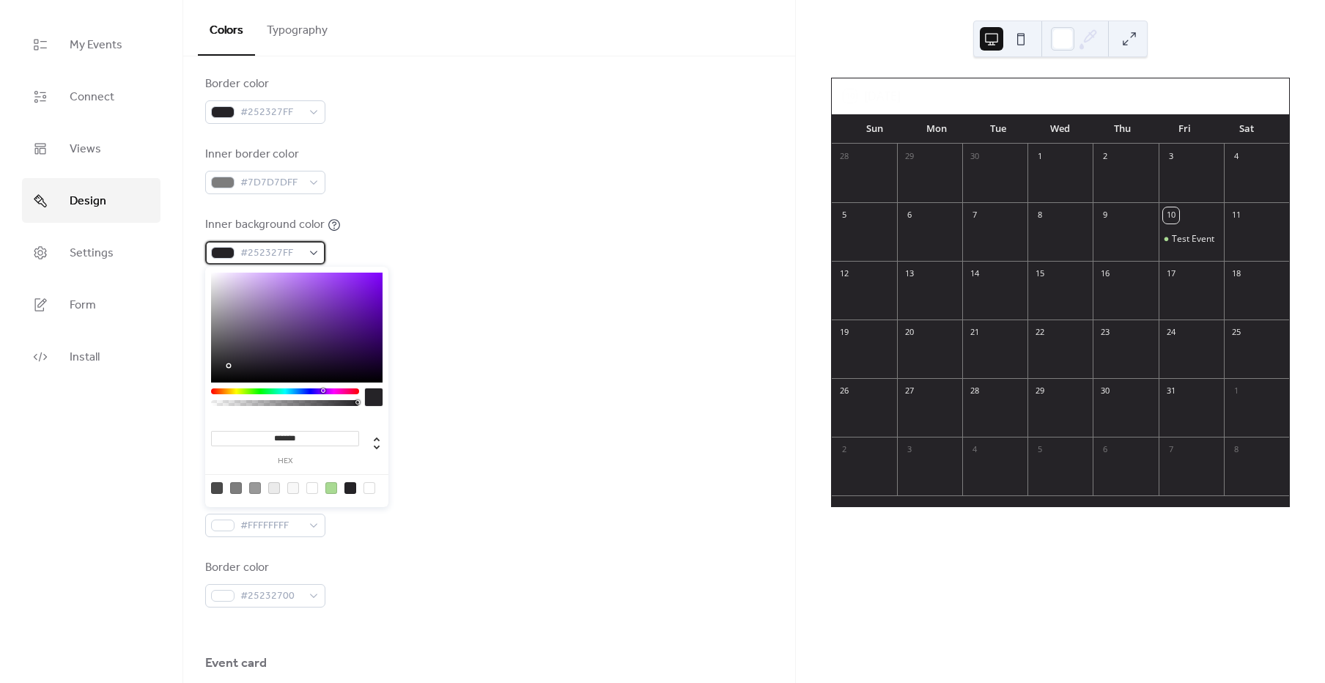
click at [319, 257] on div "#252327FF" at bounding box center [265, 252] width 120 height 23
type input "**"
type input "*"
drag, startPoint x: 348, startPoint y: 402, endPoint x: 225, endPoint y: 369, distance: 127.3
click at [152, 402] on body "My Events Connect Views Design Settings Form Install Design Colors Typography C…" at bounding box center [662, 341] width 1325 height 683
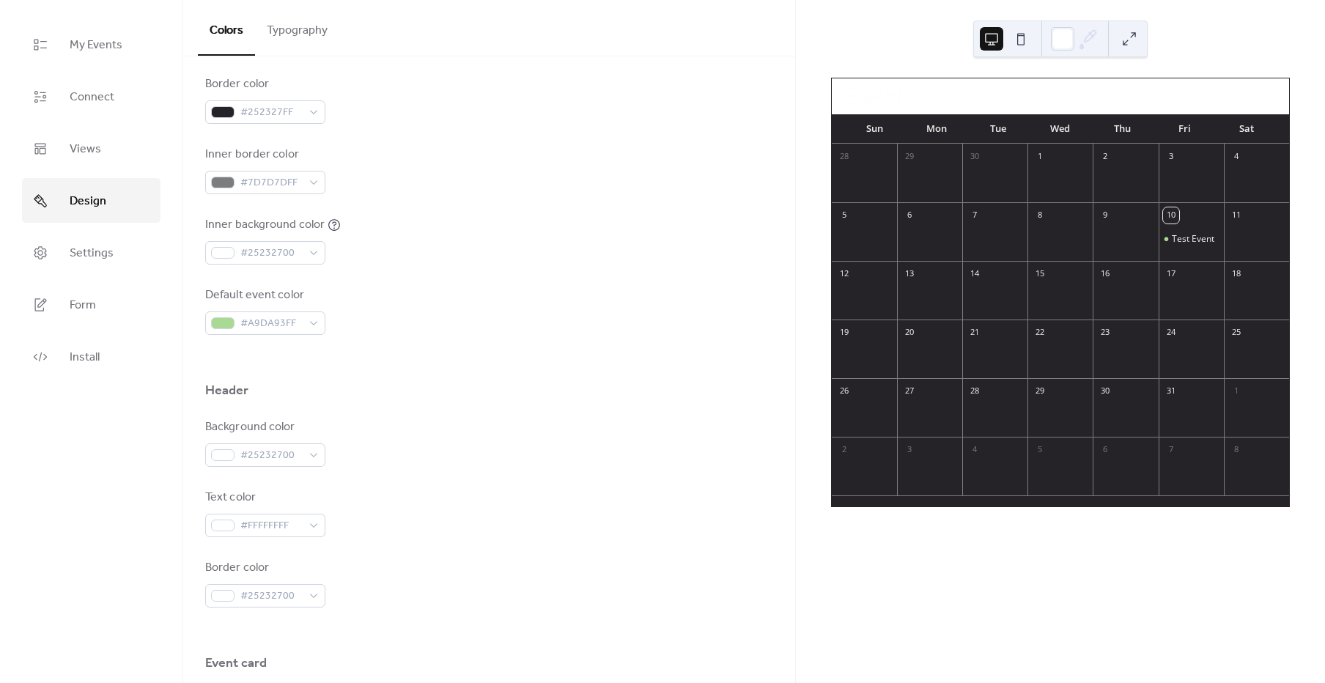
click at [599, 287] on div "Default event color #A9DA93FF" at bounding box center [489, 311] width 568 height 48
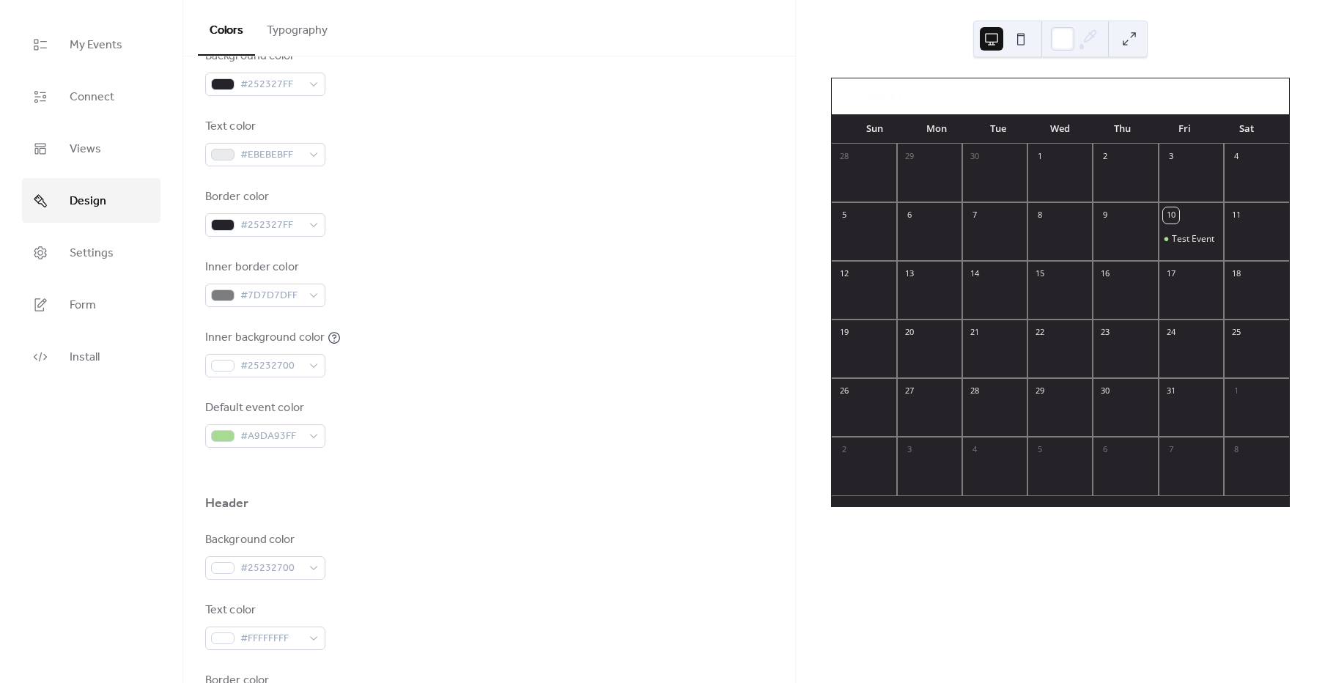
scroll to position [207, 0]
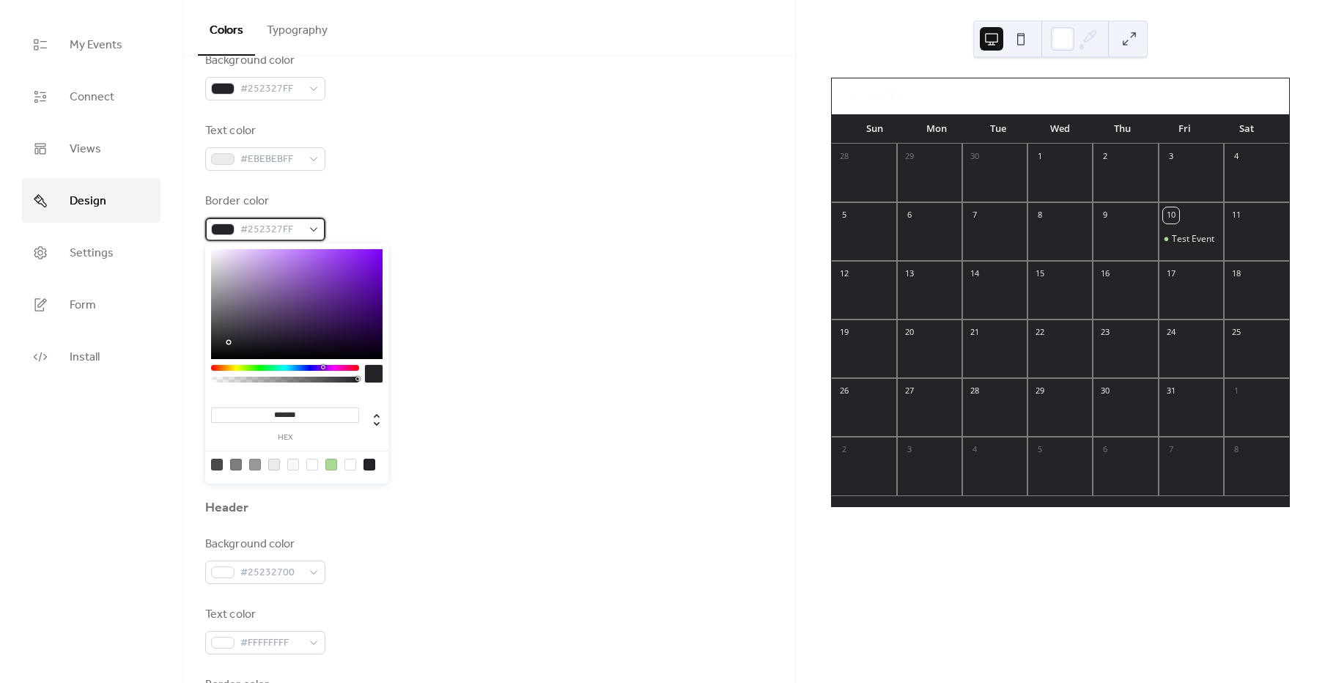
click at [305, 230] on div "#252327FF" at bounding box center [265, 229] width 120 height 23
type input "**"
type input "*"
drag, startPoint x: 337, startPoint y: 381, endPoint x: 114, endPoint y: 373, distance: 222.9
click at [111, 377] on body "My Events Connect Views Design Settings Form Install Design Colors Typography C…" at bounding box center [662, 341] width 1325 height 683
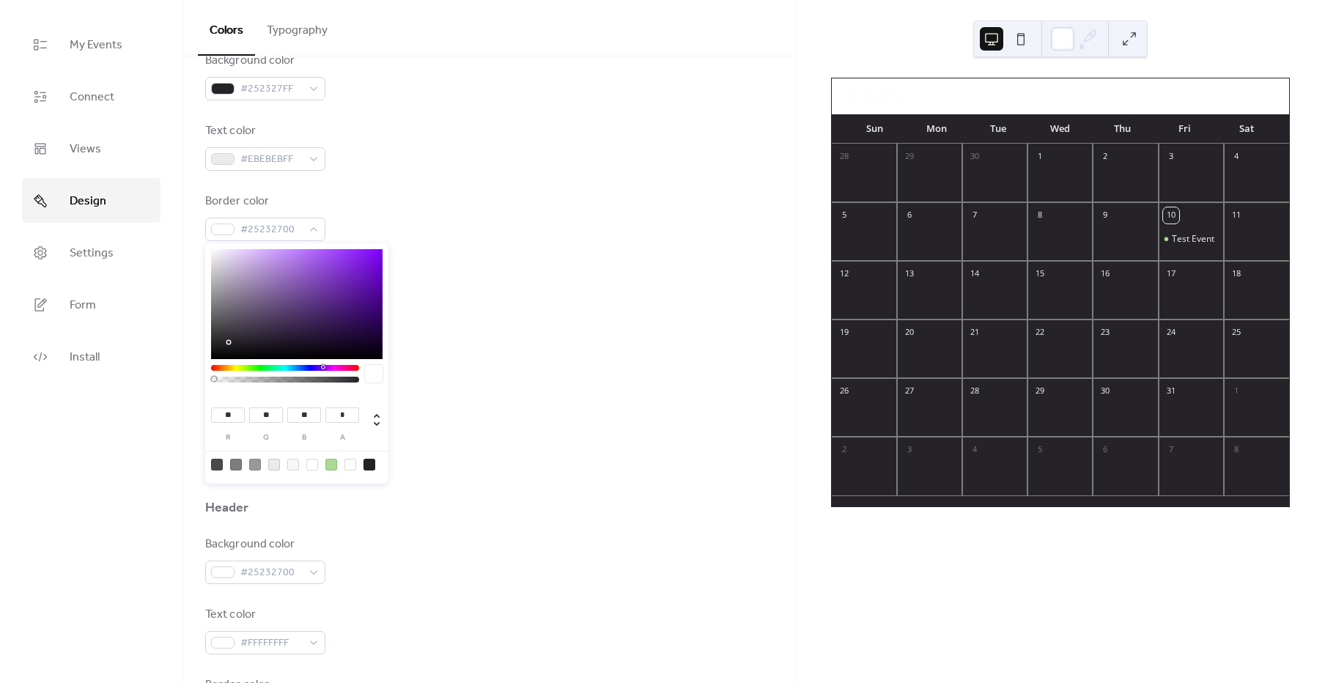
click at [536, 260] on div "Background color #252327FF Text color #EBEBEBFF Border color #25232700 Inner bo…" at bounding box center [489, 252] width 568 height 400
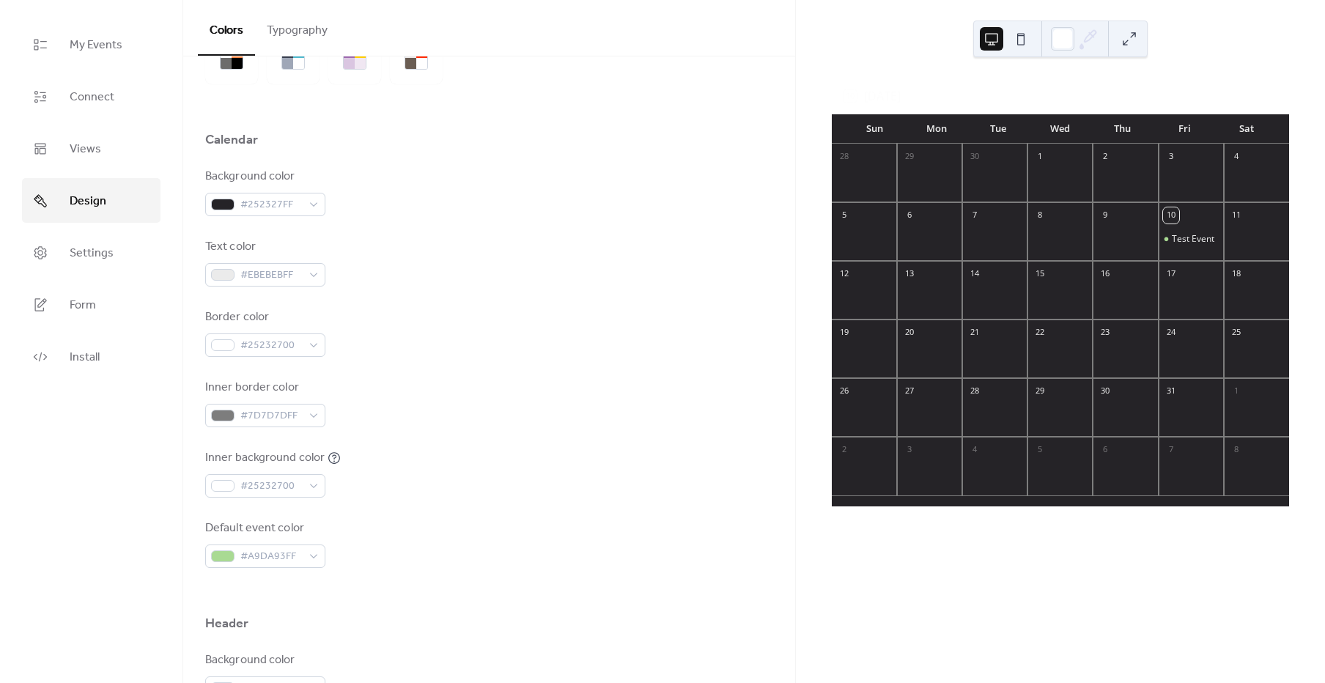
scroll to position [89, 0]
click at [295, 213] on span "#252327FF" at bounding box center [271, 207] width 62 height 18
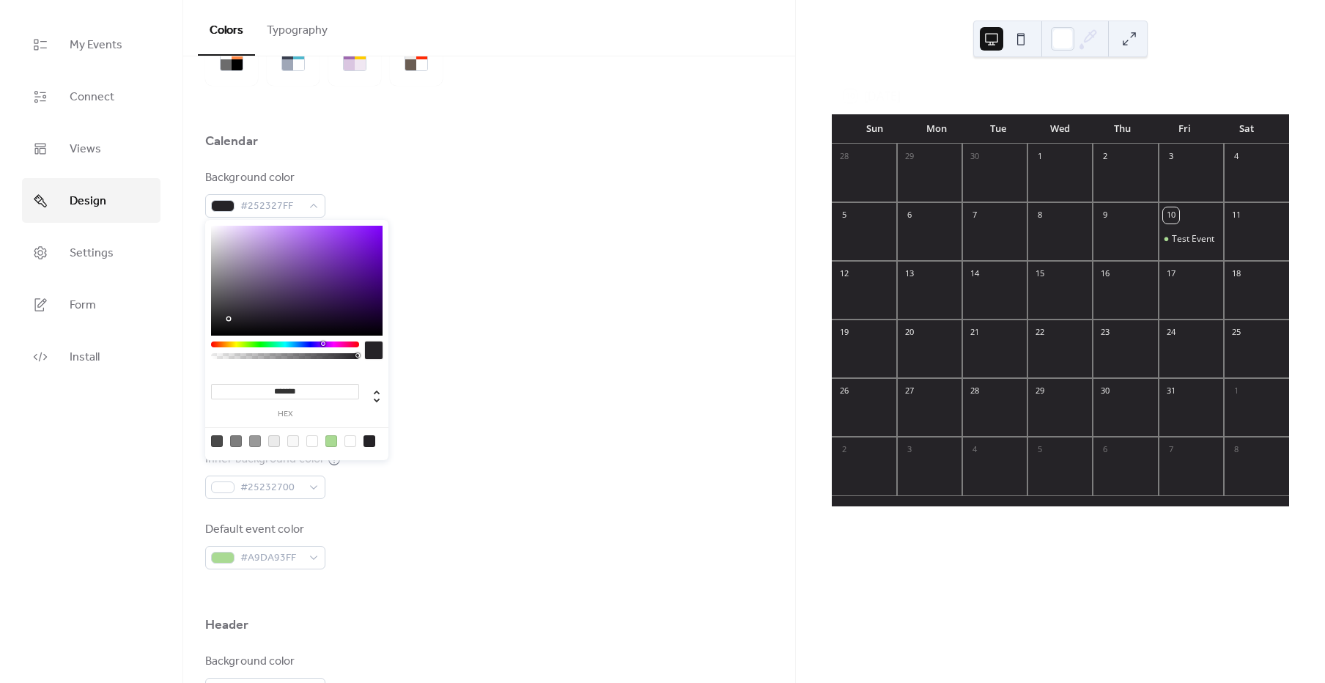
type input "**"
type input "*"
drag, startPoint x: 356, startPoint y: 356, endPoint x: 65, endPoint y: 344, distance: 291.2
click at [43, 346] on body "My Events Connect Views Design Settings Form Install Design Colors Typography C…" at bounding box center [662, 341] width 1325 height 683
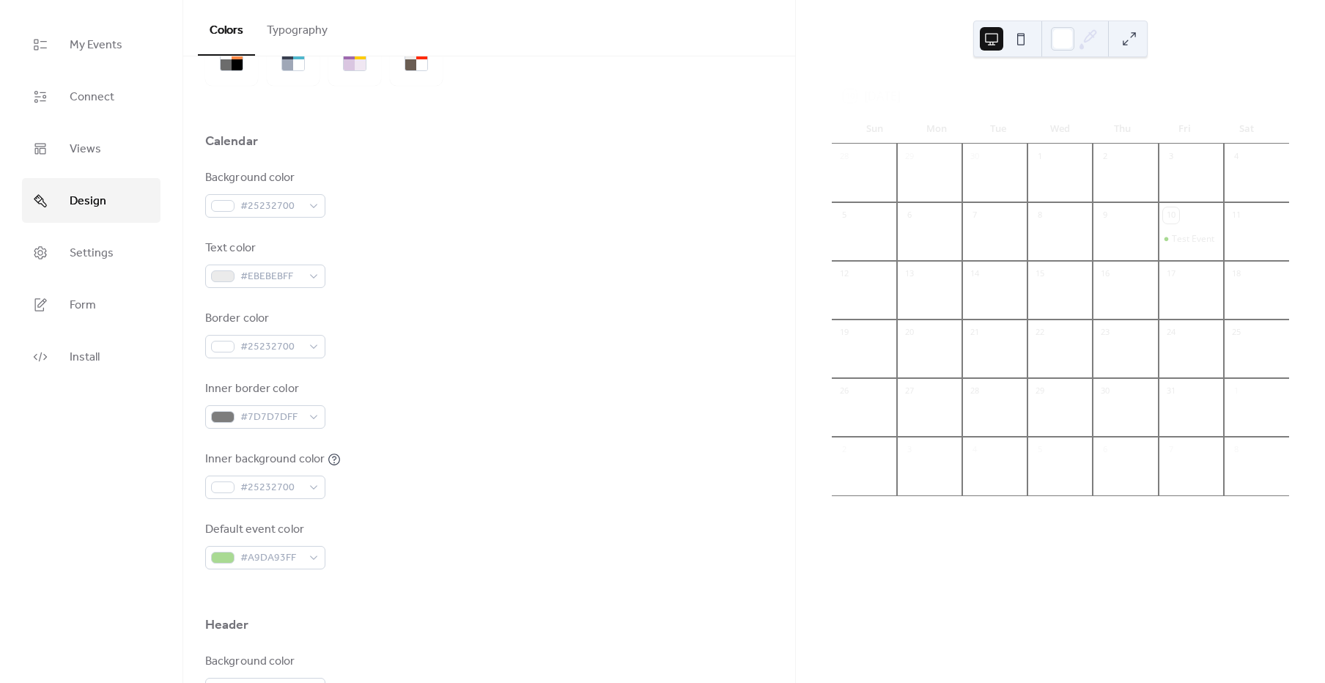
click at [522, 202] on div "Background color #25232700" at bounding box center [489, 193] width 568 height 48
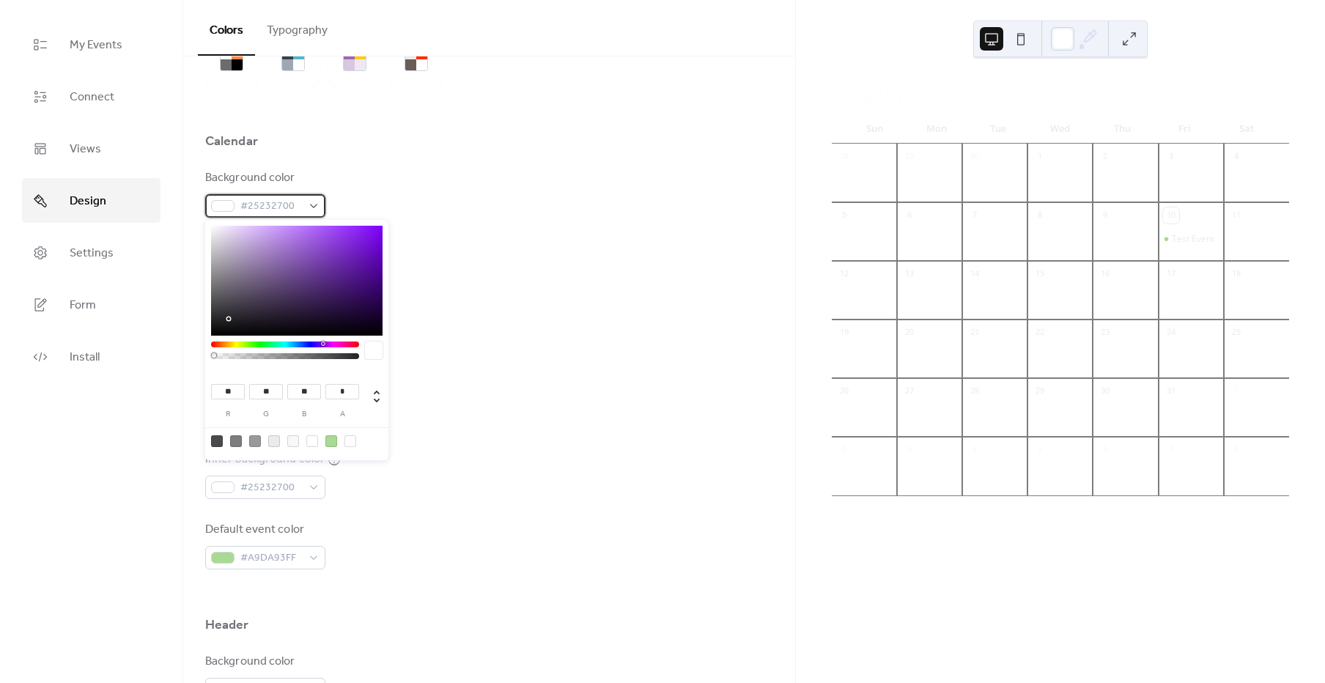
click at [313, 213] on div "#25232700" at bounding box center [265, 205] width 120 height 23
type input "*"
drag, startPoint x: 214, startPoint y: 358, endPoint x: 400, endPoint y: 354, distance: 186.2
click at [400, 354] on body "My Events Connect Views Design Settings Form Install Design Colors Typography C…" at bounding box center [662, 341] width 1325 height 683
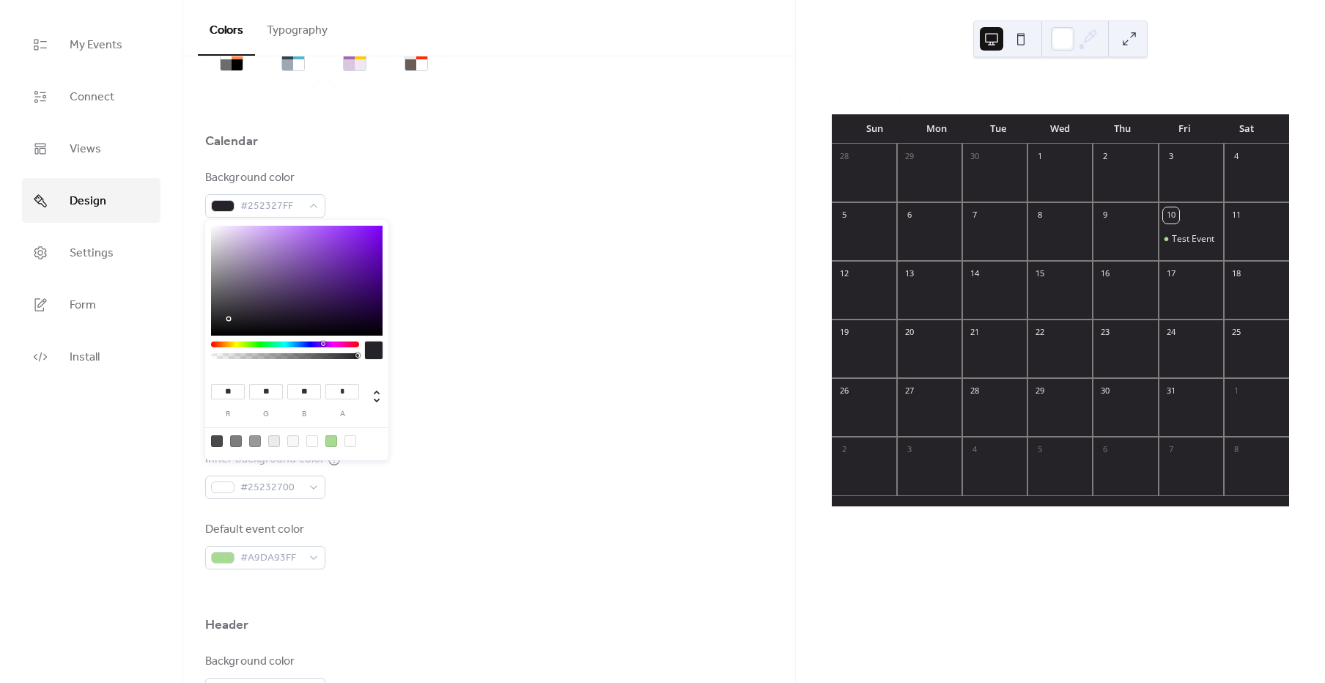
click at [505, 242] on div "Text color #EBEBEBFF" at bounding box center [489, 264] width 568 height 48
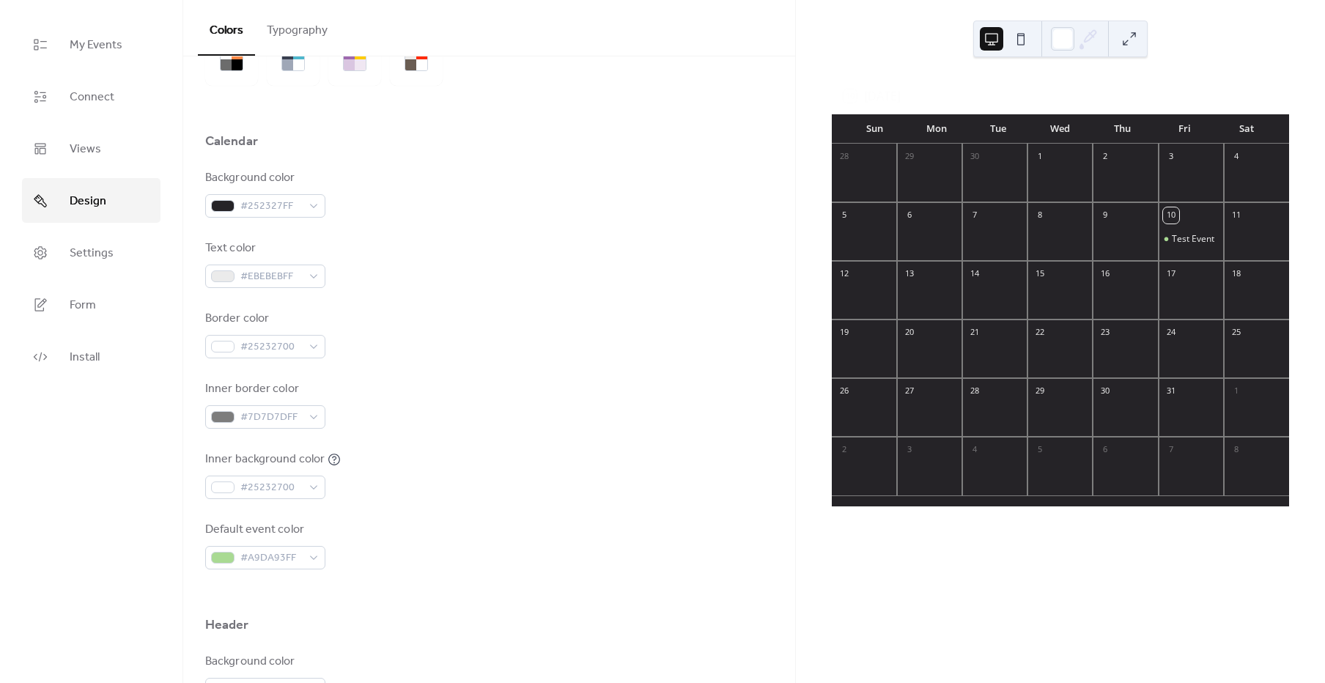
click at [334, 205] on div "Background color #252327FF" at bounding box center [489, 193] width 568 height 48
click at [298, 207] on span "#252327FF" at bounding box center [271, 207] width 62 height 18
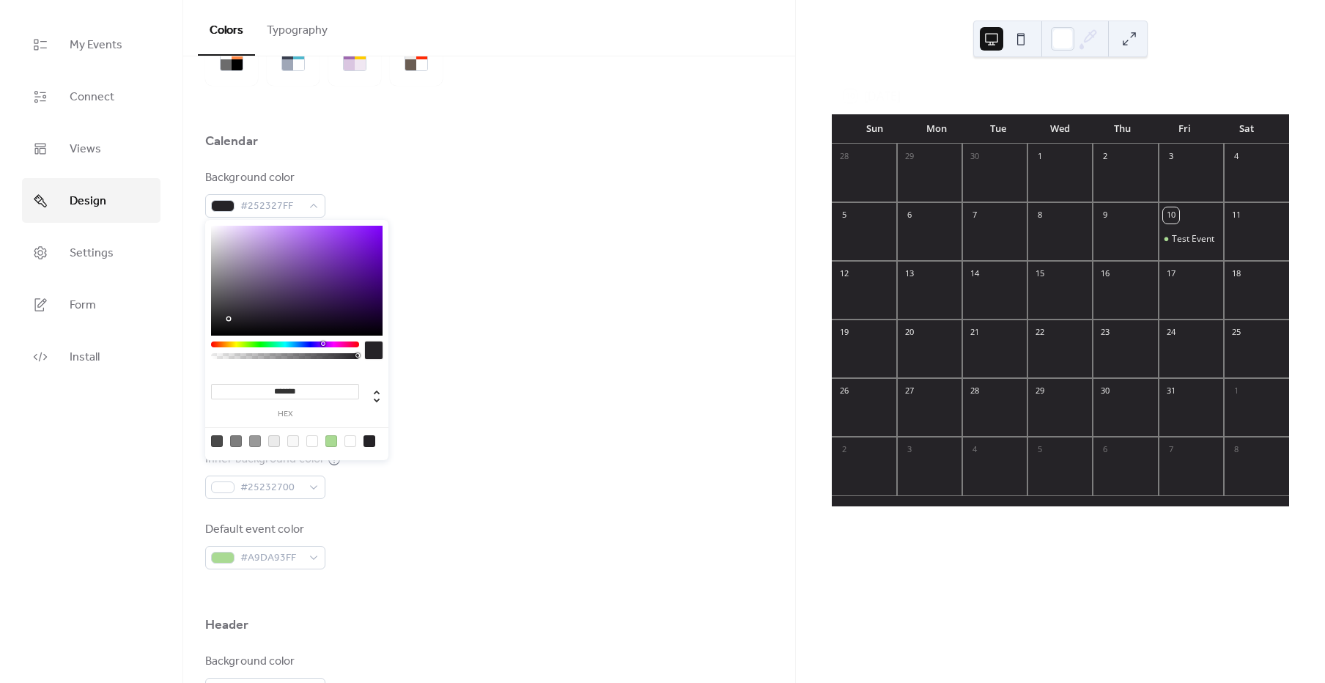
type input "**"
type input "*"
drag, startPoint x: 354, startPoint y: 358, endPoint x: 100, endPoint y: 350, distance: 253.7
click at [100, 350] on body "My Events Connect Views Design Settings Form Install Design Colors Typography C…" at bounding box center [662, 341] width 1325 height 683
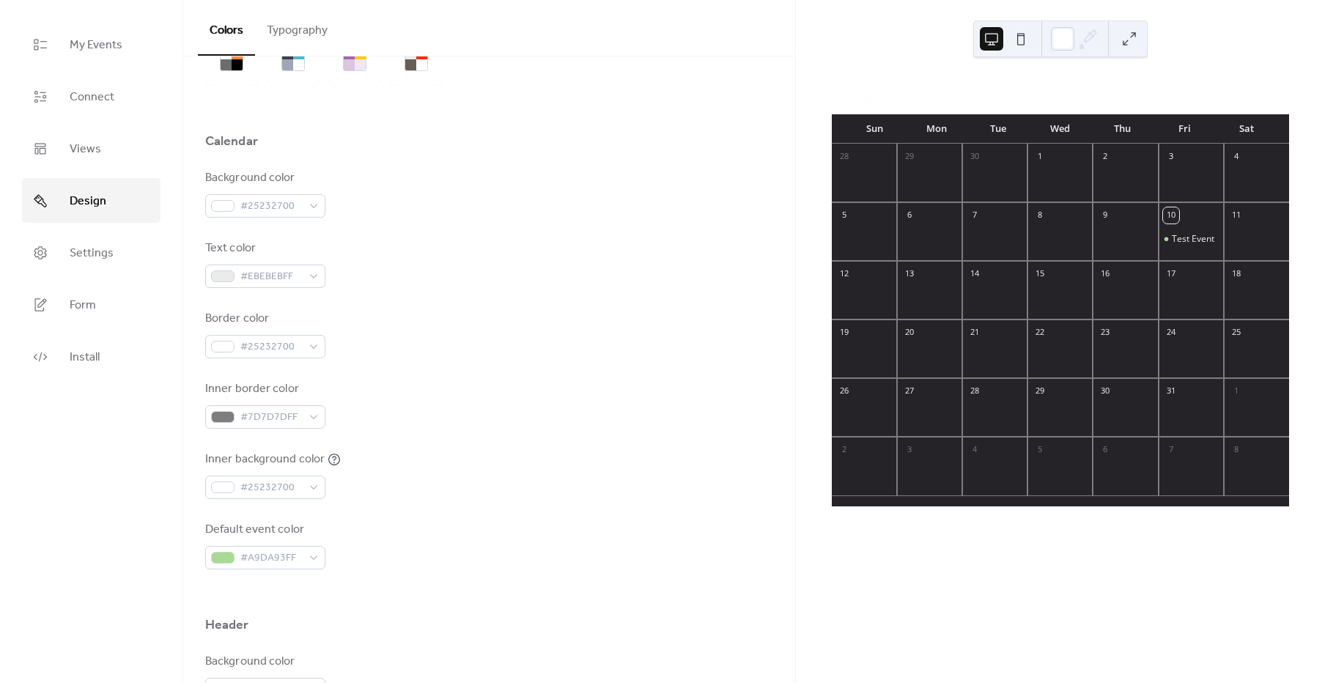
click at [531, 311] on div "Border color #25232700" at bounding box center [489, 334] width 568 height 48
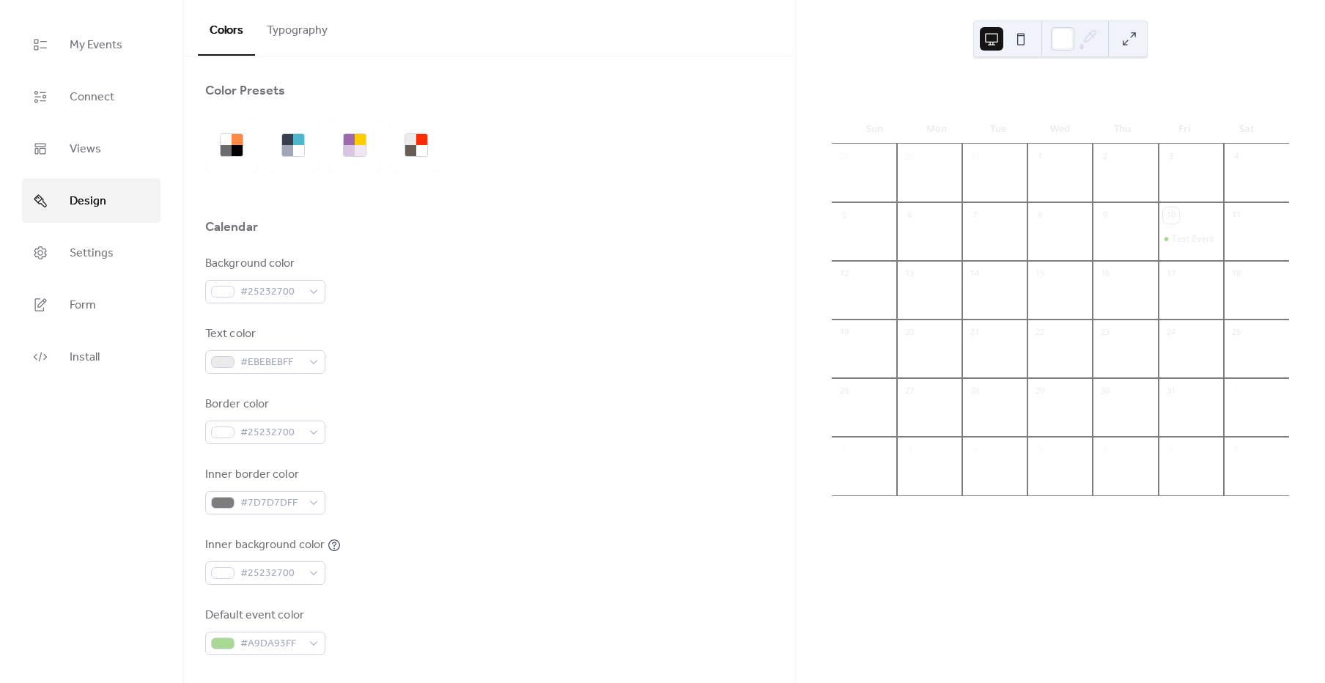
scroll to position [0, 0]
click at [95, 200] on span "Design" at bounding box center [88, 201] width 37 height 23
click at [107, 142] on link "Views" at bounding box center [91, 148] width 139 height 45
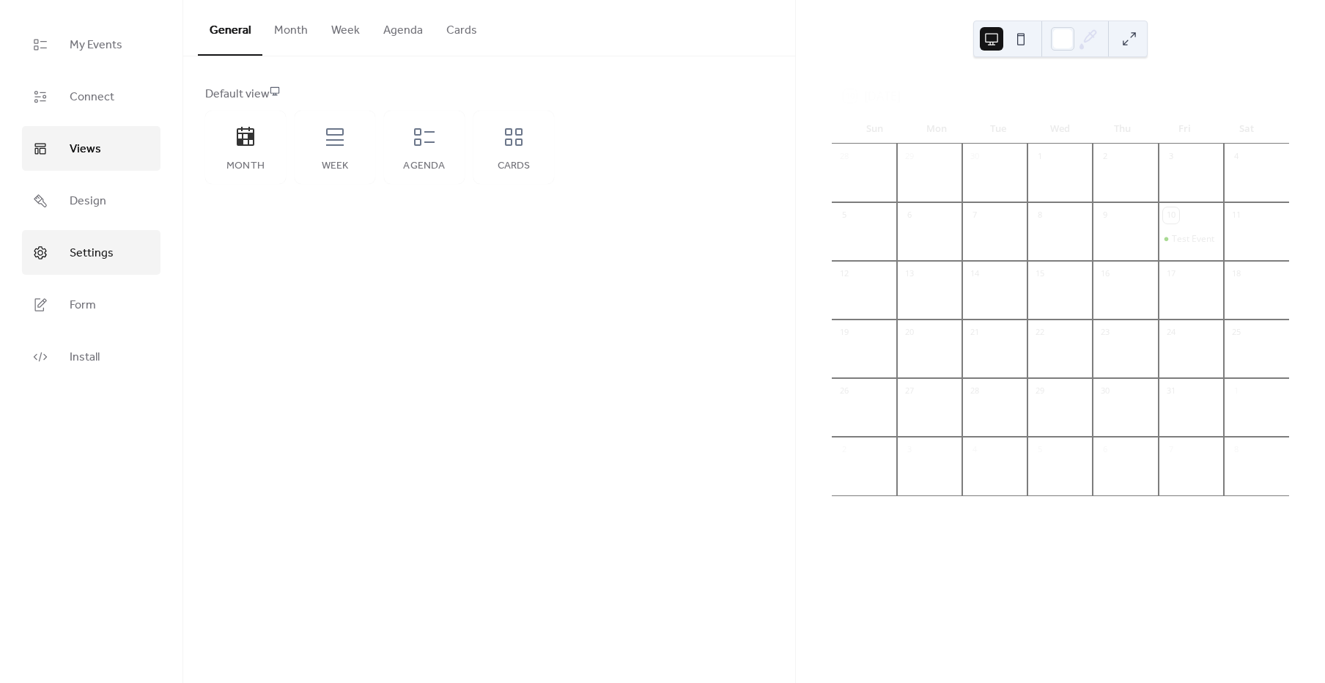
click at [114, 244] on link "Settings" at bounding box center [91, 252] width 139 height 45
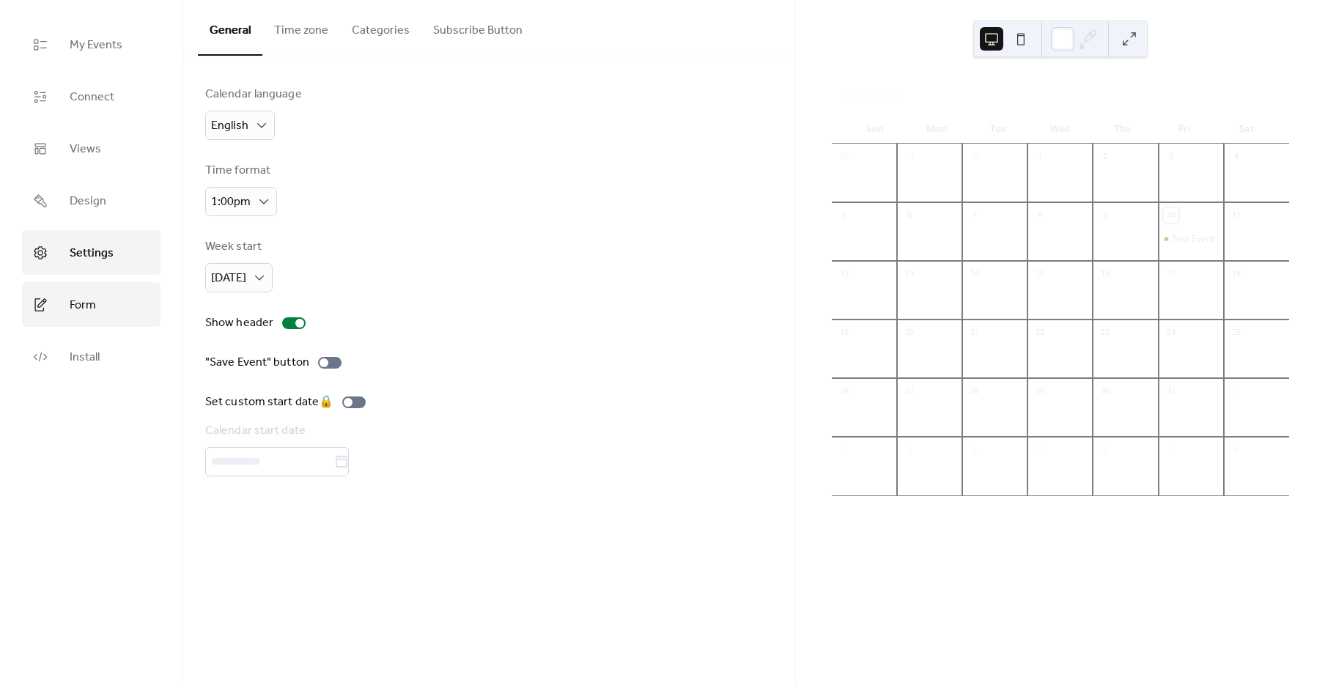
click at [97, 287] on link "Form" at bounding box center [91, 304] width 139 height 45
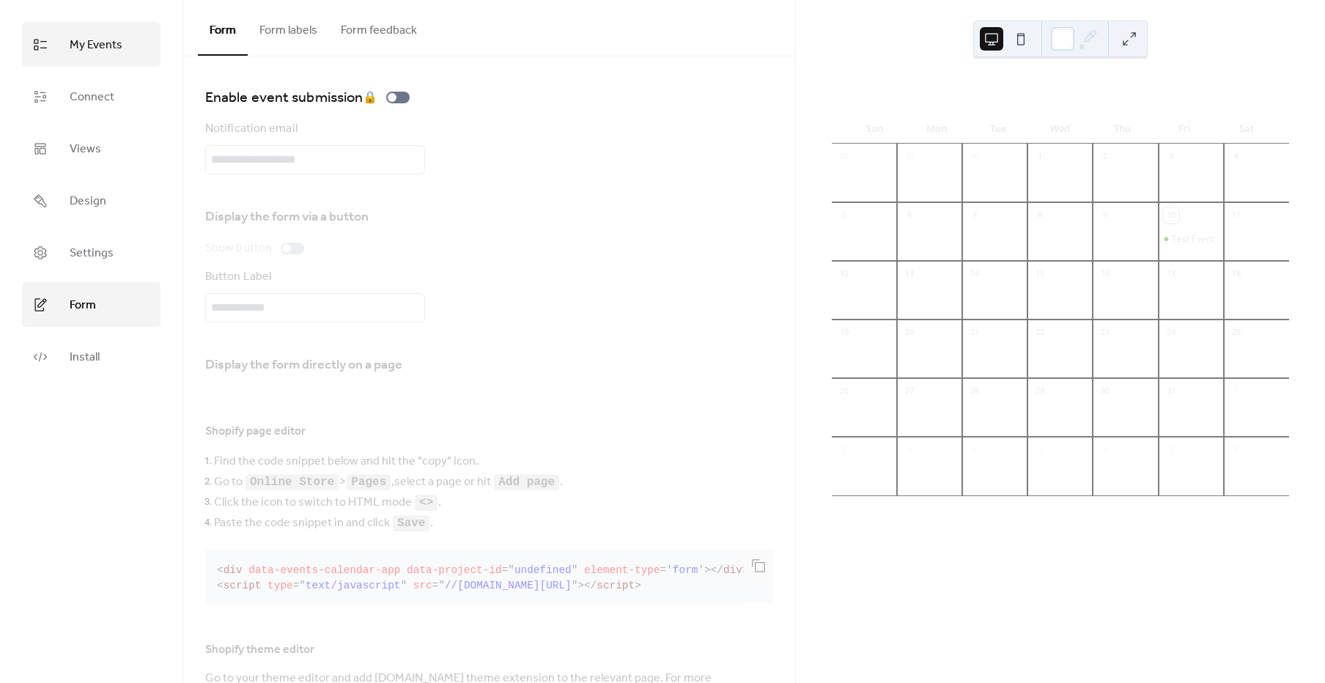
click at [100, 49] on span "My Events" at bounding box center [96, 45] width 53 height 23
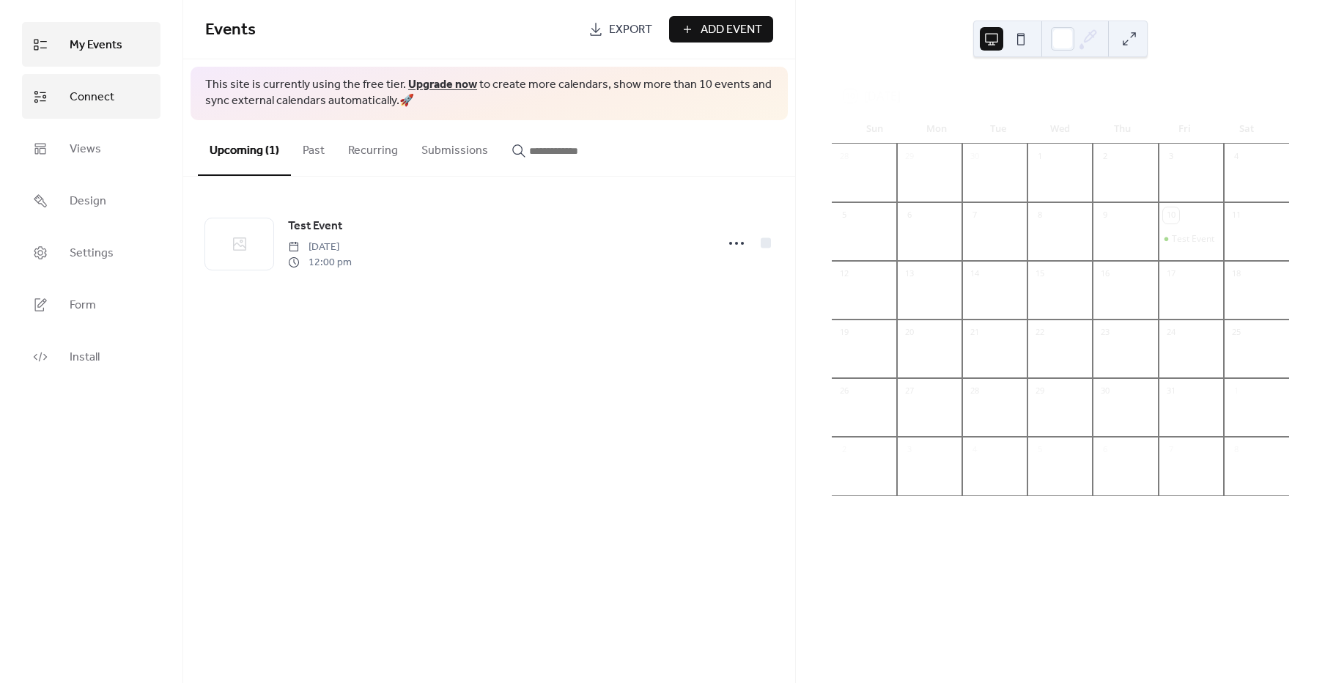
click at [100, 86] on span "Connect" at bounding box center [92, 97] width 45 height 23
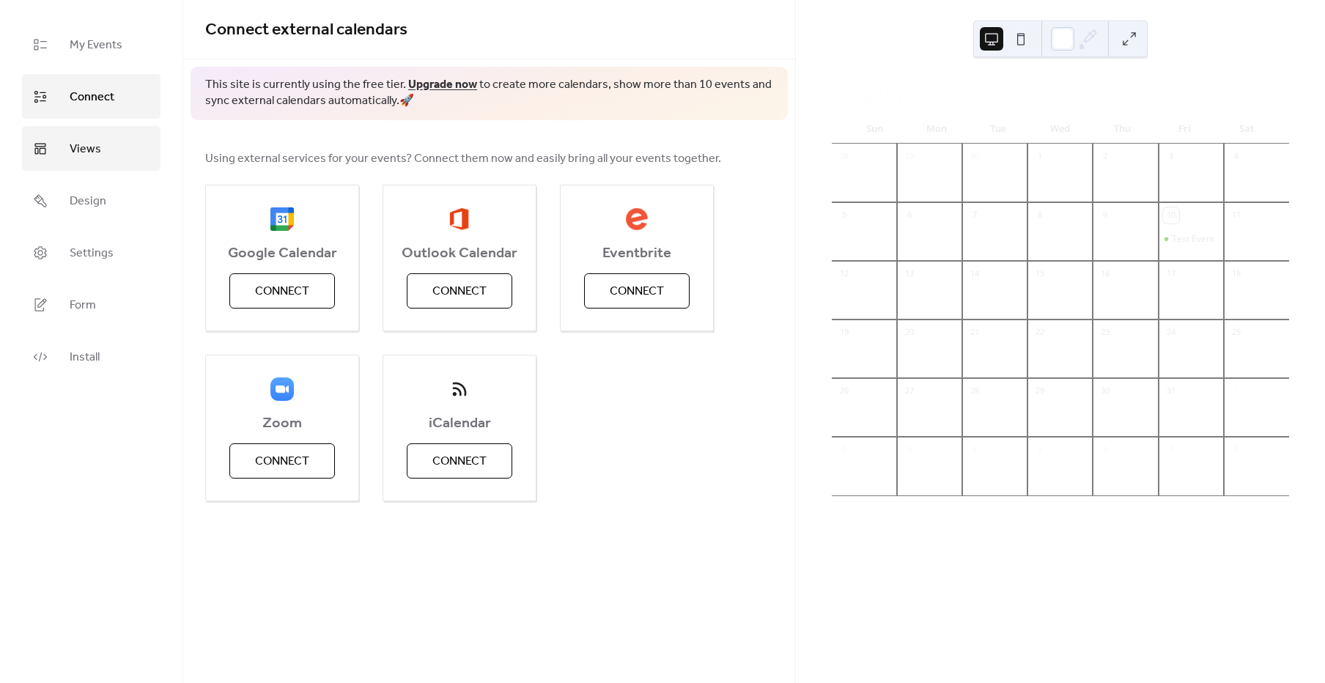
click at [111, 149] on link "Views" at bounding box center [91, 148] width 139 height 45
